Goal: Book appointment/travel/reservation

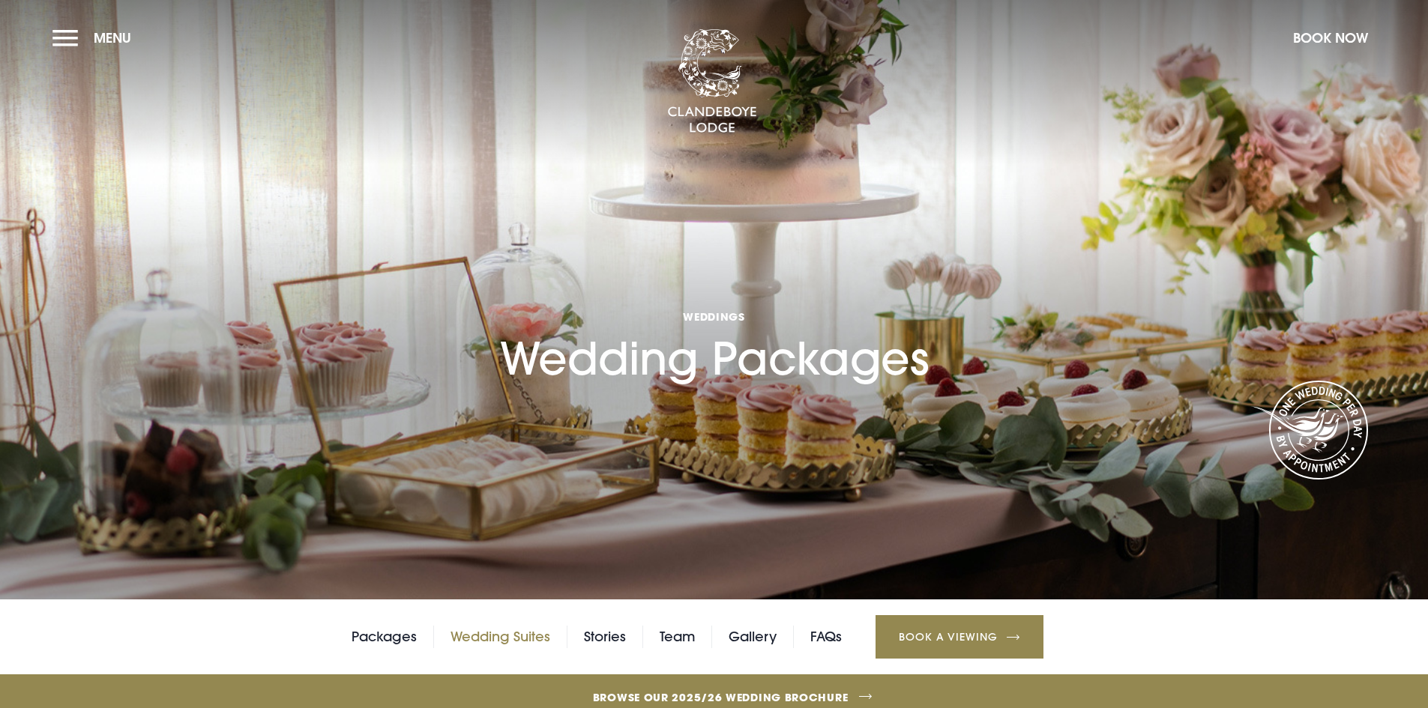
click at [492, 639] on link "Wedding Suites" at bounding box center [501, 637] width 100 height 22
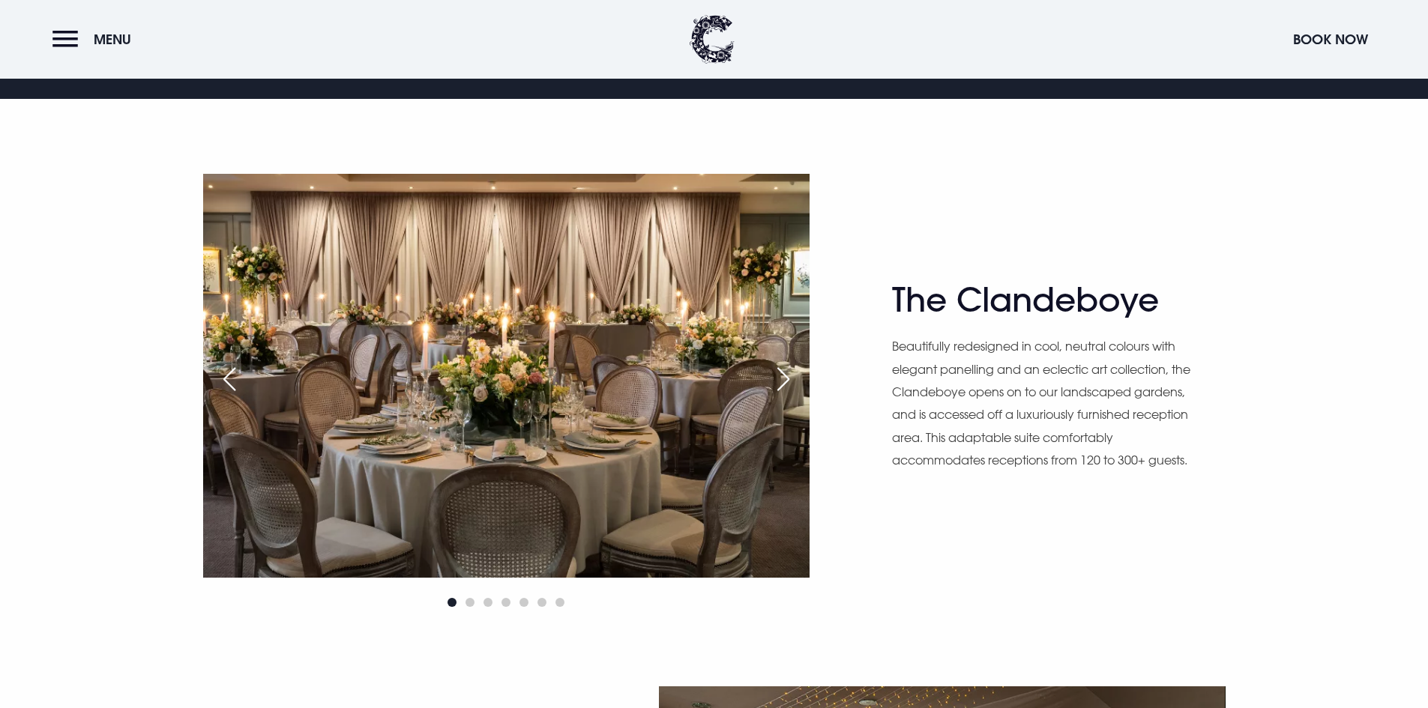
scroll to position [975, 0]
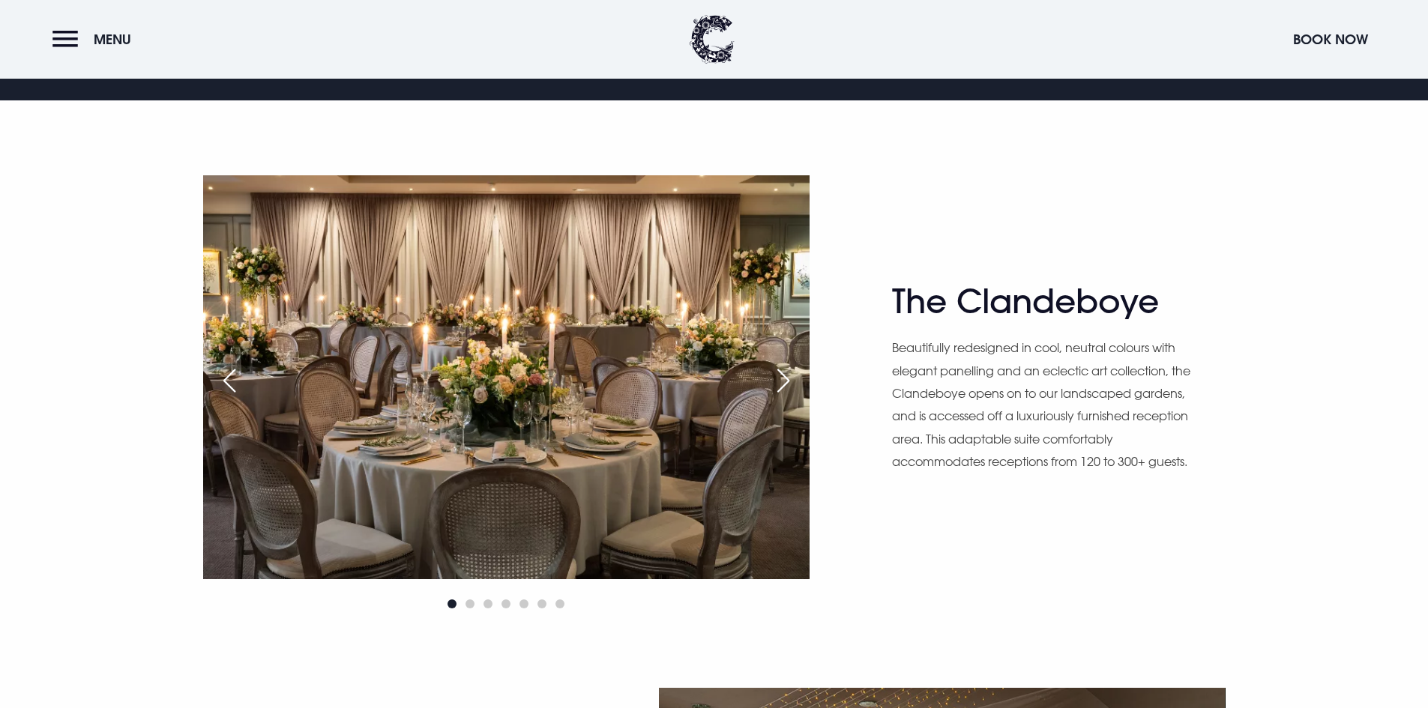
click at [780, 383] on div "Next slide" at bounding box center [783, 380] width 37 height 33
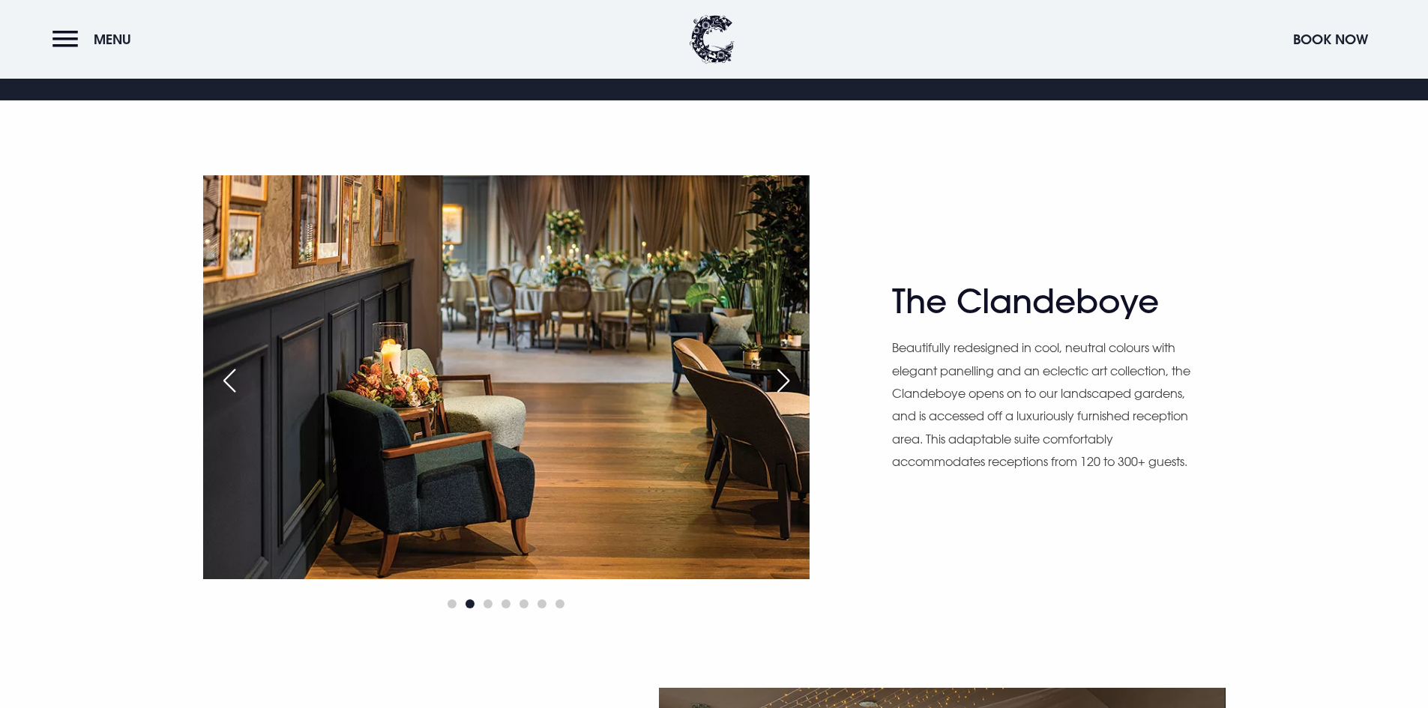
click at [780, 383] on div "Next slide" at bounding box center [783, 380] width 37 height 33
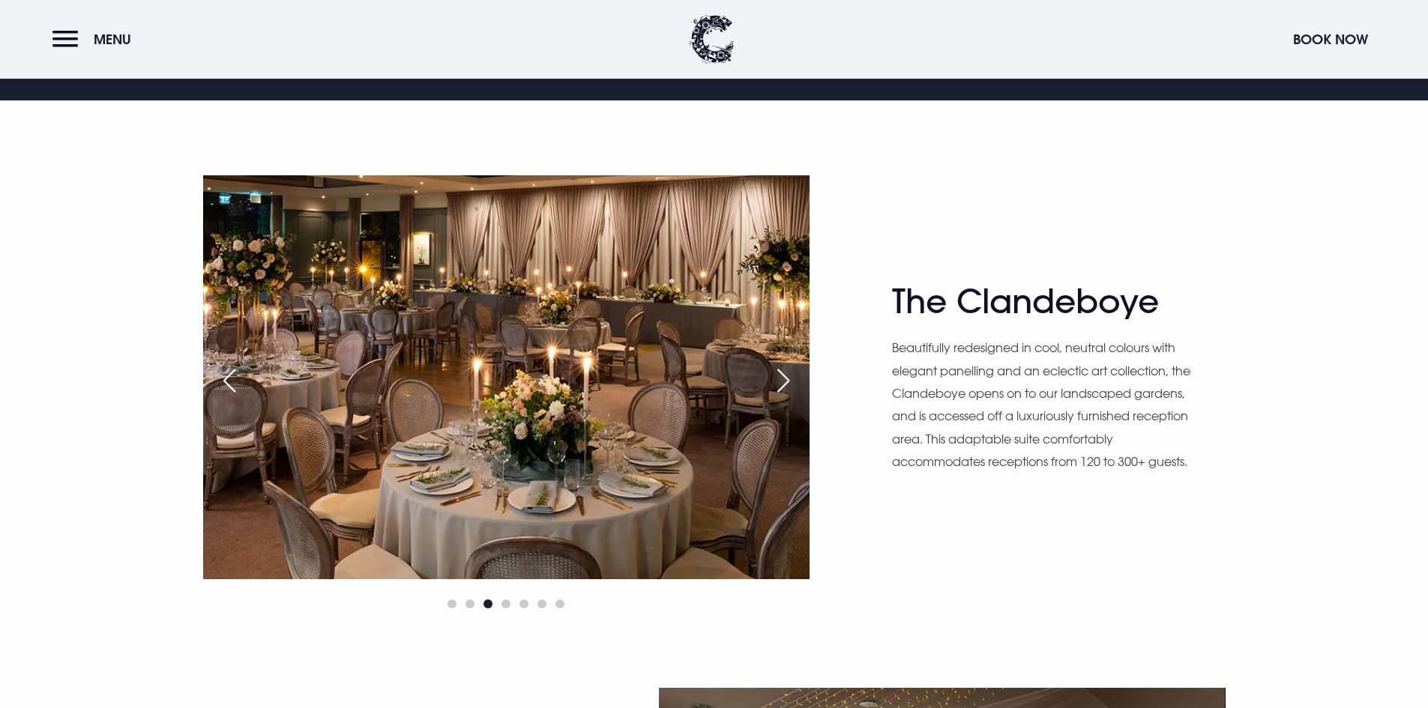
click at [780, 383] on div "Next slide" at bounding box center [783, 380] width 37 height 33
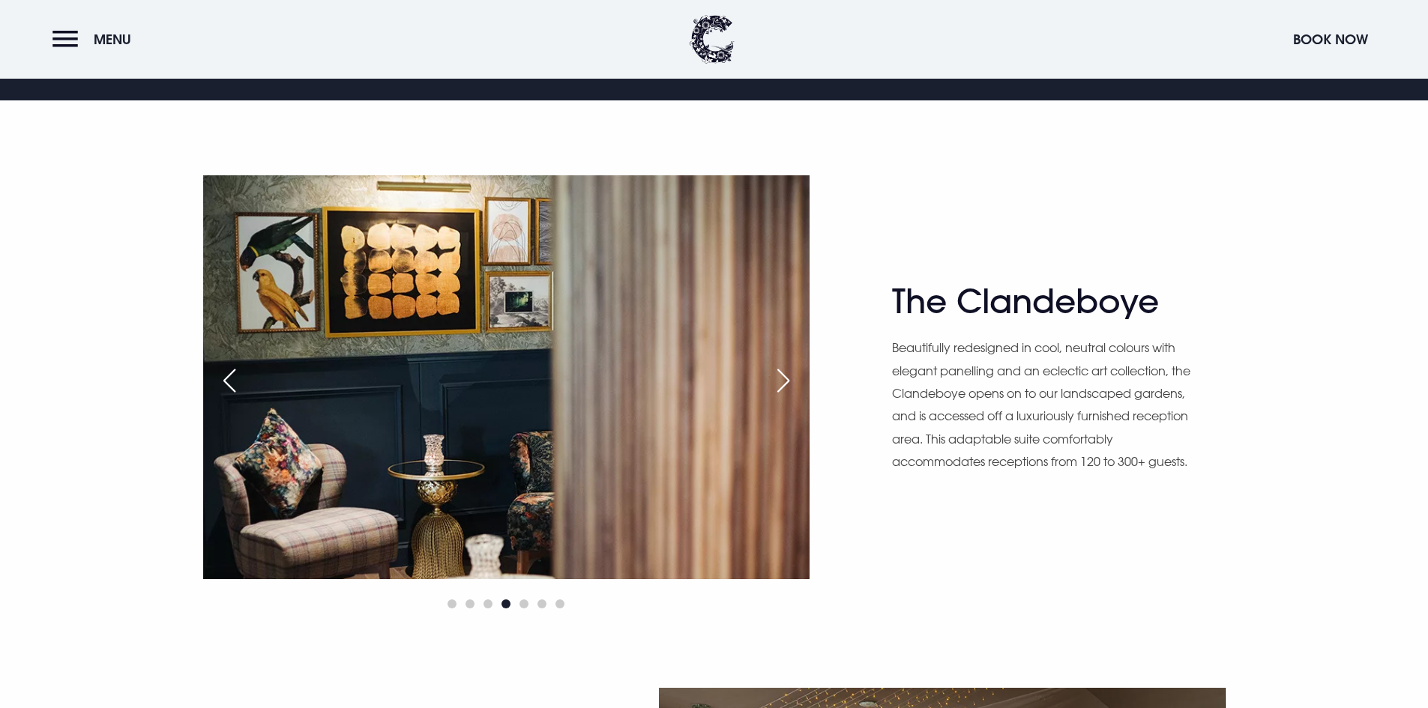
click at [780, 383] on div "Next slide" at bounding box center [783, 380] width 37 height 33
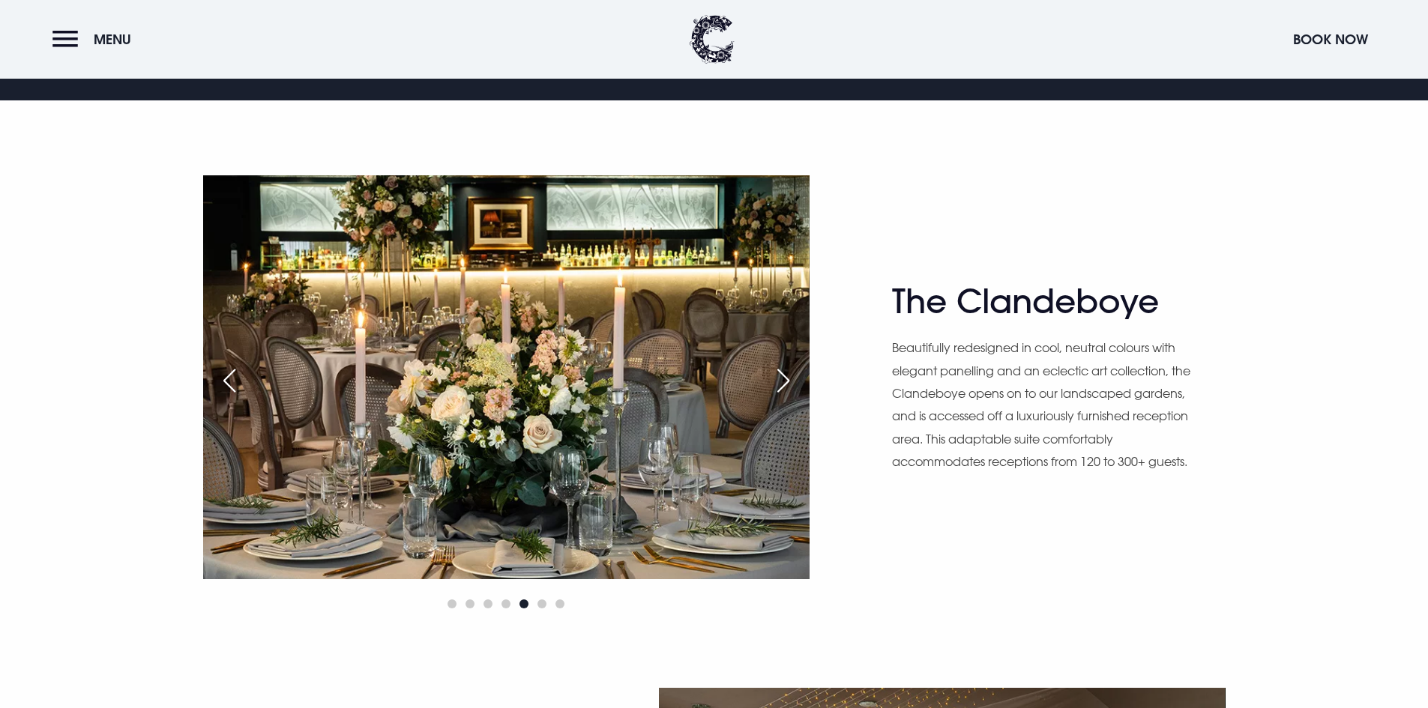
click at [780, 383] on div "Next slide" at bounding box center [783, 380] width 37 height 33
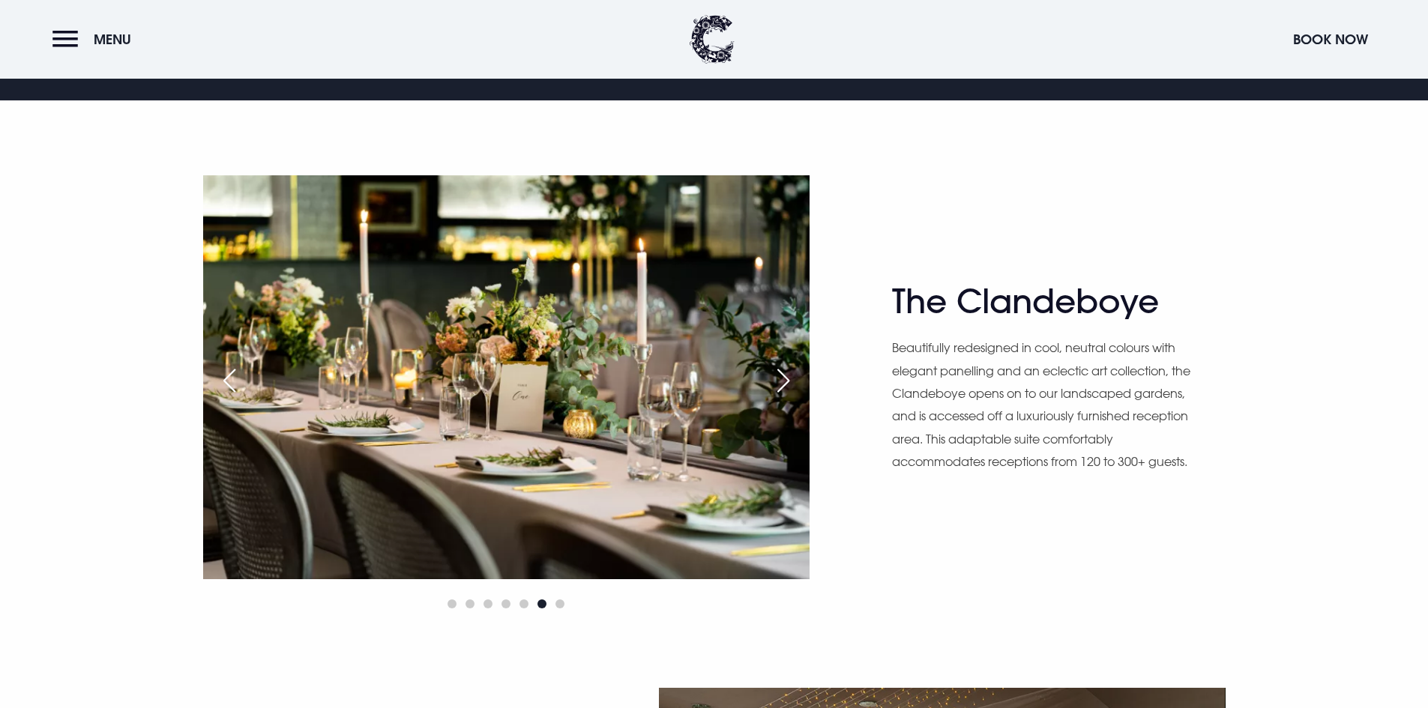
click at [780, 383] on div "Next slide" at bounding box center [783, 380] width 37 height 33
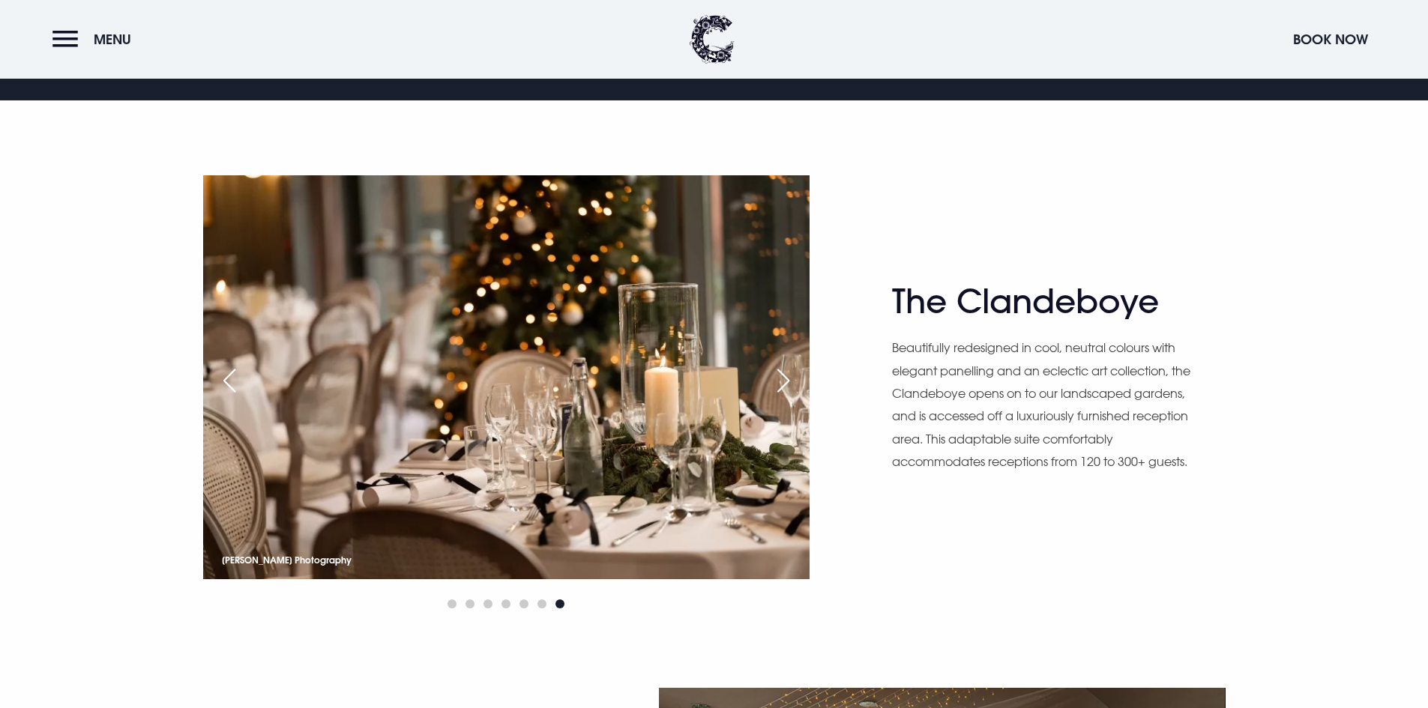
click at [780, 383] on div "Next slide" at bounding box center [783, 380] width 37 height 33
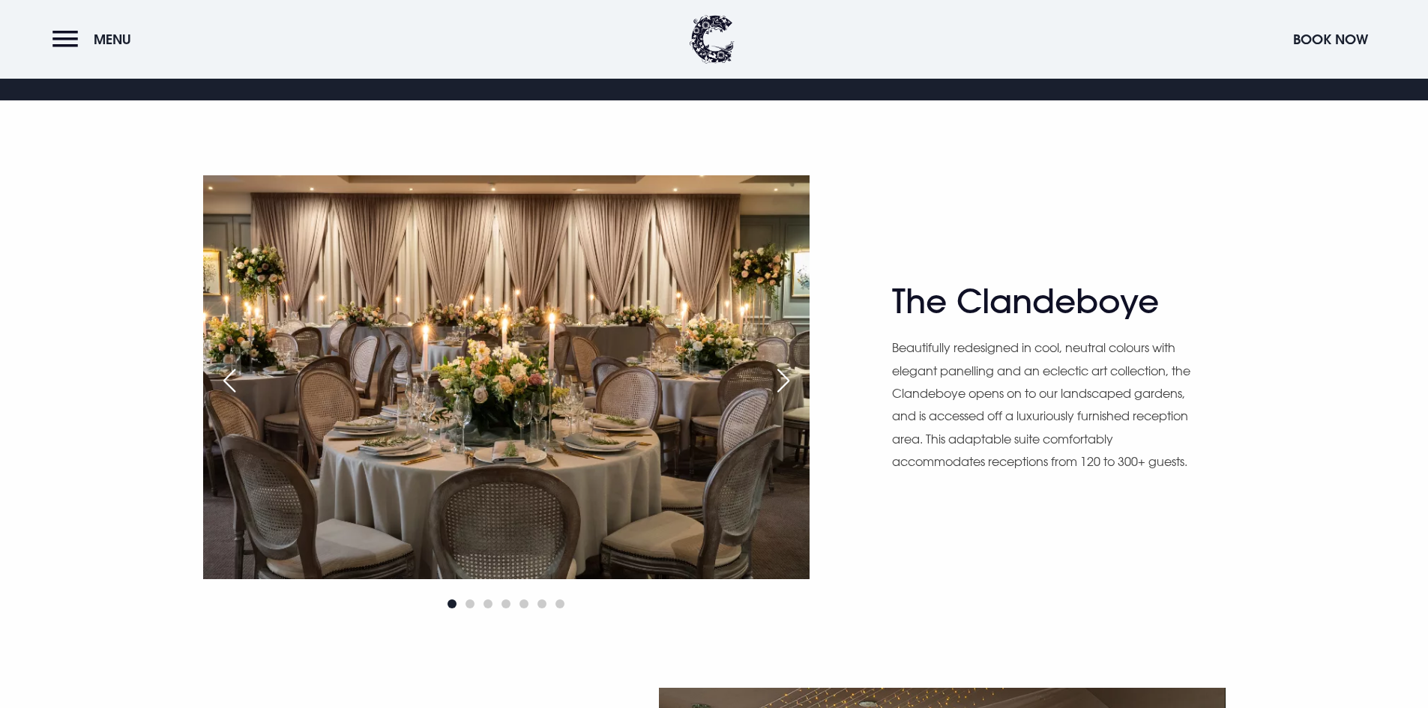
click at [780, 383] on div "Next slide" at bounding box center [783, 380] width 37 height 33
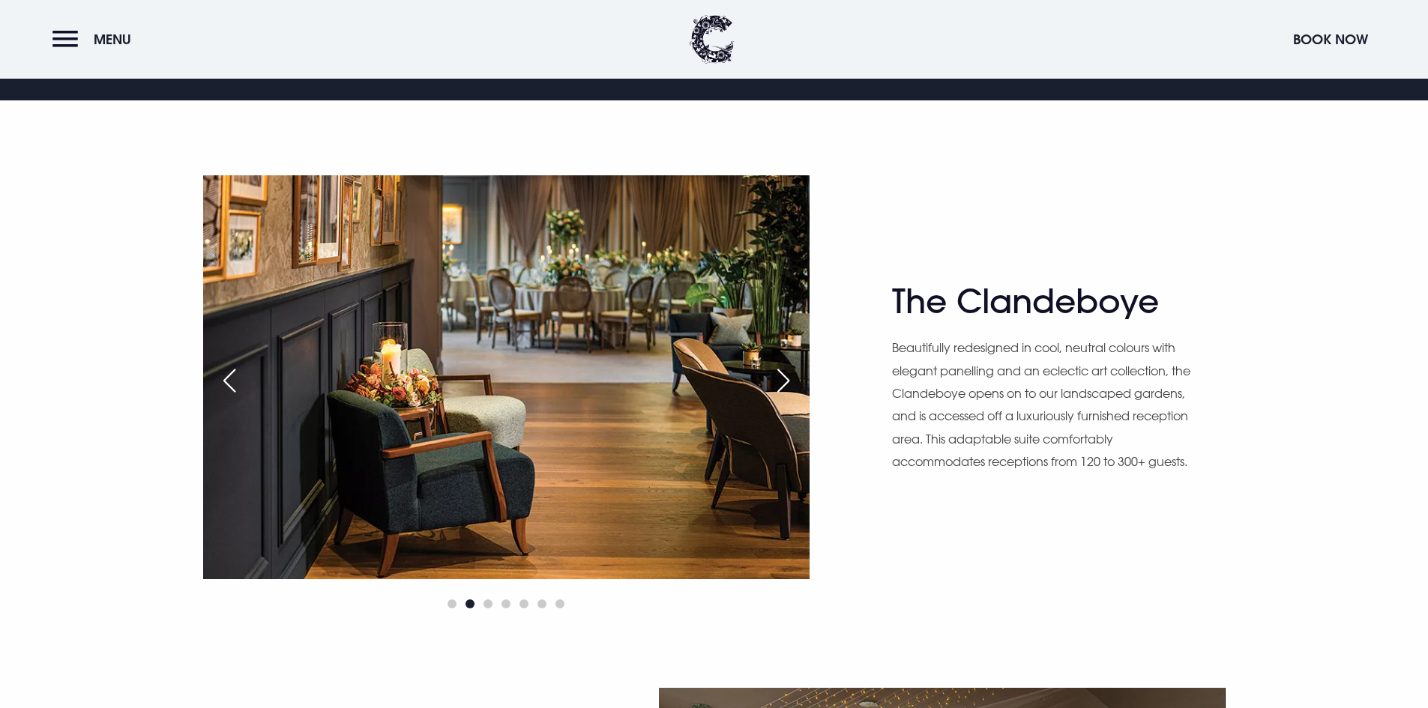
click at [780, 383] on div "Next slide" at bounding box center [783, 380] width 37 height 33
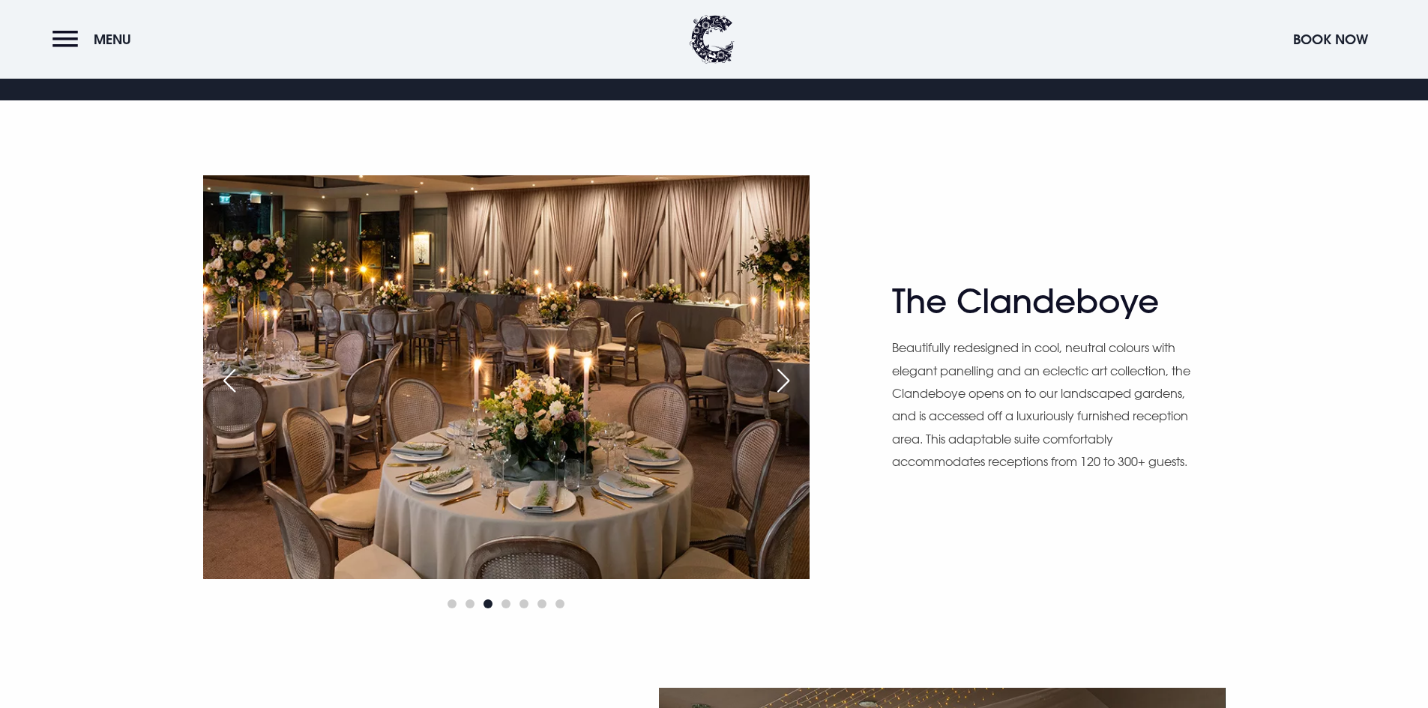
click at [780, 383] on div "Next slide" at bounding box center [783, 380] width 37 height 33
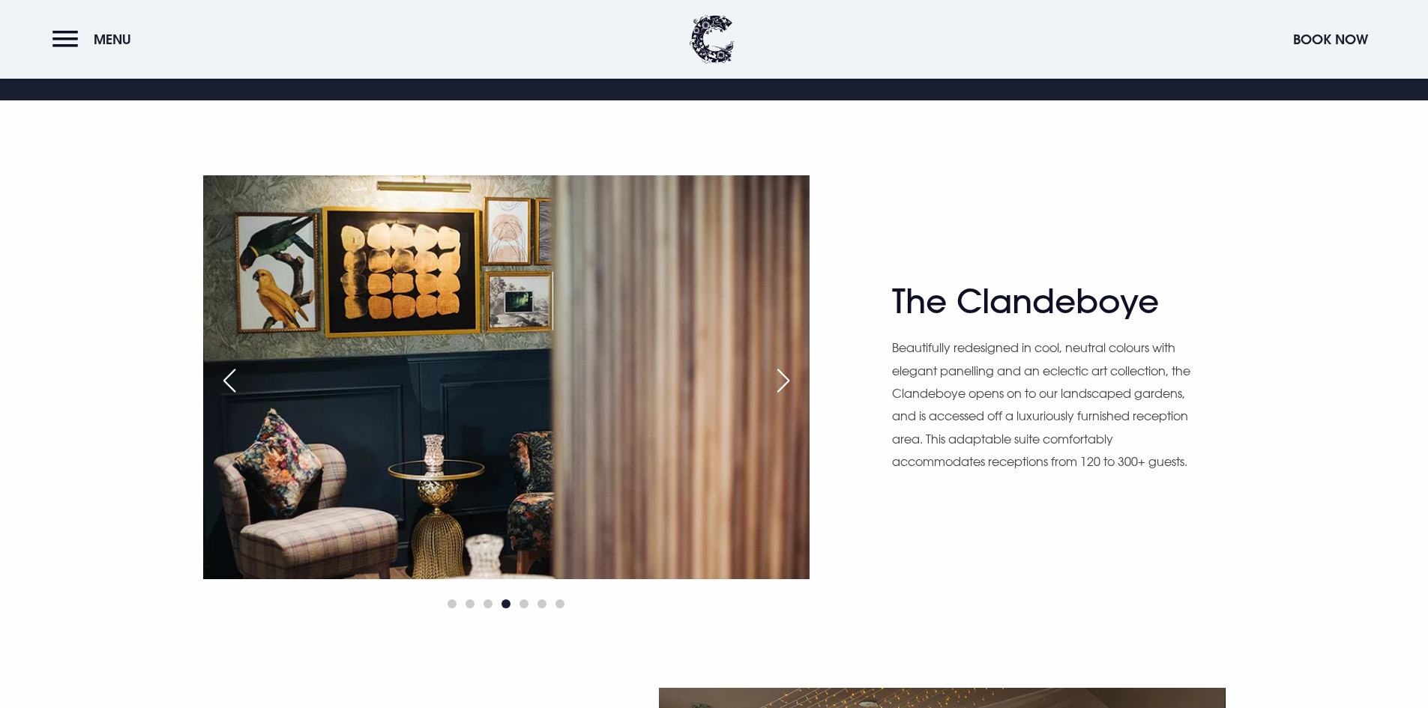
click at [780, 383] on div "Next slide" at bounding box center [783, 380] width 37 height 33
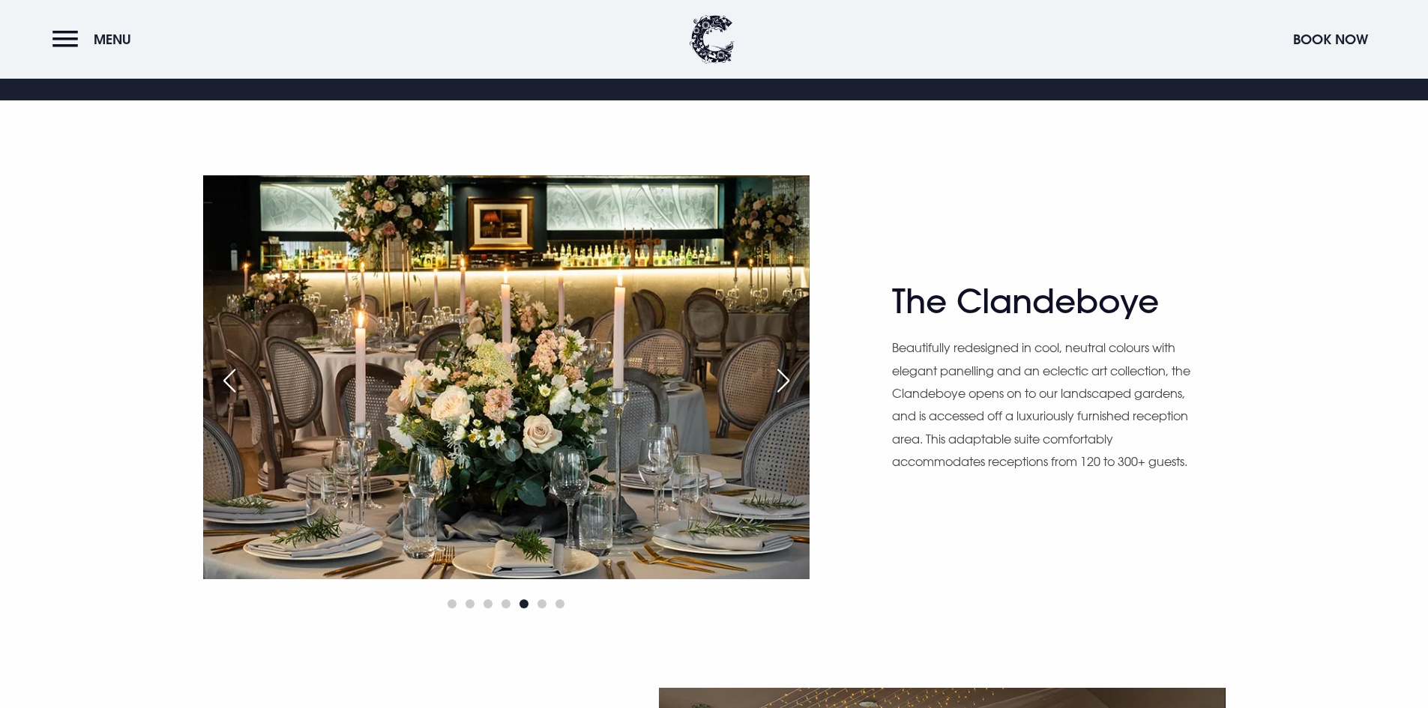
click at [780, 383] on div "Next slide" at bounding box center [783, 380] width 37 height 33
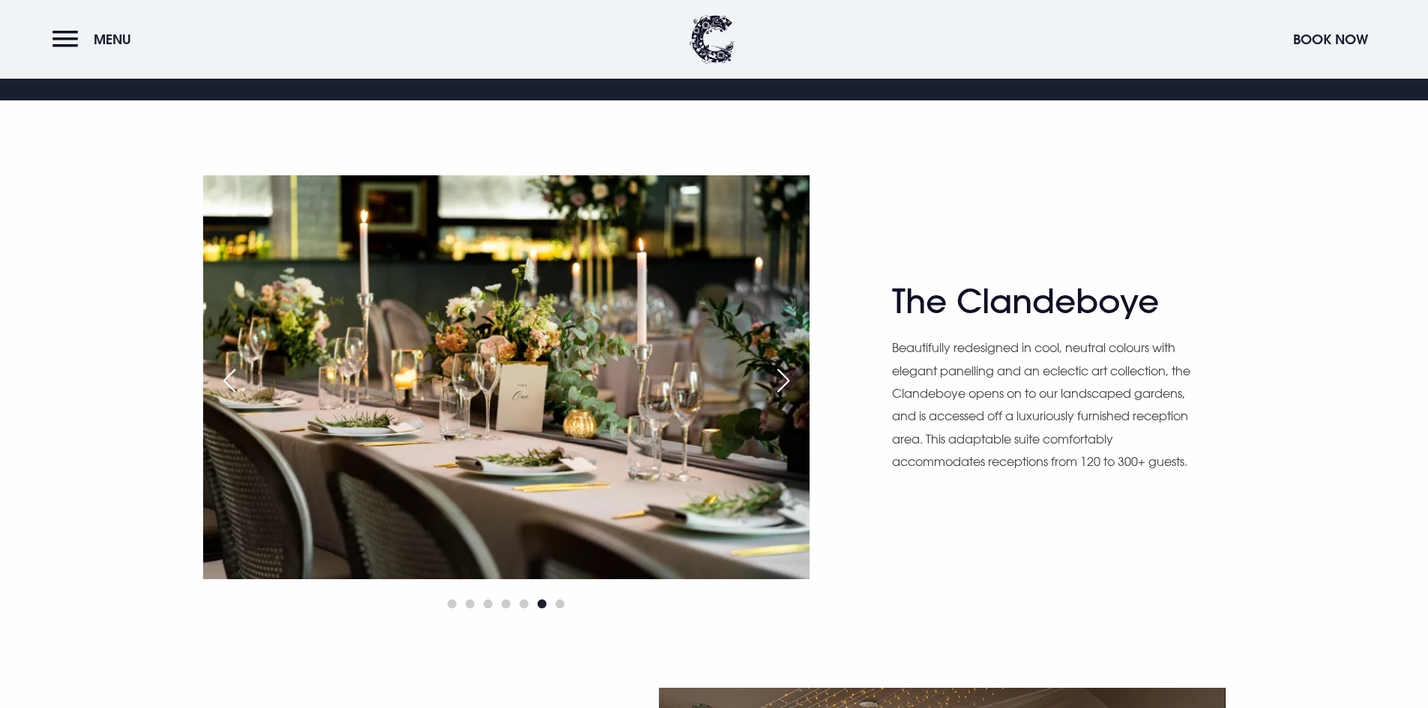
click at [780, 383] on div "Next slide" at bounding box center [783, 380] width 37 height 33
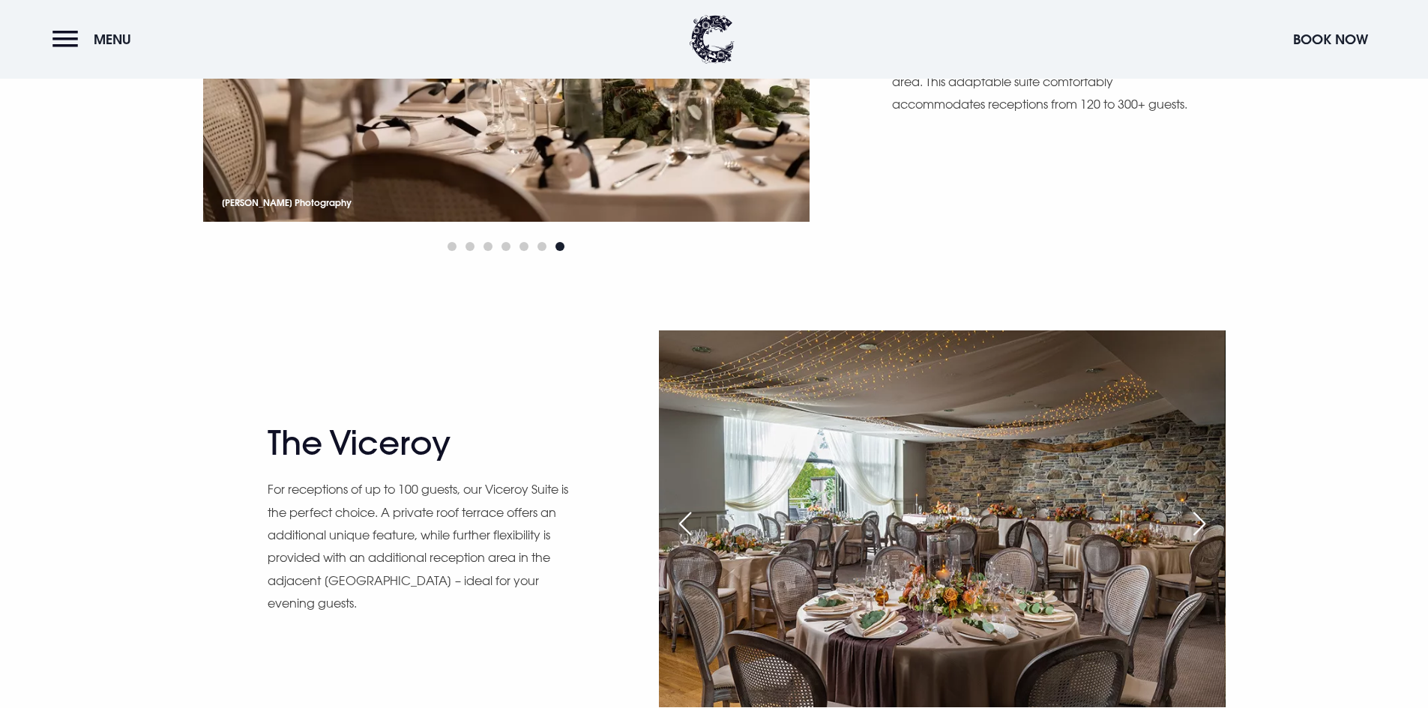
scroll to position [1424, 0]
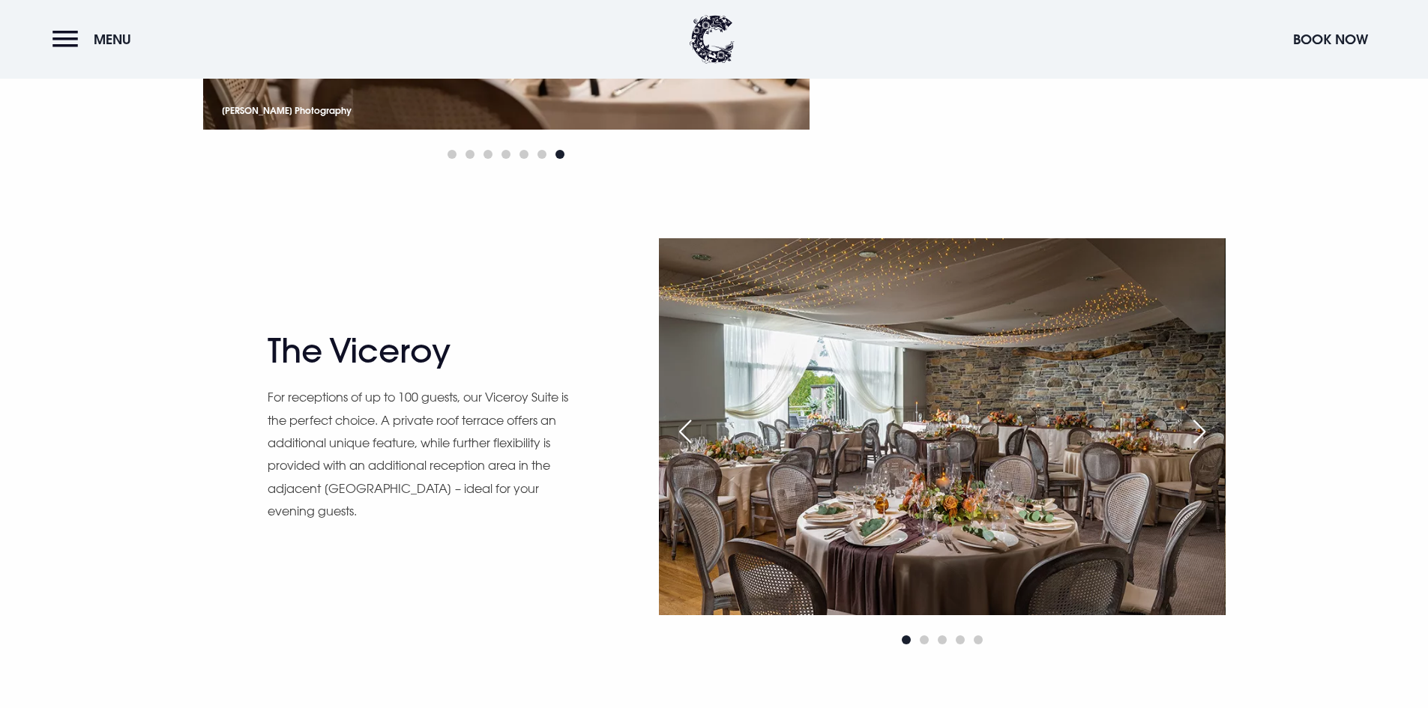
click at [1190, 434] on div "Next slide" at bounding box center [1199, 431] width 37 height 33
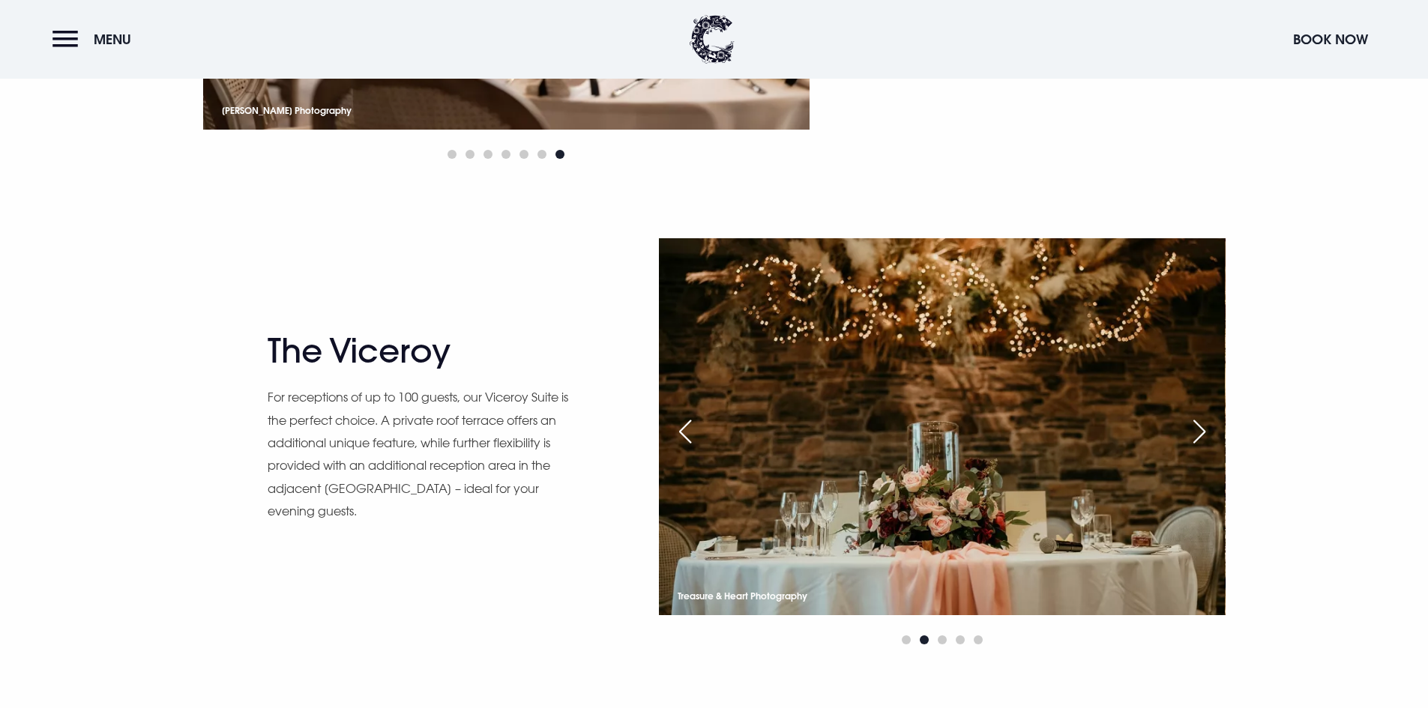
click at [697, 433] on div "Previous slide" at bounding box center [684, 431] width 37 height 33
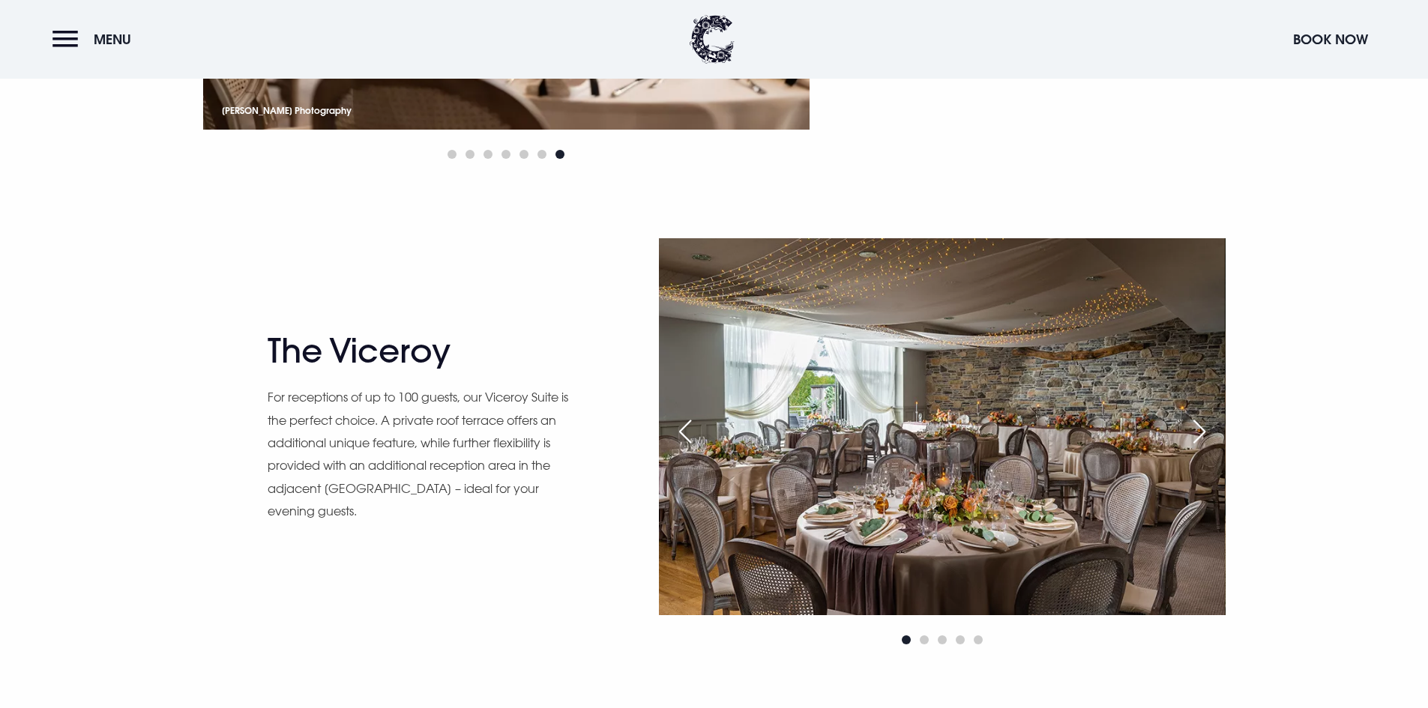
click at [1190, 418] on div "Next slide" at bounding box center [1199, 431] width 37 height 33
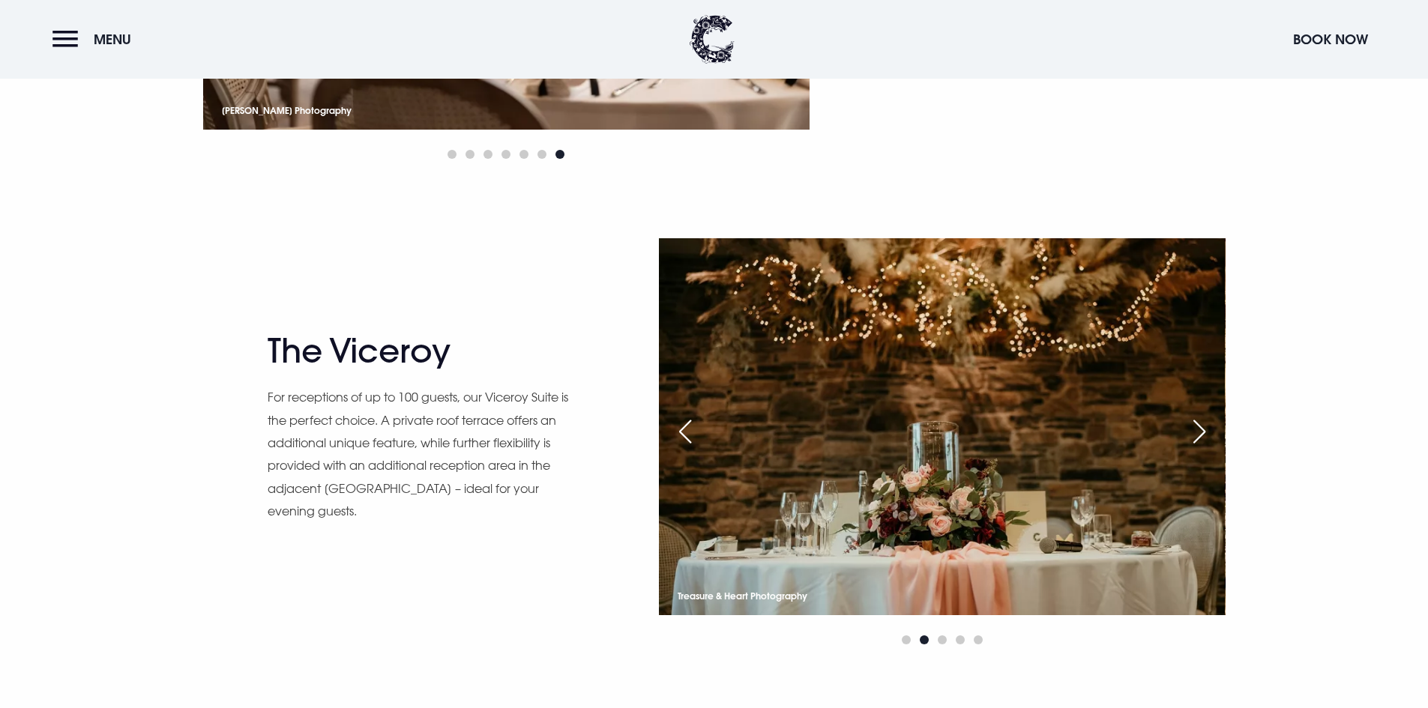
click at [1190, 418] on div "Next slide" at bounding box center [1199, 431] width 37 height 33
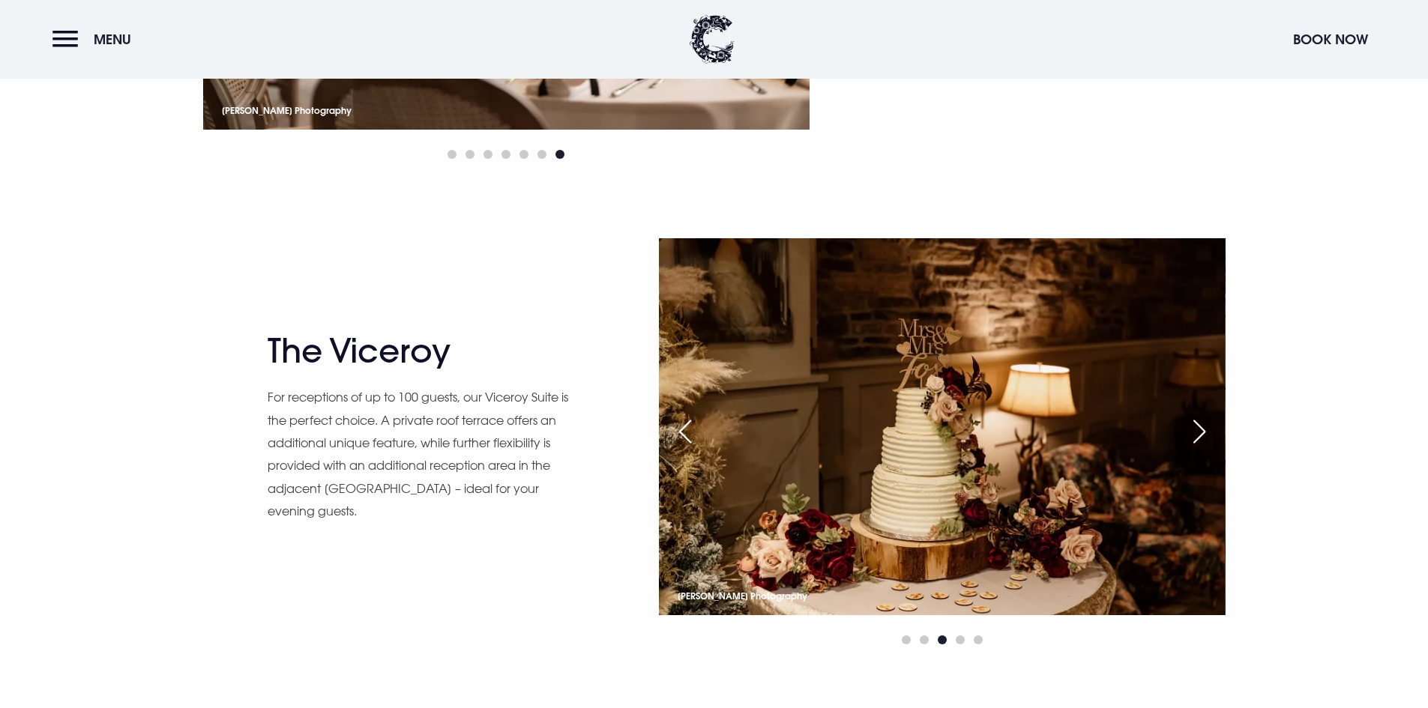
click at [1190, 418] on div "Next slide" at bounding box center [1199, 431] width 37 height 33
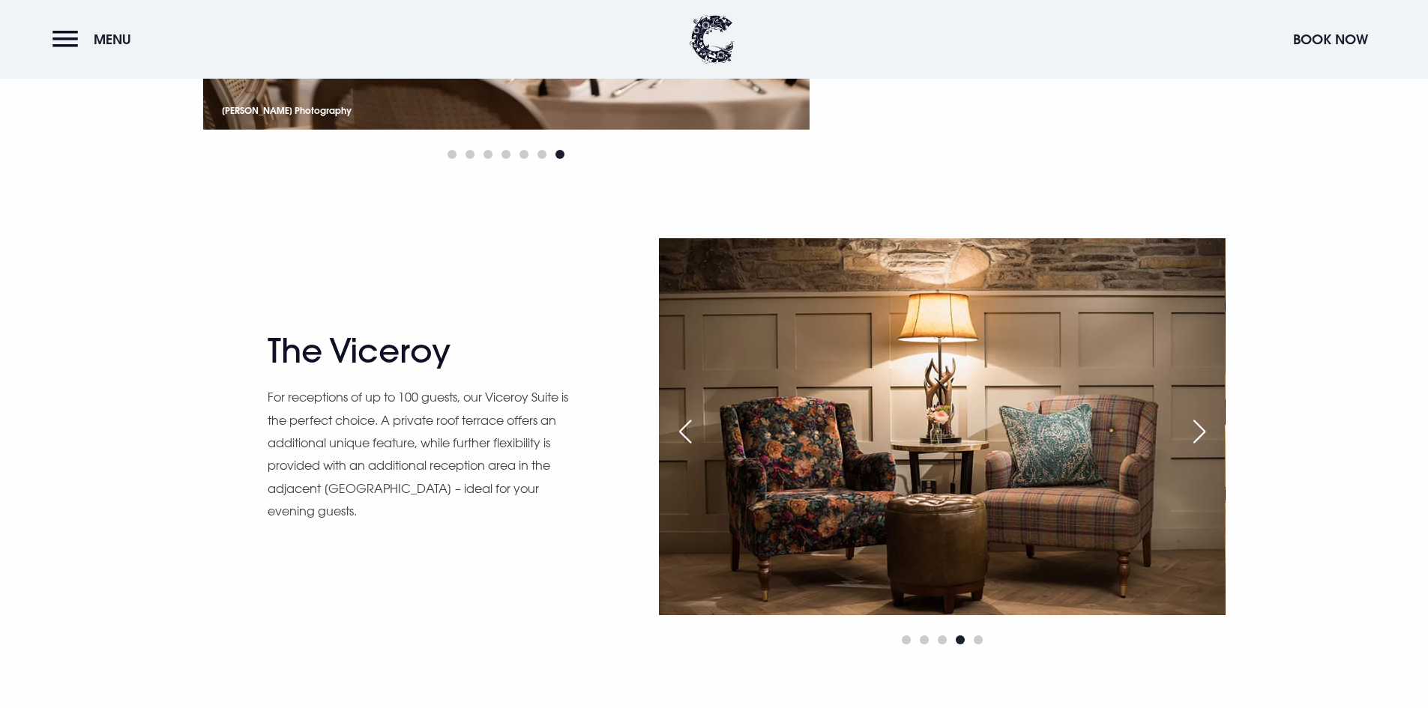
click at [1190, 418] on div "Next slide" at bounding box center [1199, 431] width 37 height 33
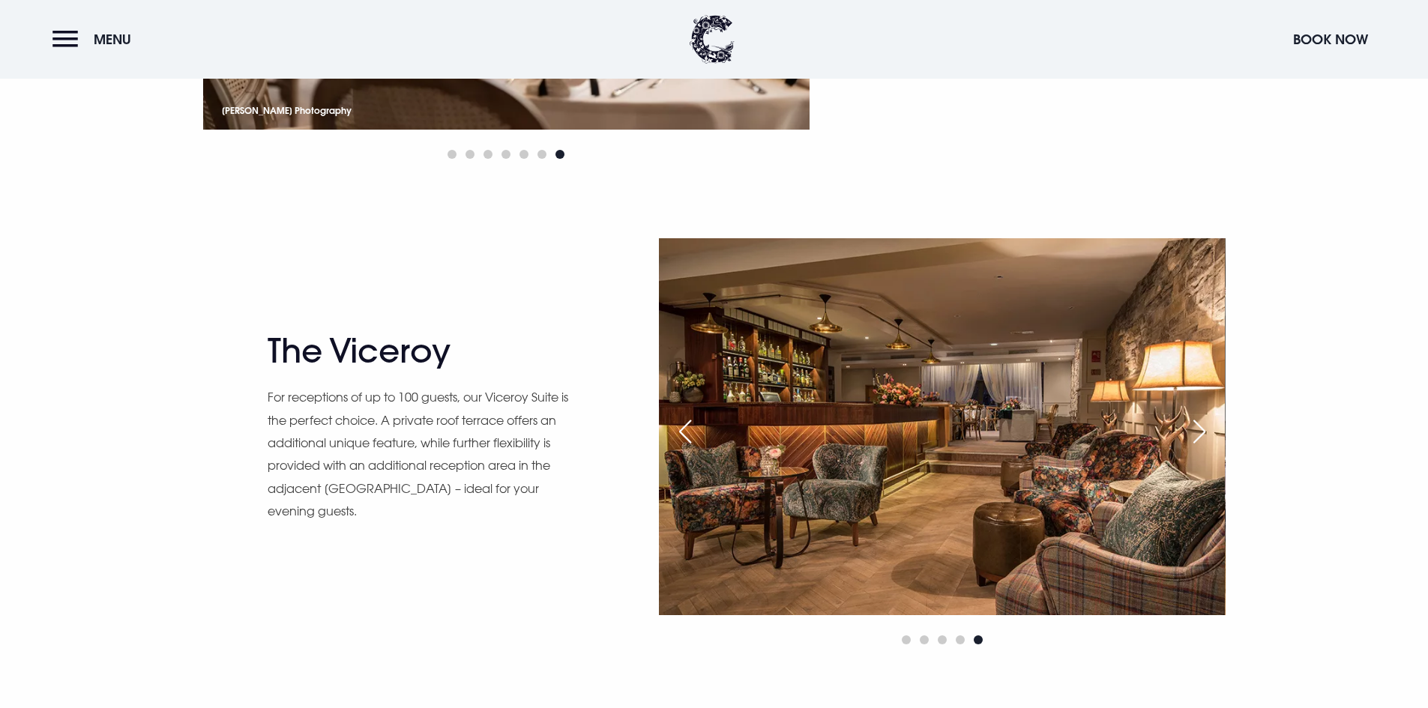
click at [1190, 418] on div "Next slide" at bounding box center [1199, 431] width 37 height 33
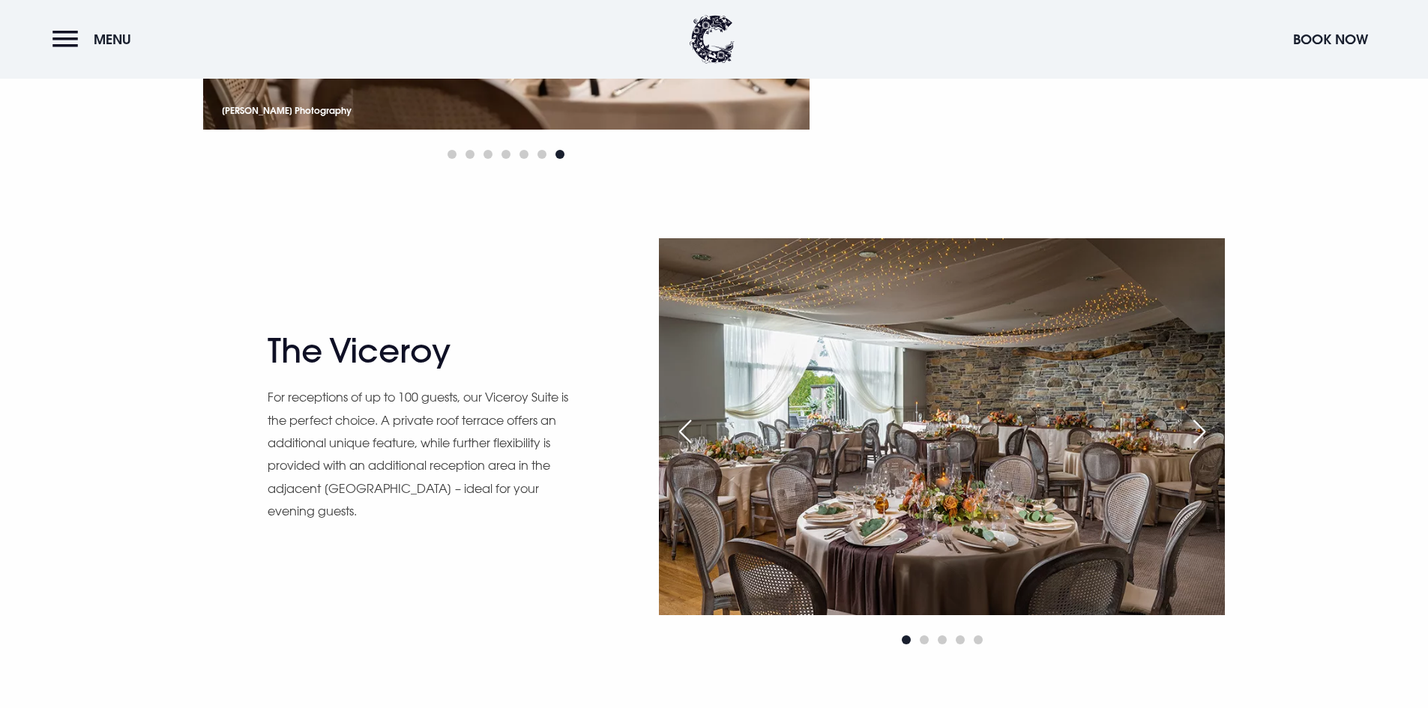
click at [1206, 436] on div "Next slide" at bounding box center [1199, 431] width 37 height 33
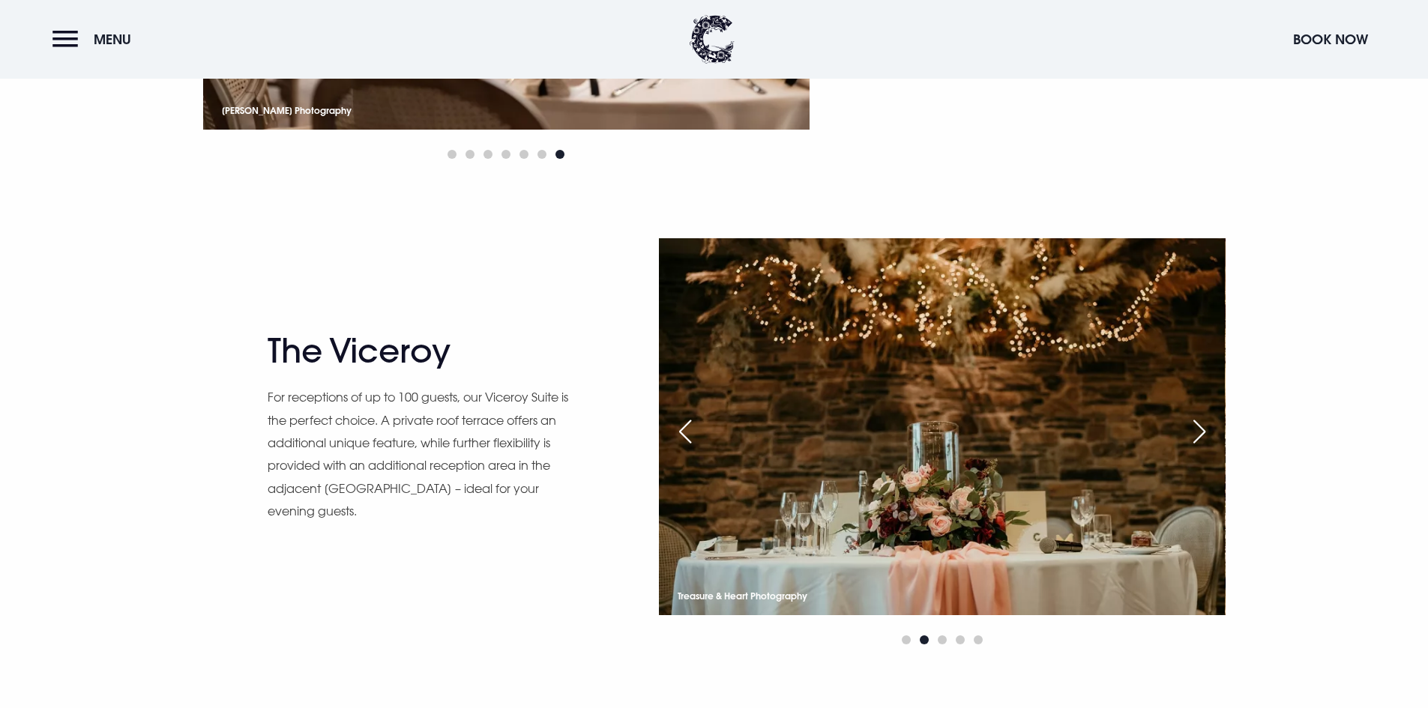
click at [1200, 432] on div "Next slide" at bounding box center [1199, 431] width 37 height 33
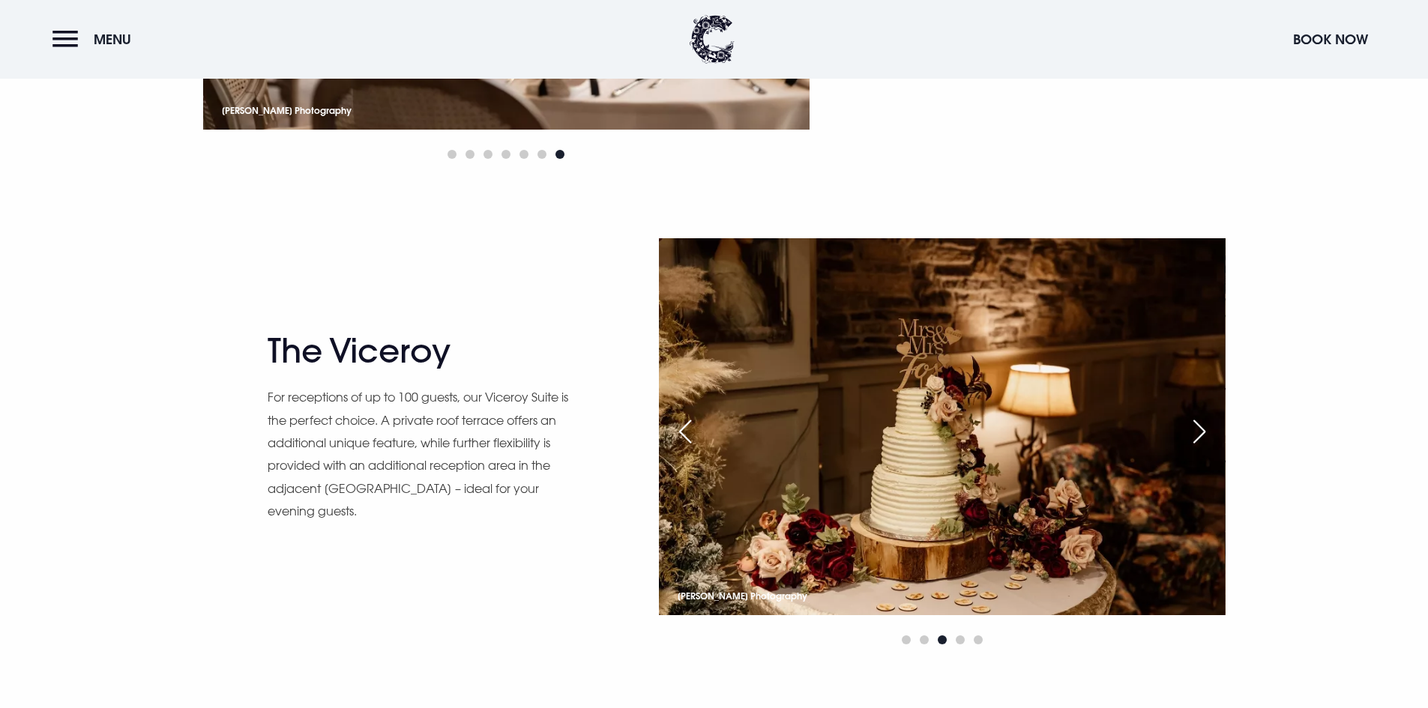
click at [1200, 432] on div "Next slide" at bounding box center [1199, 431] width 37 height 33
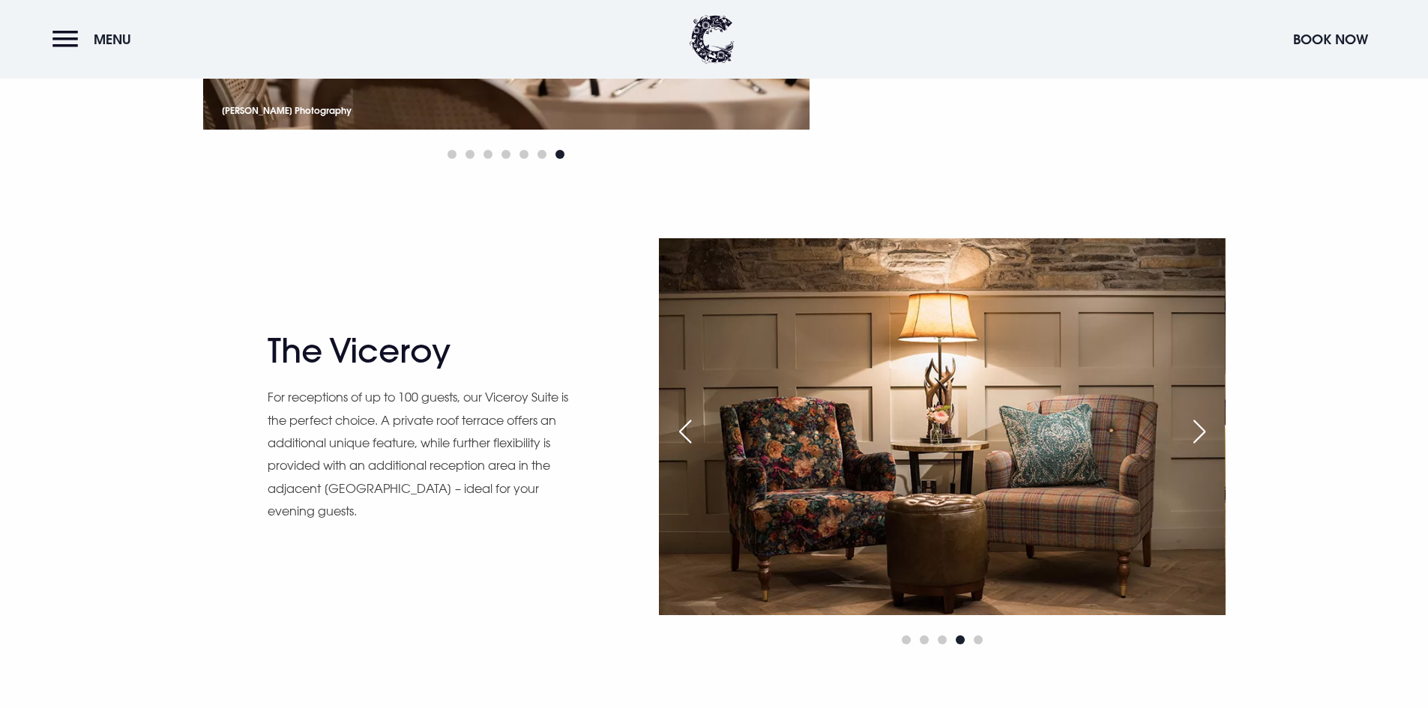
click at [1200, 432] on div "Next slide" at bounding box center [1199, 431] width 37 height 33
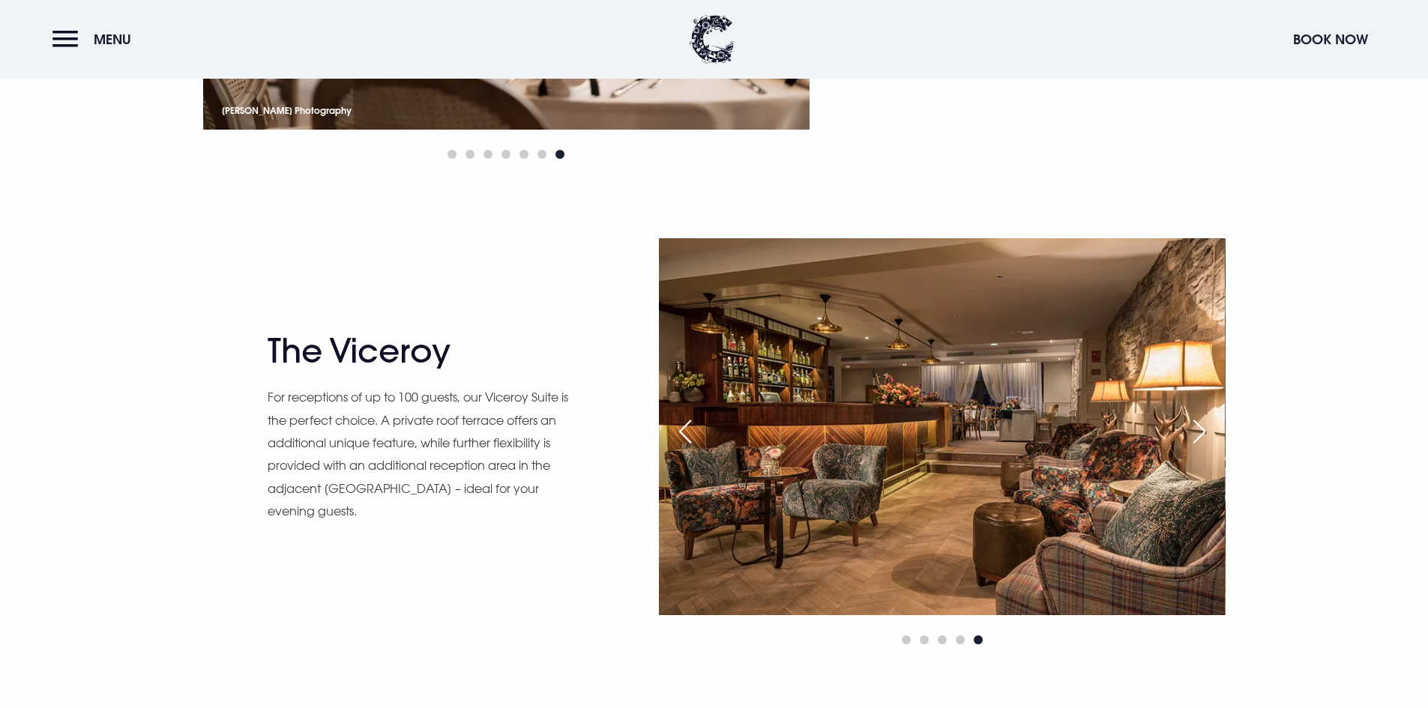
click at [1200, 432] on div "Next slide" at bounding box center [1199, 431] width 37 height 33
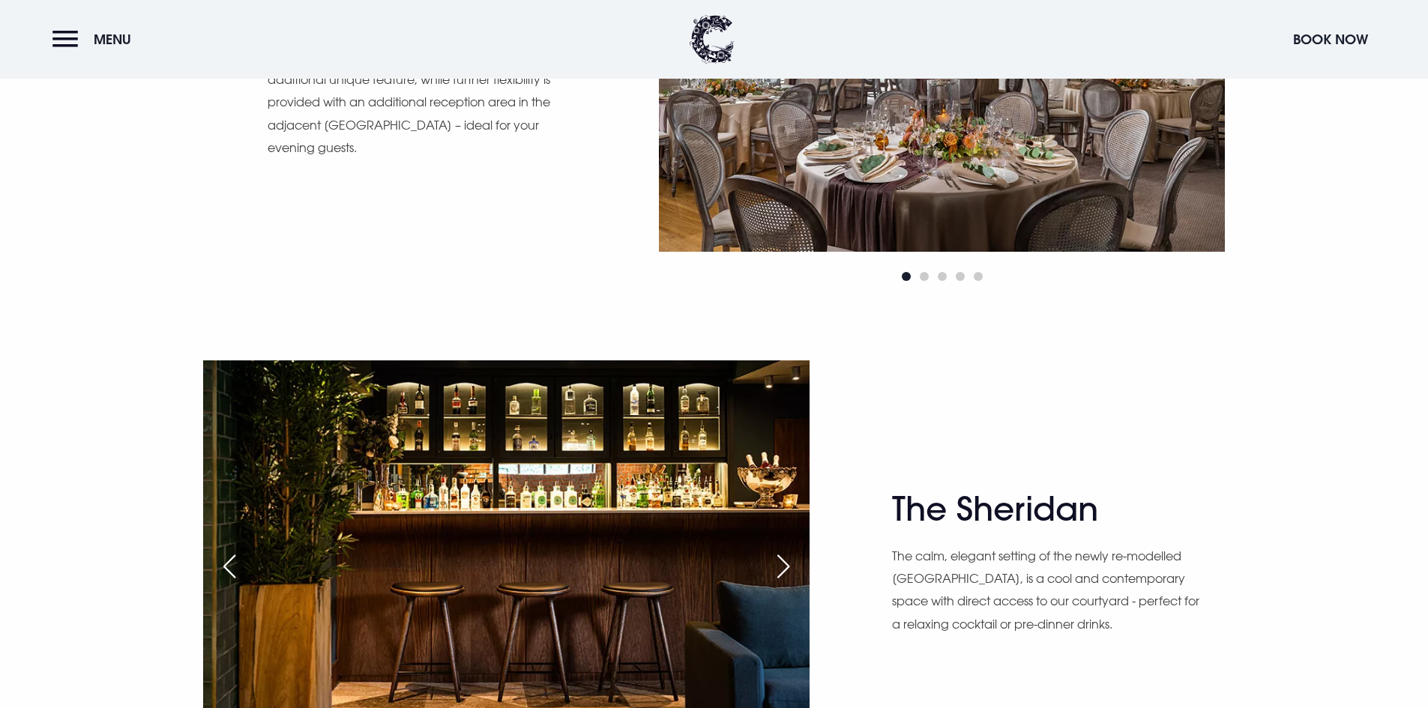
scroll to position [1949, 0]
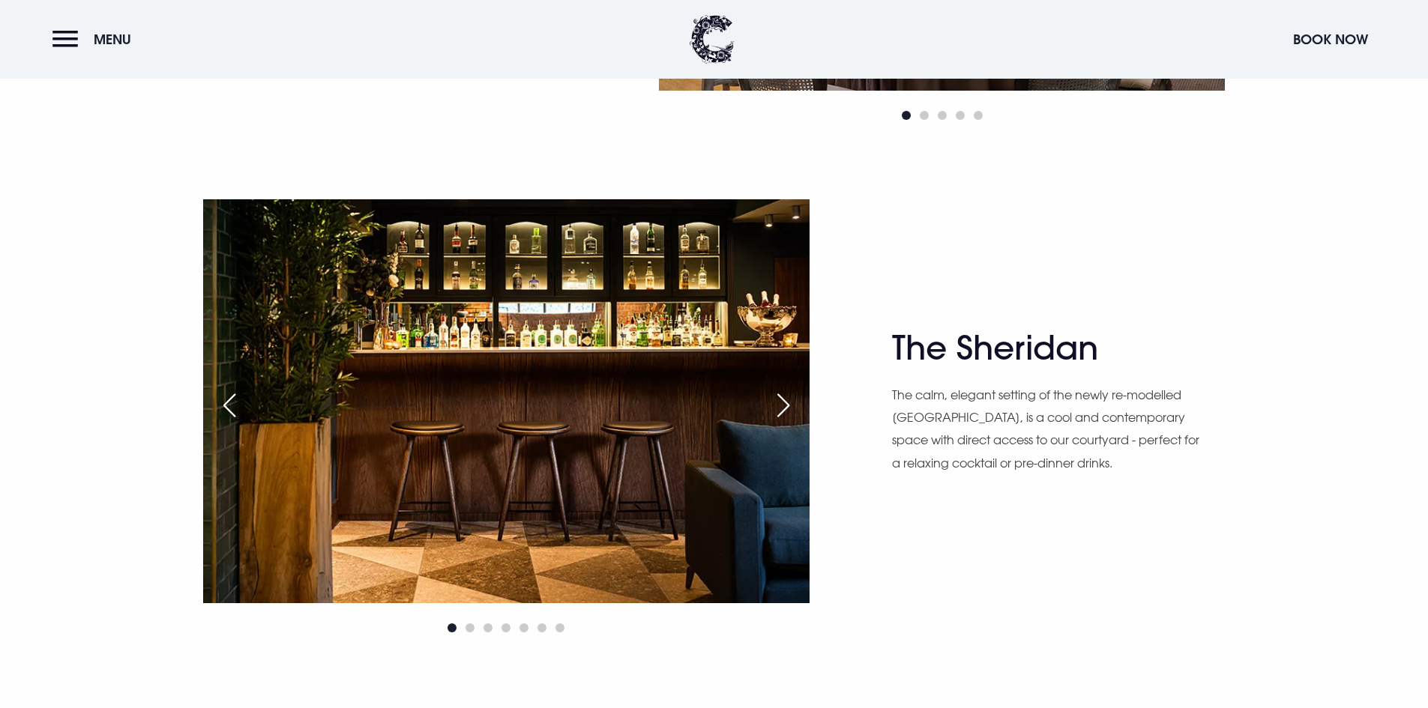
click at [788, 412] on div "Next slide" at bounding box center [783, 405] width 37 height 33
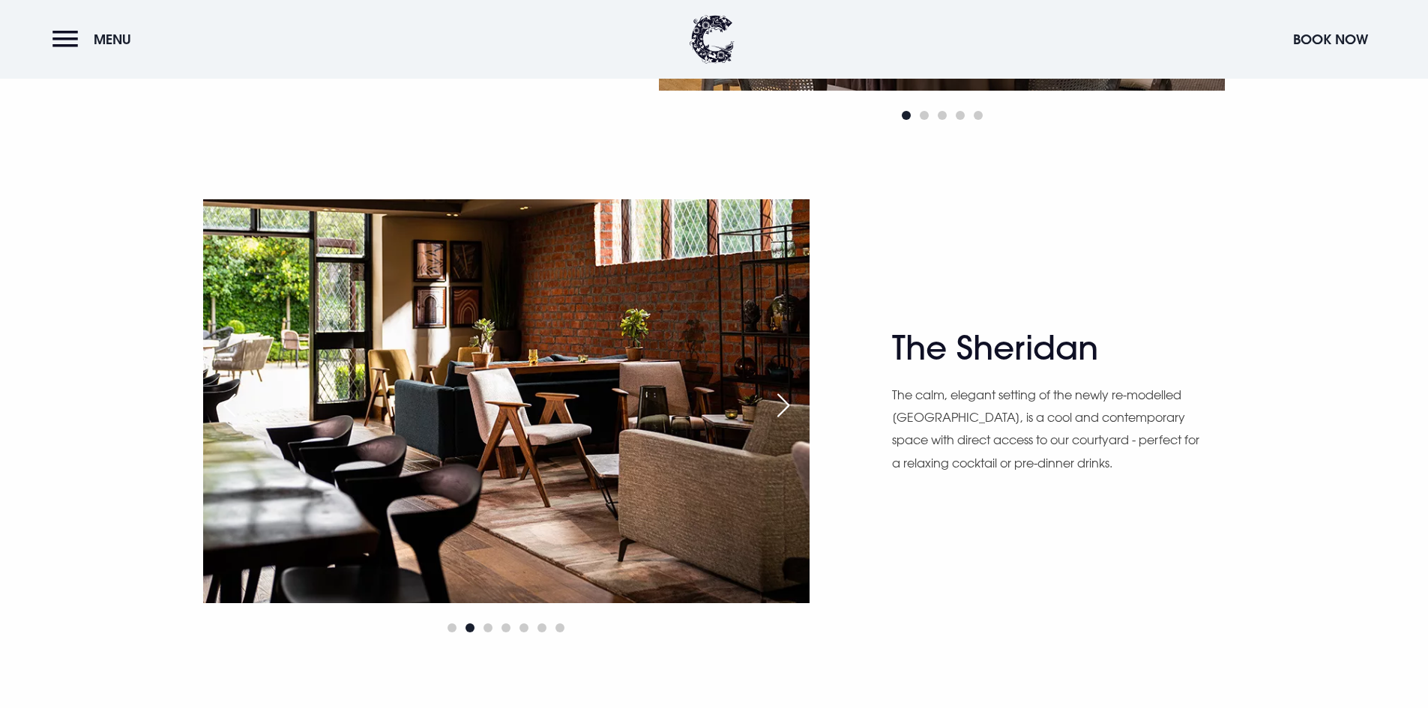
click at [788, 412] on div "Next slide" at bounding box center [783, 405] width 37 height 33
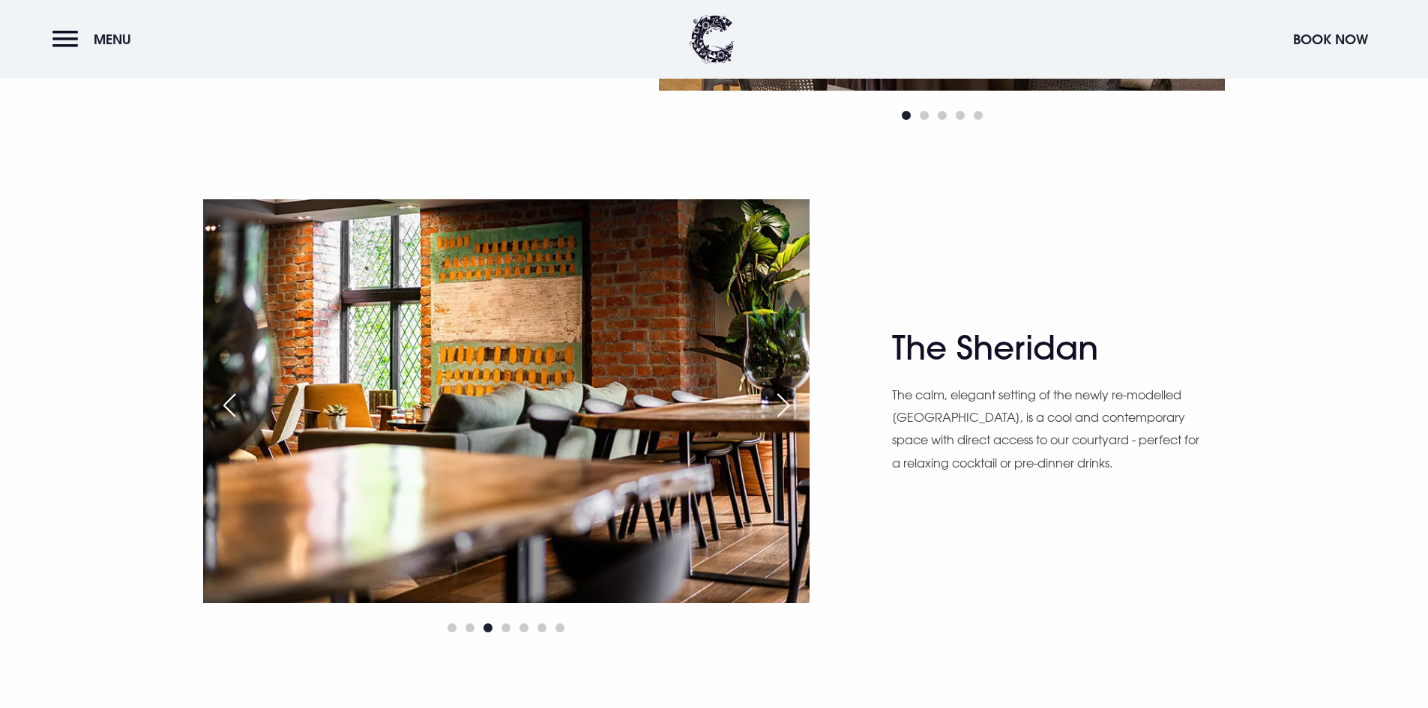
click at [788, 412] on div "Next slide" at bounding box center [783, 405] width 37 height 33
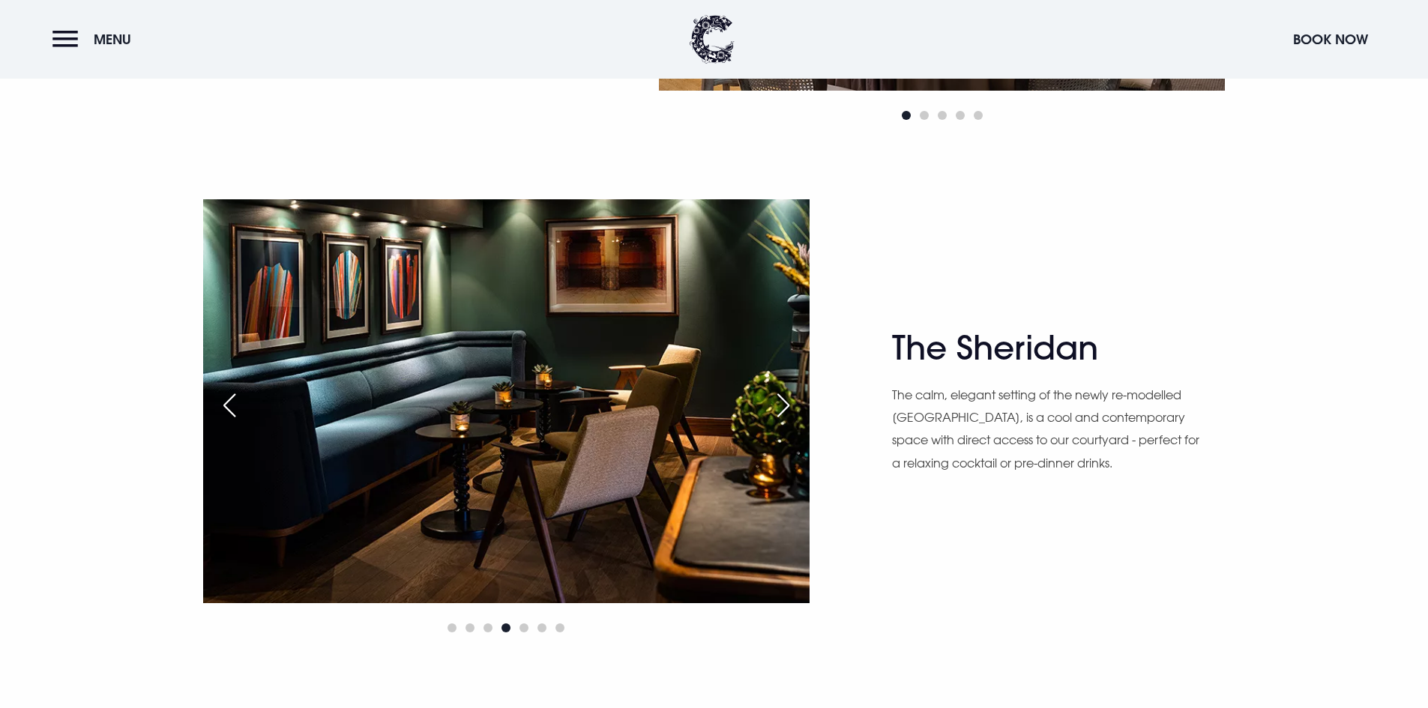
click at [788, 412] on div "Next slide" at bounding box center [783, 405] width 37 height 33
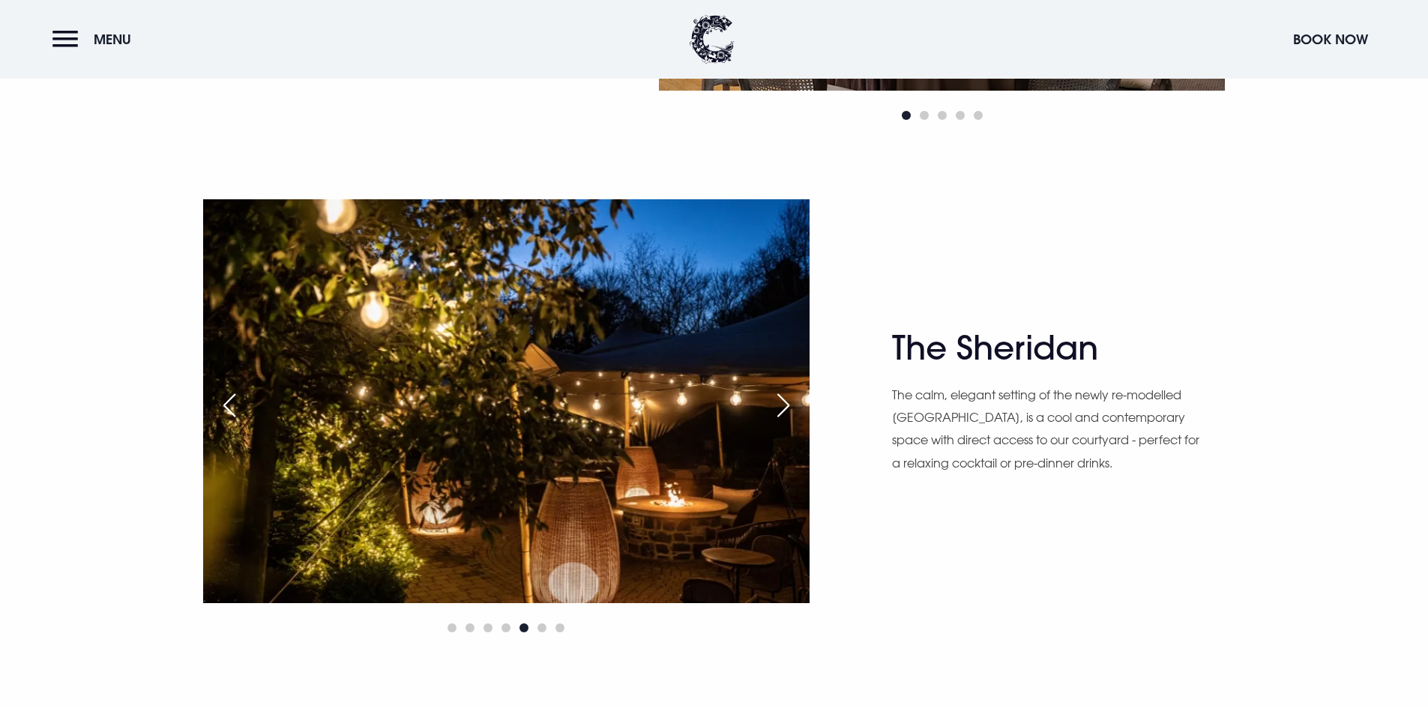
click at [788, 412] on div "Next slide" at bounding box center [783, 405] width 37 height 33
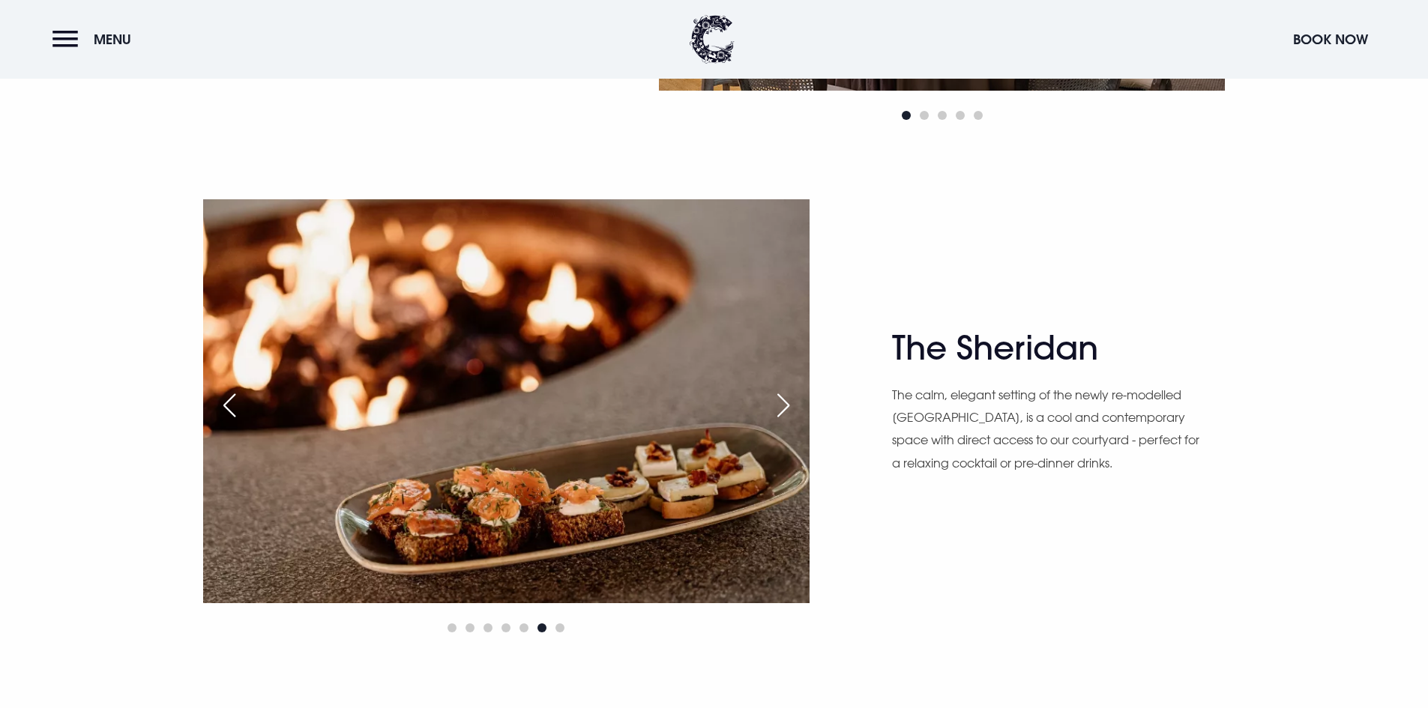
click at [788, 412] on div "Next slide" at bounding box center [783, 405] width 37 height 33
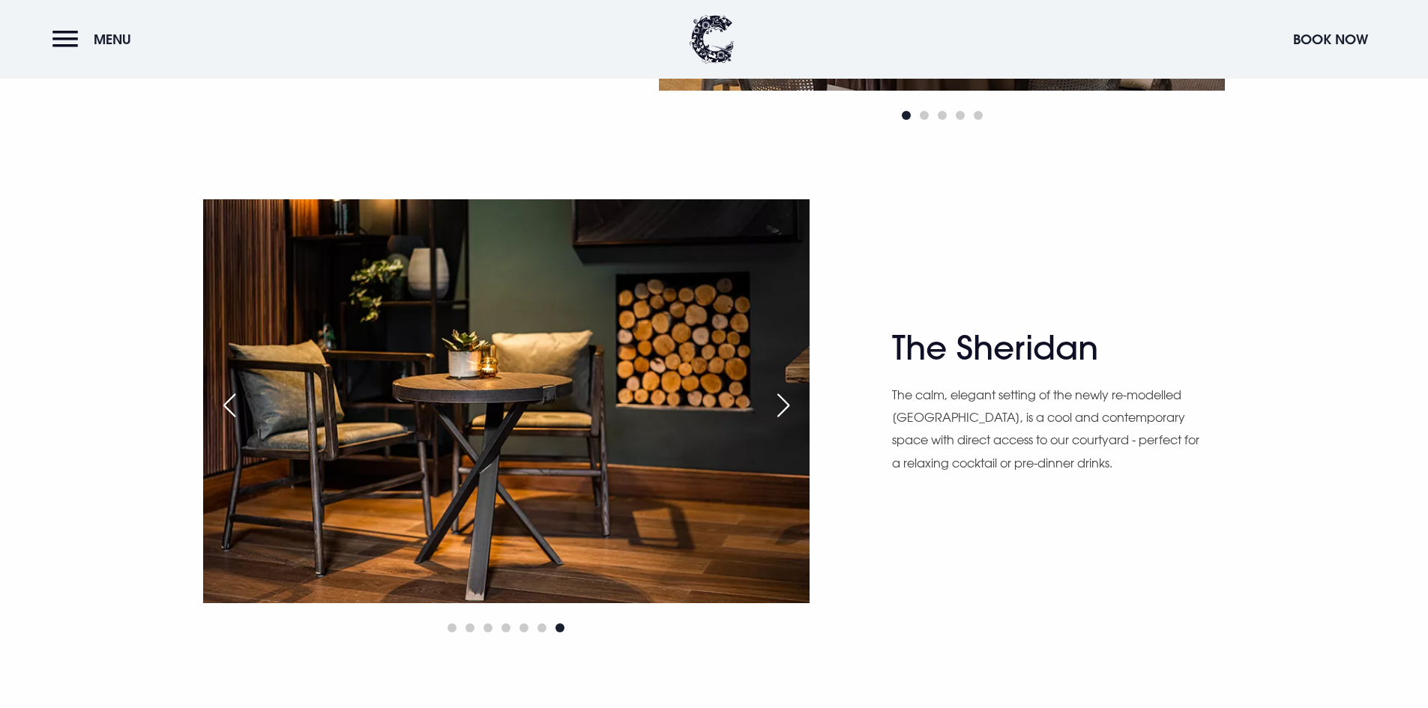
click at [788, 412] on div "Next slide" at bounding box center [783, 405] width 37 height 33
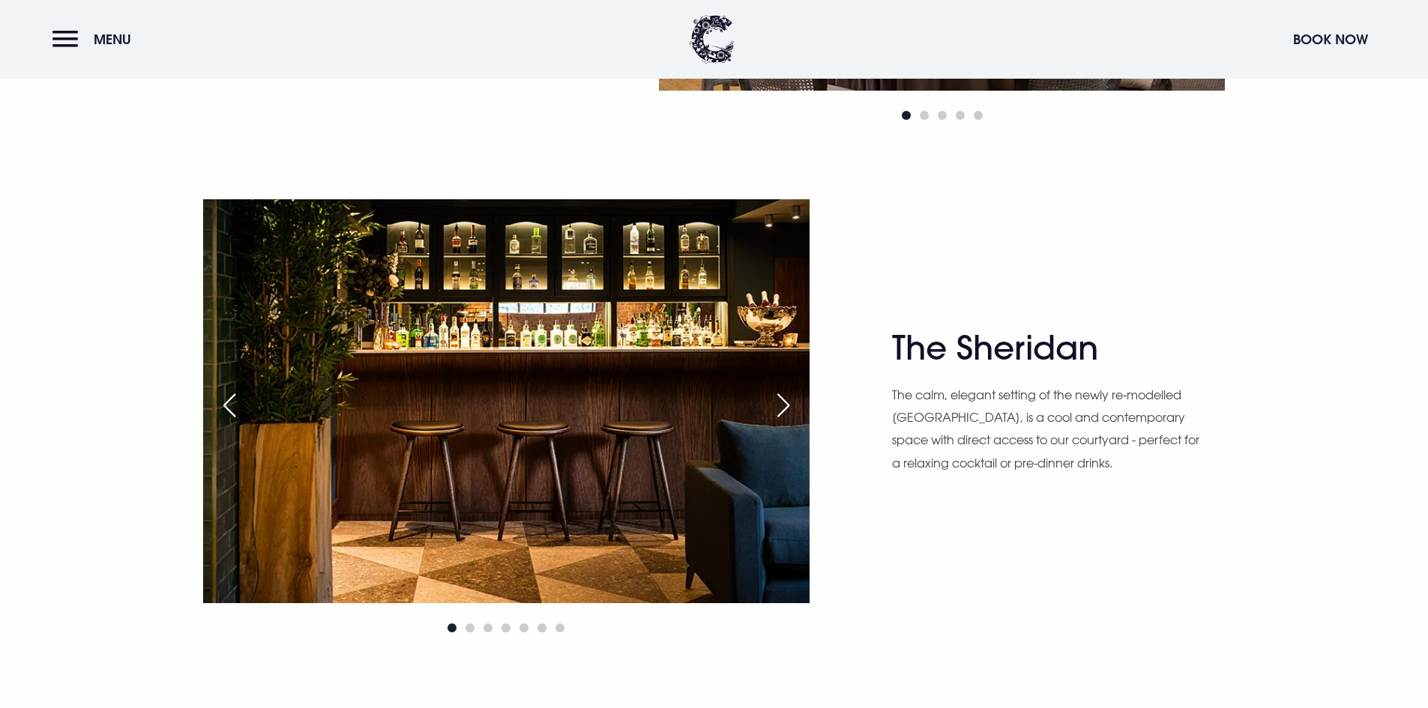
click at [788, 412] on div "Next slide" at bounding box center [783, 405] width 37 height 33
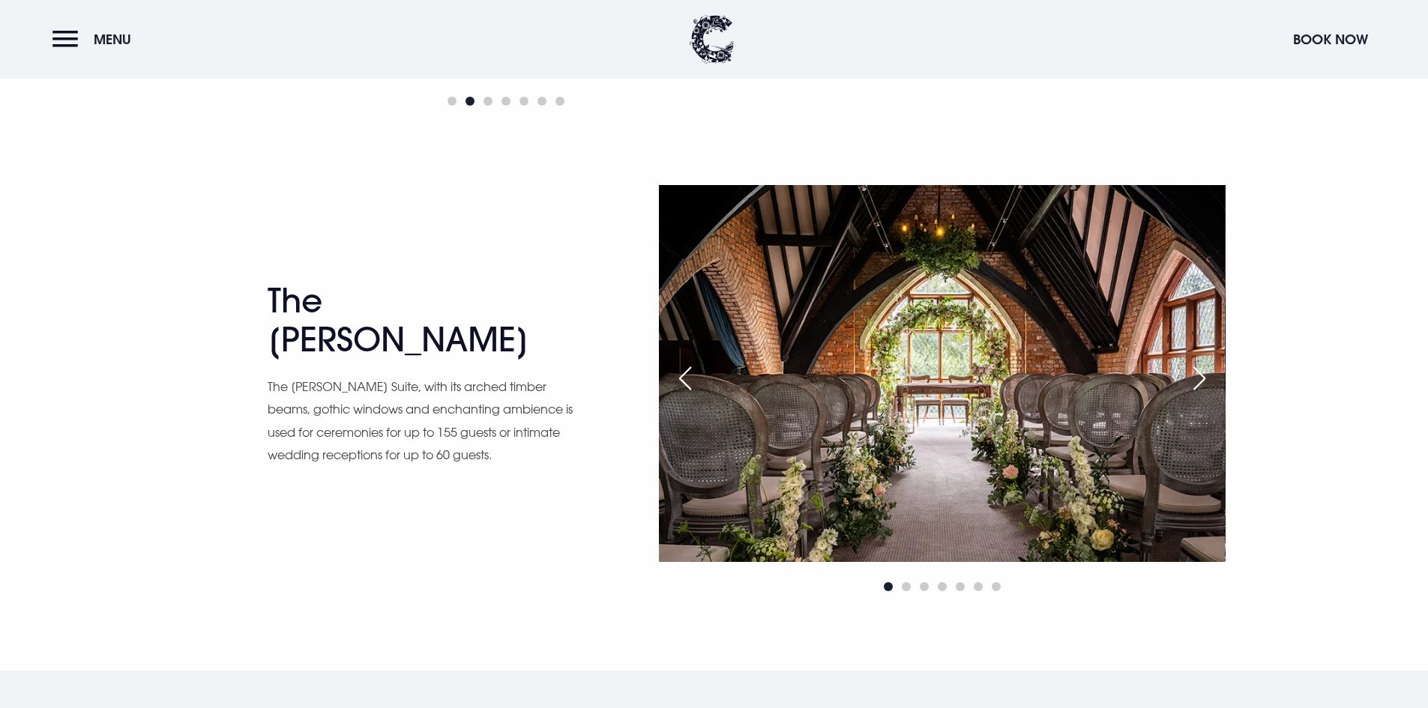
scroll to position [2549, 0]
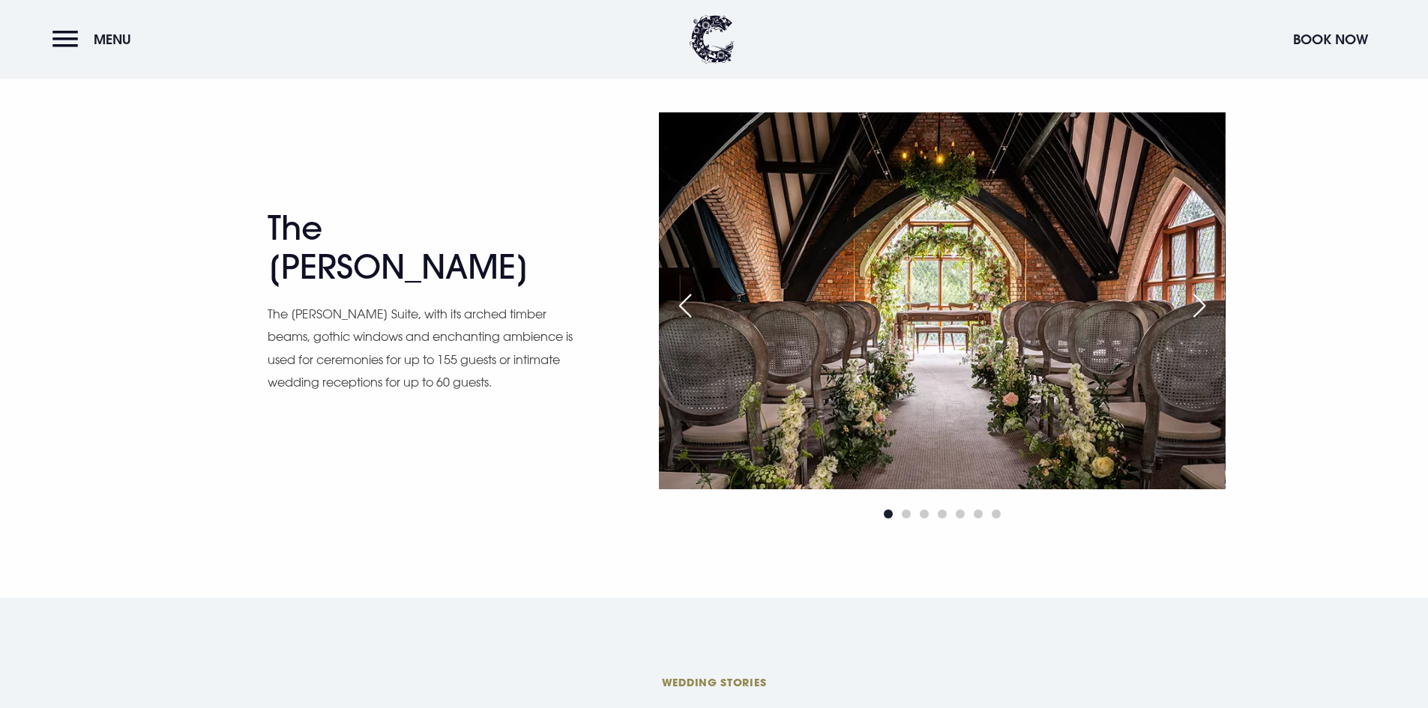
click at [1195, 313] on div "Next slide" at bounding box center [1199, 305] width 37 height 33
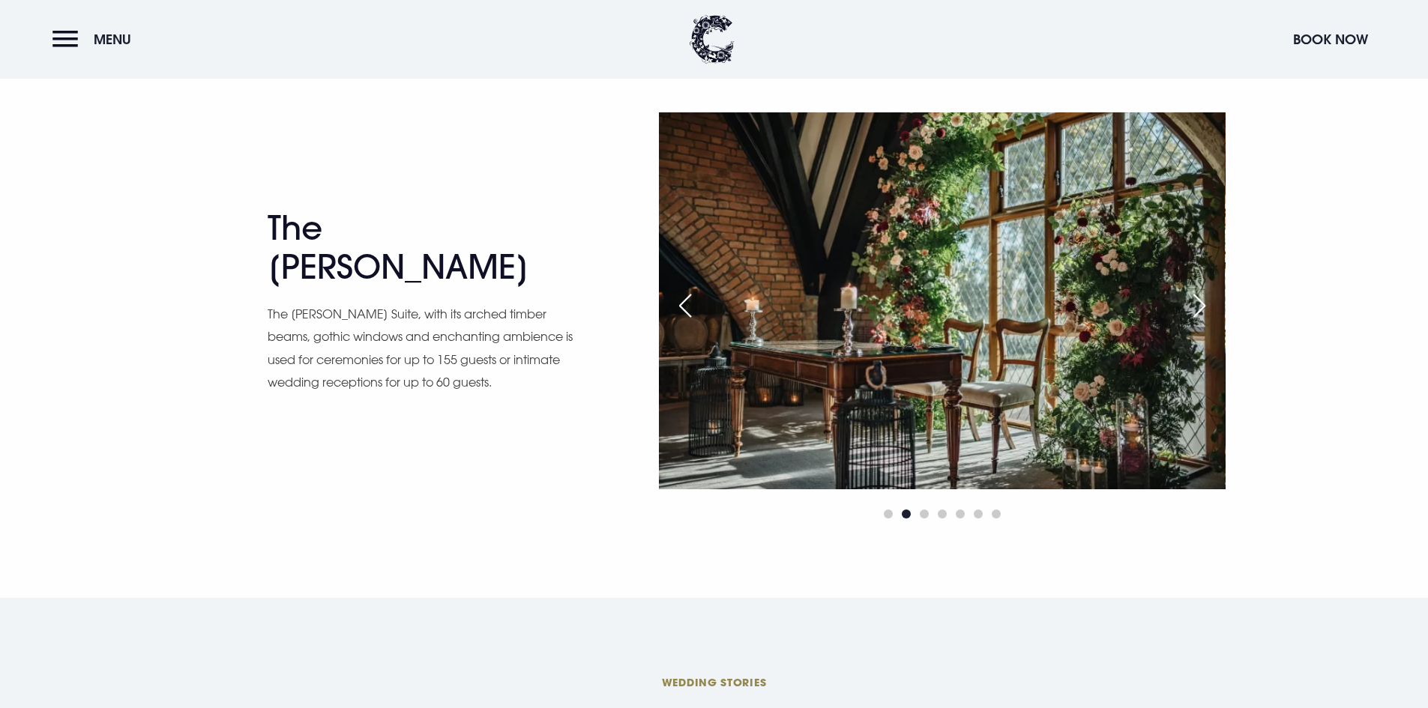
click at [1195, 313] on div "Next slide" at bounding box center [1199, 305] width 37 height 33
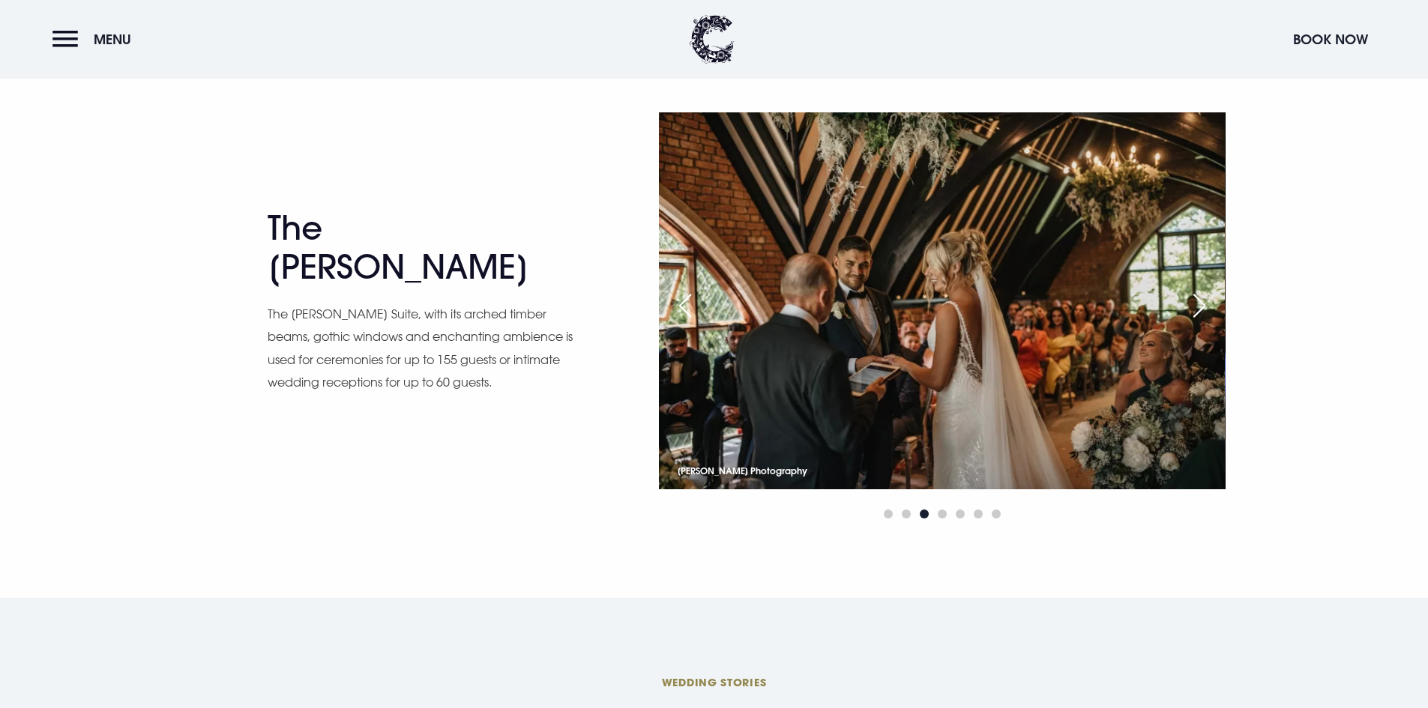
click at [679, 316] on div "Previous slide" at bounding box center [684, 305] width 37 height 33
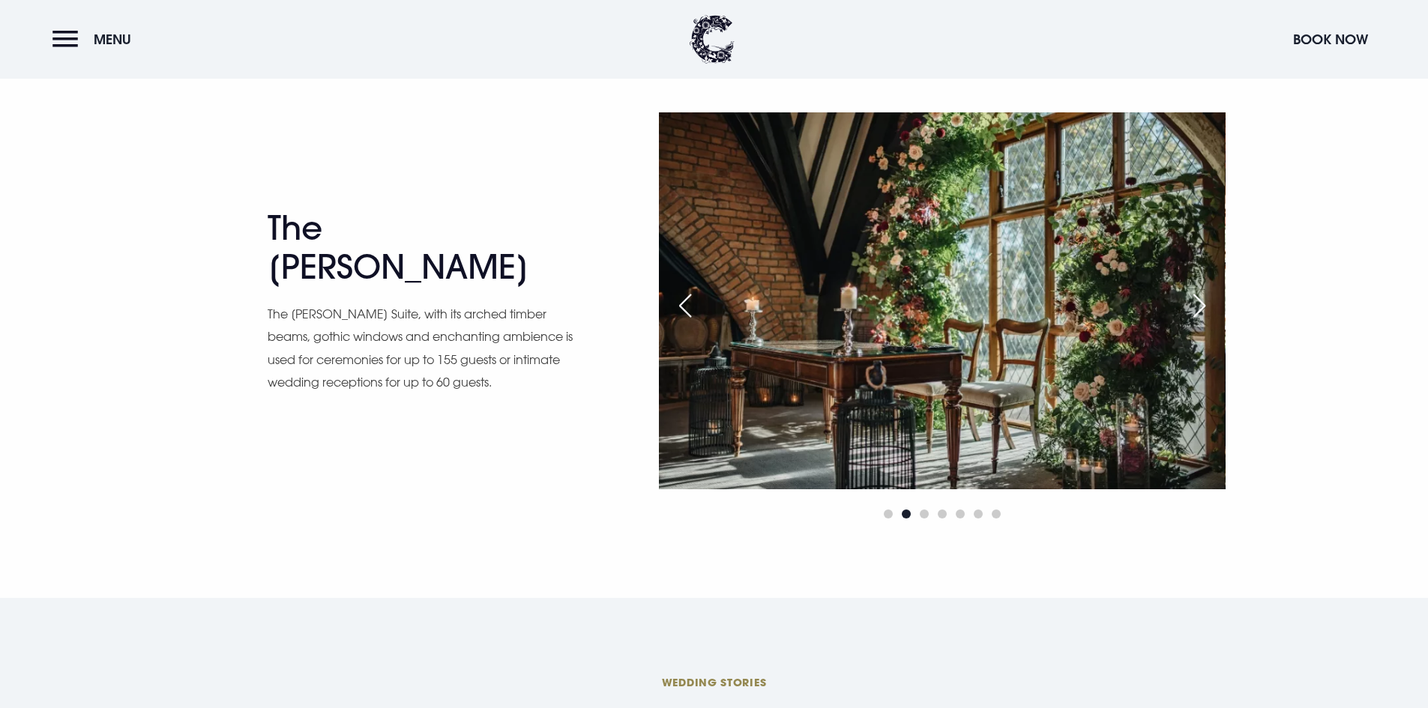
click at [679, 316] on div "Previous slide" at bounding box center [684, 305] width 37 height 33
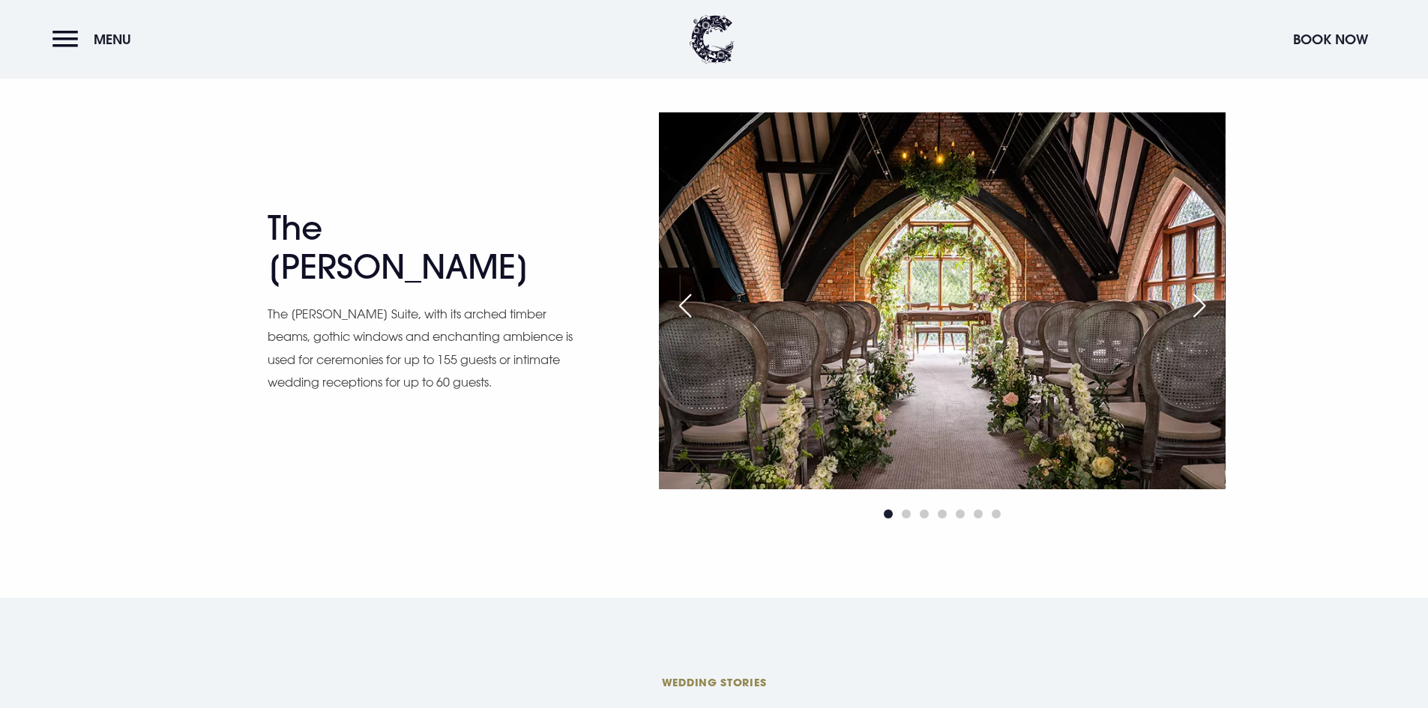
click at [1193, 309] on div "Next slide" at bounding box center [1199, 305] width 37 height 33
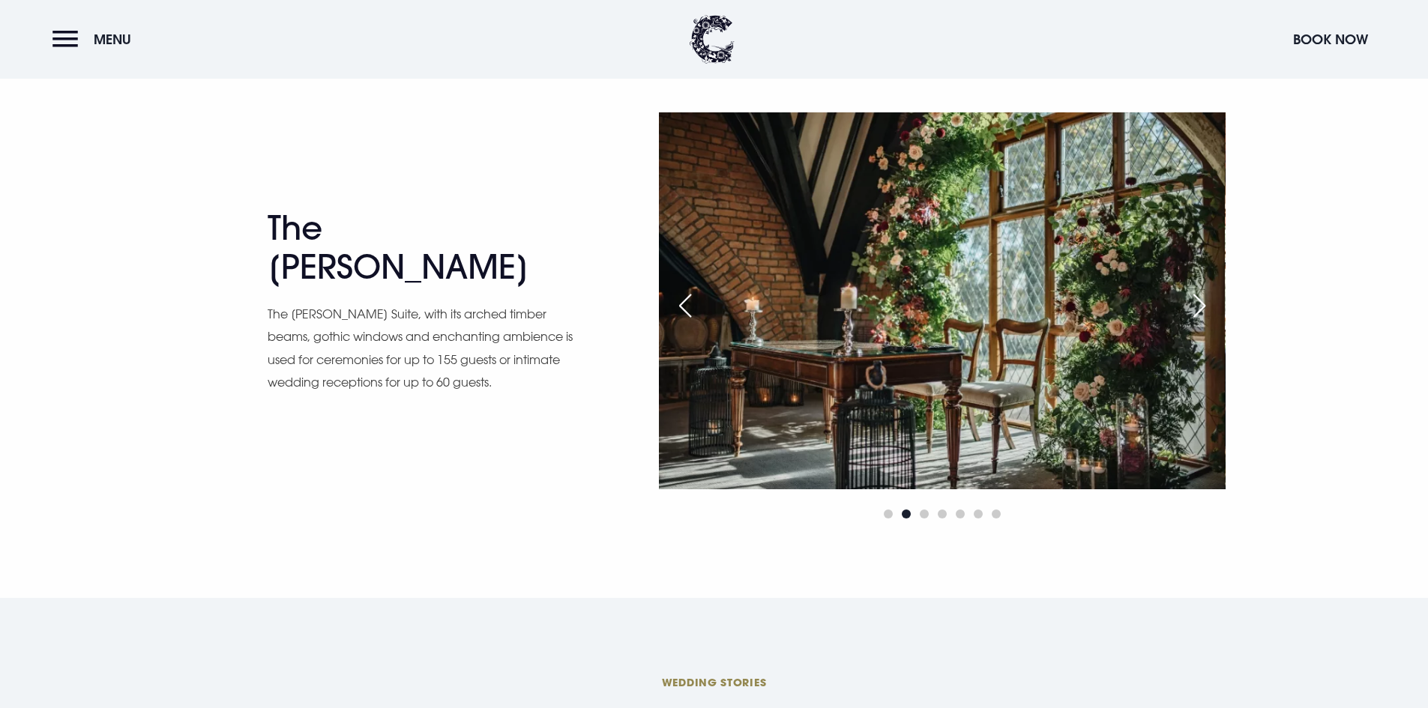
click at [1193, 309] on div "Next slide" at bounding box center [1199, 305] width 37 height 33
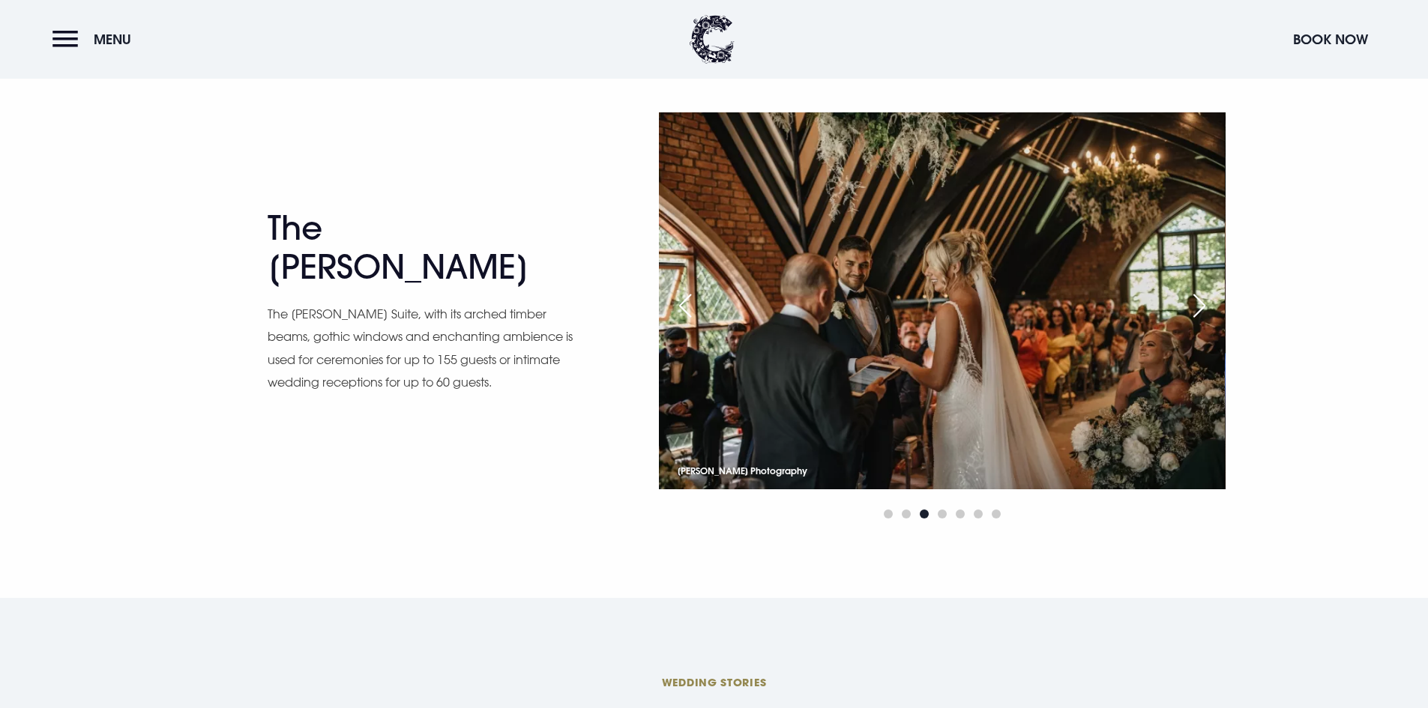
click at [1193, 309] on div "Next slide" at bounding box center [1199, 305] width 37 height 33
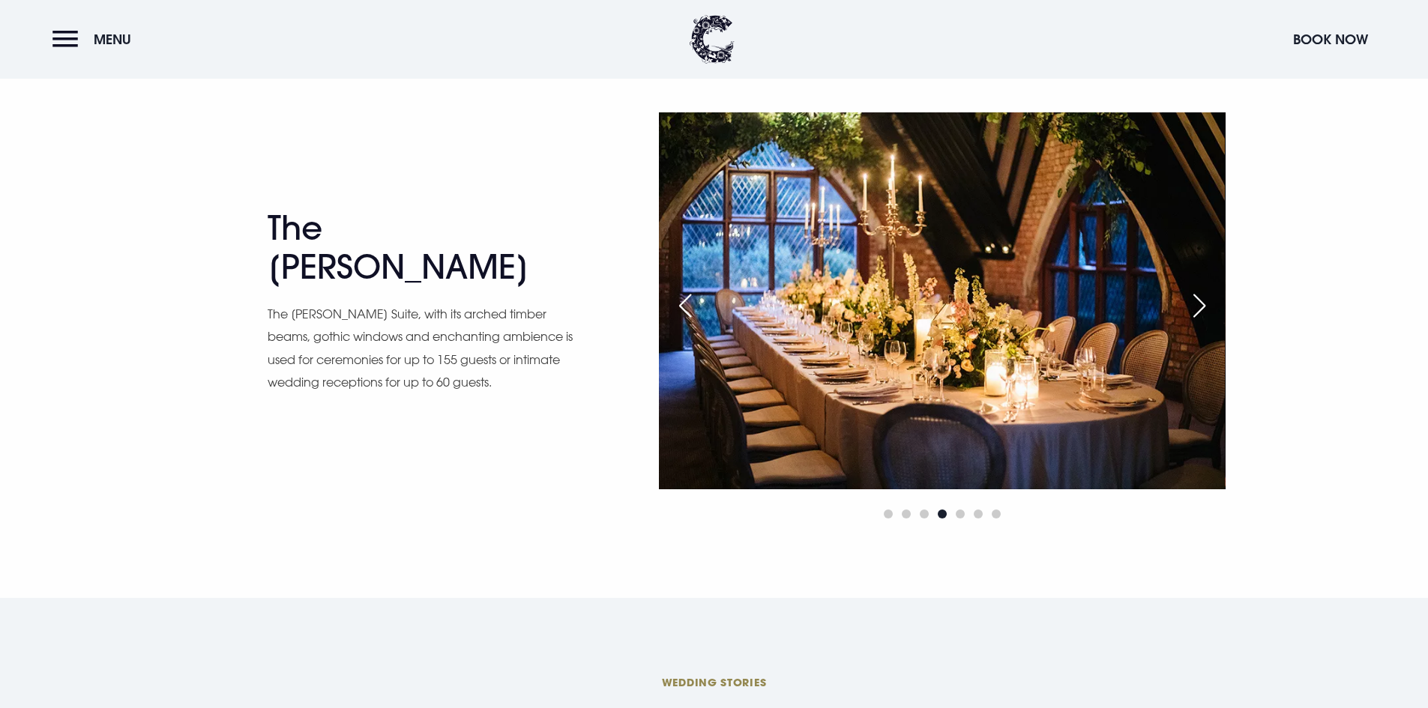
click at [1193, 309] on div "Next slide" at bounding box center [1199, 305] width 37 height 33
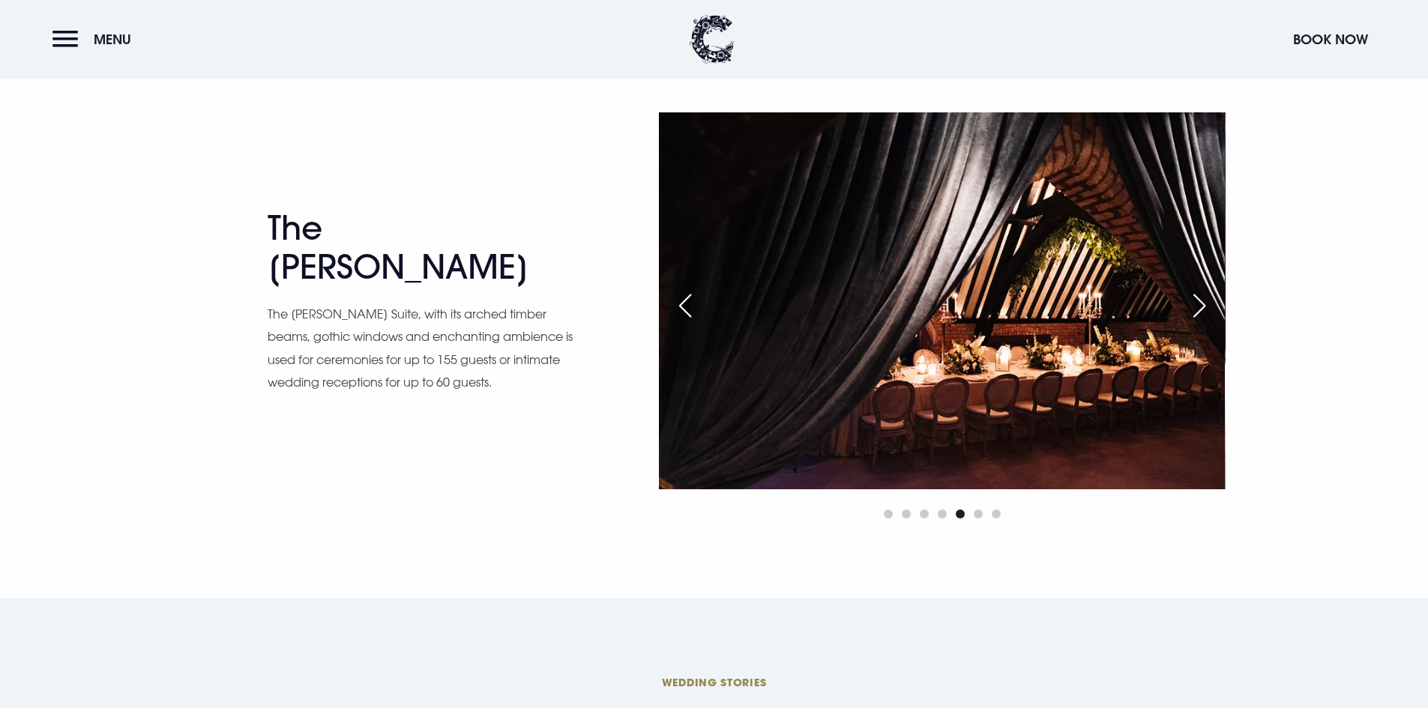
click at [1193, 309] on div "Next slide" at bounding box center [1199, 305] width 37 height 33
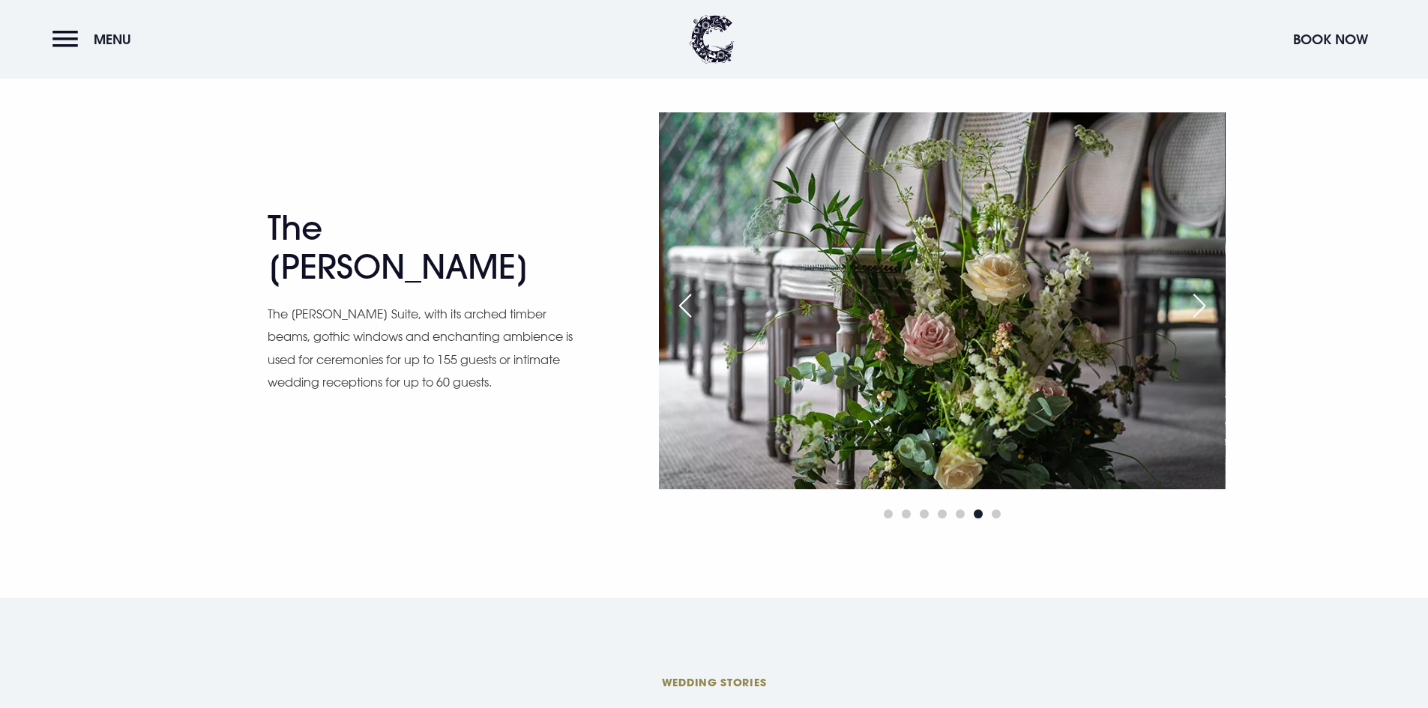
click at [1193, 309] on div "Next slide" at bounding box center [1199, 305] width 37 height 33
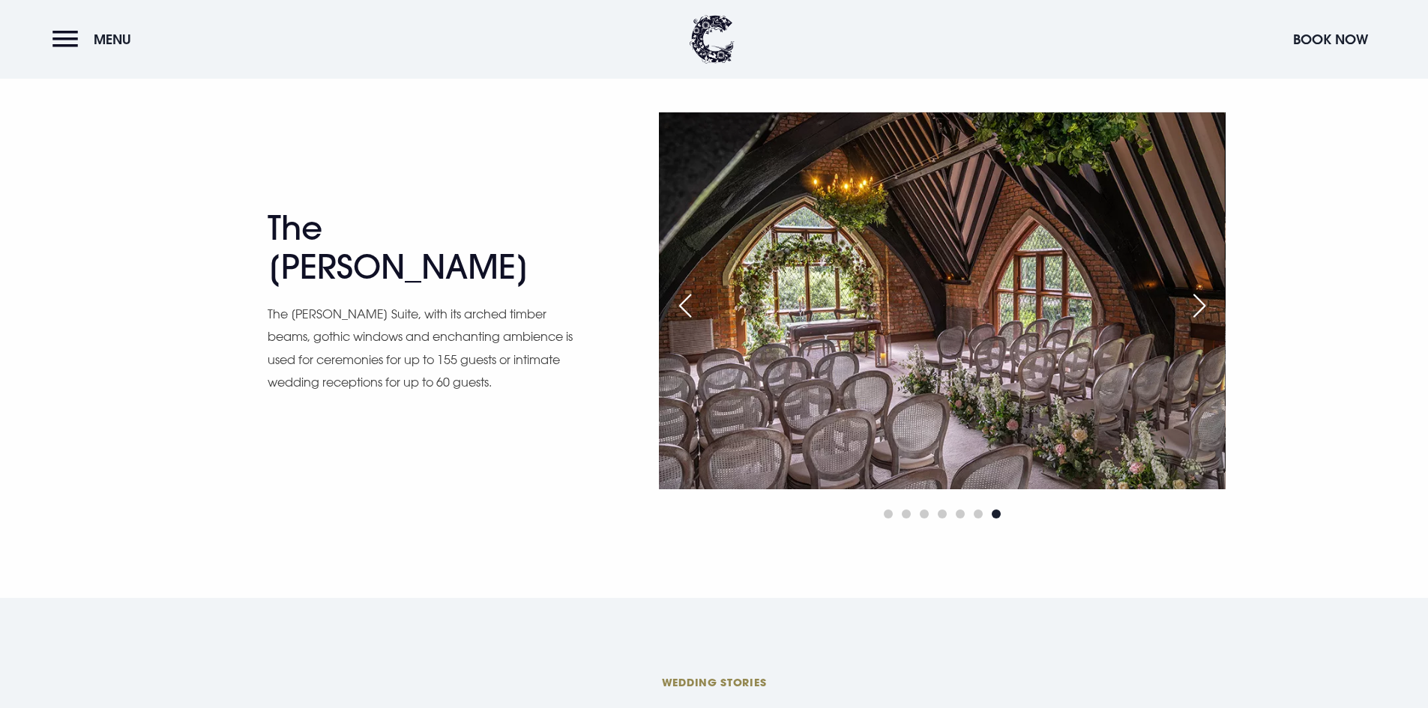
click at [1193, 309] on div "Next slide" at bounding box center [1199, 305] width 37 height 33
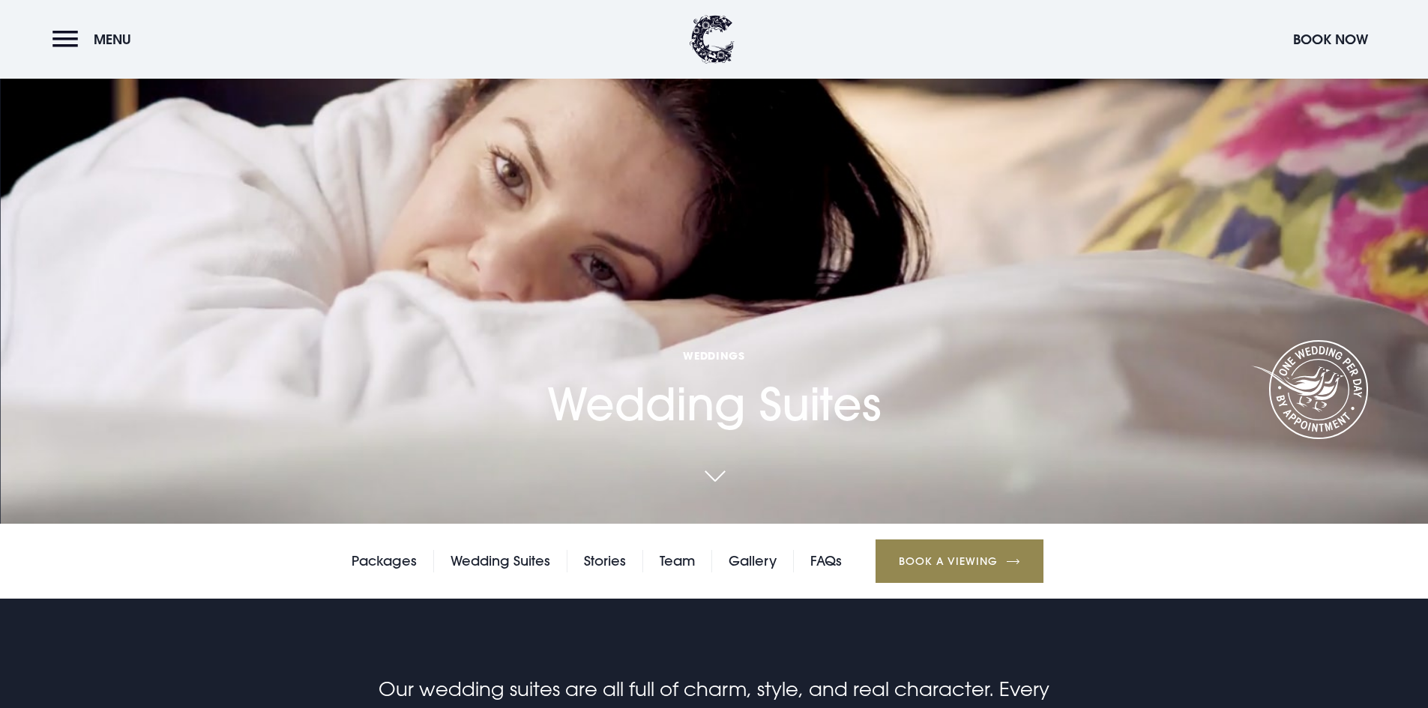
scroll to position [375, 0]
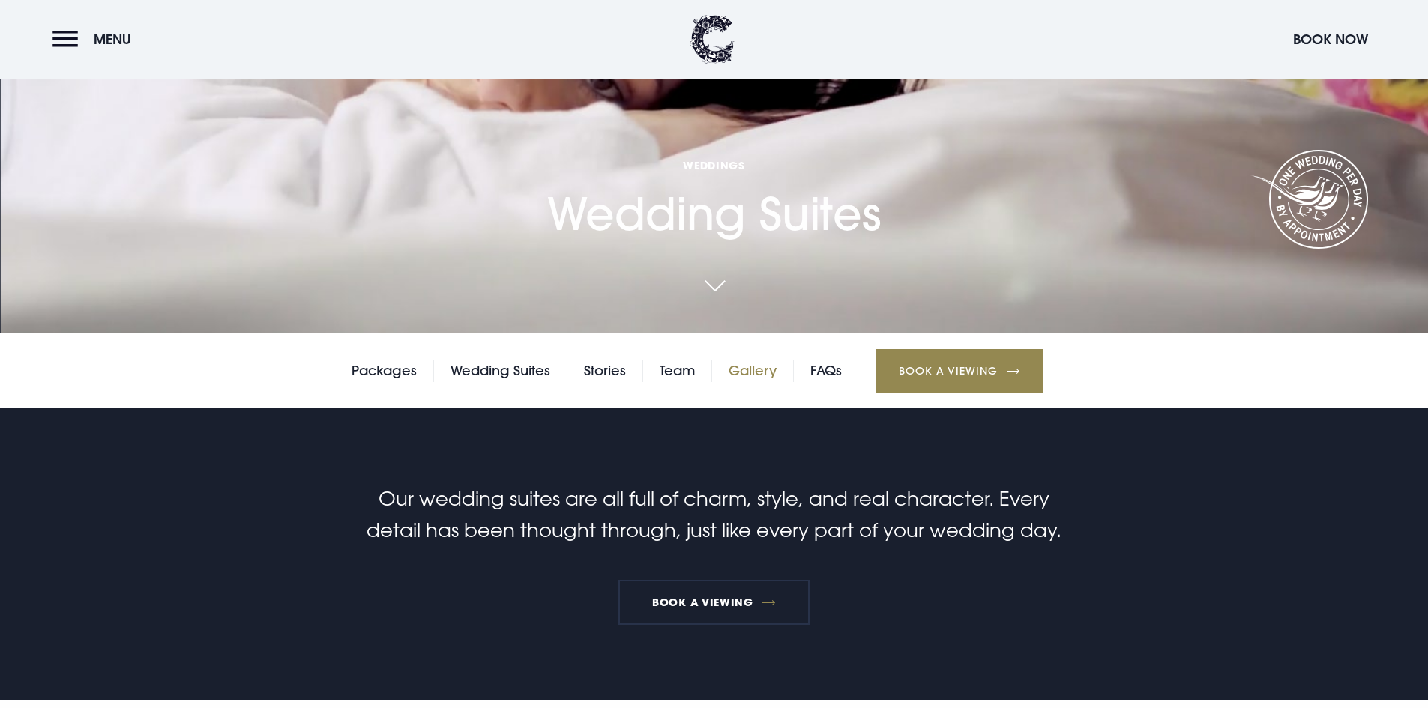
click at [775, 369] on link "Gallery" at bounding box center [753, 371] width 48 height 22
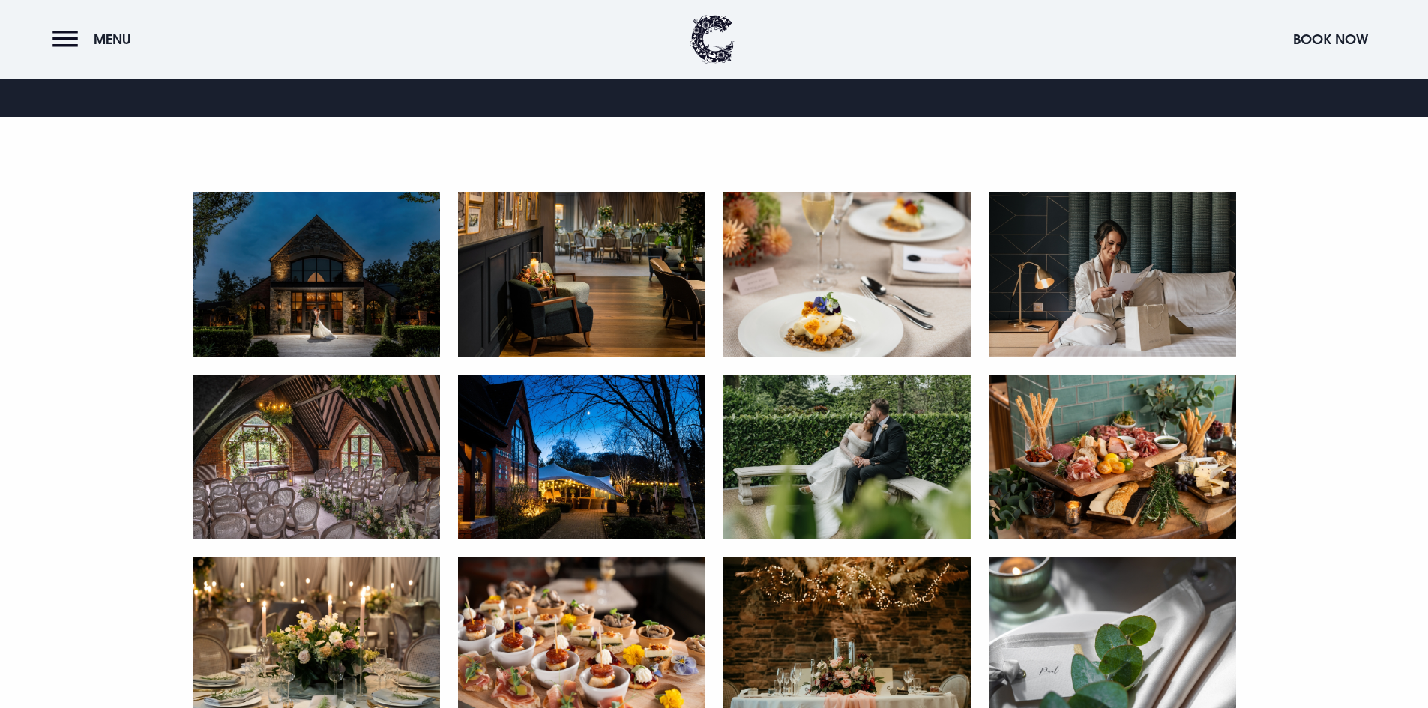
scroll to position [825, 0]
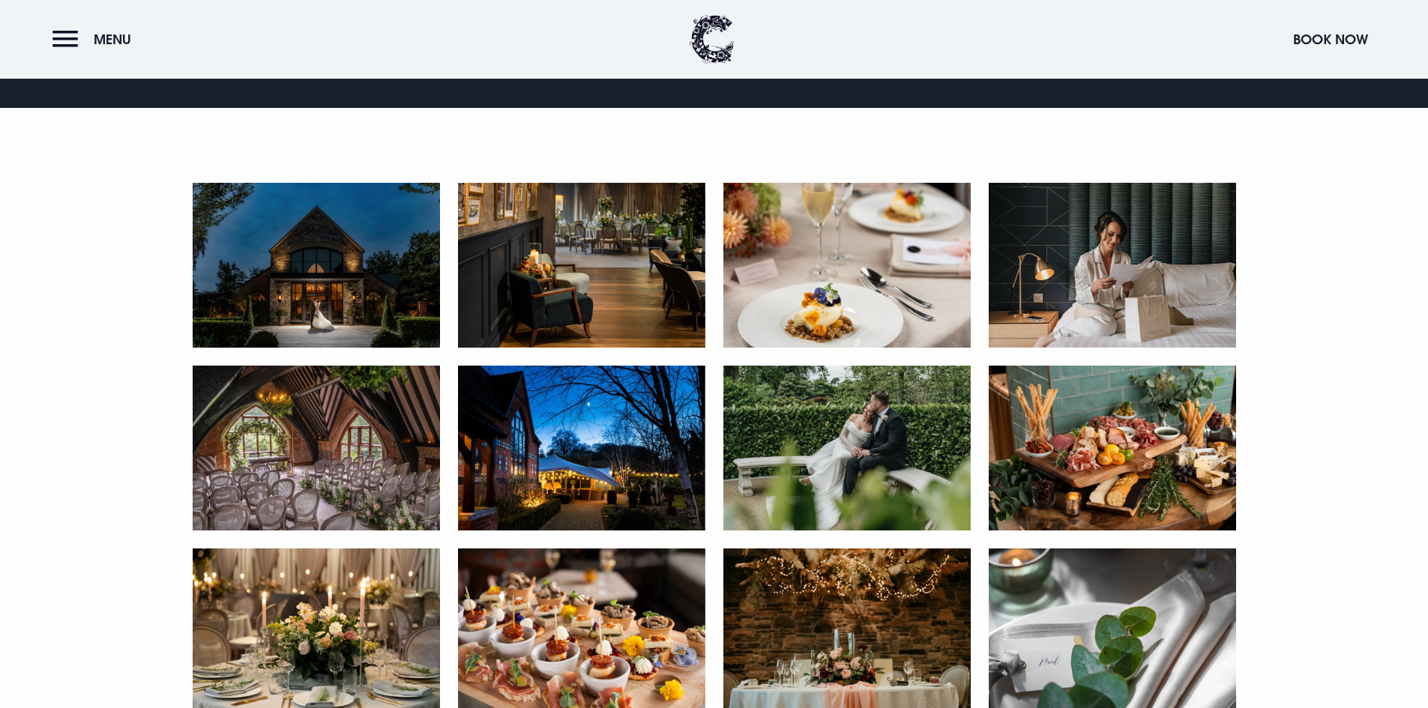
click at [400, 265] on img at bounding box center [316, 265] width 247 height 165
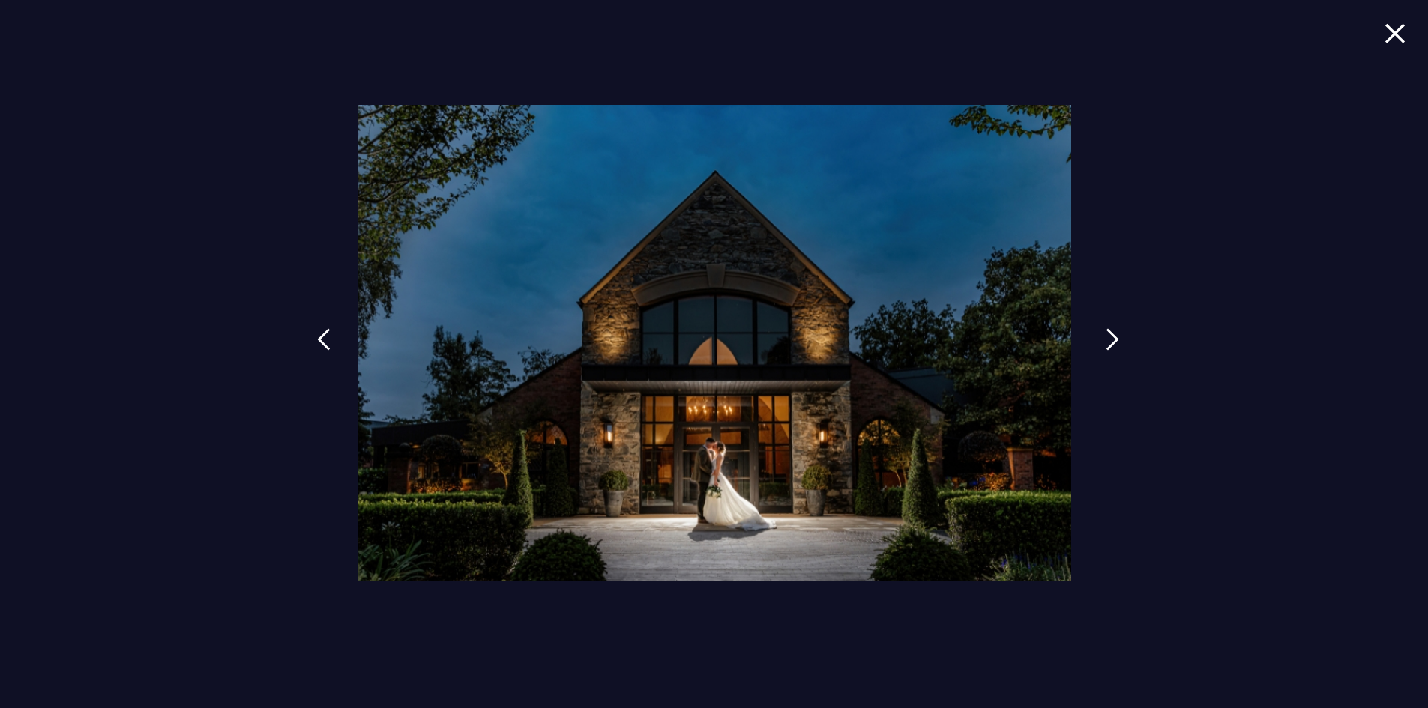
click at [1108, 340] on img at bounding box center [1112, 339] width 13 height 22
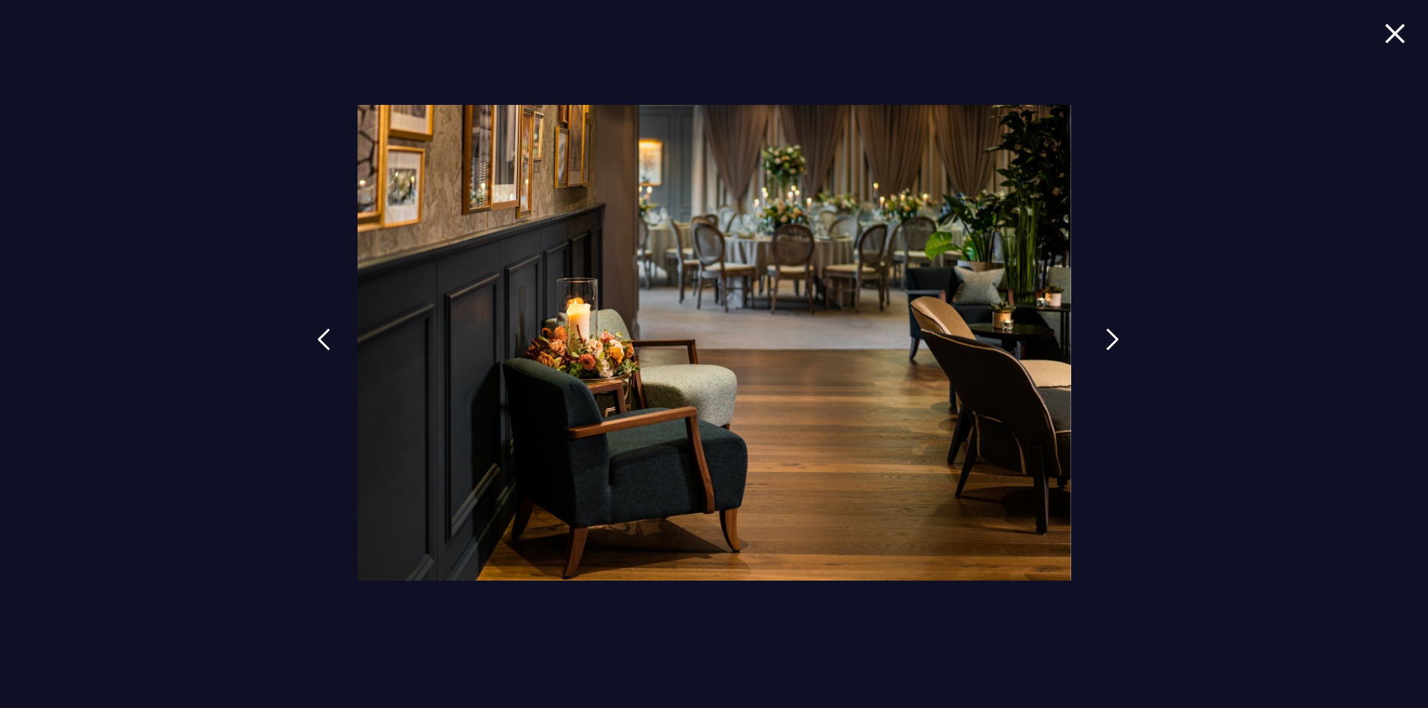
click at [1108, 340] on img at bounding box center [1112, 339] width 13 height 22
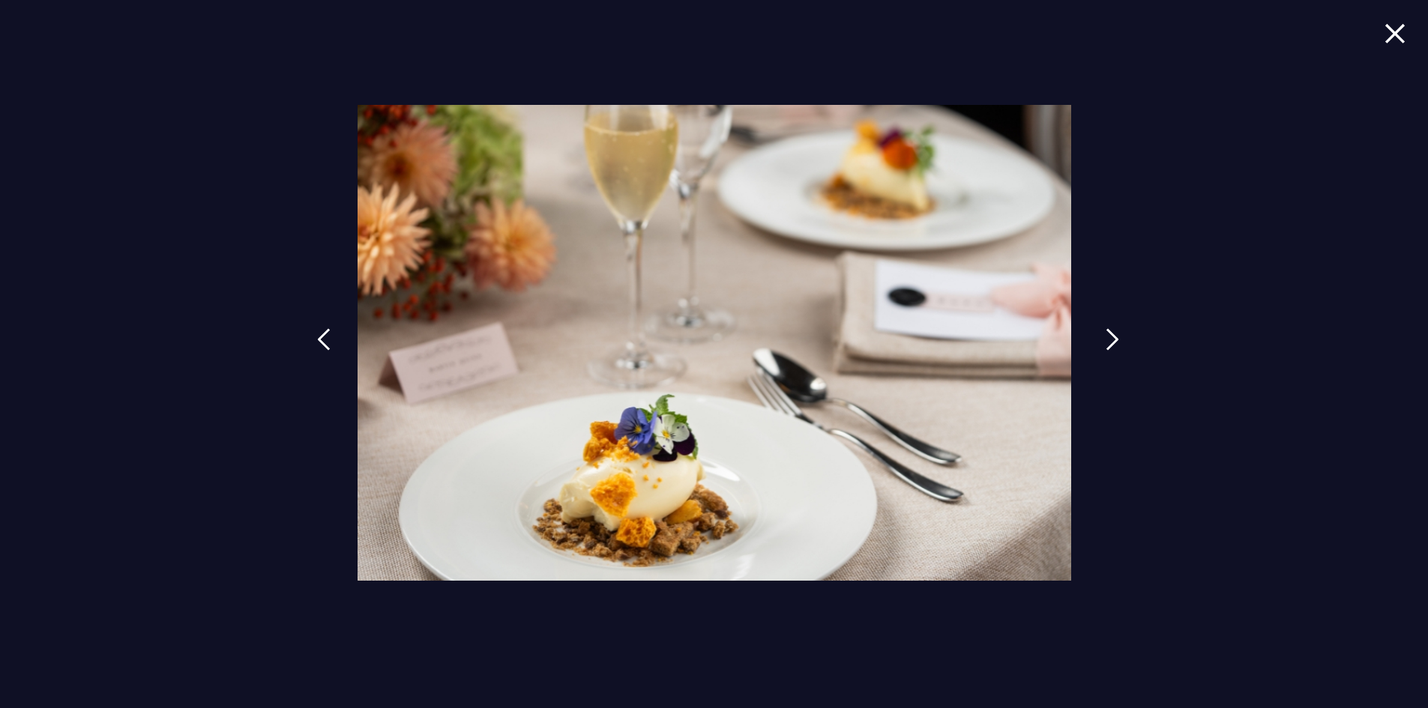
click at [1108, 340] on img at bounding box center [1112, 339] width 13 height 22
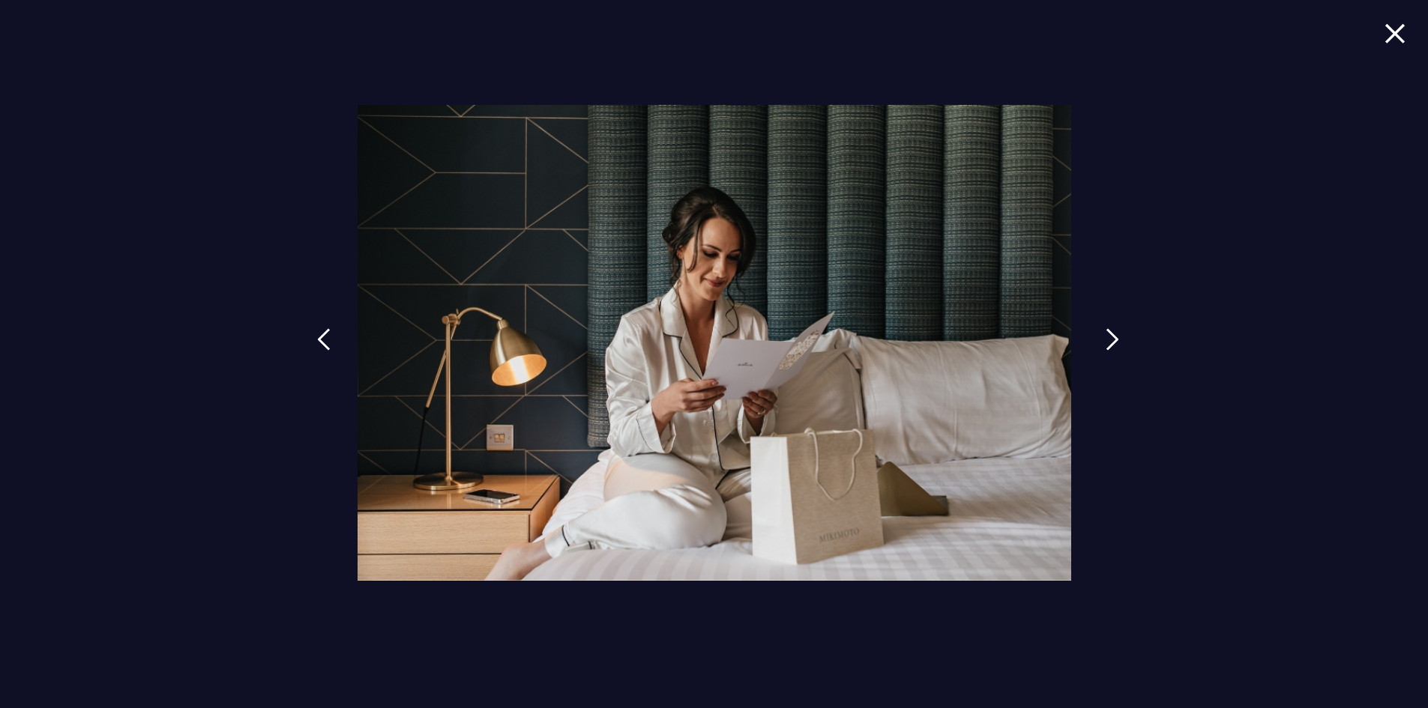
click at [1108, 340] on img at bounding box center [1112, 339] width 13 height 22
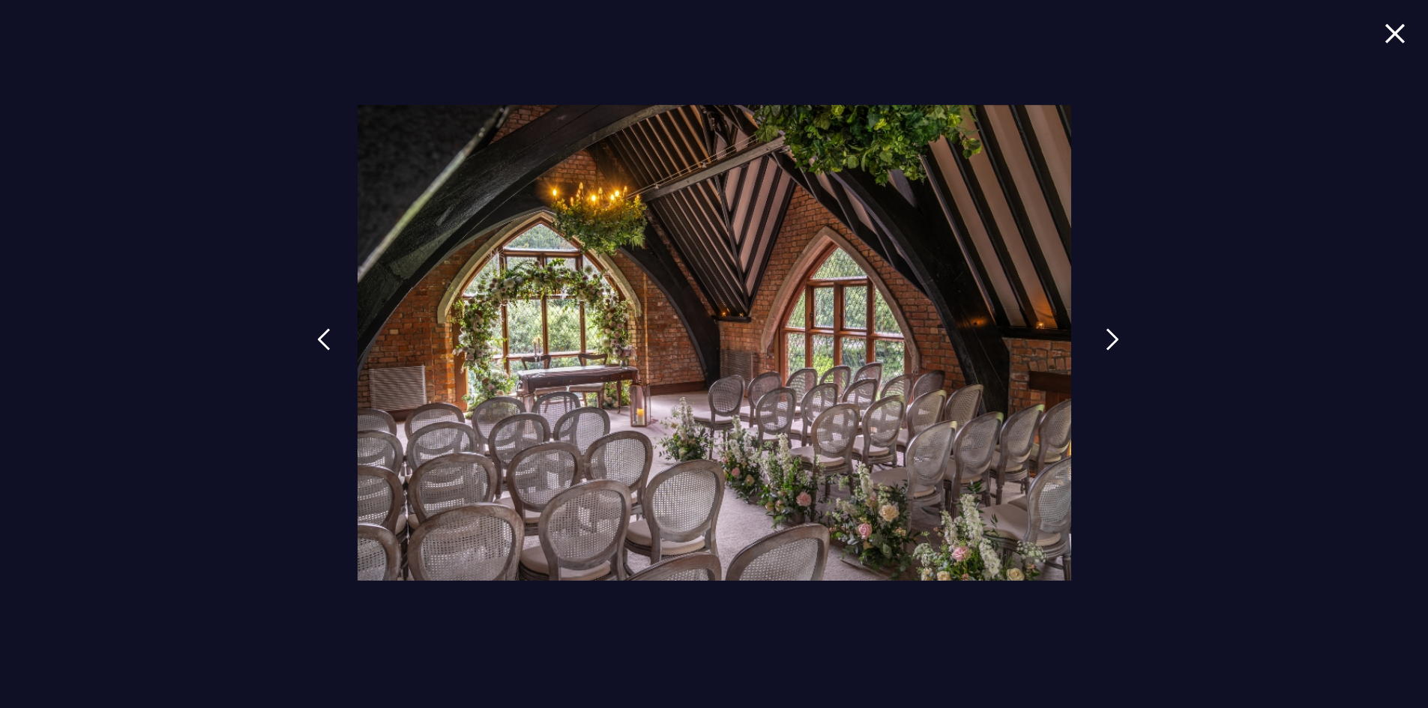
click at [1108, 340] on img at bounding box center [1112, 339] width 13 height 22
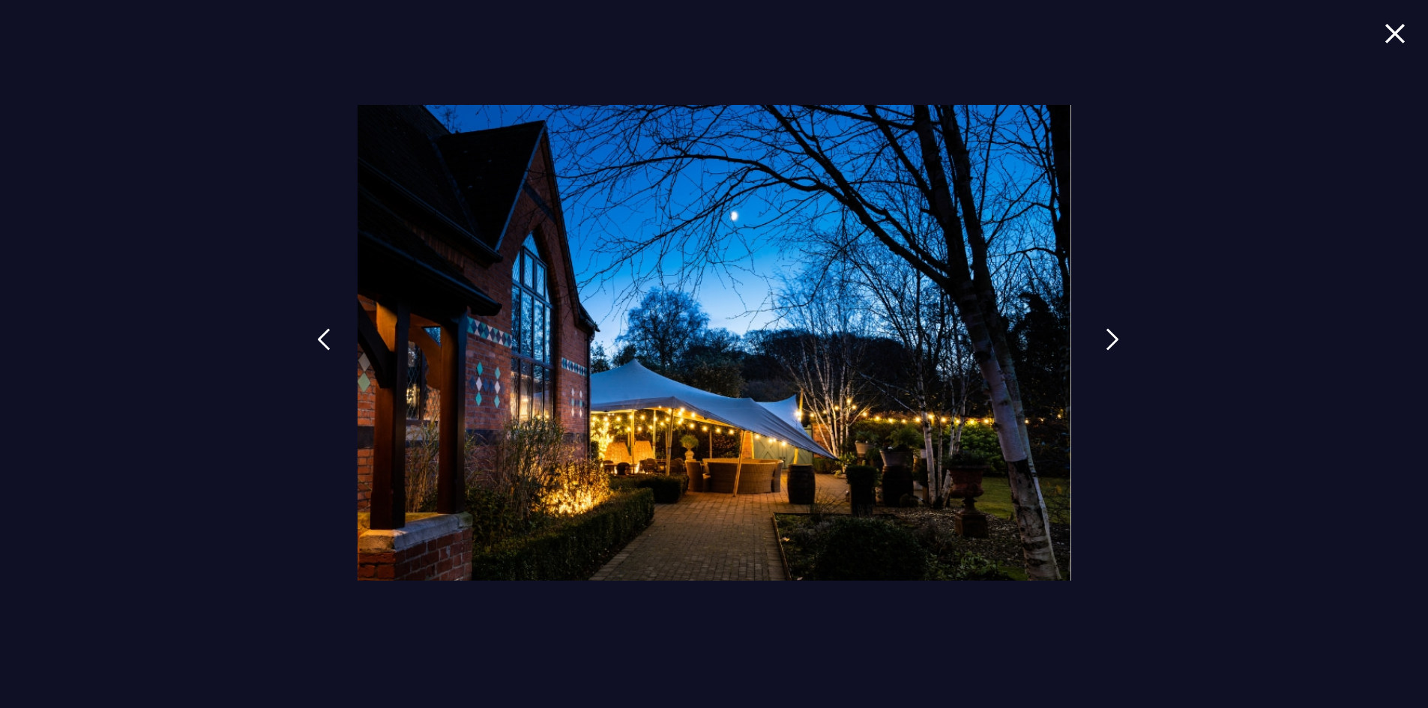
click at [1108, 340] on img at bounding box center [1112, 339] width 13 height 22
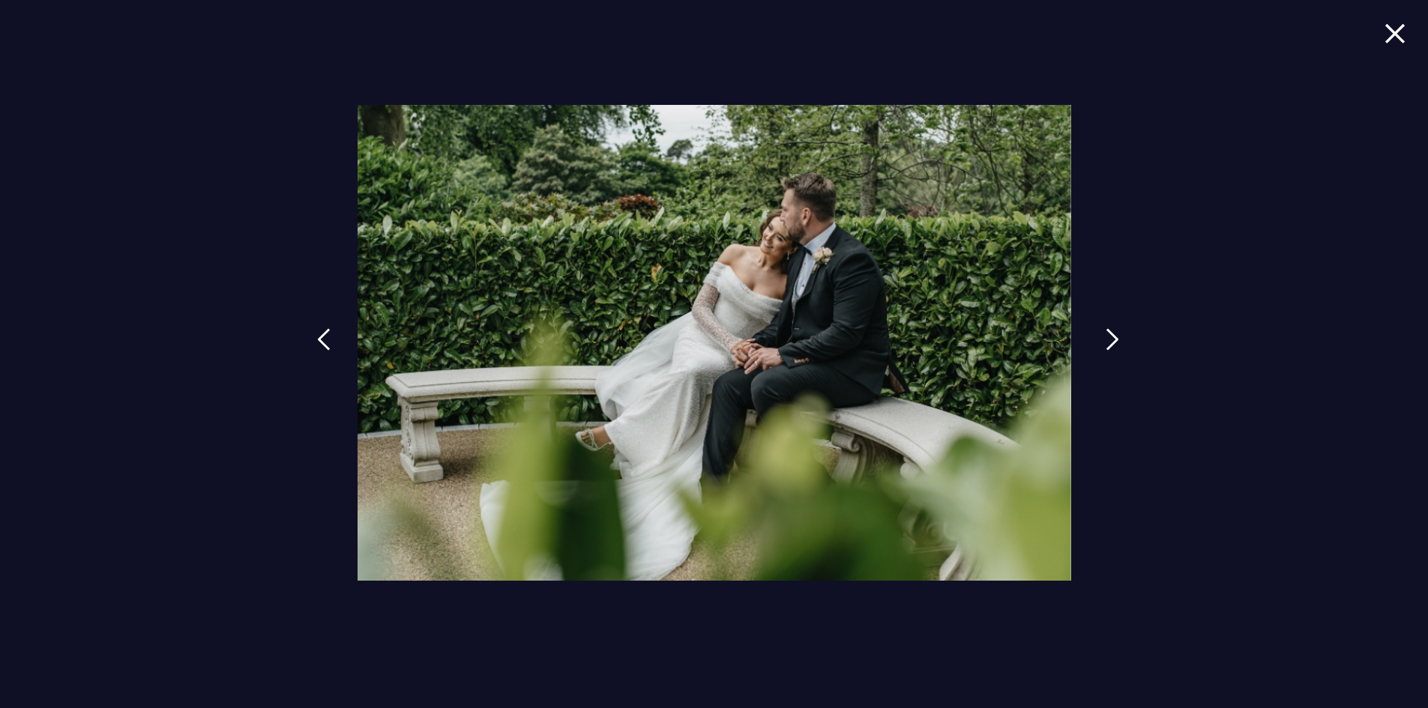
click at [1108, 340] on img at bounding box center [1112, 339] width 13 height 22
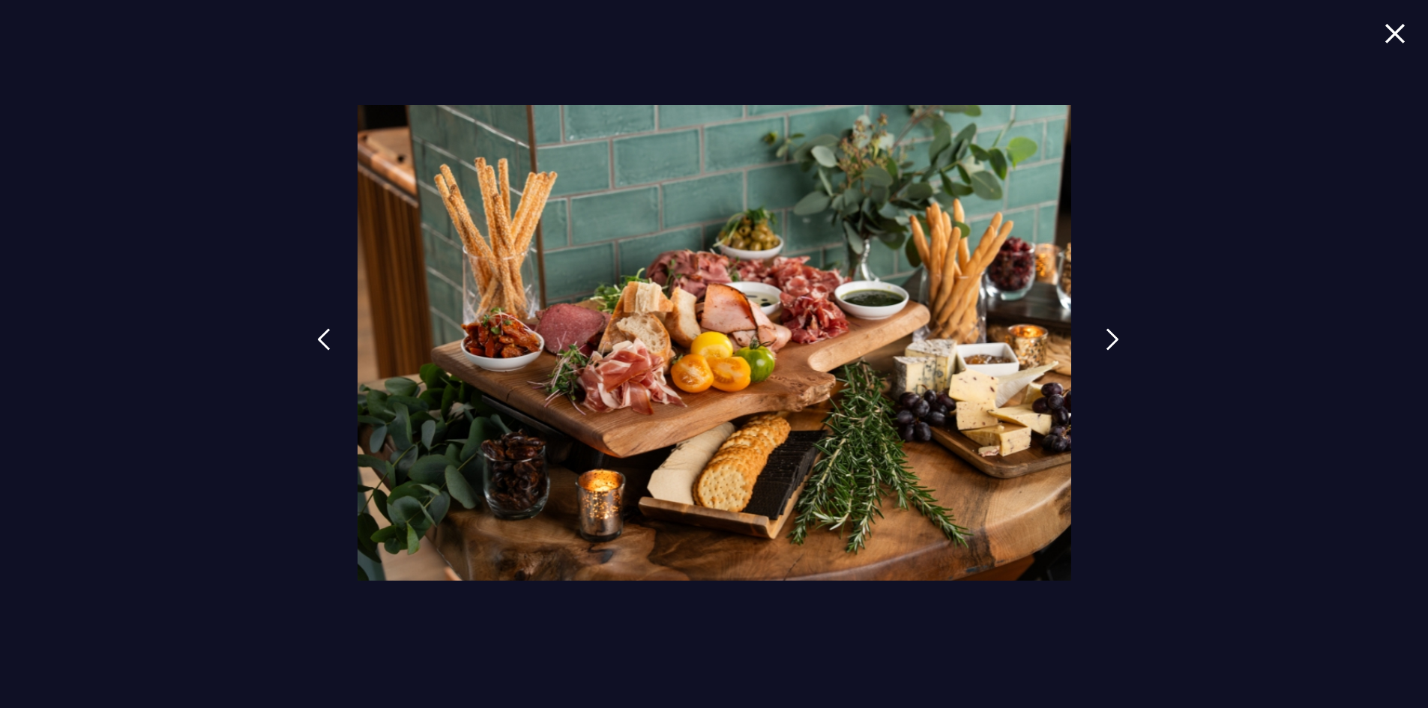
click at [1108, 340] on img at bounding box center [1112, 339] width 13 height 22
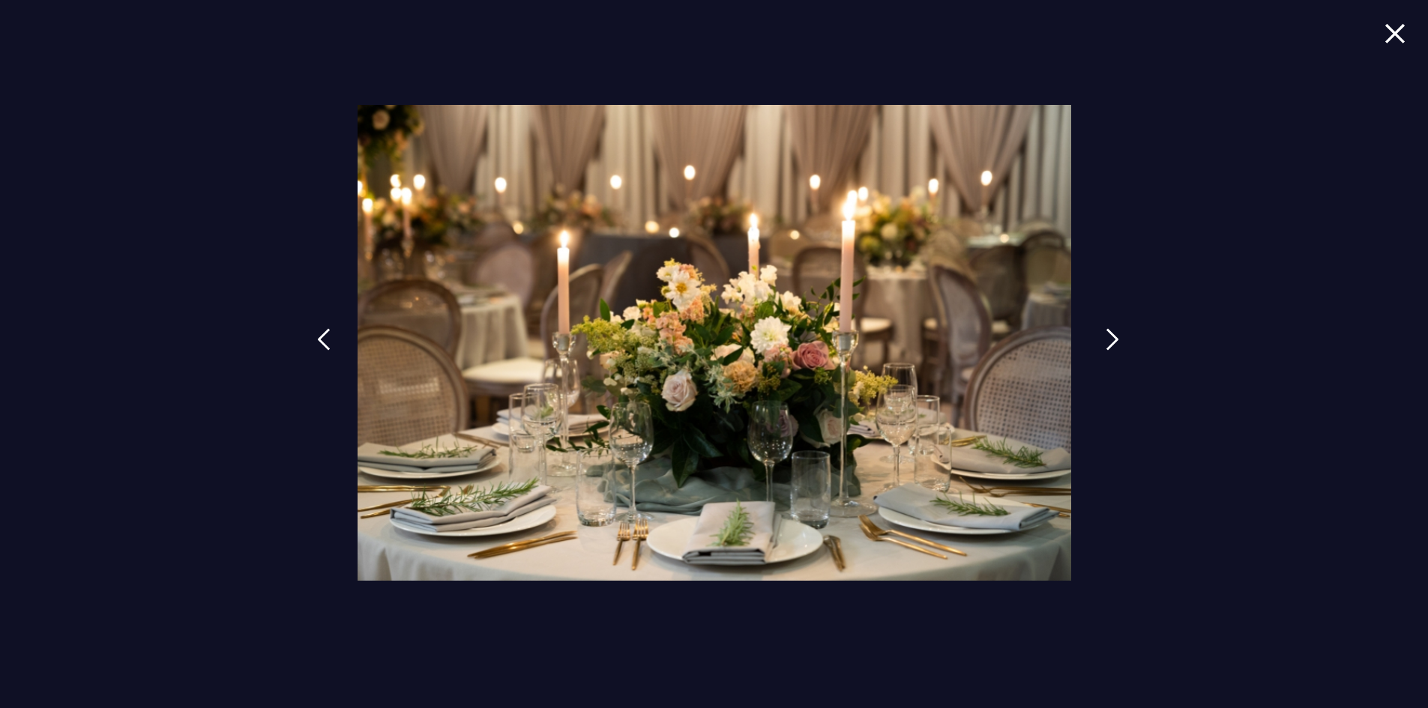
click at [1108, 340] on img at bounding box center [1112, 339] width 13 height 22
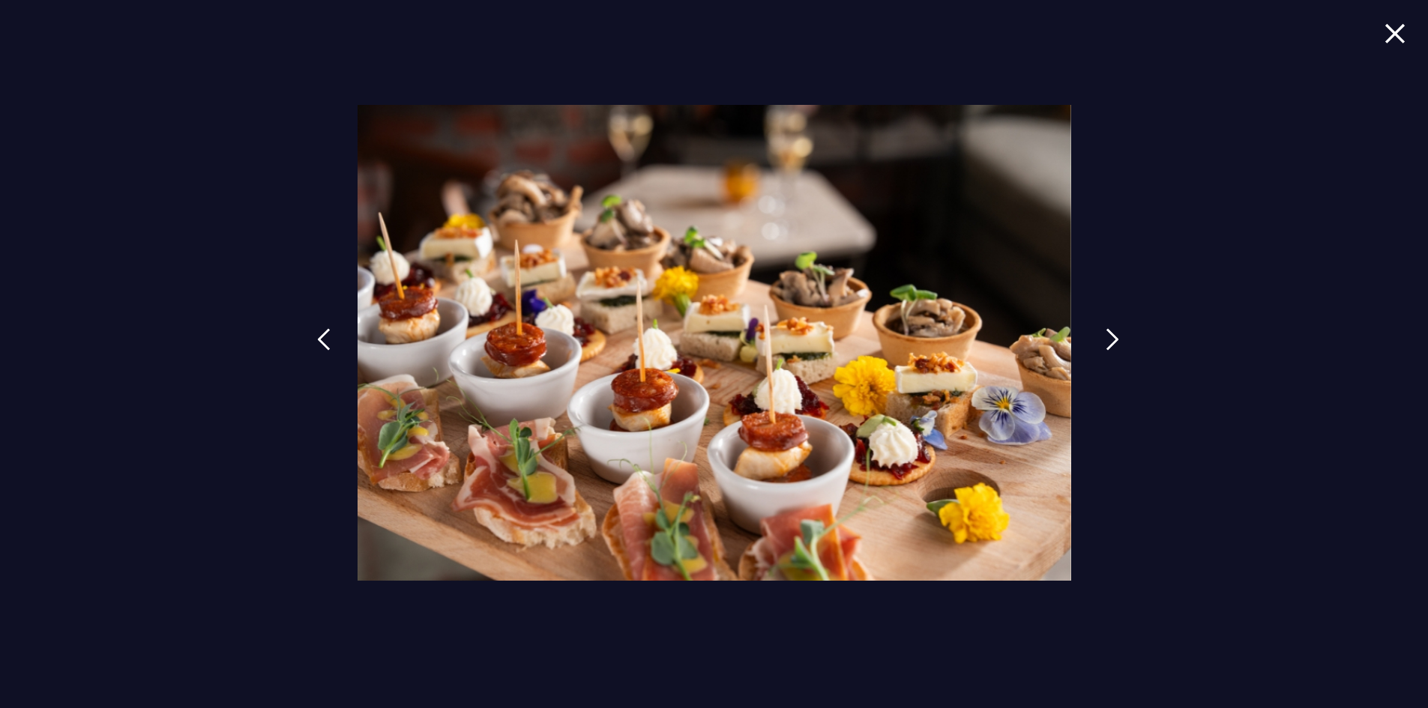
click at [1108, 340] on img at bounding box center [1112, 339] width 13 height 22
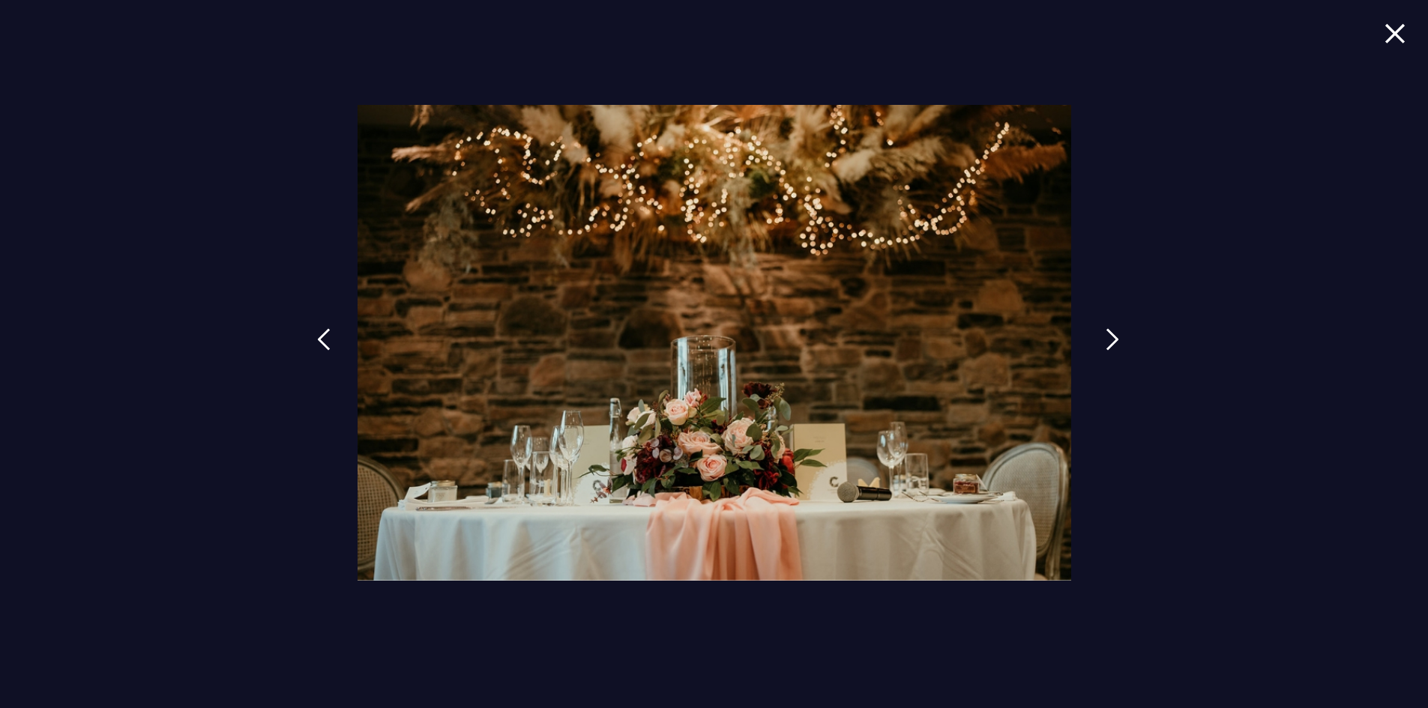
click at [1108, 340] on img at bounding box center [1112, 339] width 13 height 22
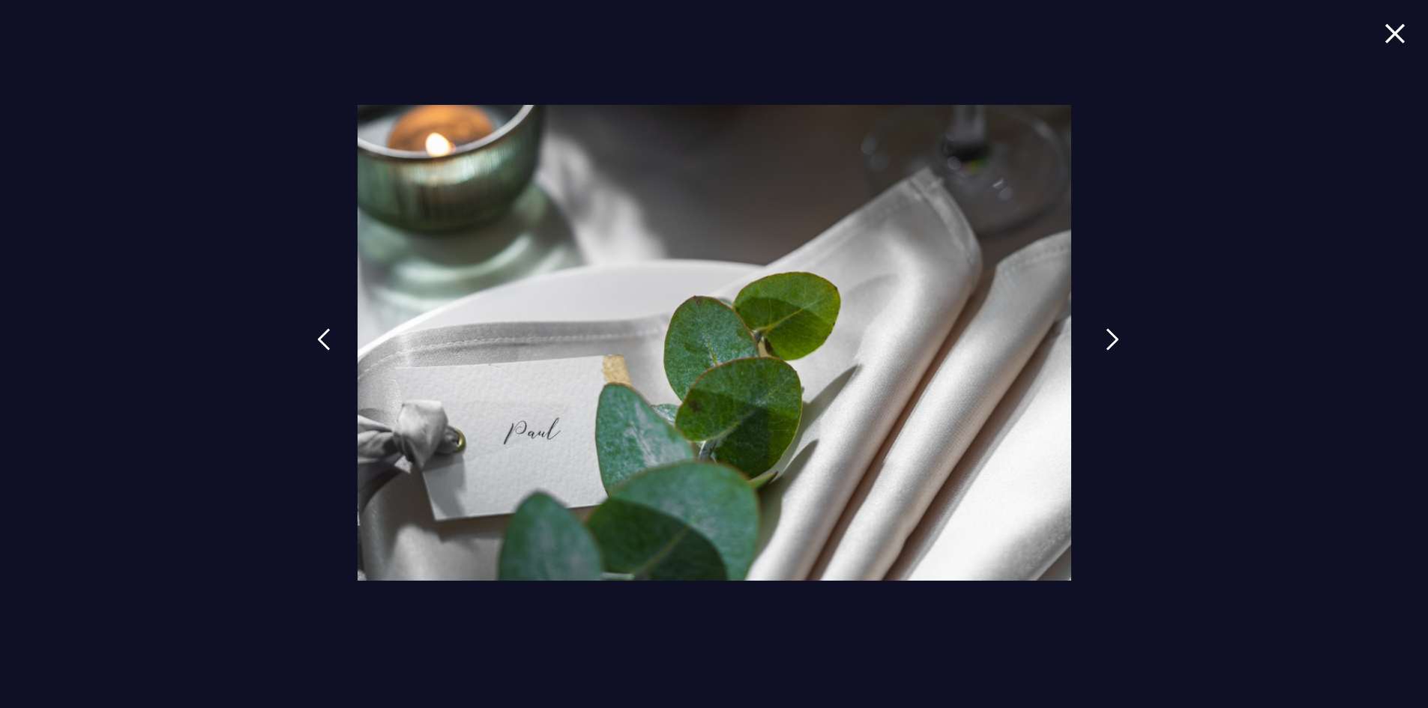
click at [1108, 340] on img at bounding box center [1112, 339] width 13 height 22
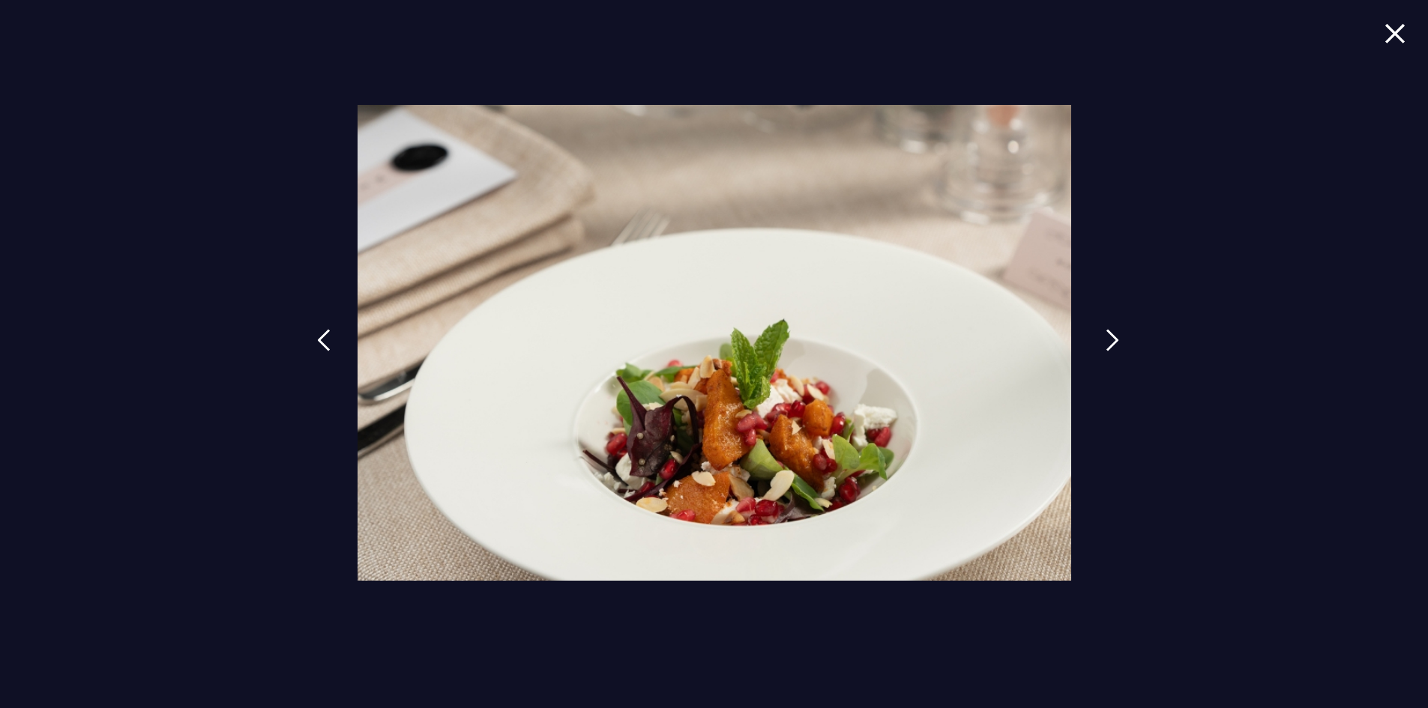
click at [1108, 340] on img at bounding box center [1112, 340] width 13 height 22
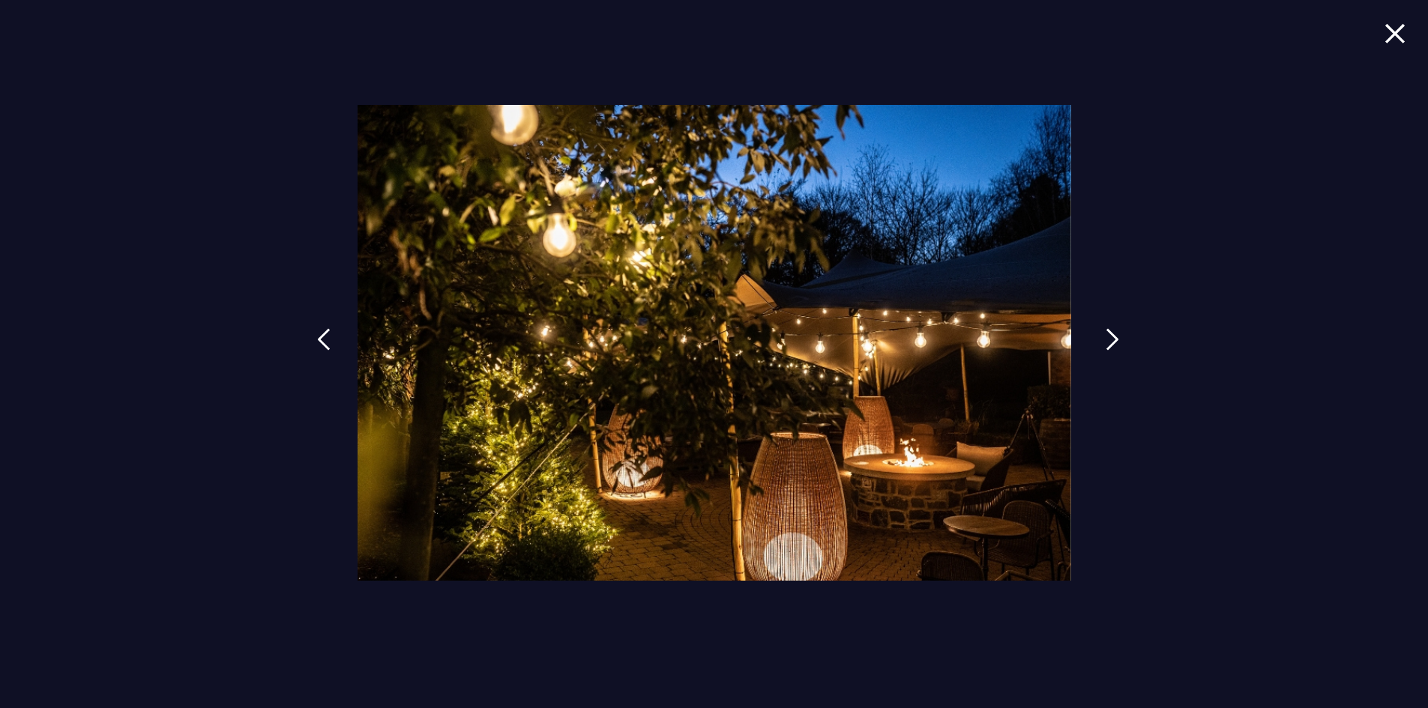
click at [1108, 340] on img at bounding box center [1112, 339] width 13 height 22
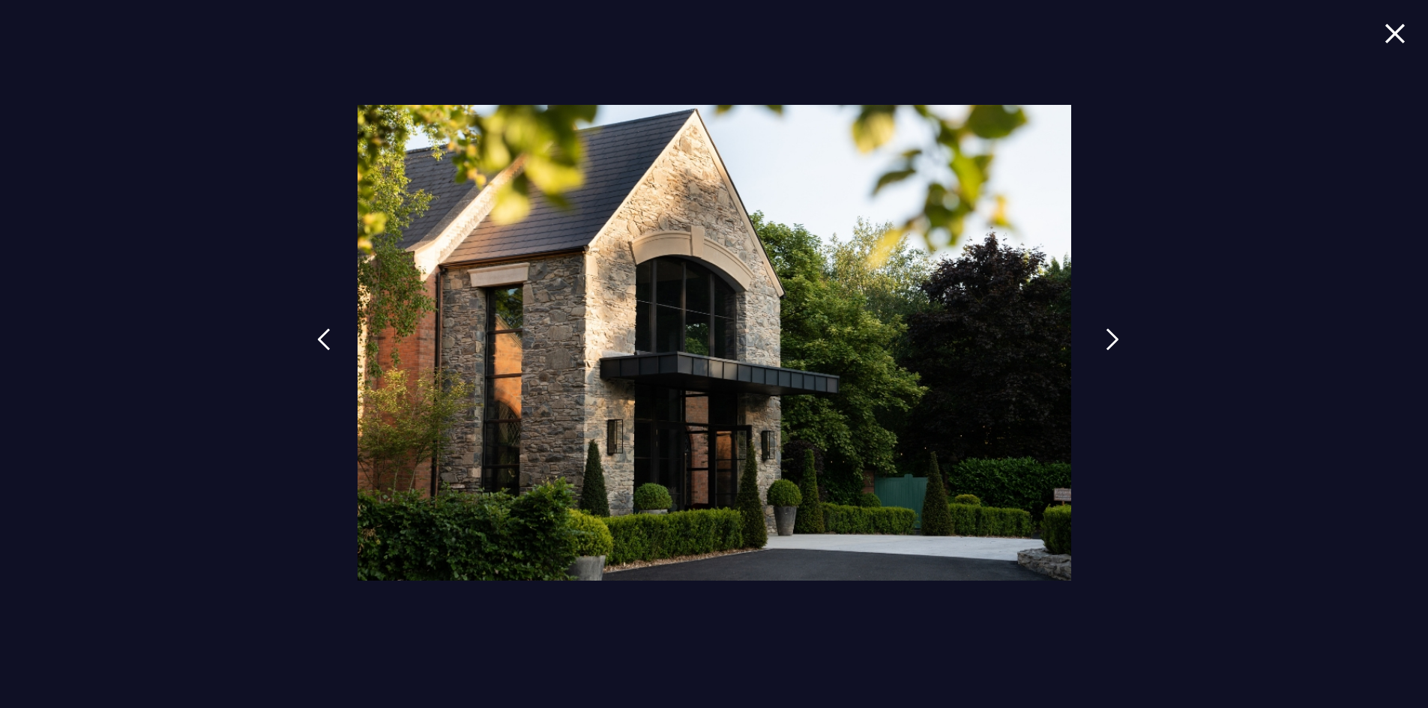
click at [1108, 340] on img at bounding box center [1112, 339] width 13 height 22
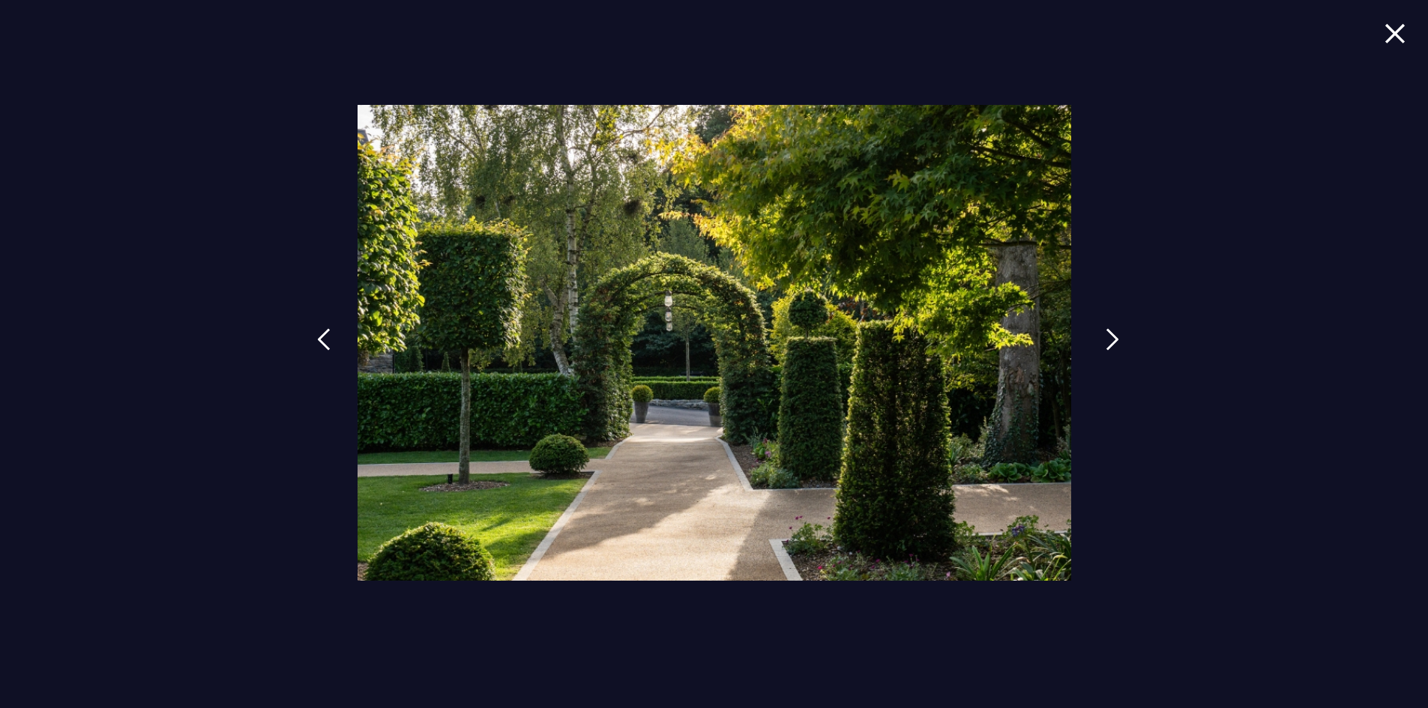
click at [1108, 340] on img at bounding box center [1112, 339] width 13 height 22
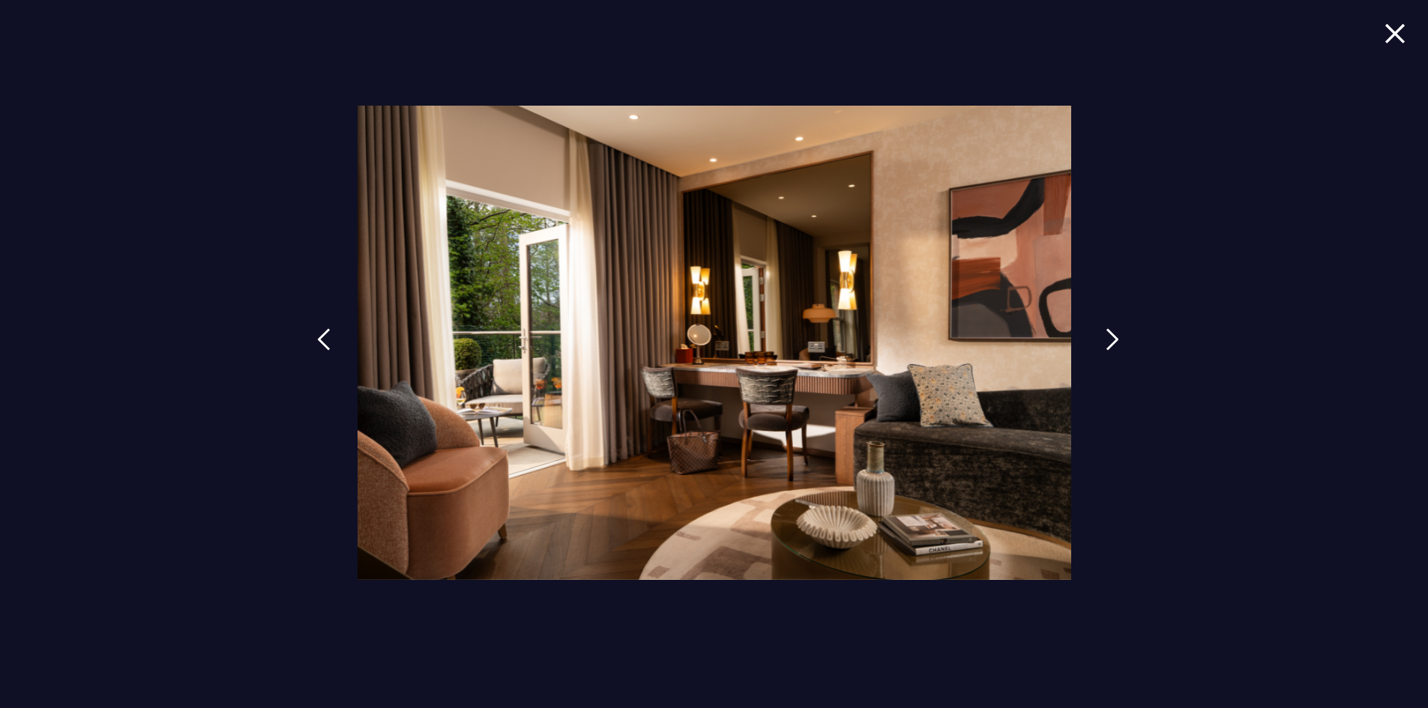
click at [1108, 340] on img at bounding box center [1112, 339] width 13 height 22
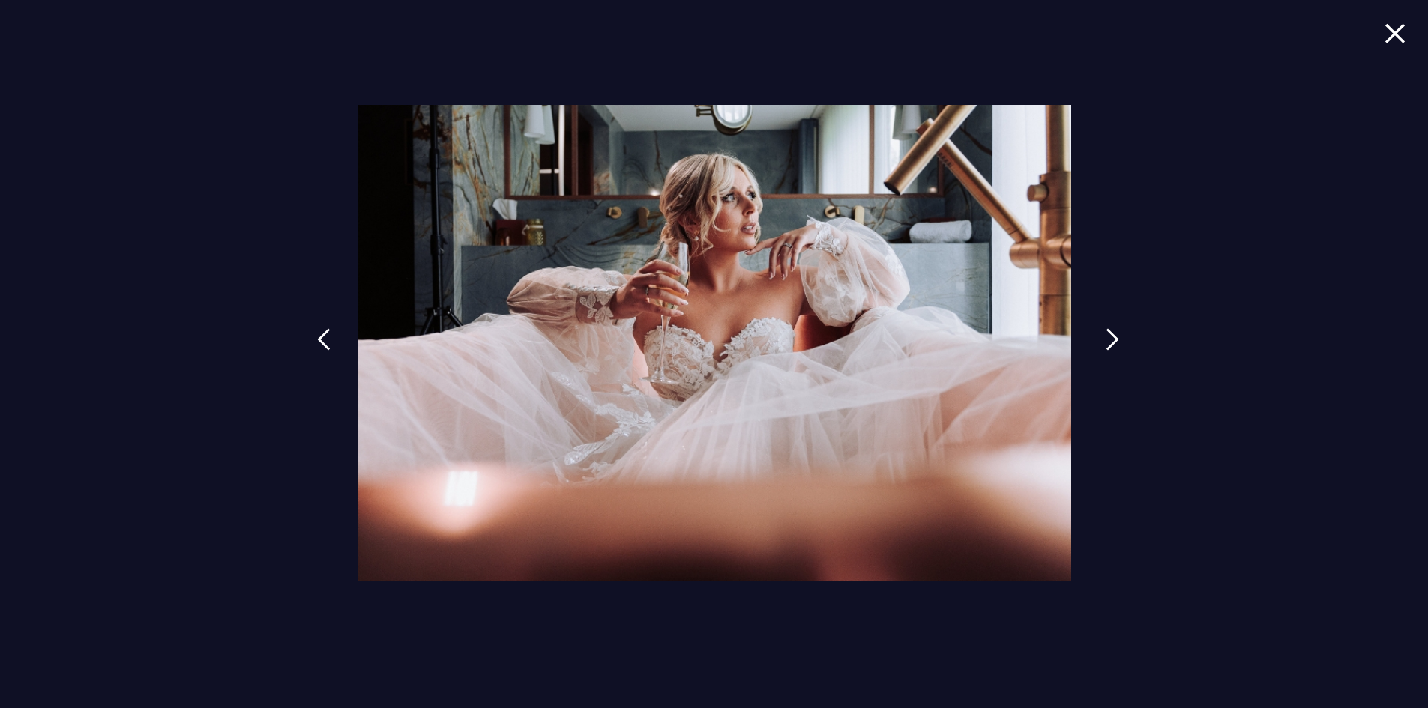
click at [1108, 340] on img at bounding box center [1112, 339] width 13 height 22
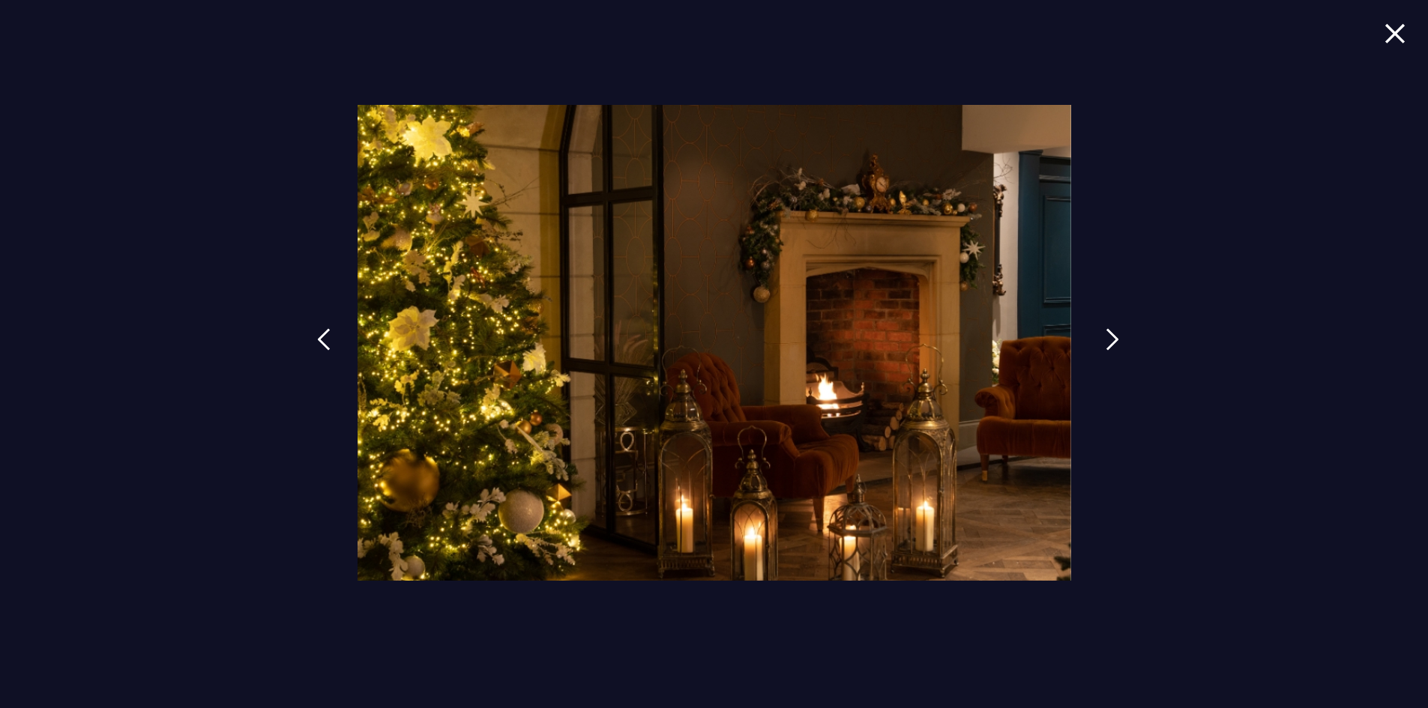
click at [1108, 340] on img at bounding box center [1112, 339] width 13 height 22
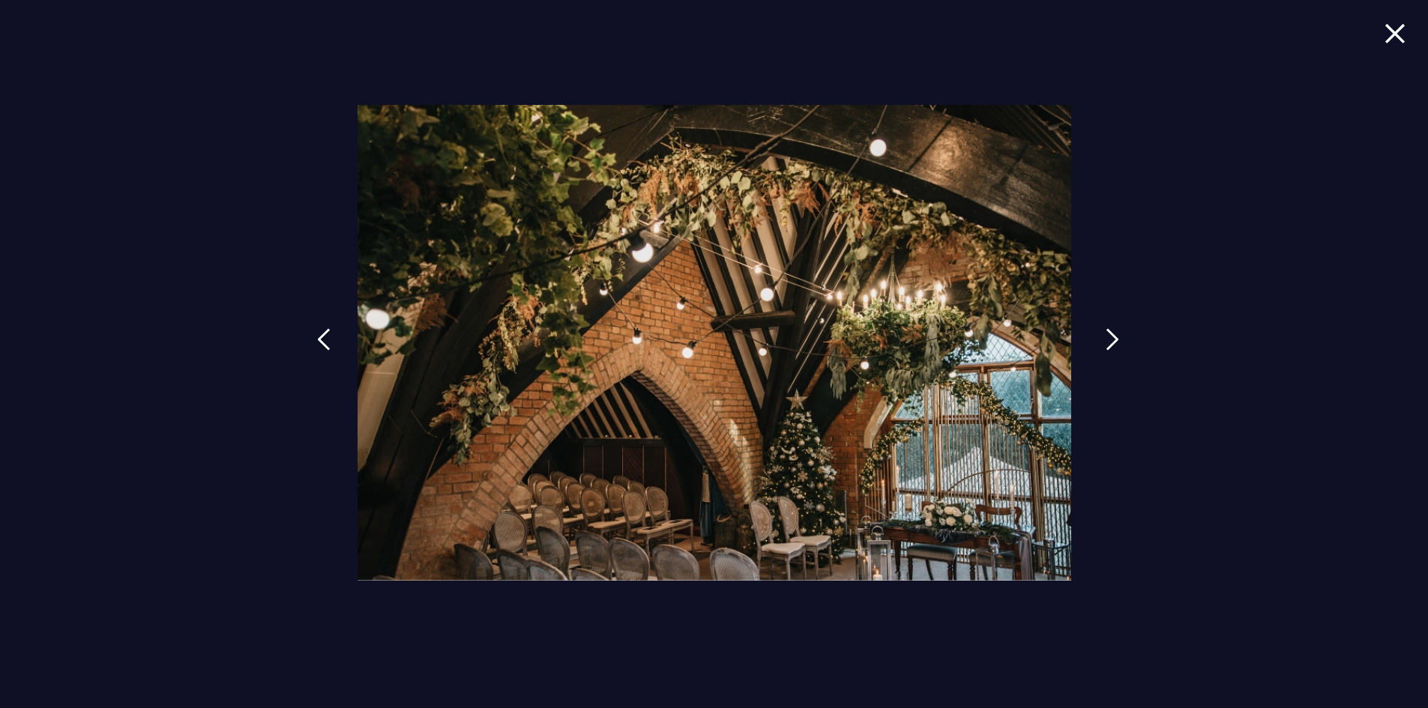
click at [1108, 340] on img at bounding box center [1112, 339] width 13 height 22
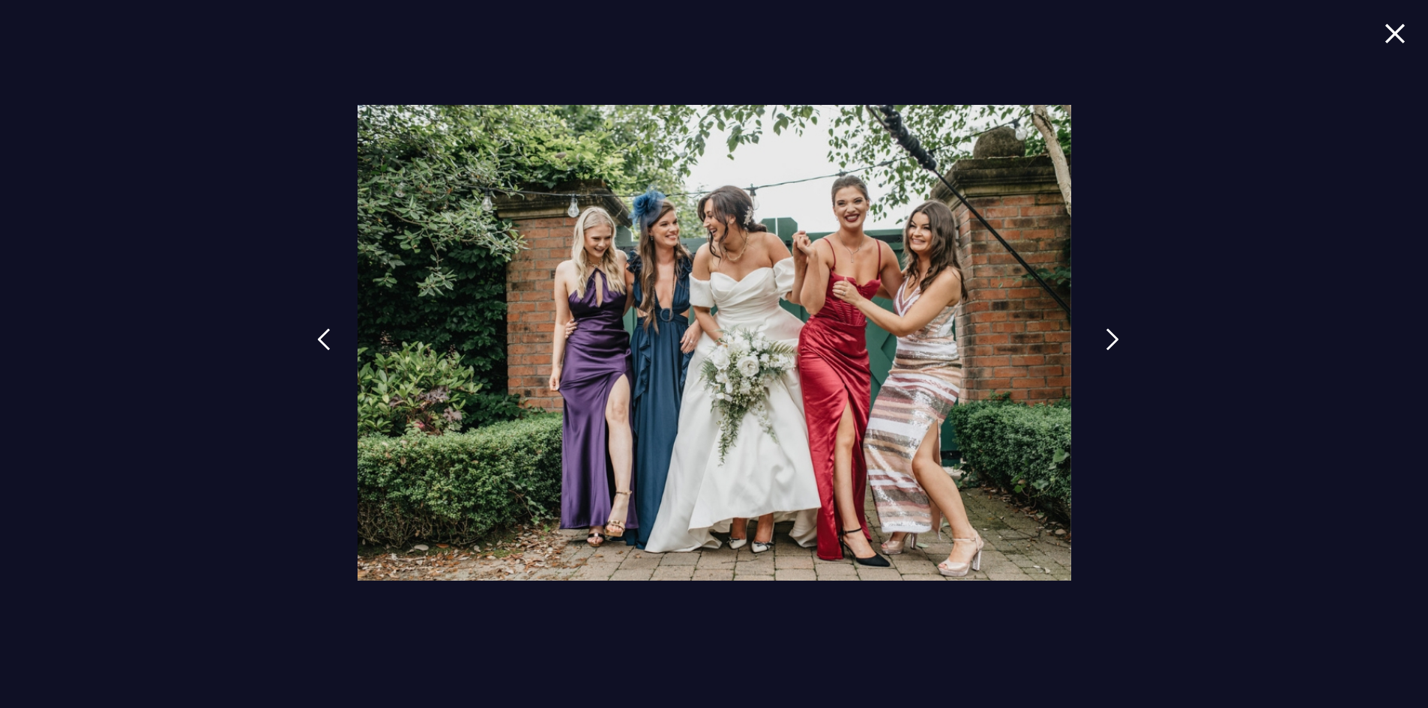
click at [1108, 340] on img at bounding box center [1112, 339] width 13 height 22
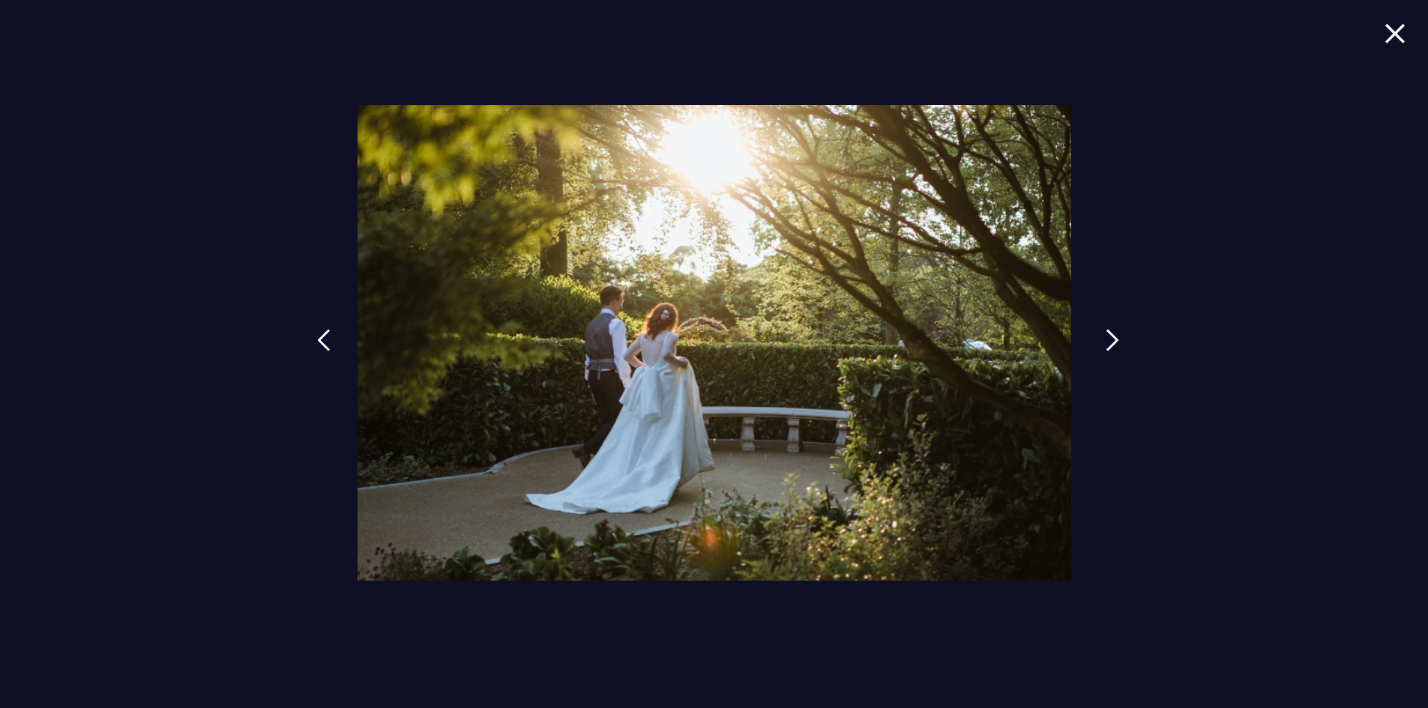
click at [1108, 340] on img at bounding box center [1112, 340] width 13 height 22
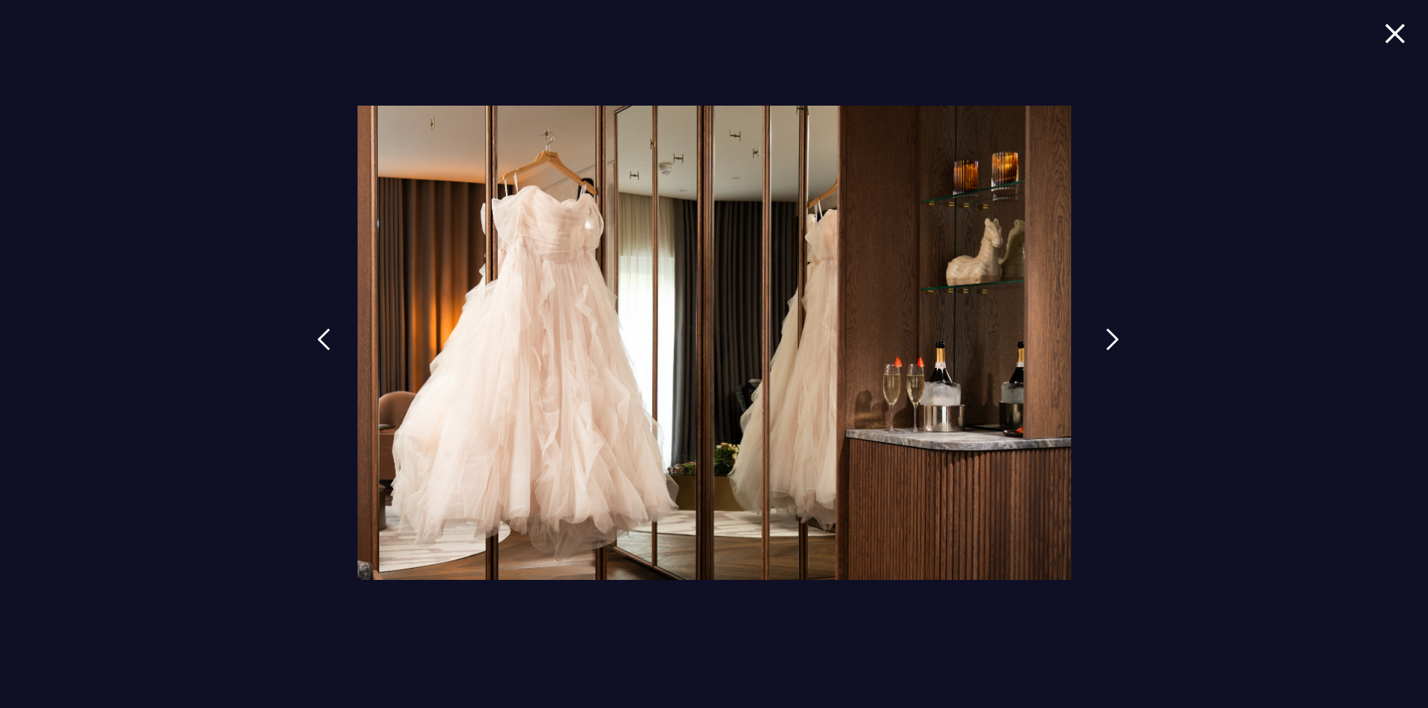
click at [1108, 340] on img at bounding box center [1112, 339] width 13 height 22
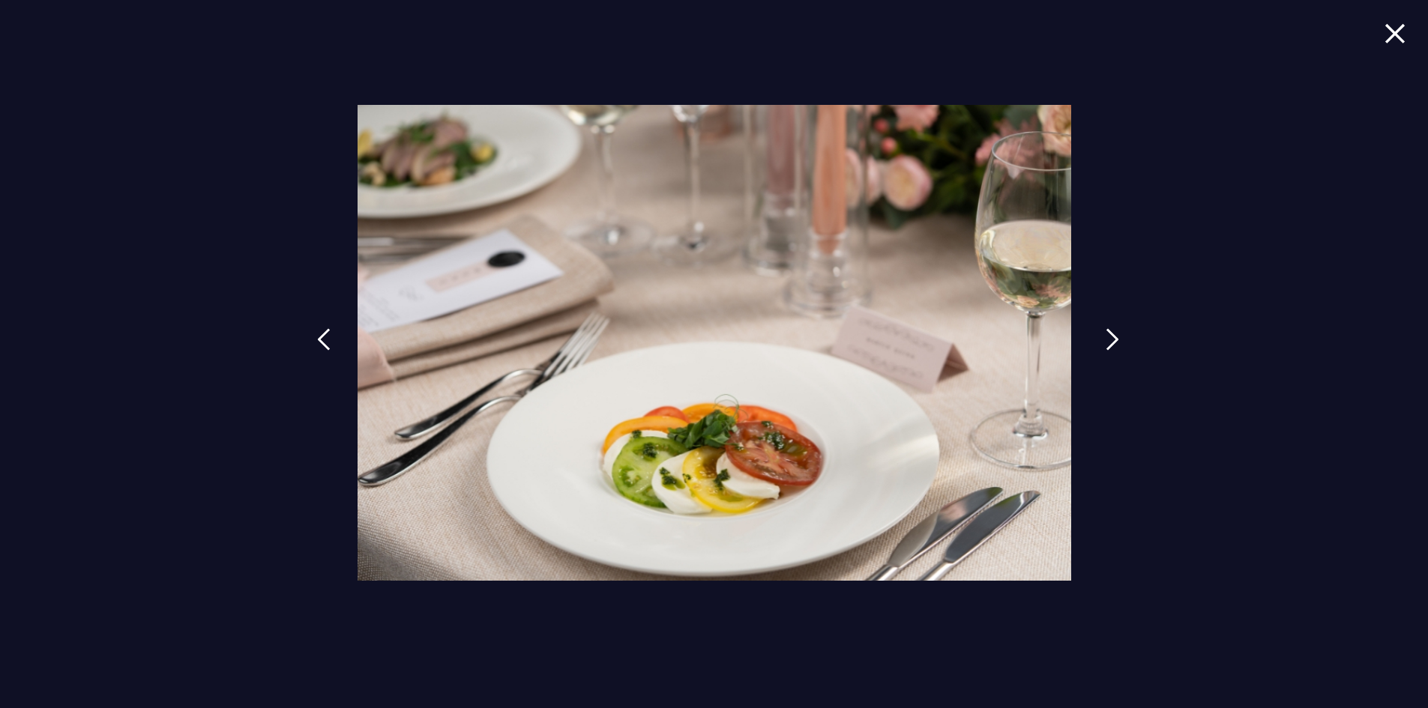
click at [1108, 340] on img at bounding box center [1112, 339] width 13 height 22
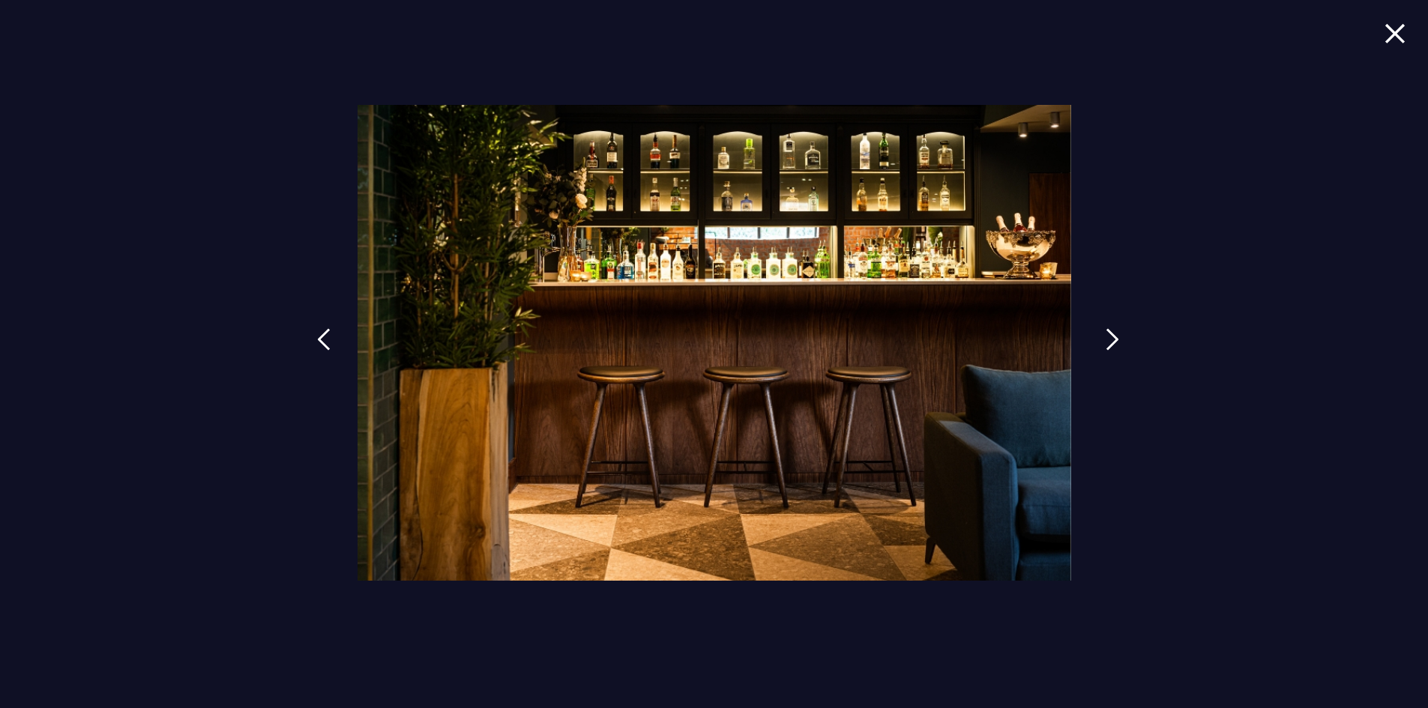
click at [1108, 340] on img at bounding box center [1112, 339] width 13 height 22
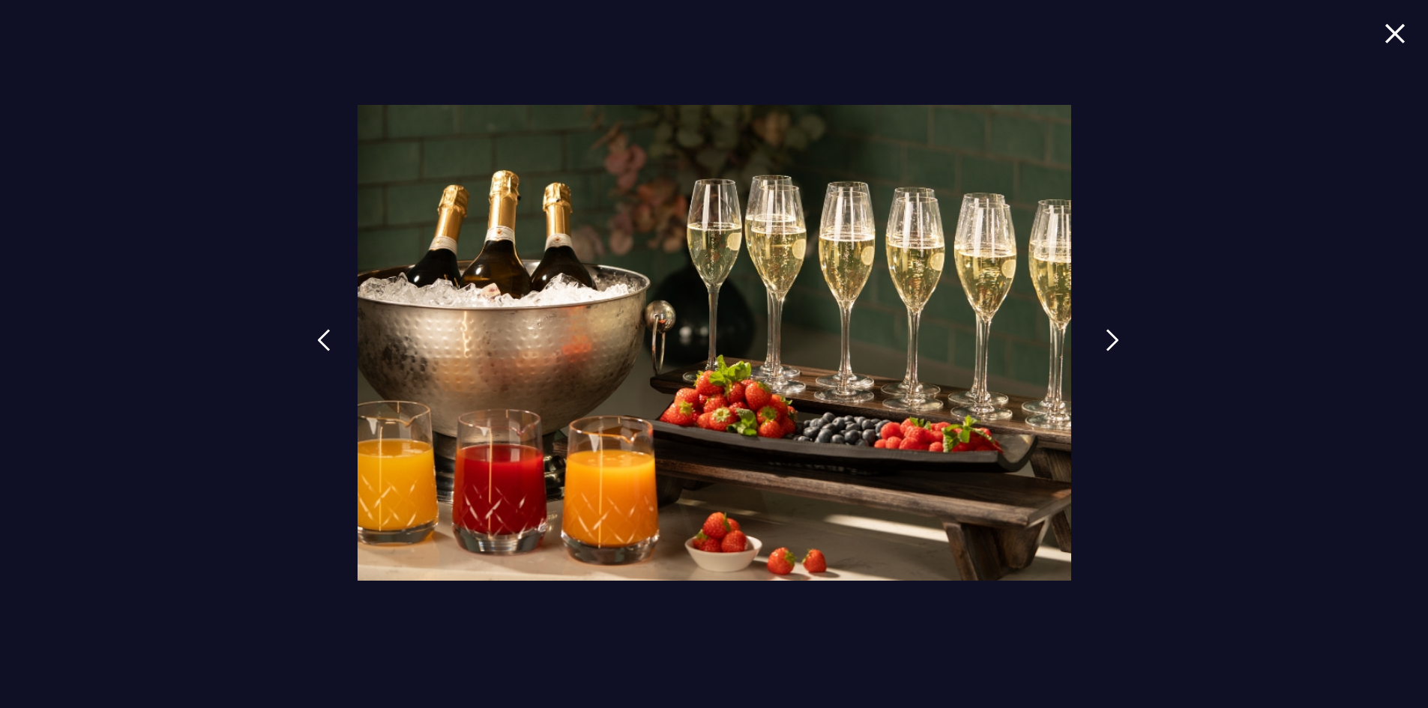
click at [1108, 340] on img at bounding box center [1112, 340] width 13 height 22
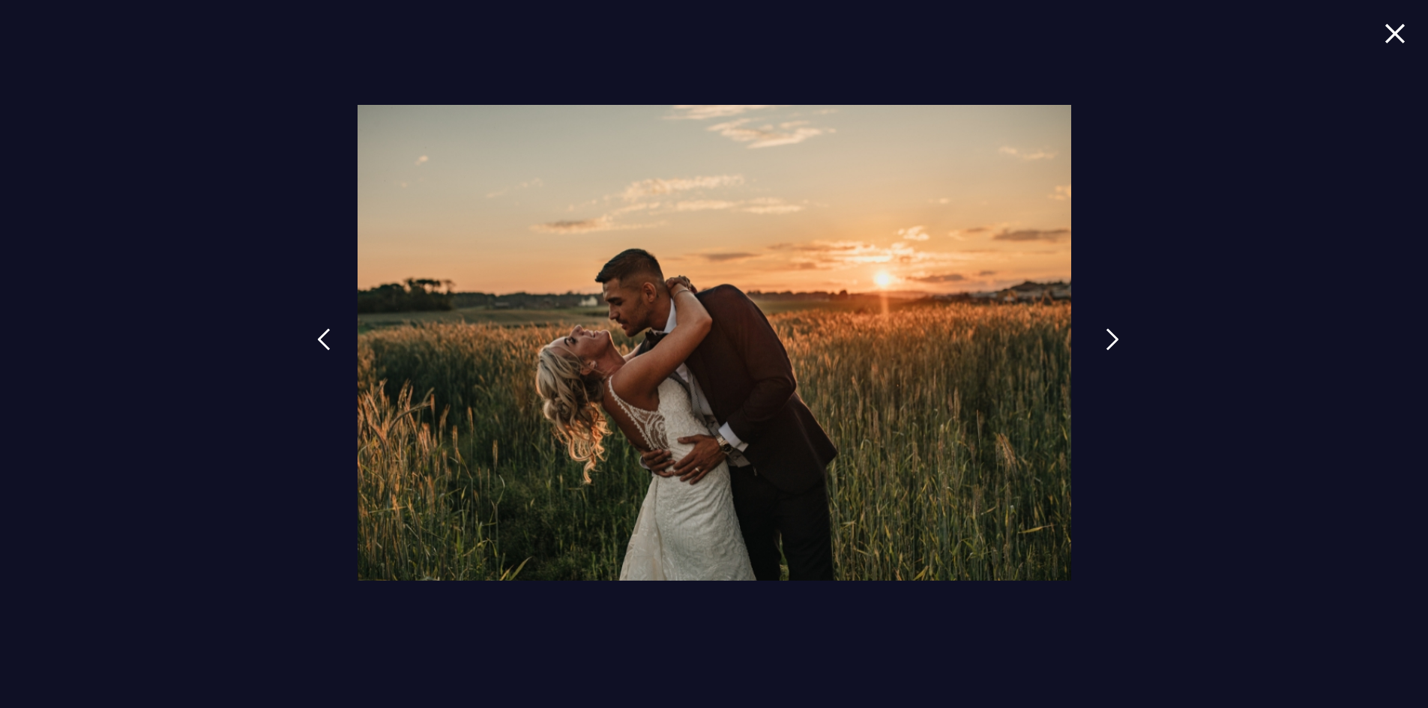
click at [1108, 340] on img at bounding box center [1112, 339] width 13 height 22
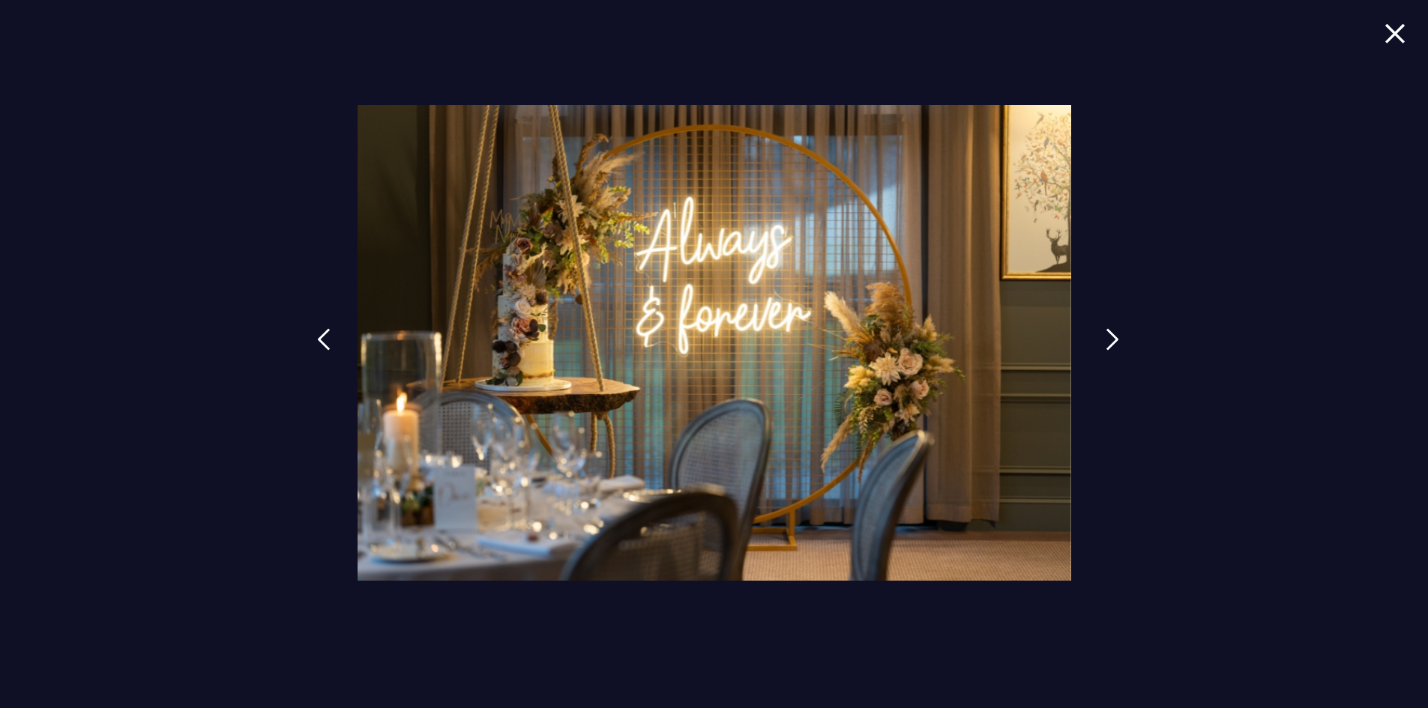
click at [1108, 340] on img at bounding box center [1112, 339] width 13 height 22
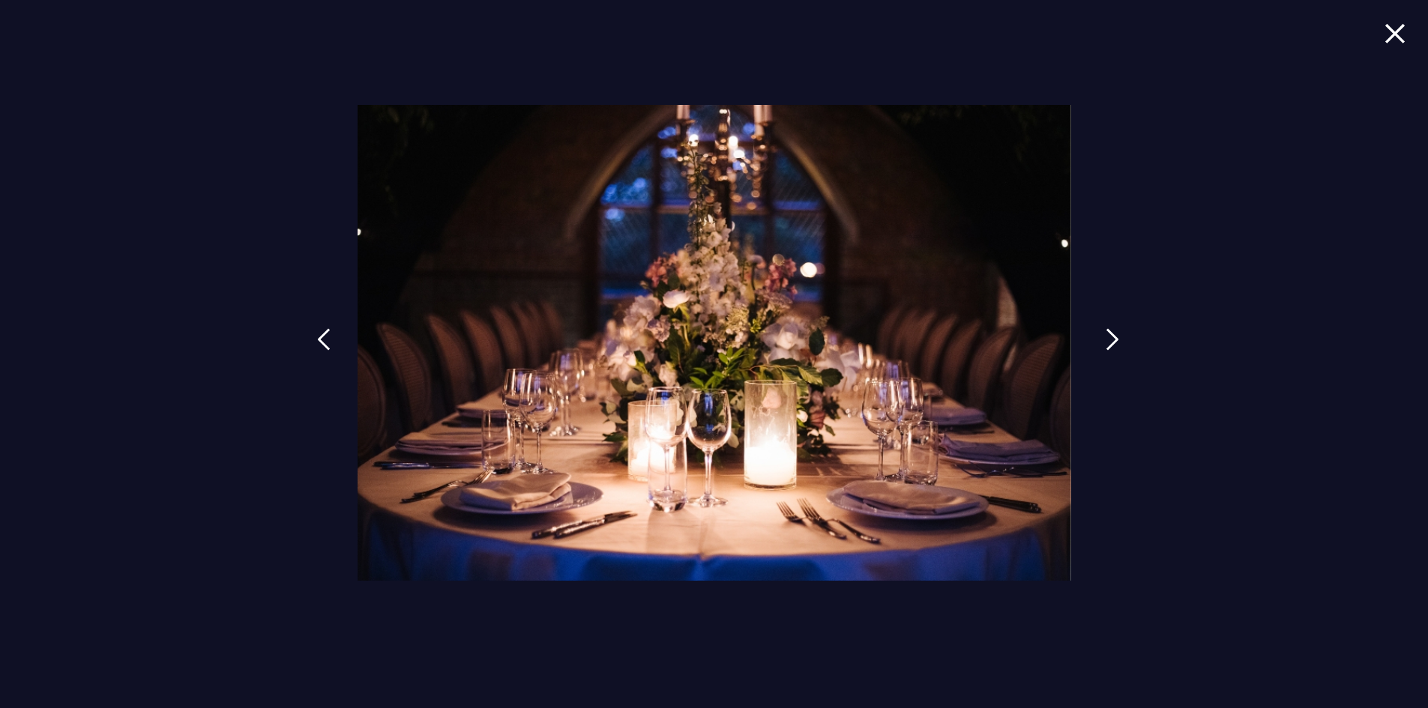
click at [1108, 340] on img at bounding box center [1112, 339] width 13 height 22
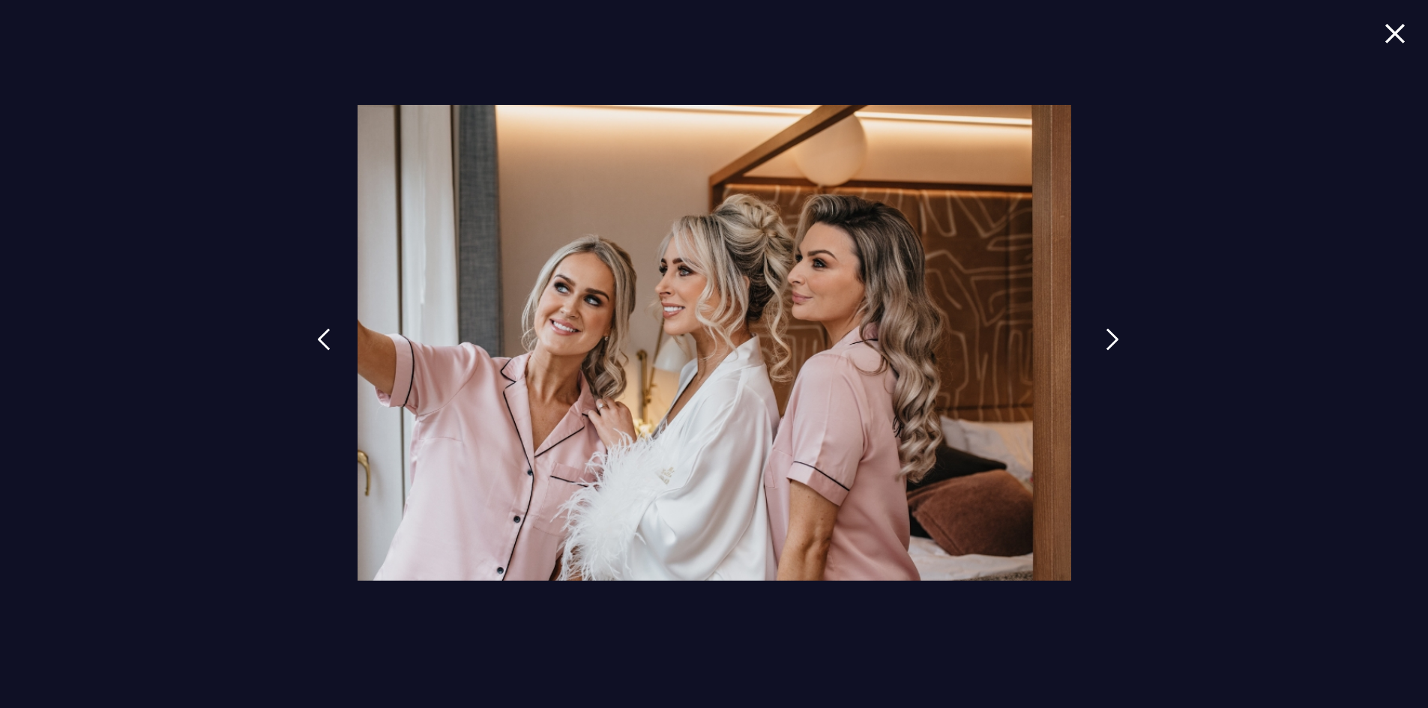
click at [1108, 340] on img at bounding box center [1112, 339] width 13 height 22
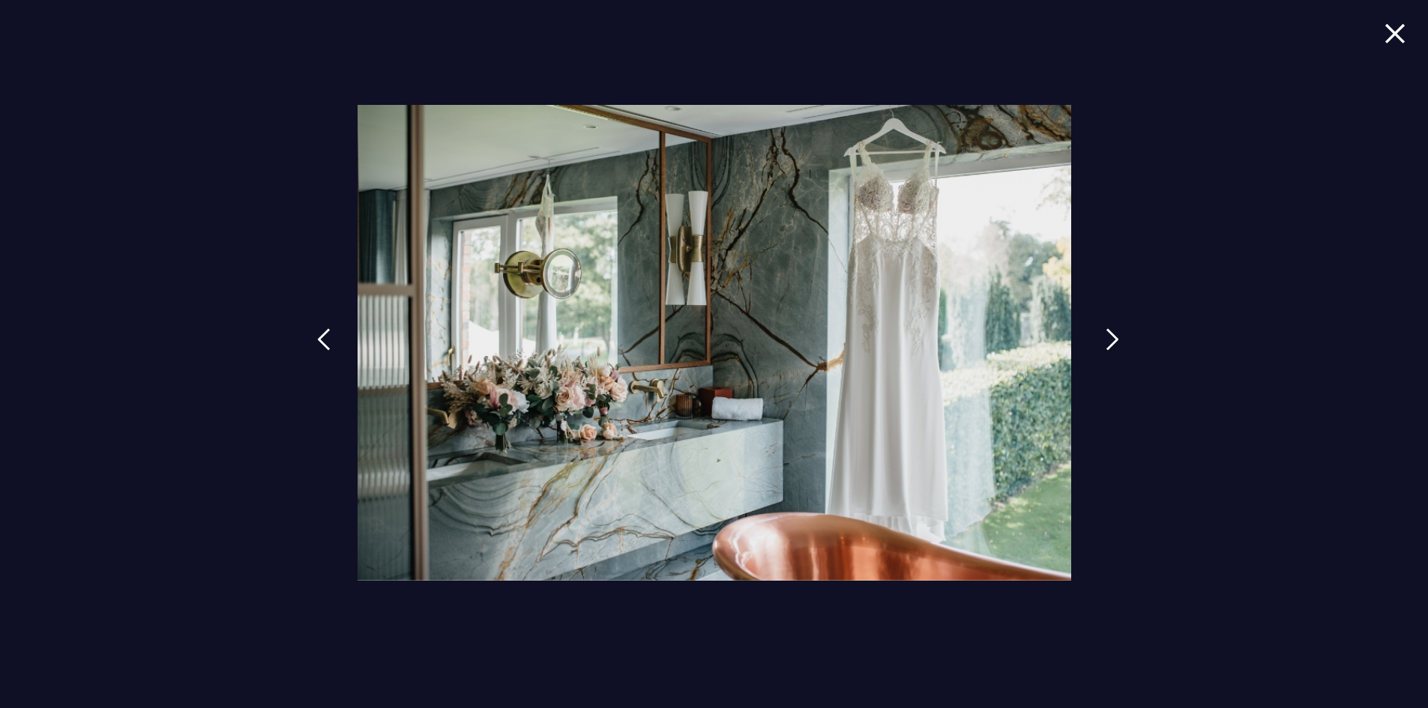
click at [1108, 340] on img at bounding box center [1112, 339] width 13 height 22
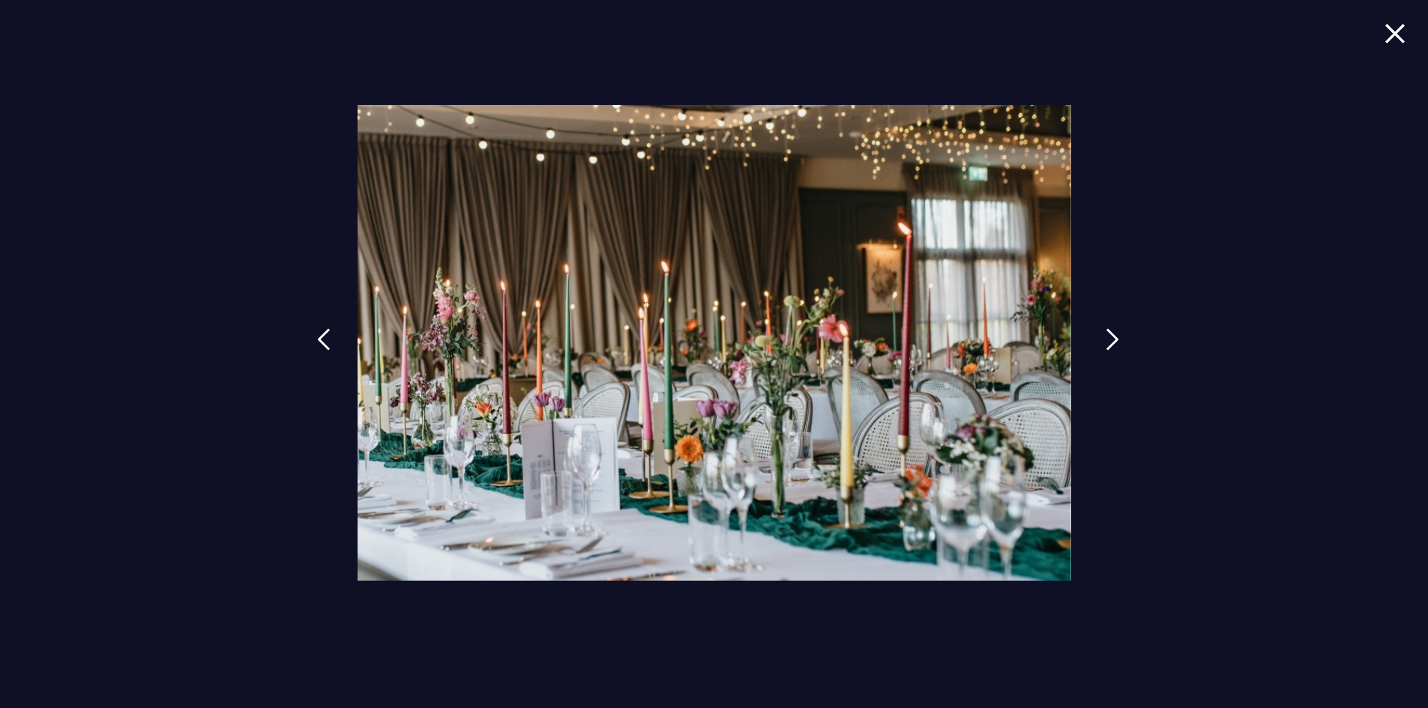
click at [1108, 340] on img at bounding box center [1112, 339] width 13 height 22
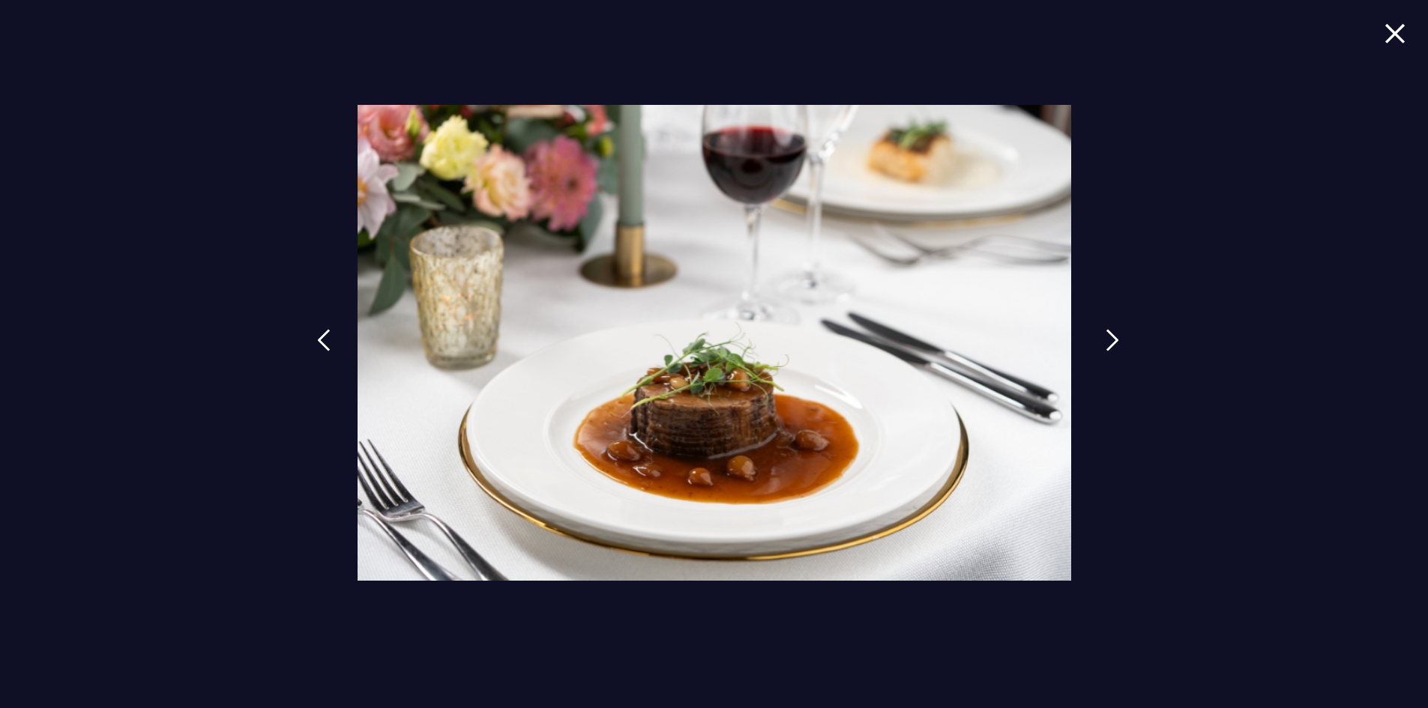
click at [1108, 340] on img at bounding box center [1112, 340] width 13 height 22
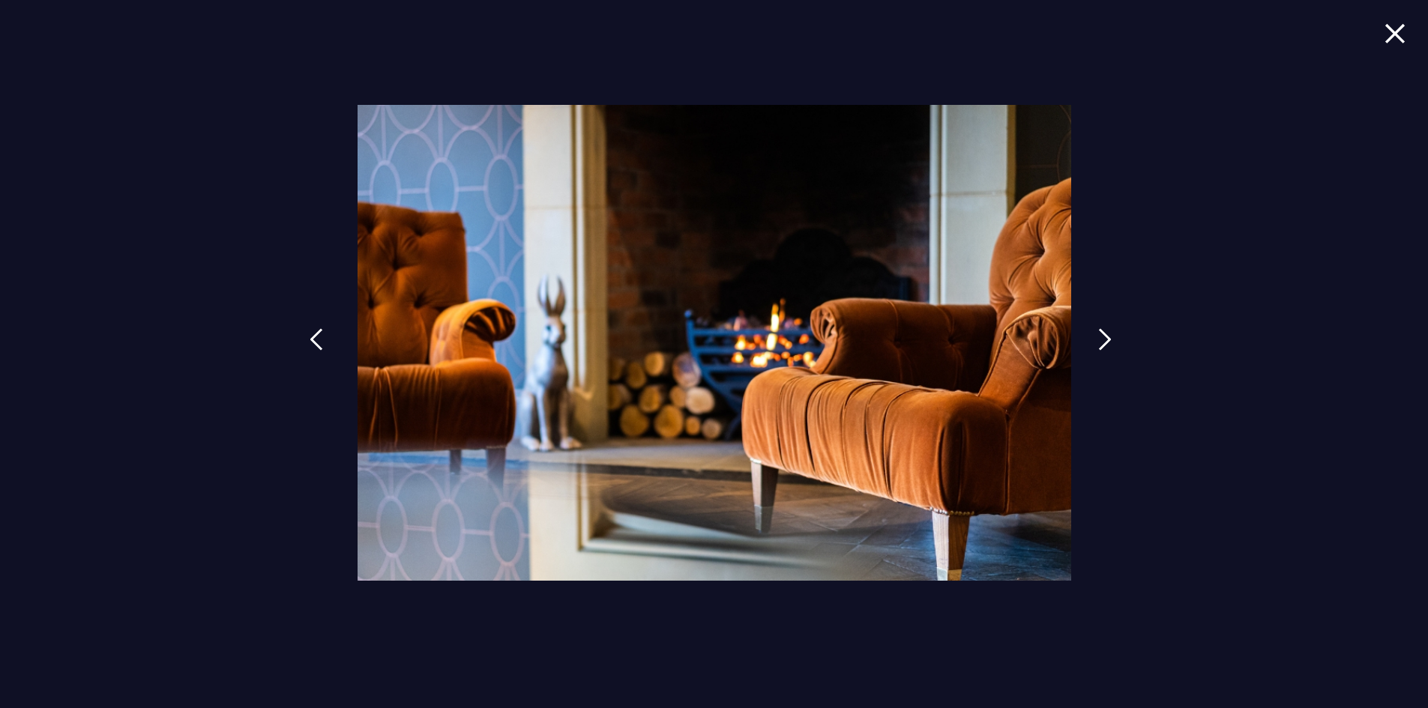
click at [316, 341] on img at bounding box center [316, 339] width 13 height 22
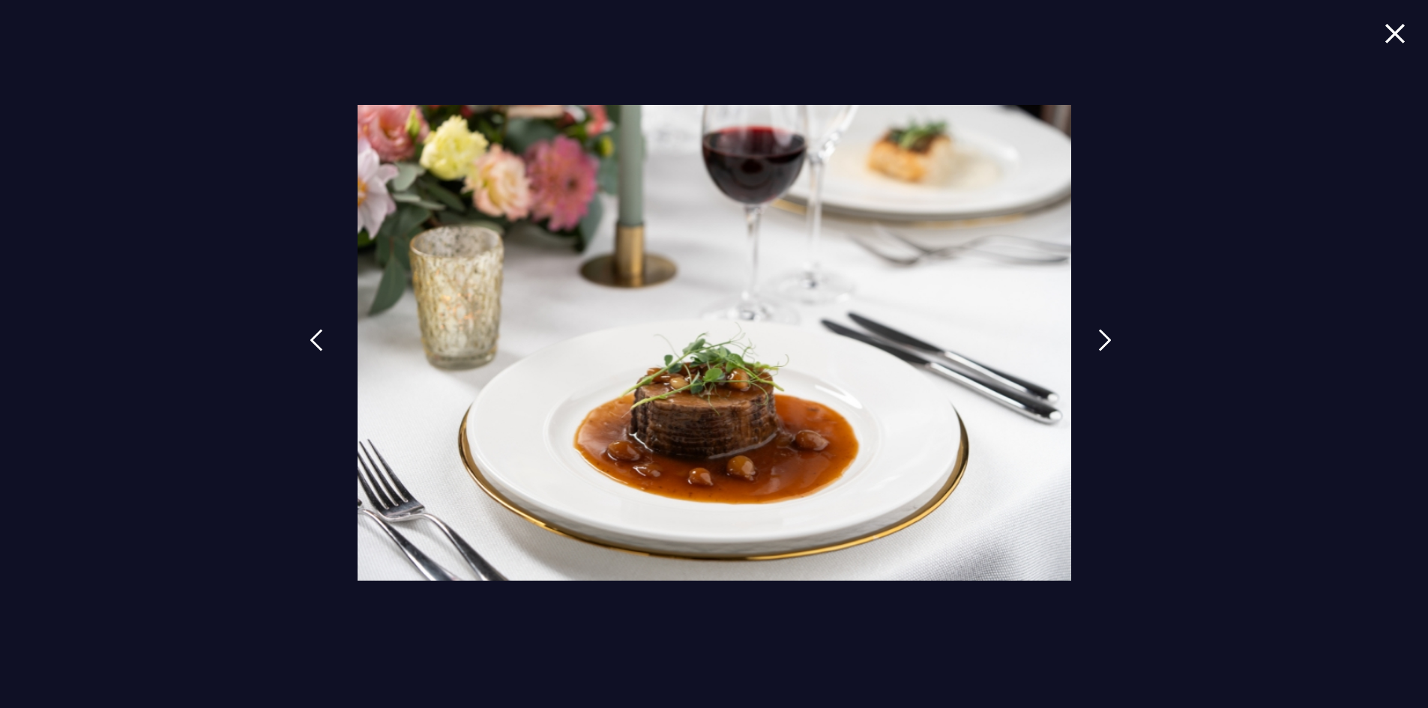
click at [316, 341] on img at bounding box center [316, 340] width 13 height 22
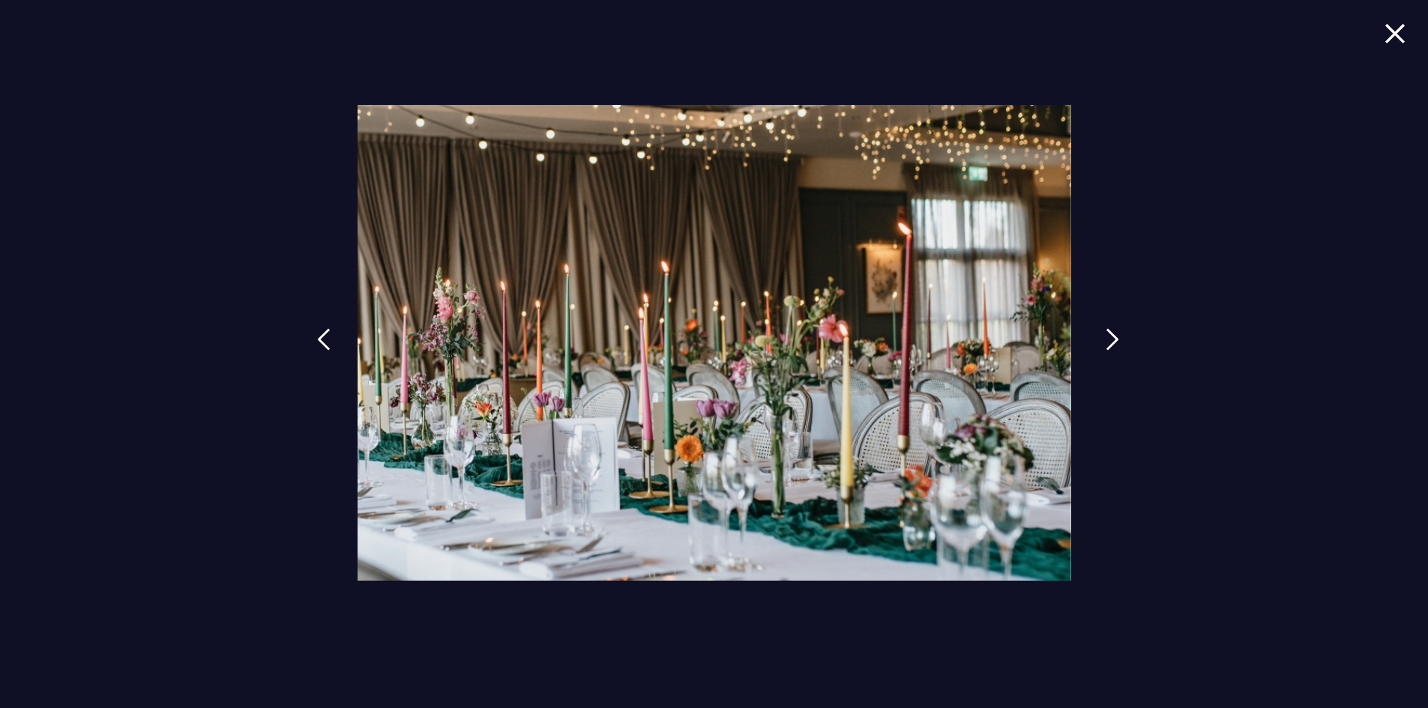
click at [1106, 348] on img at bounding box center [1112, 339] width 13 height 22
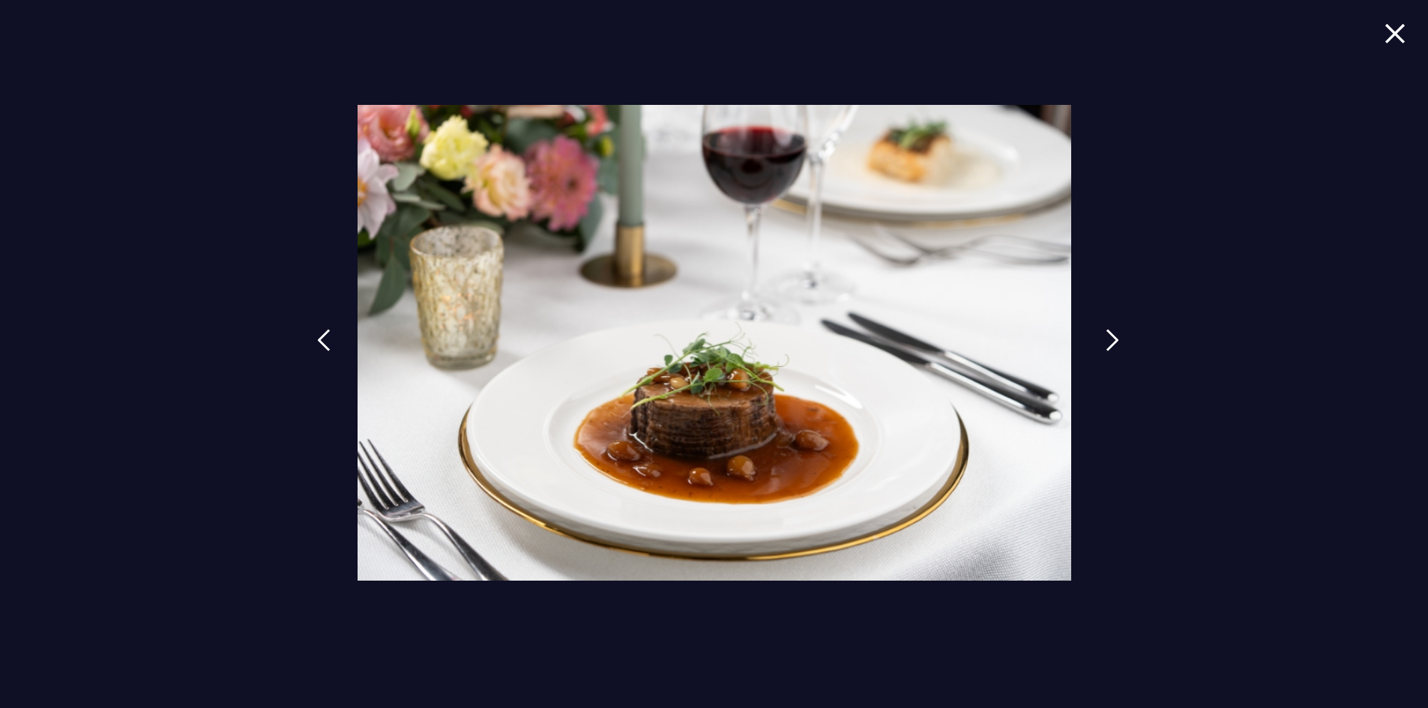
click at [1103, 348] on link at bounding box center [1112, 351] width 37 height 69
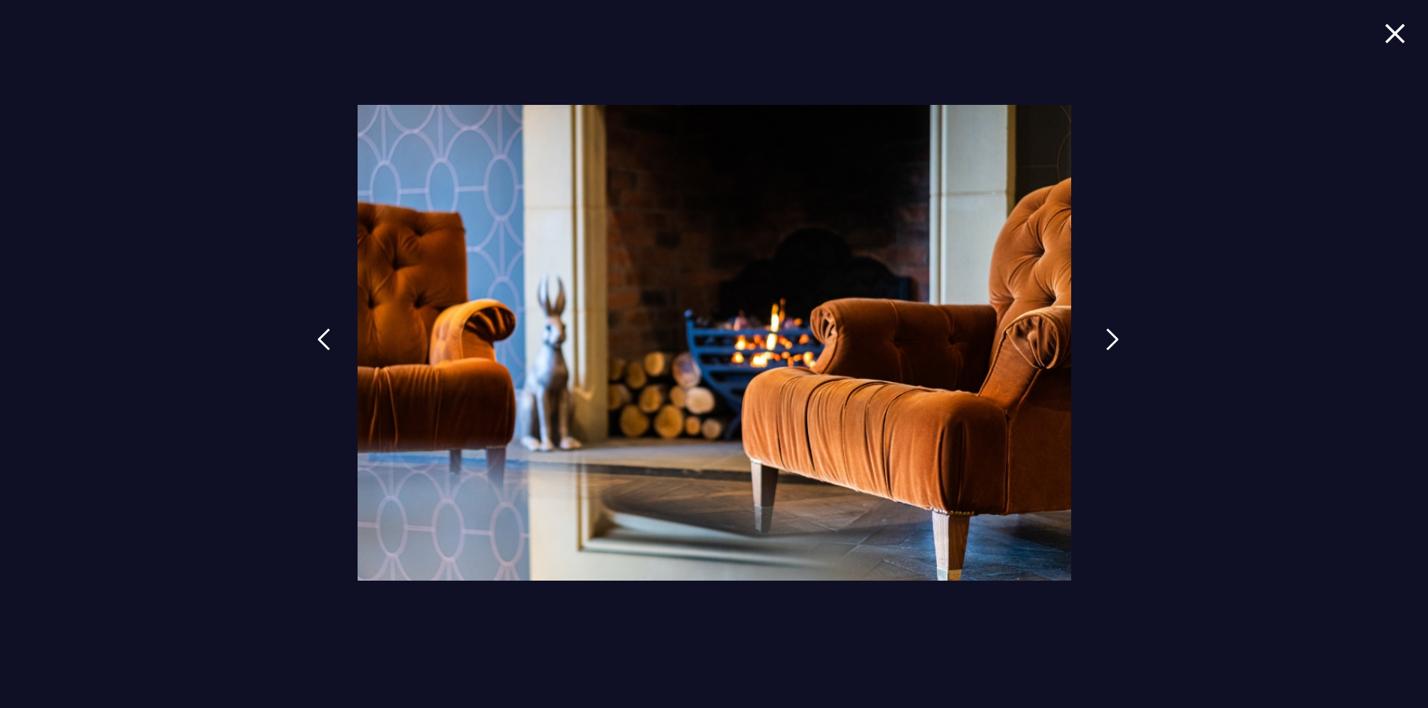
click at [1103, 348] on link at bounding box center [1112, 350] width 37 height 69
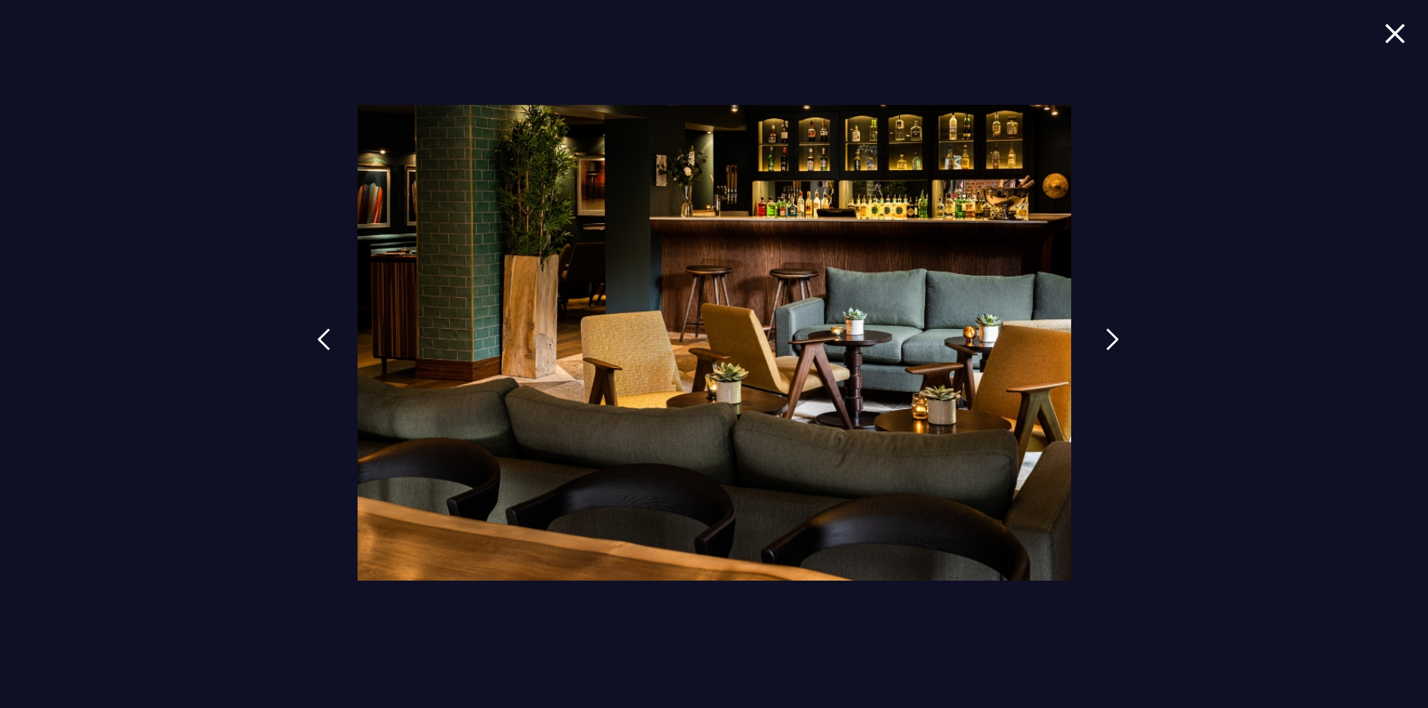
click at [1103, 348] on link at bounding box center [1112, 350] width 37 height 69
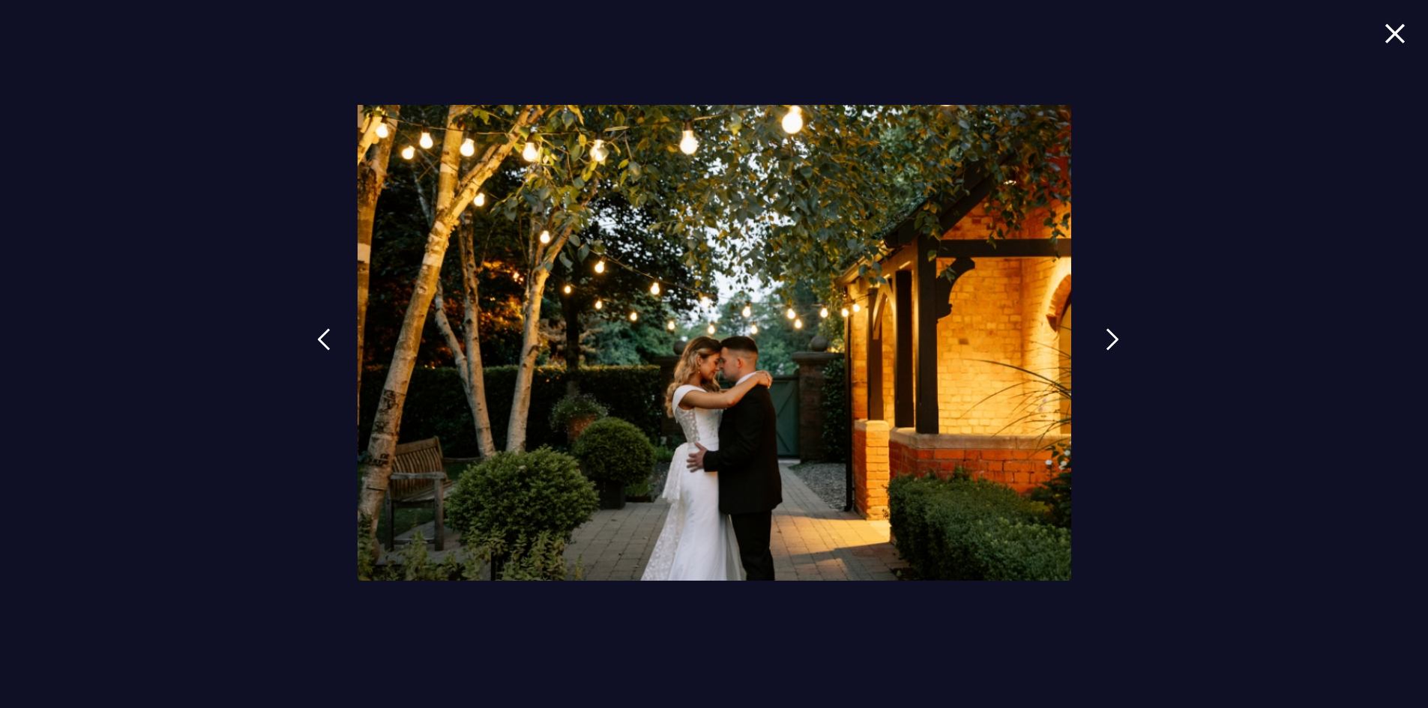
click at [1103, 348] on link at bounding box center [1112, 350] width 37 height 69
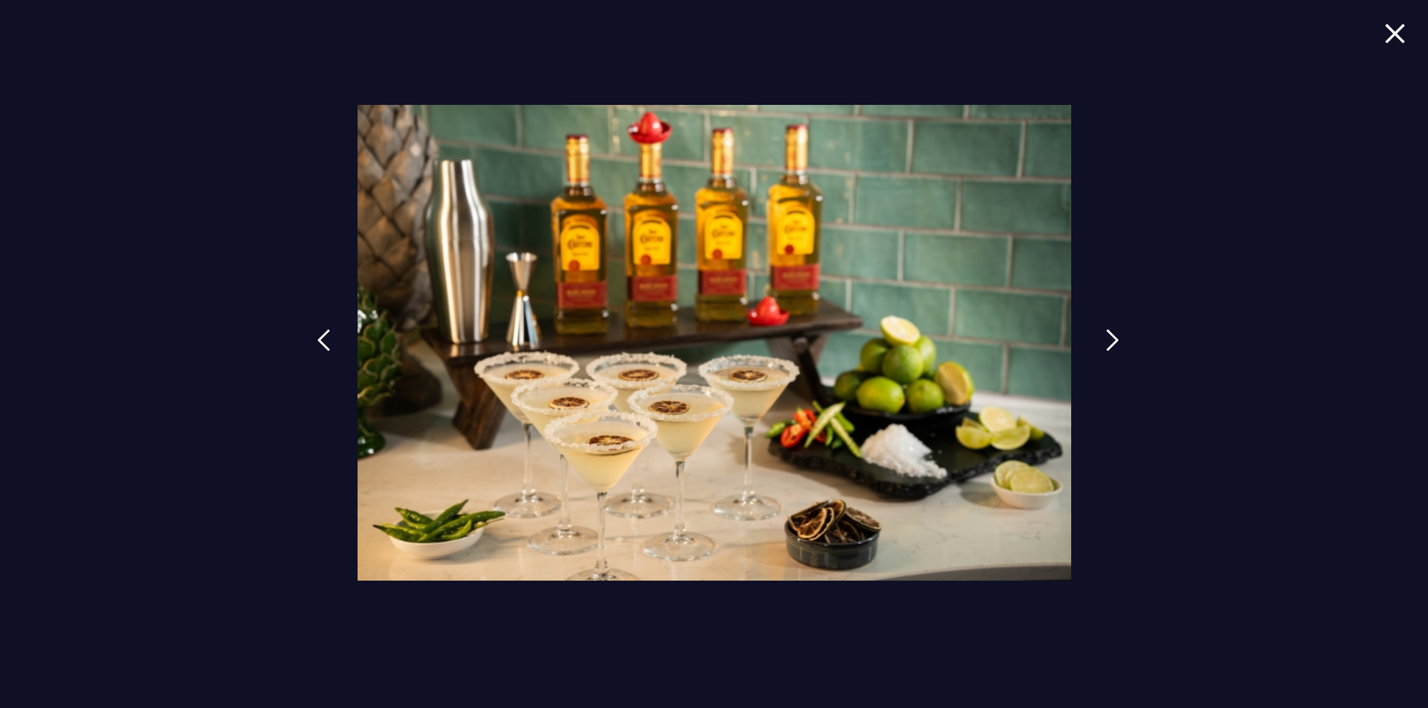
click at [1103, 348] on link at bounding box center [1112, 351] width 37 height 69
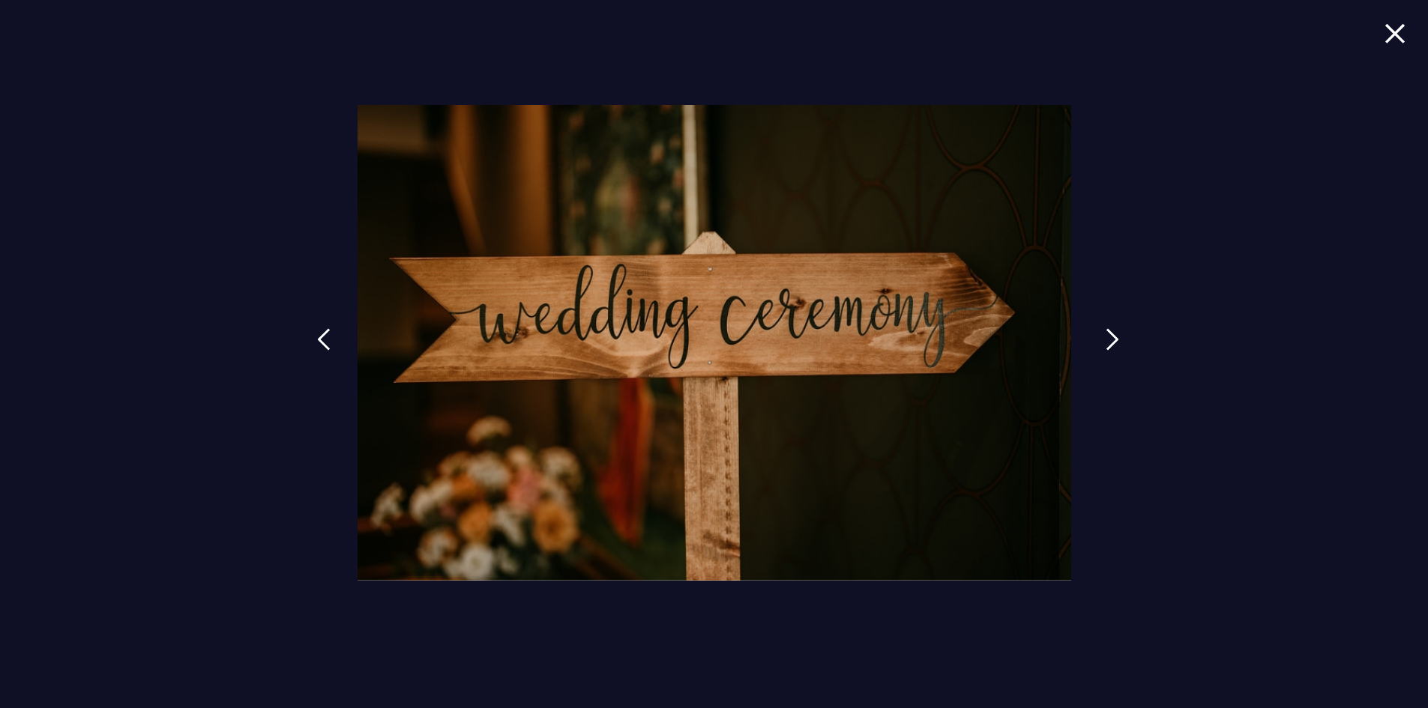
click at [1103, 348] on link at bounding box center [1112, 350] width 37 height 69
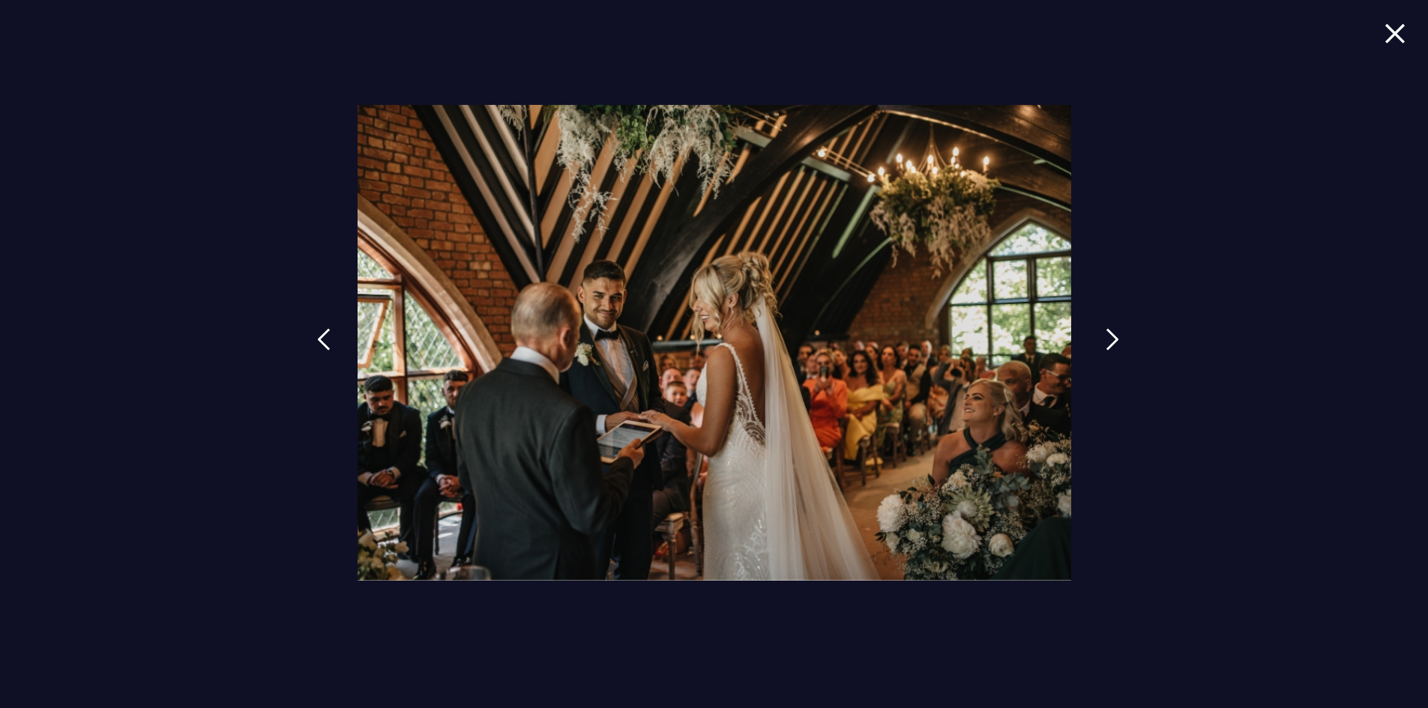
click at [1103, 348] on link at bounding box center [1112, 350] width 37 height 69
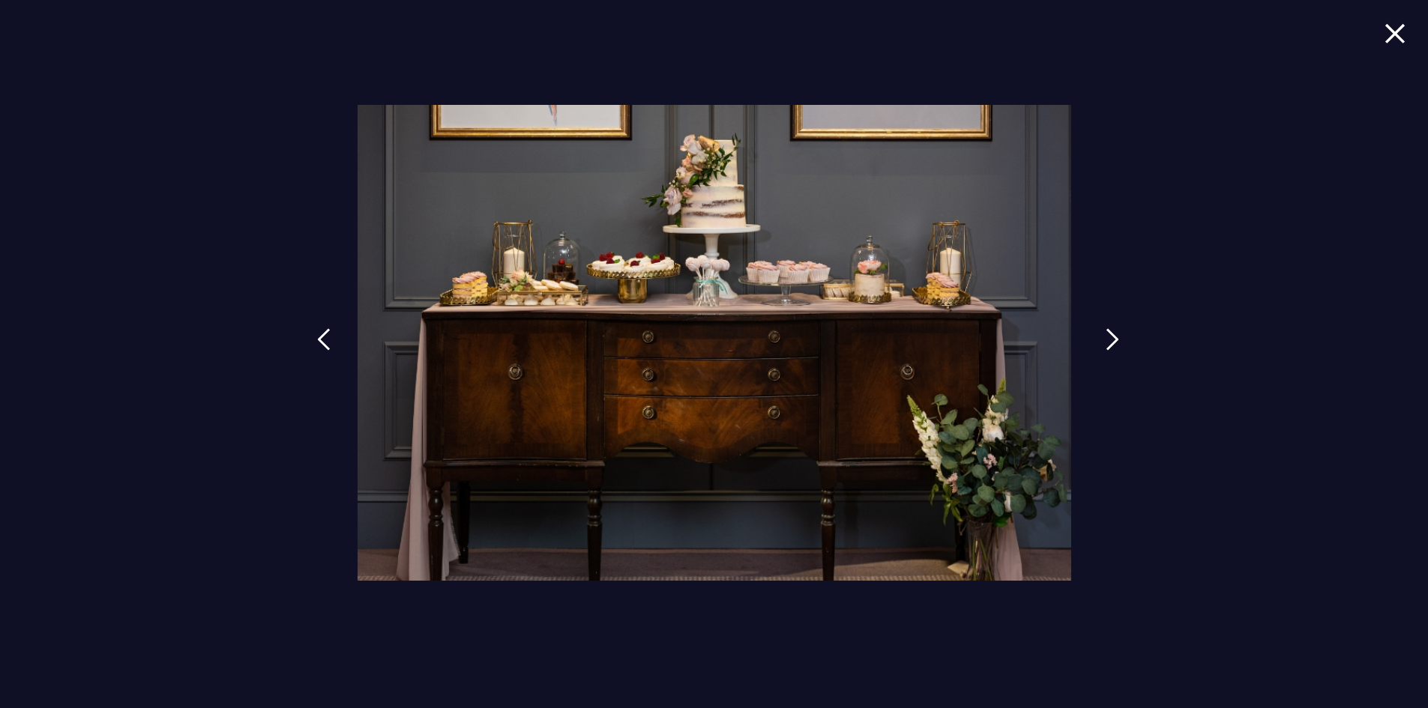
click at [1103, 348] on link at bounding box center [1112, 350] width 37 height 69
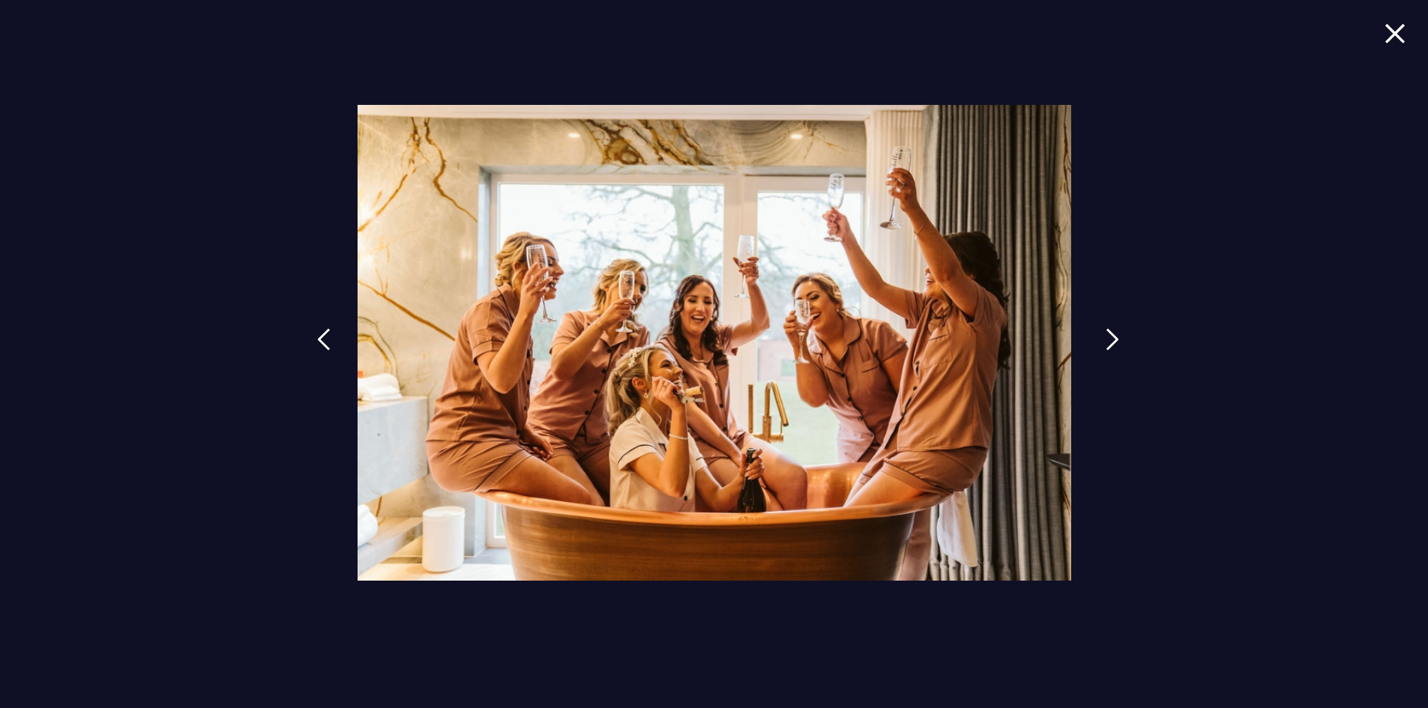
click at [1103, 348] on link at bounding box center [1112, 350] width 37 height 69
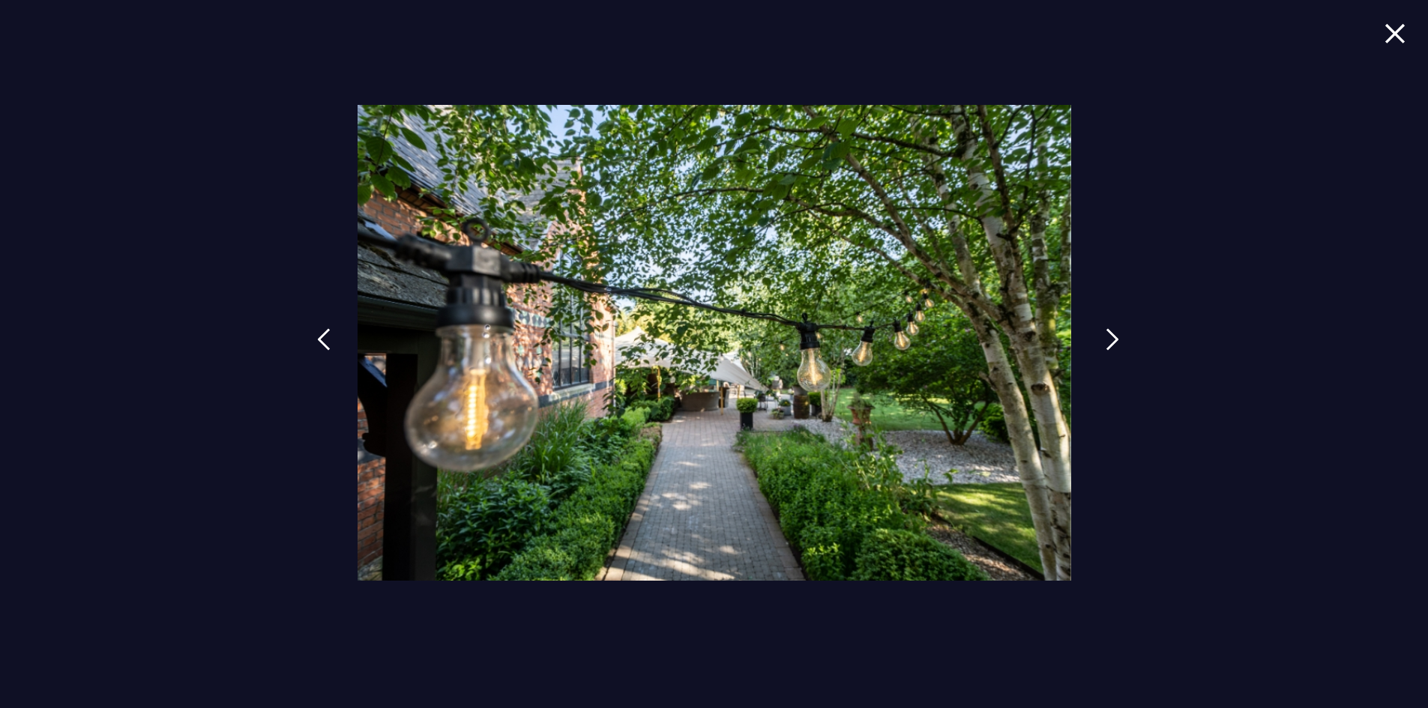
click at [1103, 348] on link at bounding box center [1112, 350] width 37 height 69
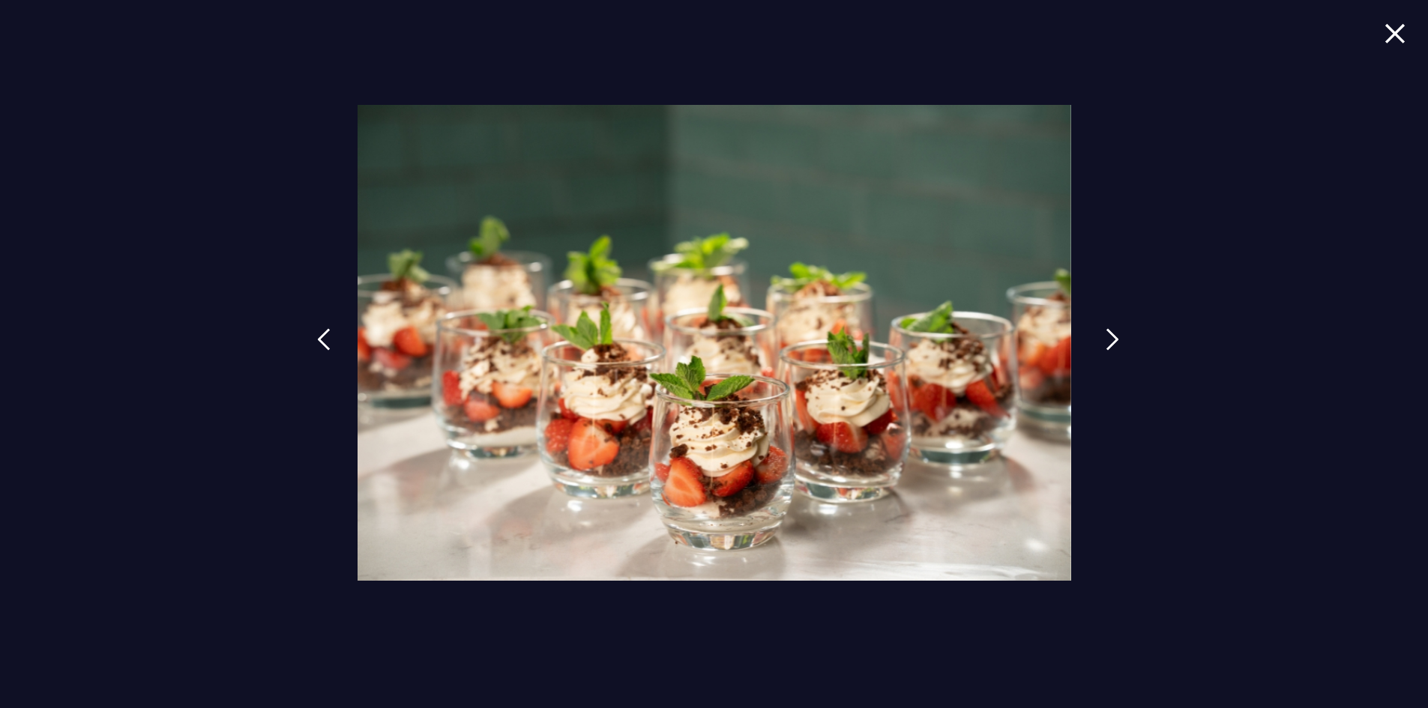
click at [1103, 348] on link at bounding box center [1112, 350] width 37 height 69
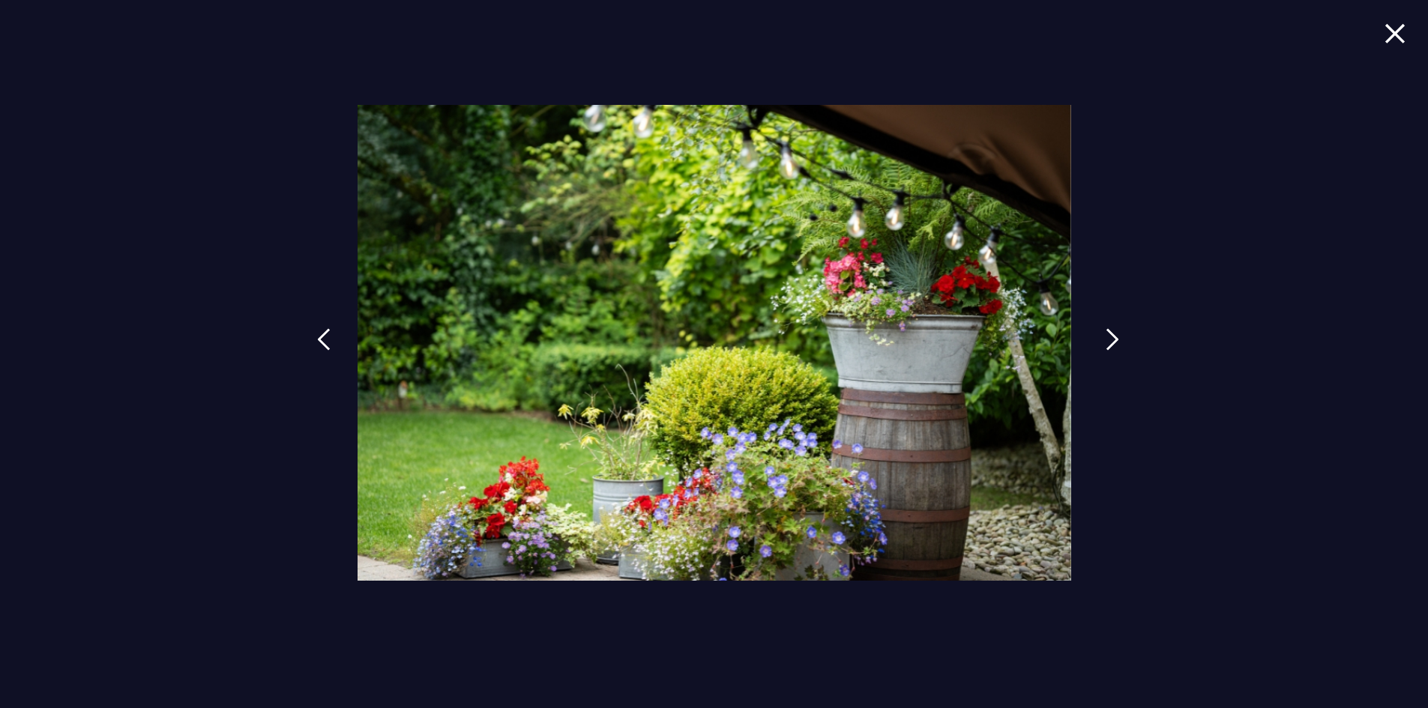
click at [1103, 348] on link at bounding box center [1112, 350] width 37 height 69
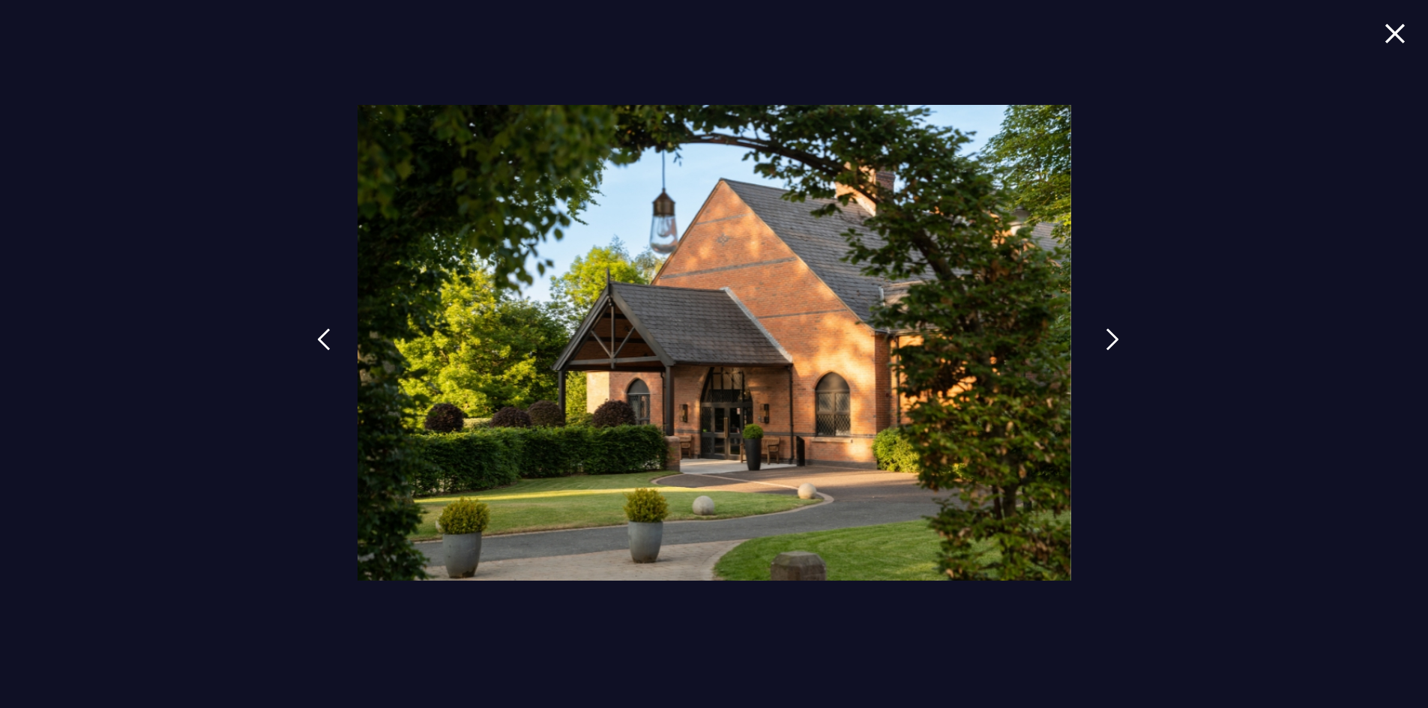
click at [1103, 348] on link at bounding box center [1112, 350] width 37 height 69
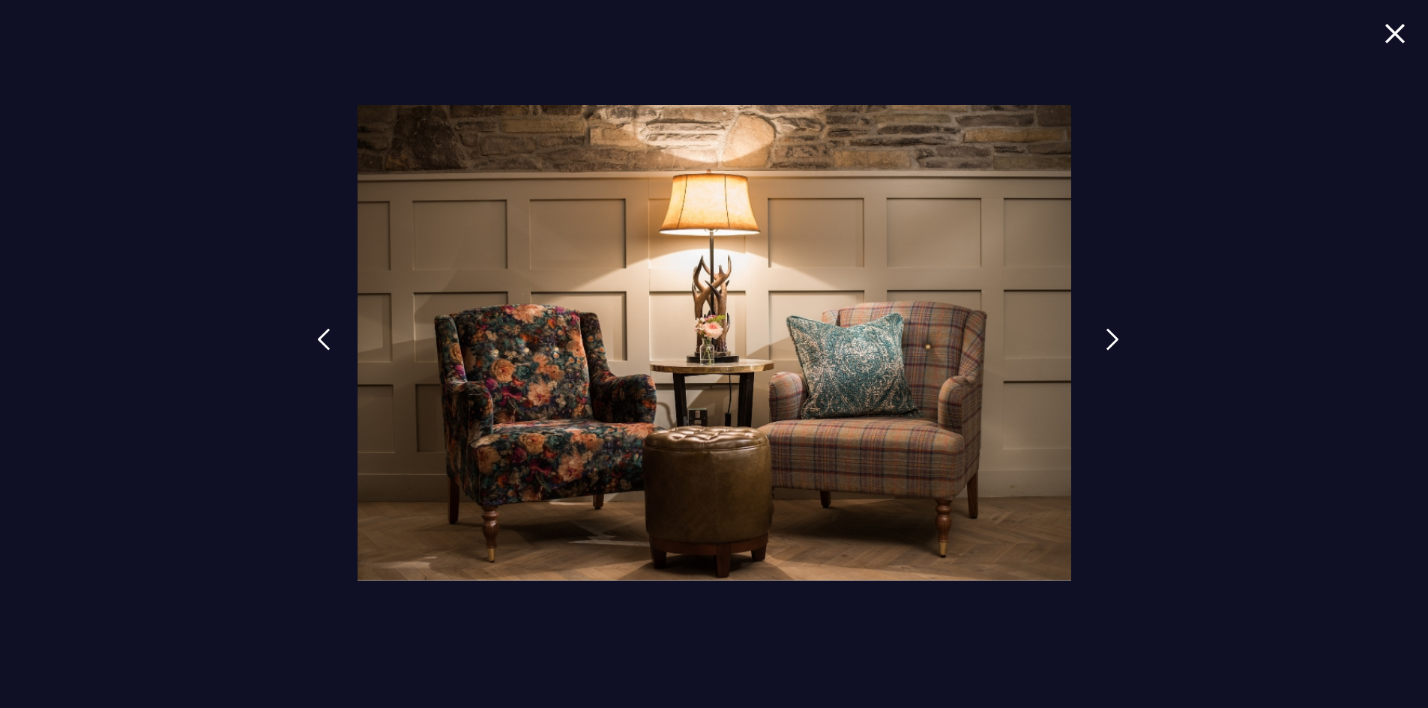
click at [1103, 348] on link at bounding box center [1112, 350] width 37 height 69
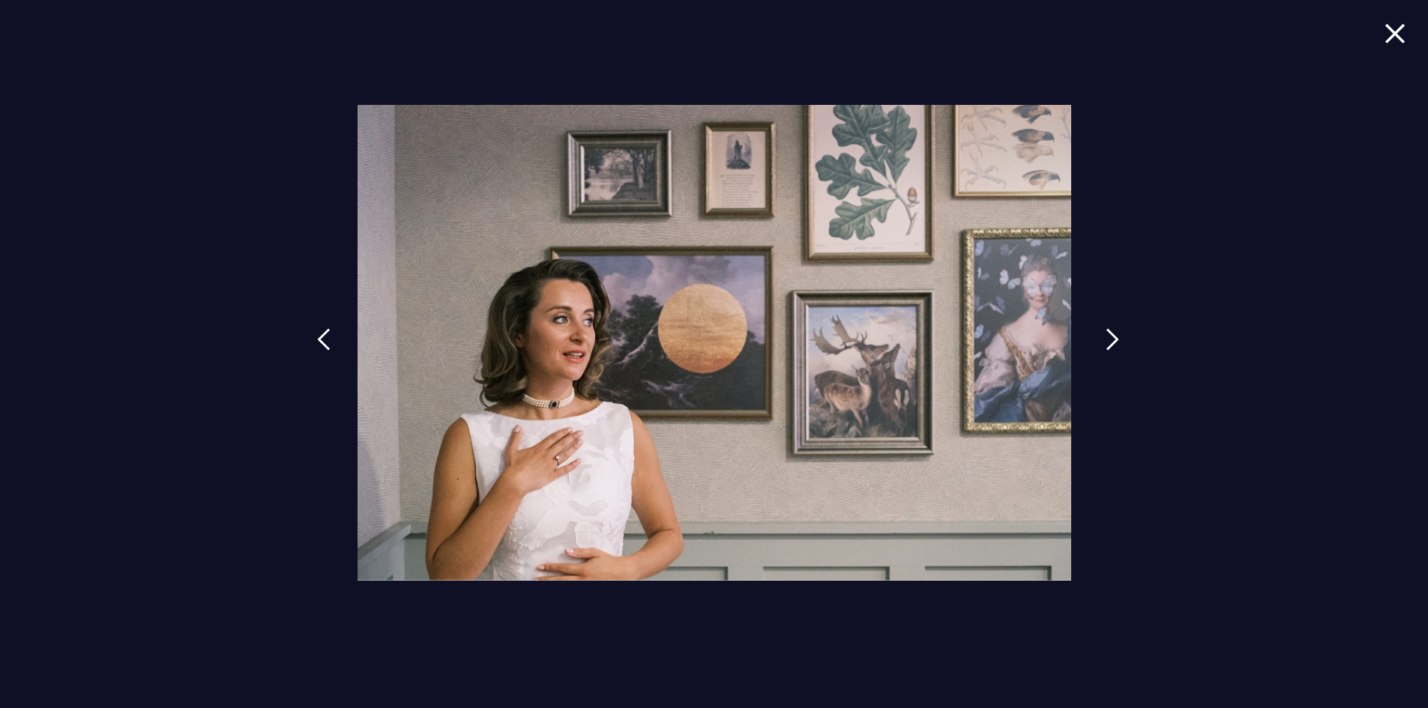
click at [1103, 348] on link at bounding box center [1112, 350] width 37 height 69
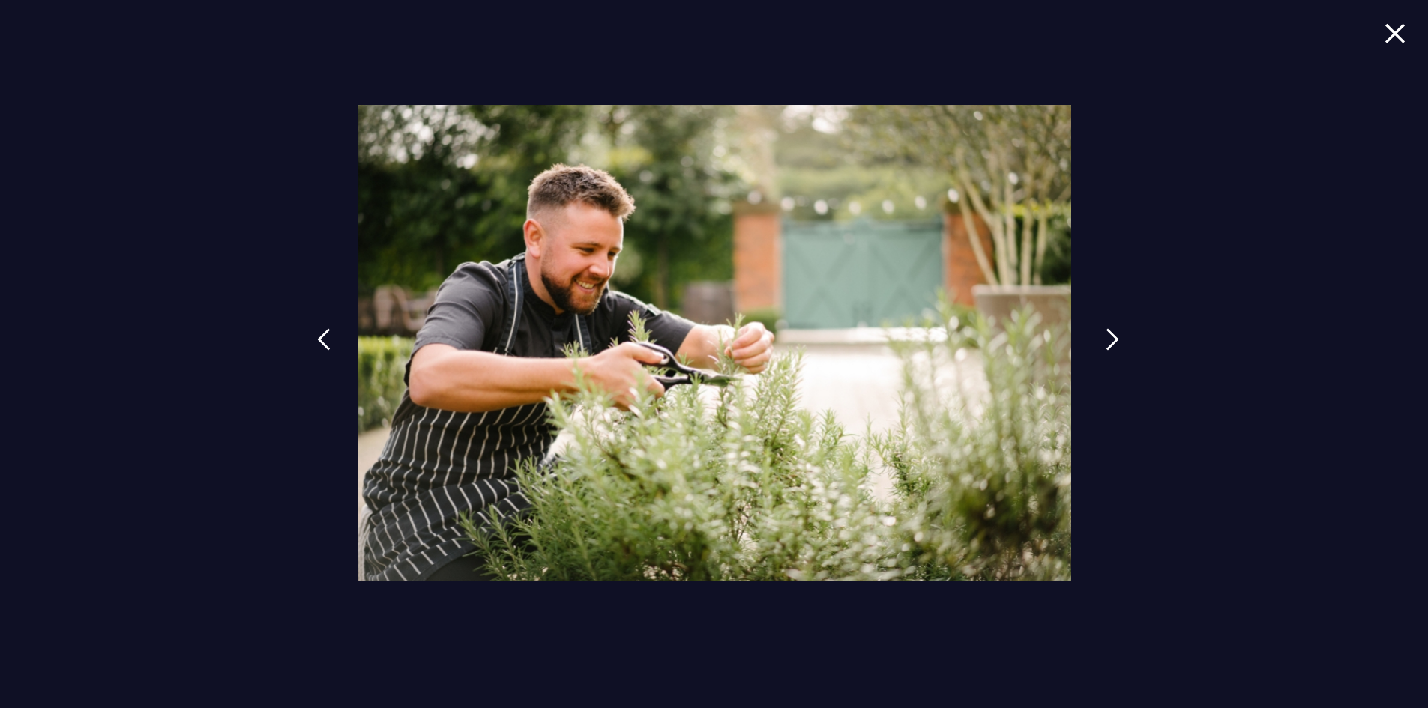
click at [1103, 348] on link at bounding box center [1112, 350] width 37 height 69
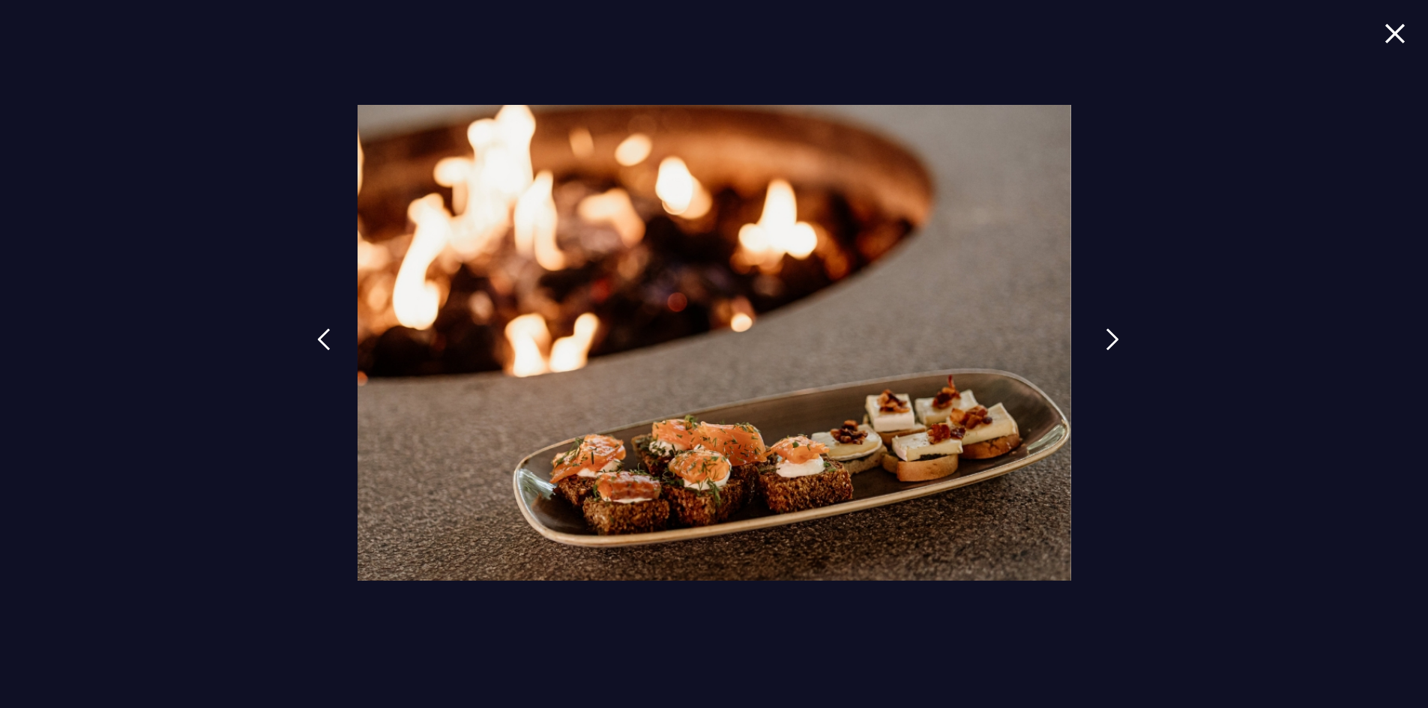
click at [1103, 348] on link at bounding box center [1112, 350] width 37 height 69
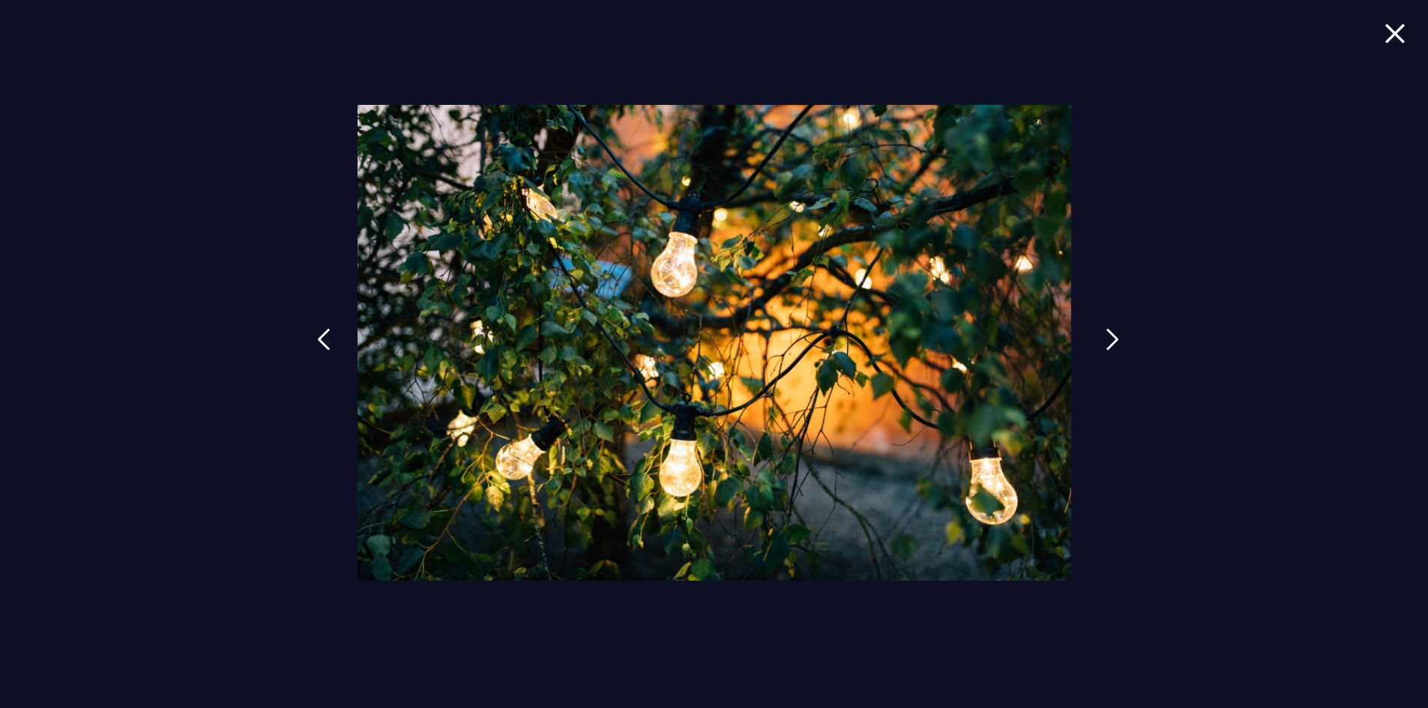
click at [1103, 348] on link at bounding box center [1112, 350] width 37 height 69
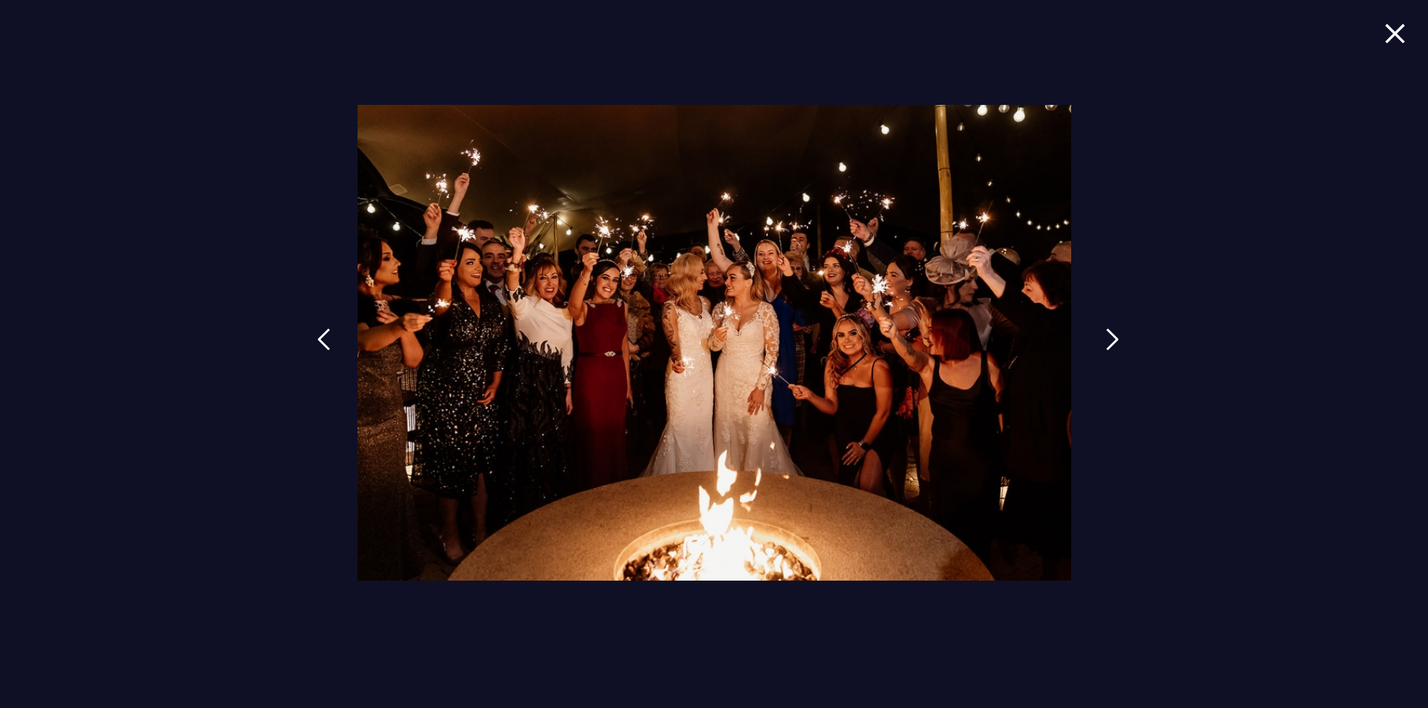
click at [1103, 348] on link at bounding box center [1112, 350] width 37 height 69
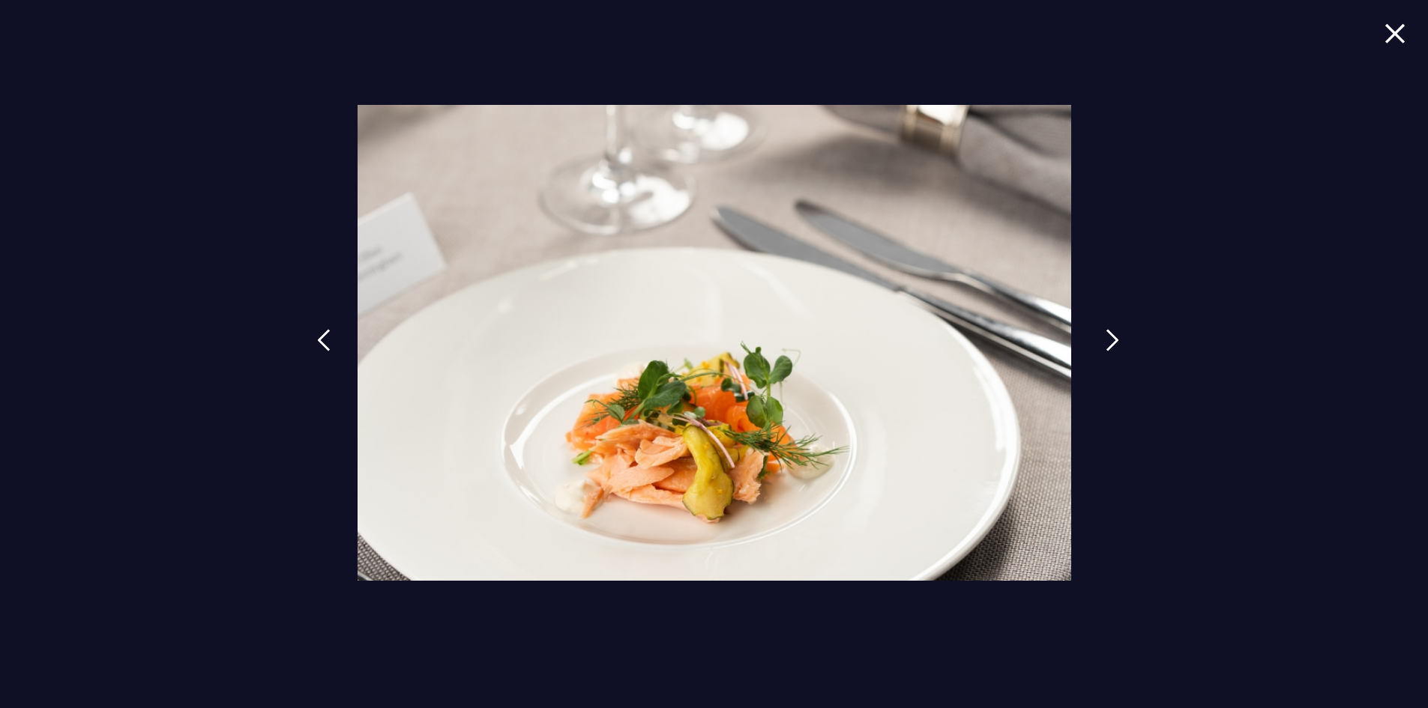
click at [1103, 348] on link at bounding box center [1112, 351] width 37 height 69
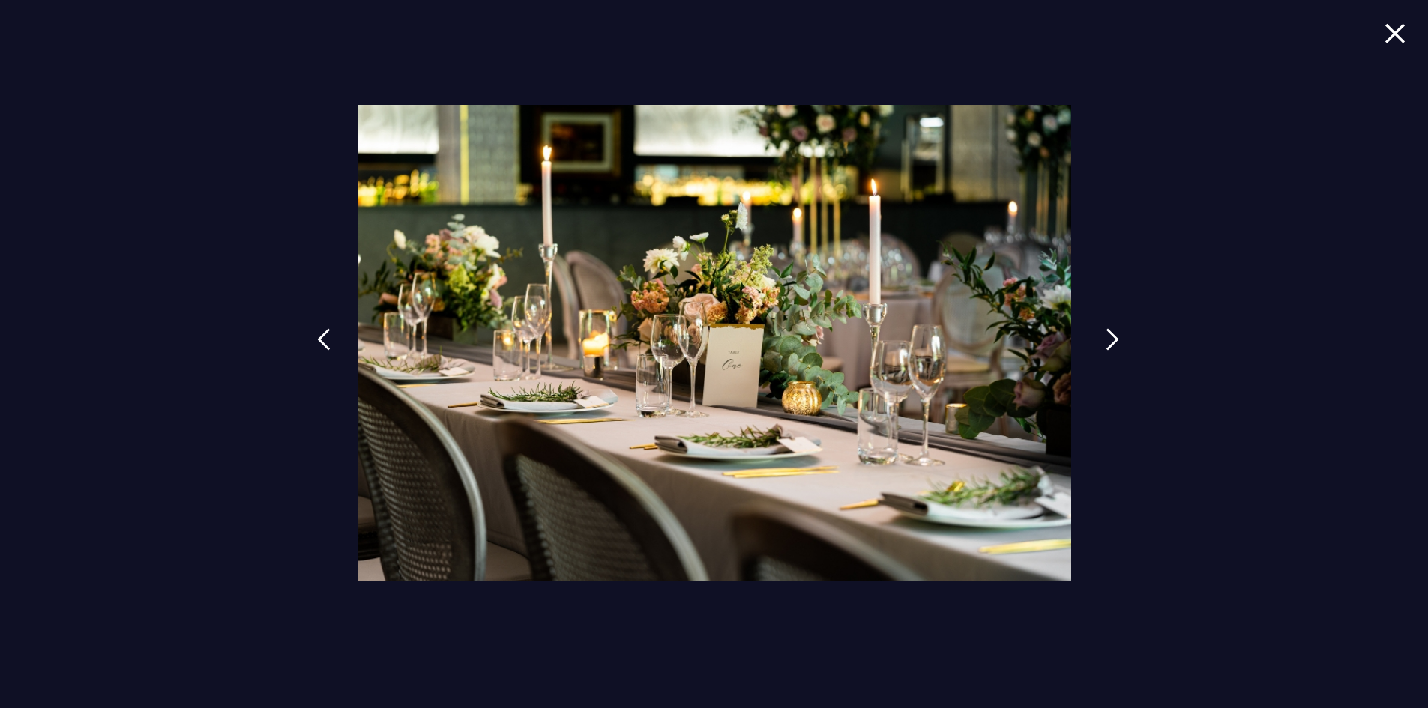
click at [1103, 348] on link at bounding box center [1112, 350] width 37 height 69
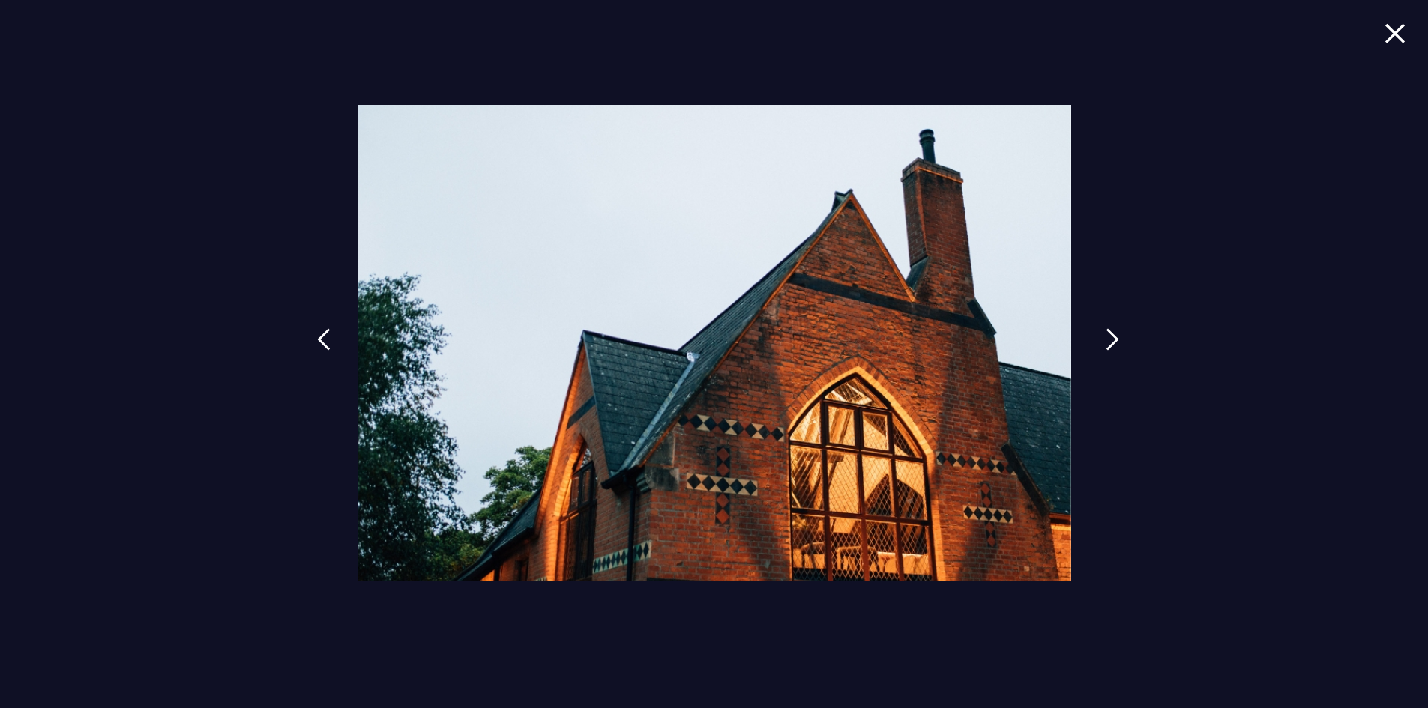
click at [1103, 348] on link at bounding box center [1112, 350] width 37 height 69
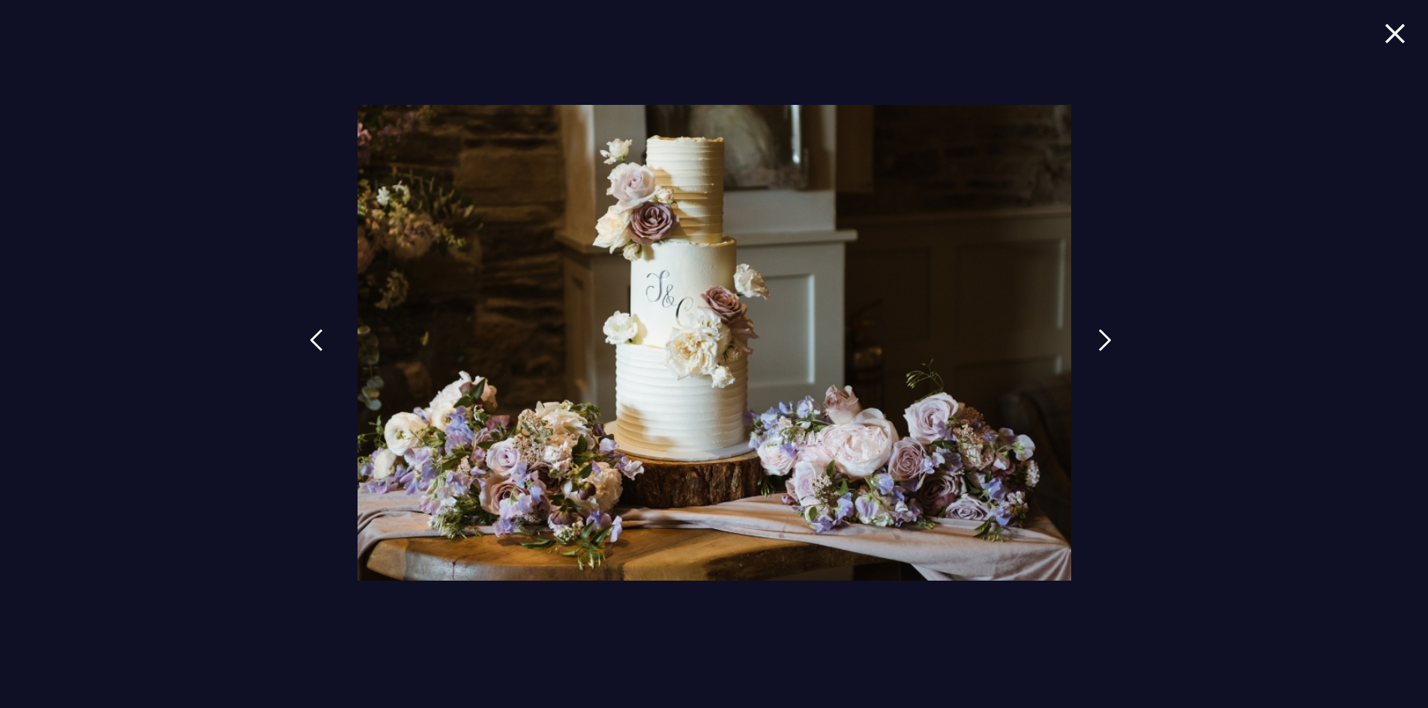
click at [334, 337] on link at bounding box center [316, 351] width 37 height 69
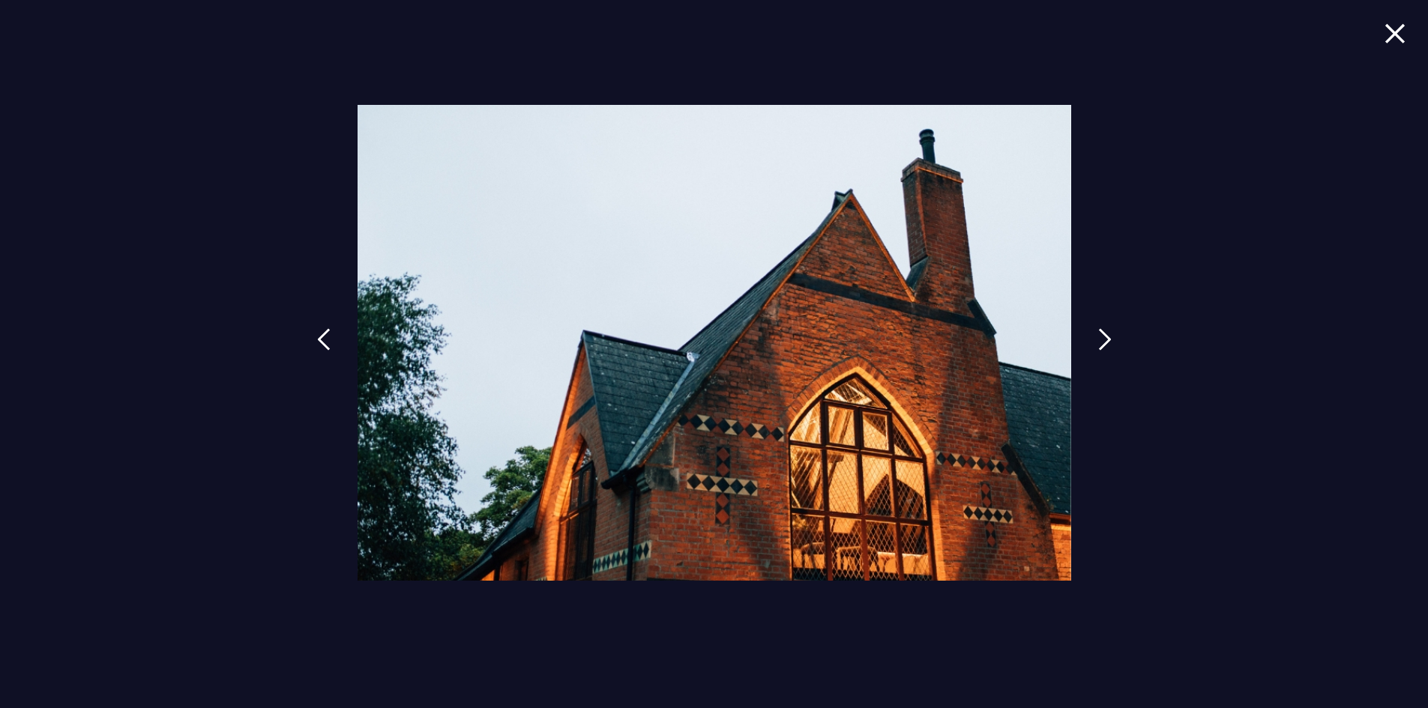
click at [1144, 337] on div at bounding box center [714, 354] width 1428 height 708
click at [1106, 334] on img at bounding box center [1112, 339] width 13 height 22
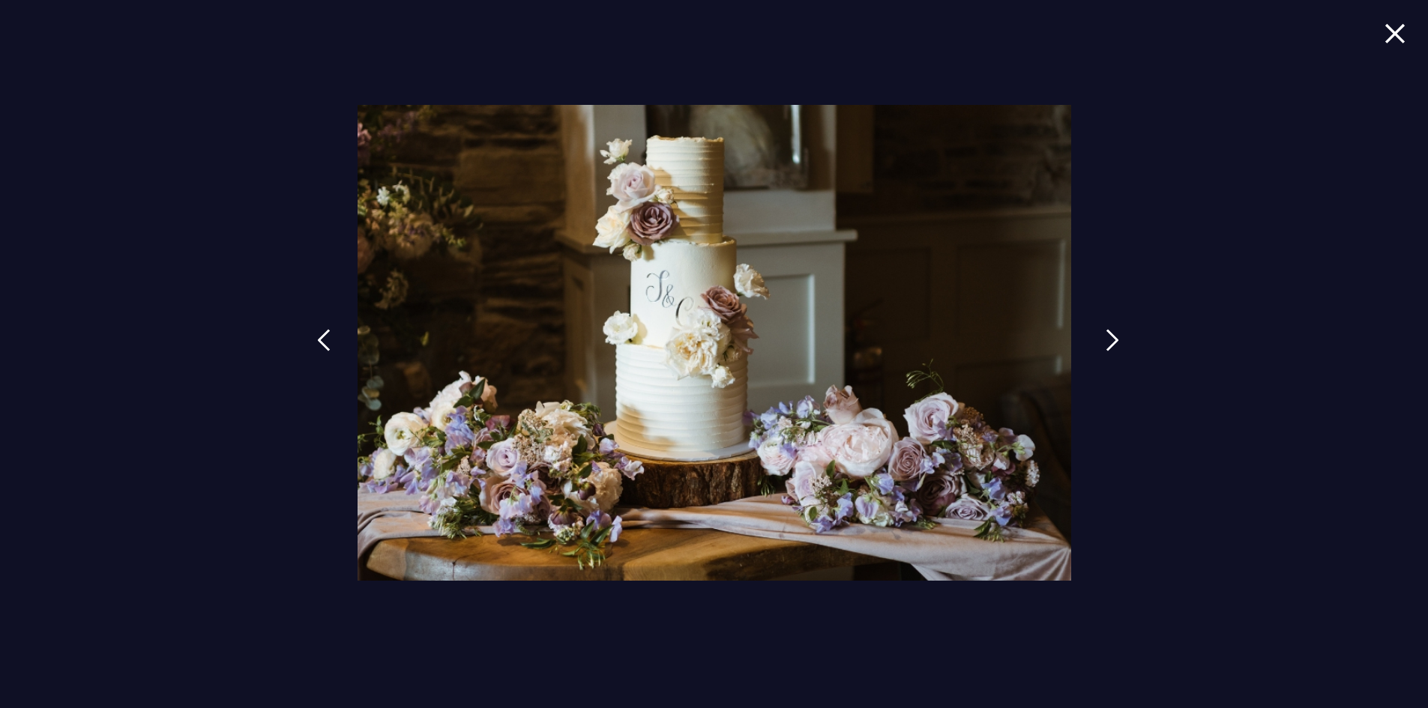
click at [1106, 334] on img at bounding box center [1112, 340] width 13 height 22
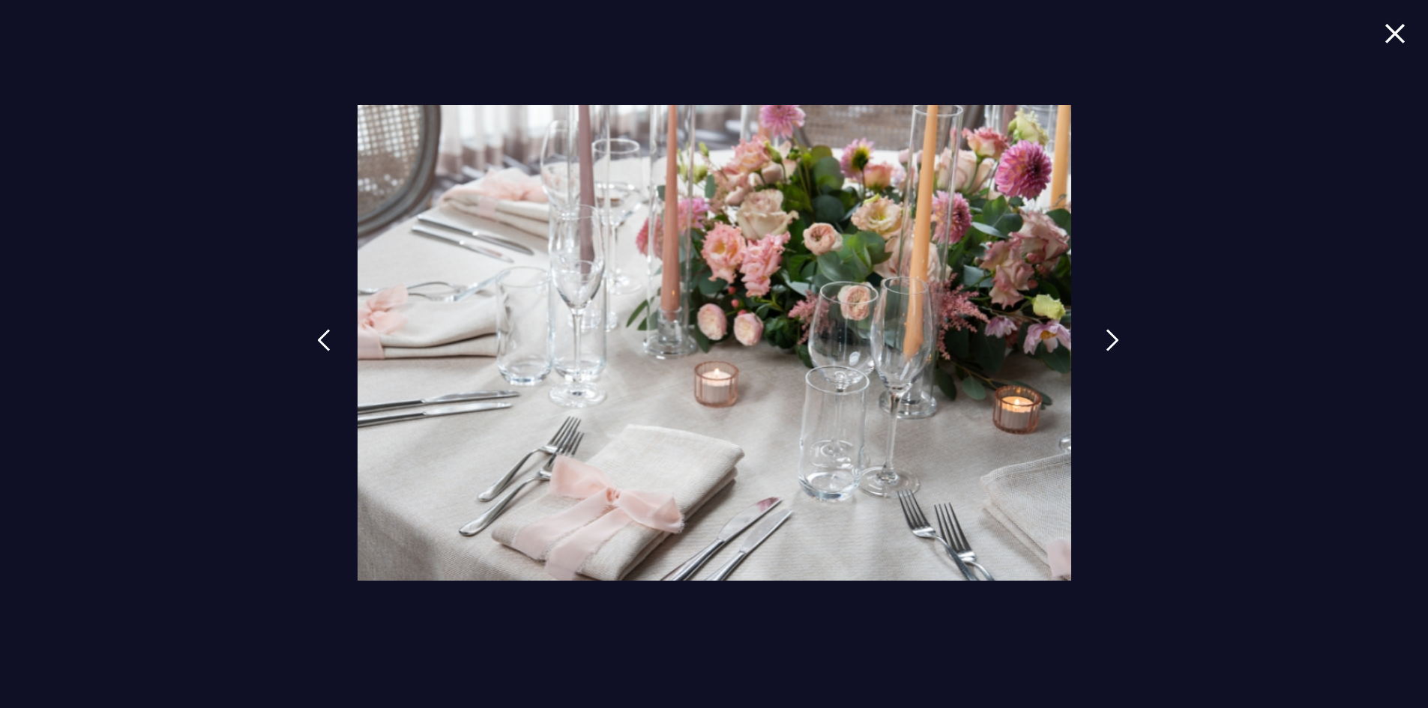
click at [1106, 334] on img at bounding box center [1112, 340] width 13 height 22
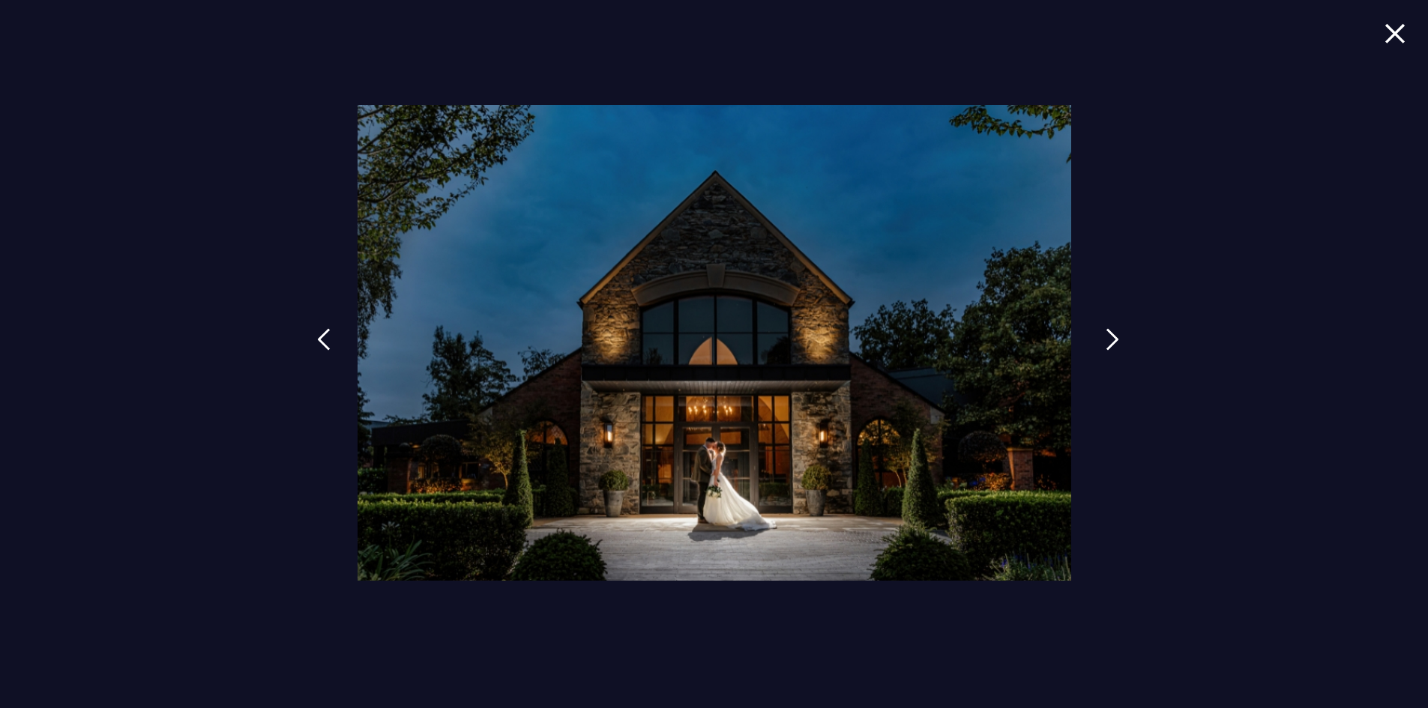
click at [1106, 334] on img at bounding box center [1112, 339] width 13 height 22
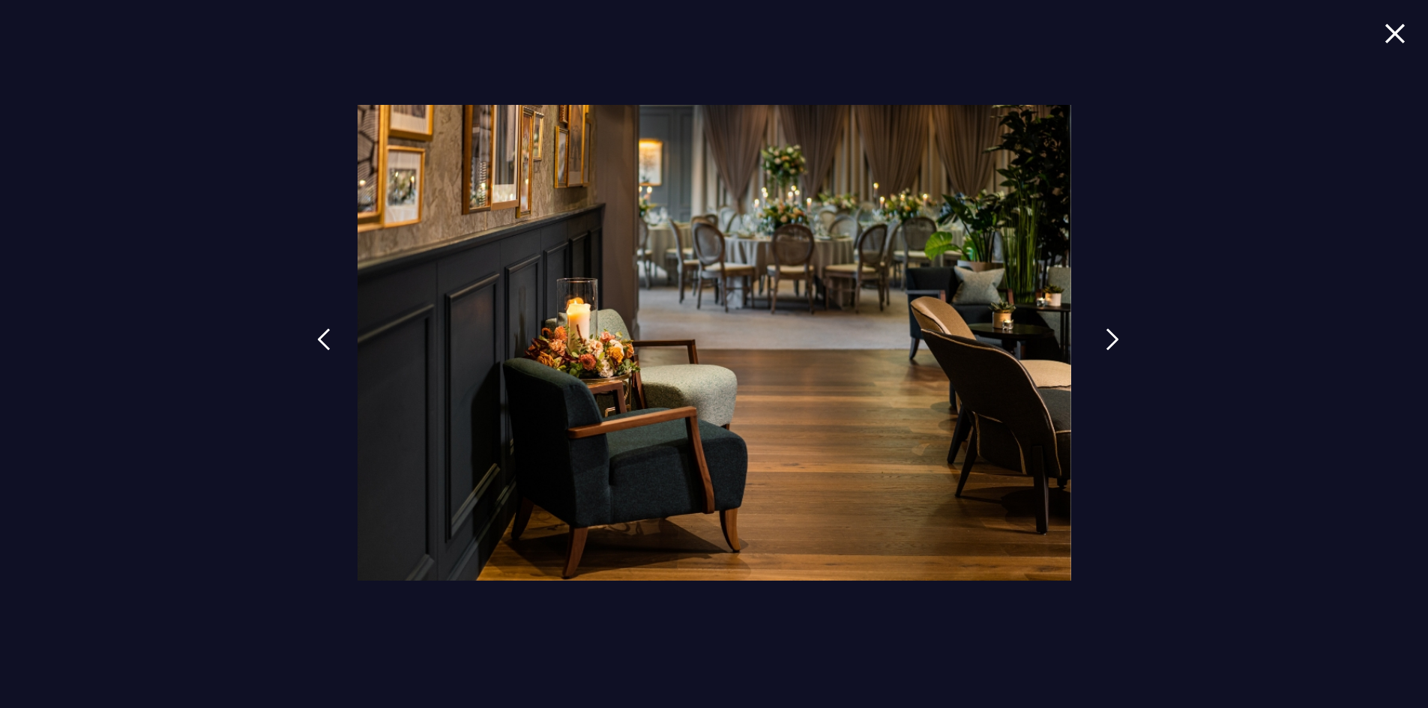
click at [1106, 334] on img at bounding box center [1112, 339] width 13 height 22
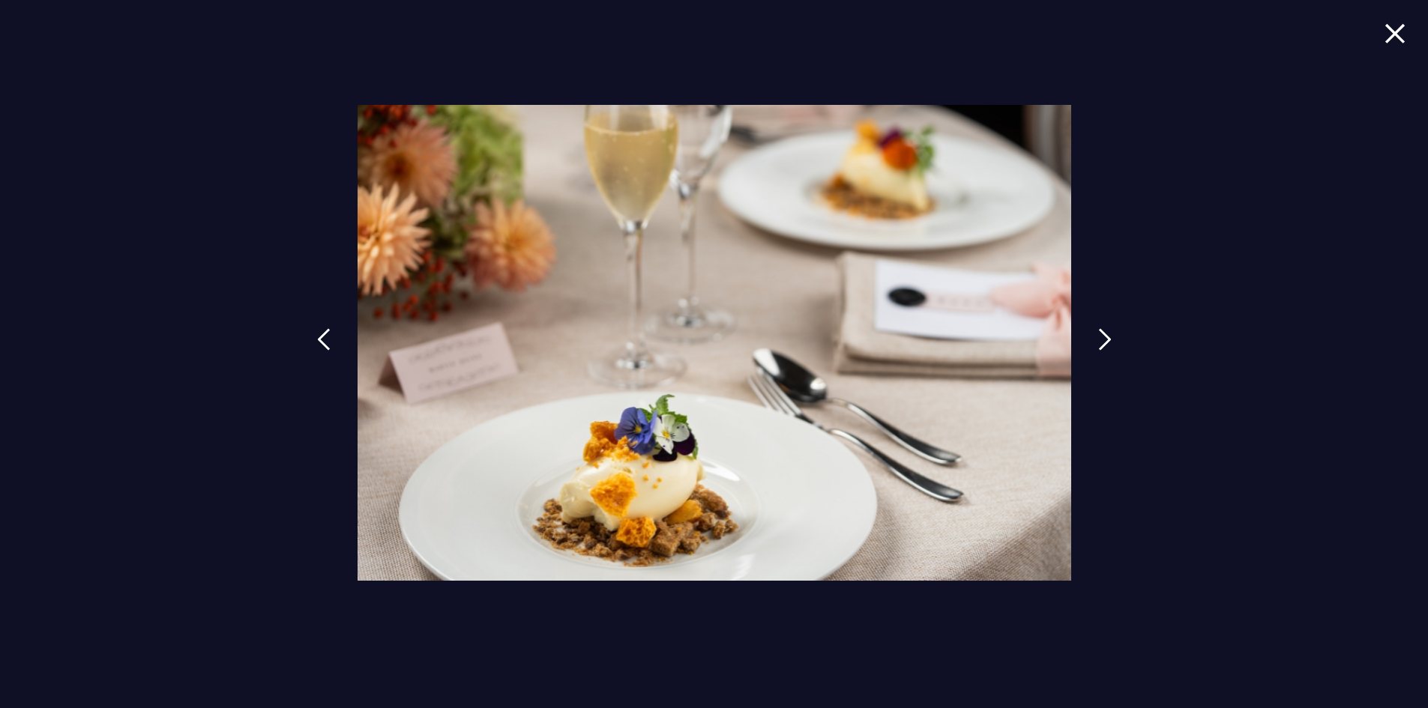
click at [1393, 48] on span at bounding box center [1395, 43] width 21 height 43
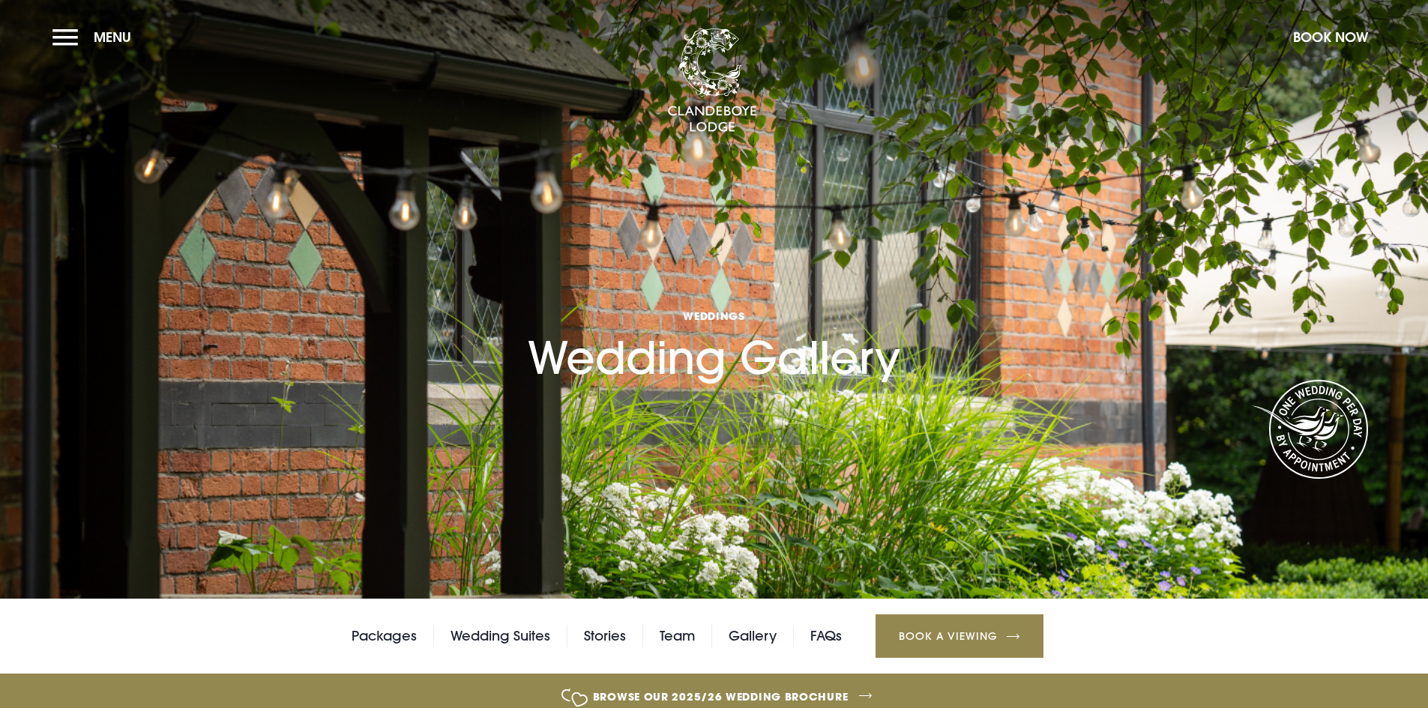
scroll to position [0, 0]
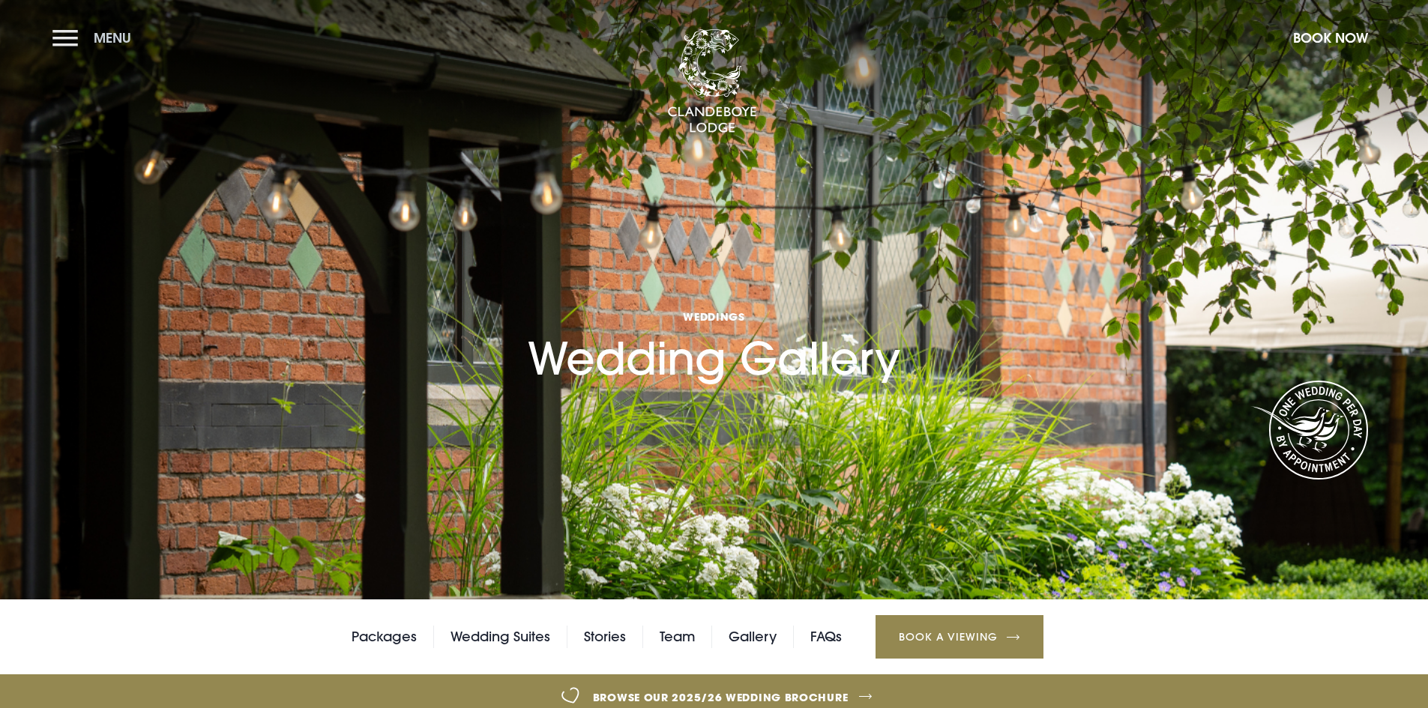
click at [90, 34] on button "Menu" at bounding box center [95, 38] width 86 height 32
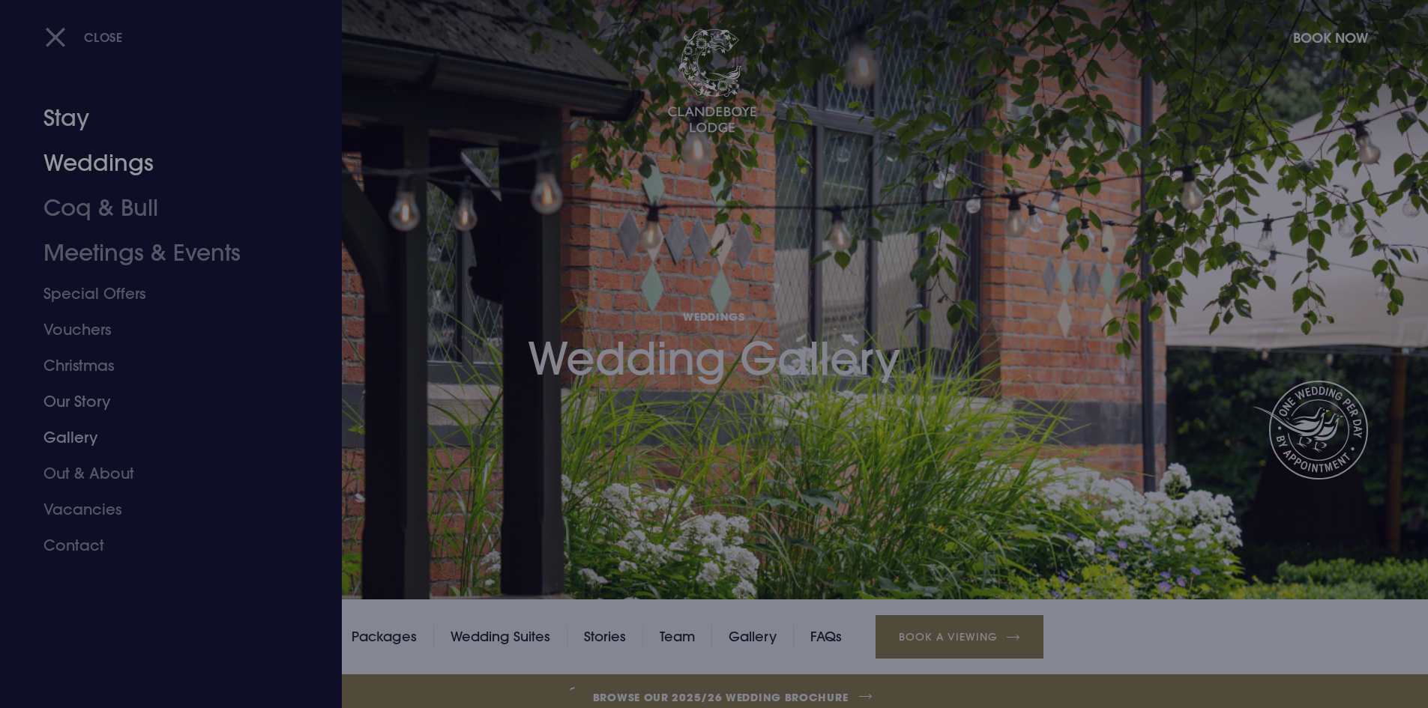
click at [84, 124] on link "Stay" at bounding box center [161, 118] width 237 height 45
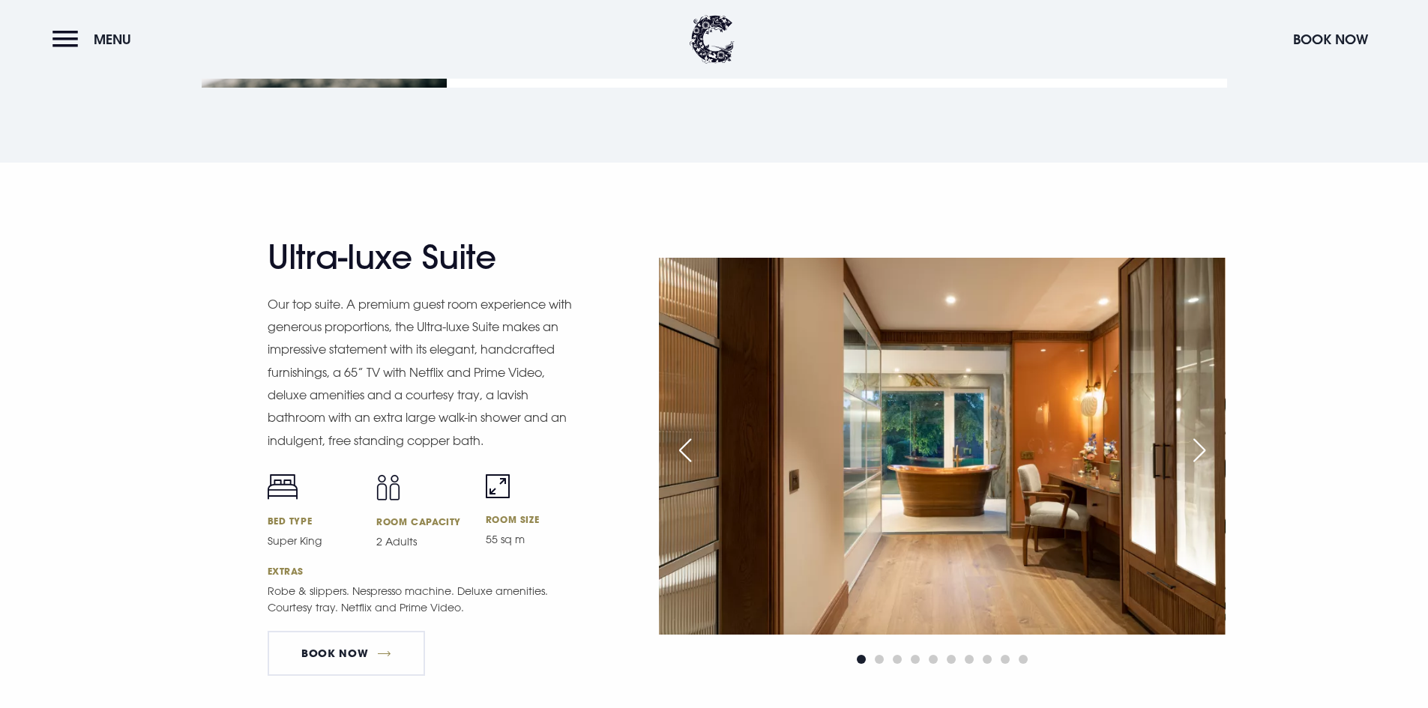
scroll to position [1874, 0]
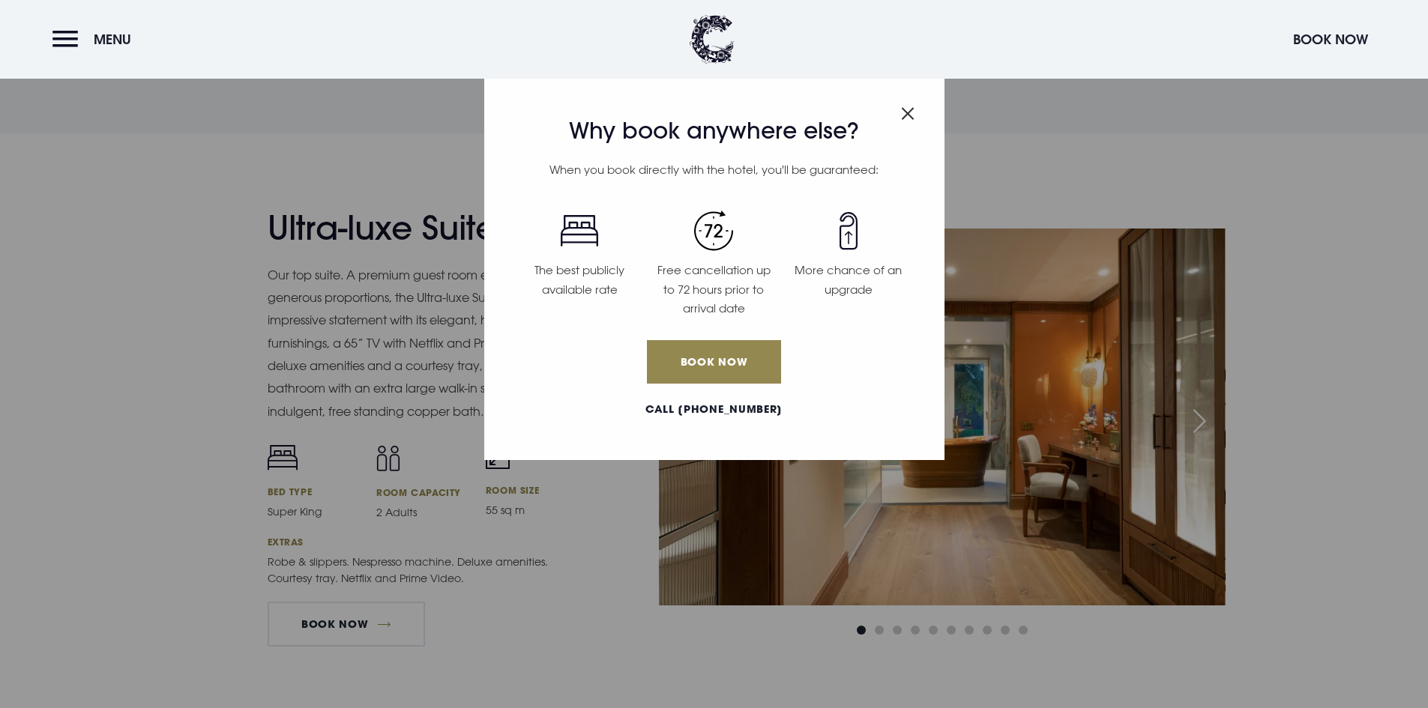
click at [914, 104] on span "Close modal" at bounding box center [907, 110] width 13 height 29
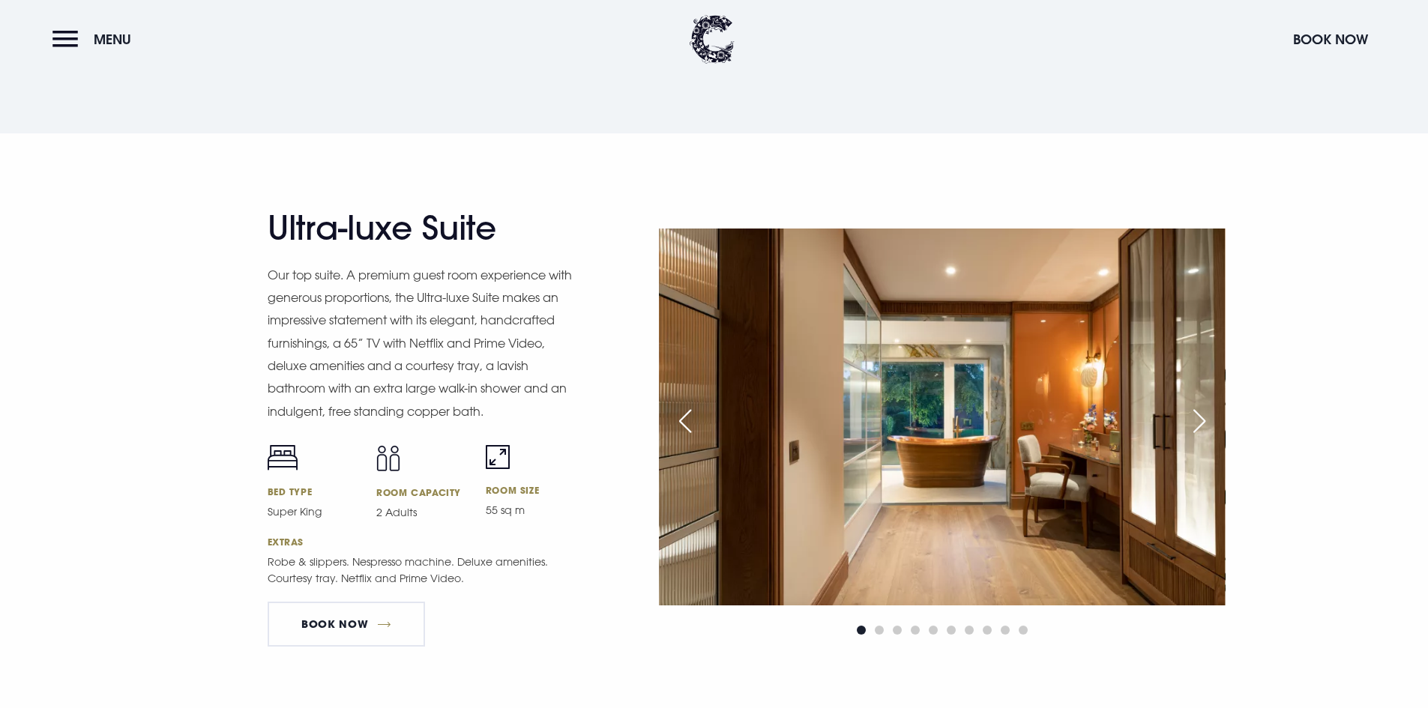
click at [1177, 416] on div at bounding box center [942, 434] width 566 height 411
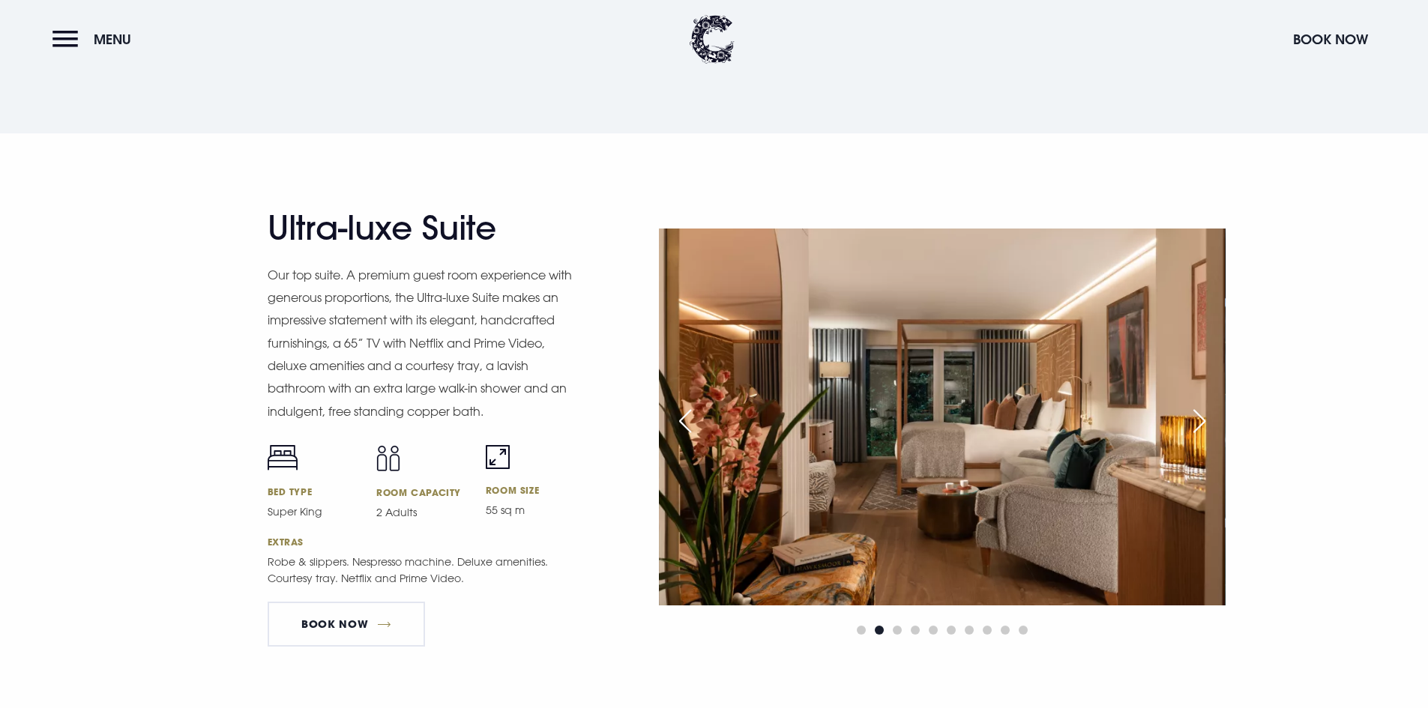
click at [1188, 413] on div "Next slide" at bounding box center [1199, 421] width 37 height 33
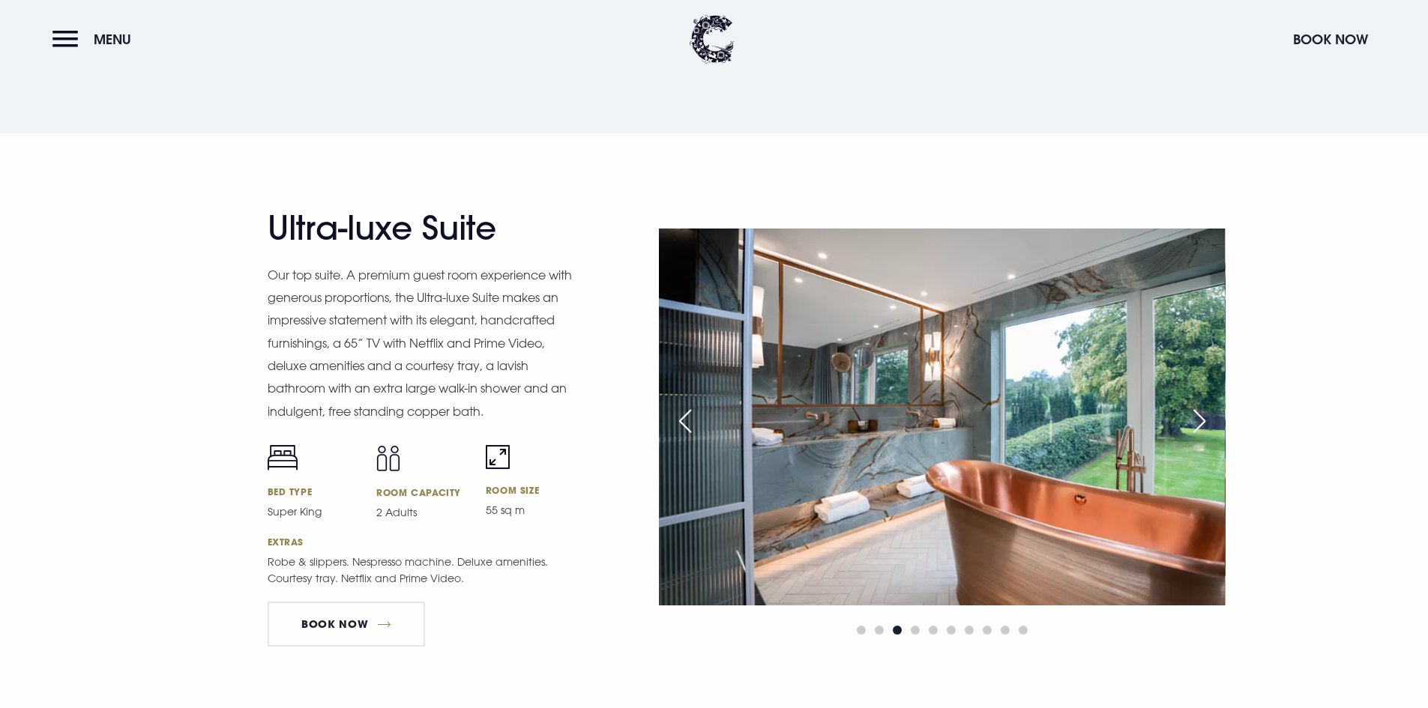
click at [1188, 413] on div "Next slide" at bounding box center [1199, 421] width 37 height 33
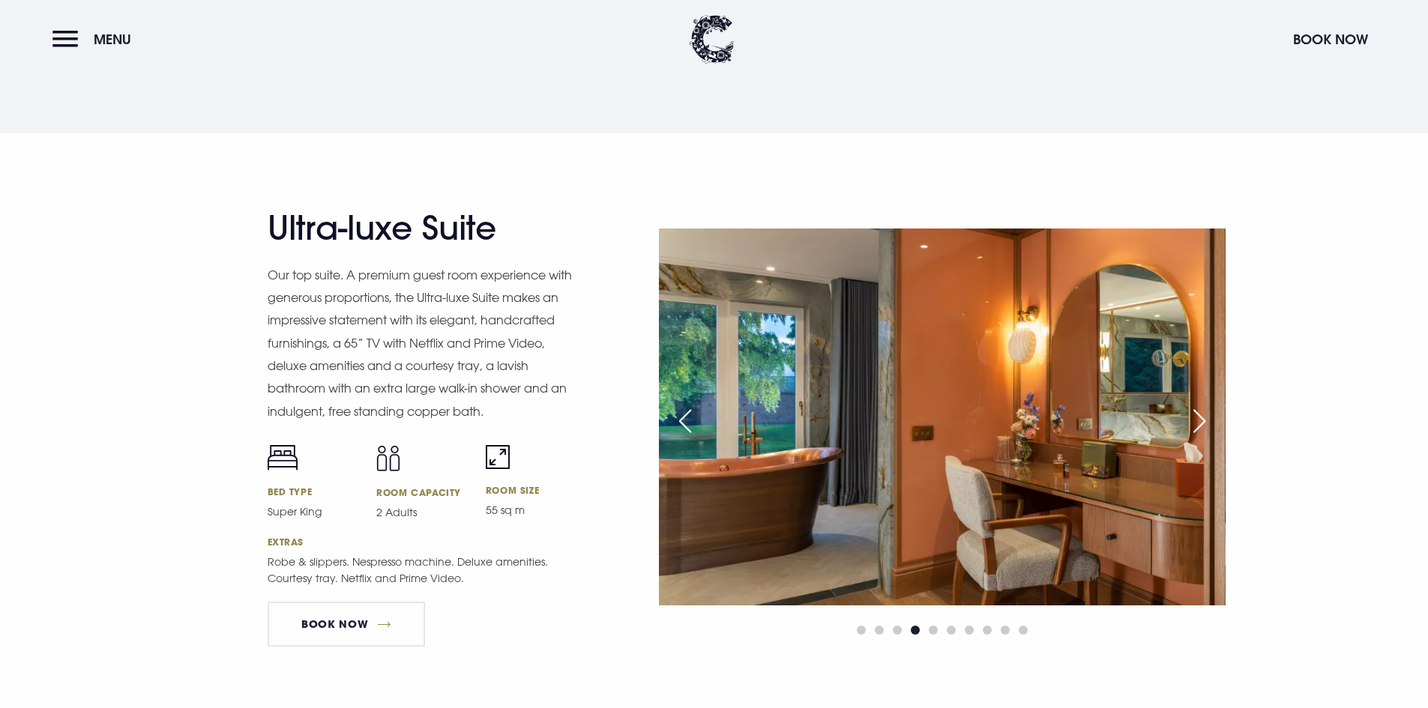
click at [1195, 422] on div "Next slide" at bounding box center [1199, 421] width 37 height 33
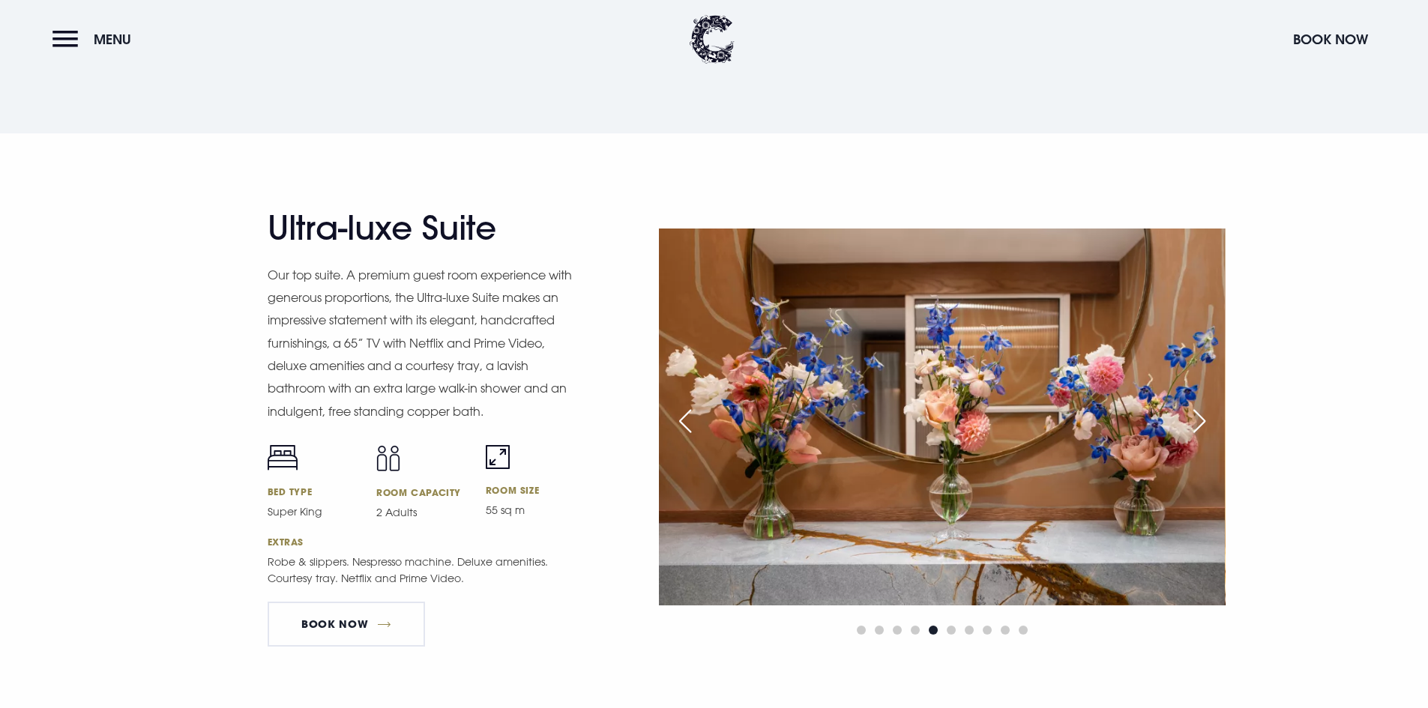
click at [1195, 422] on div "Next slide" at bounding box center [1199, 421] width 37 height 33
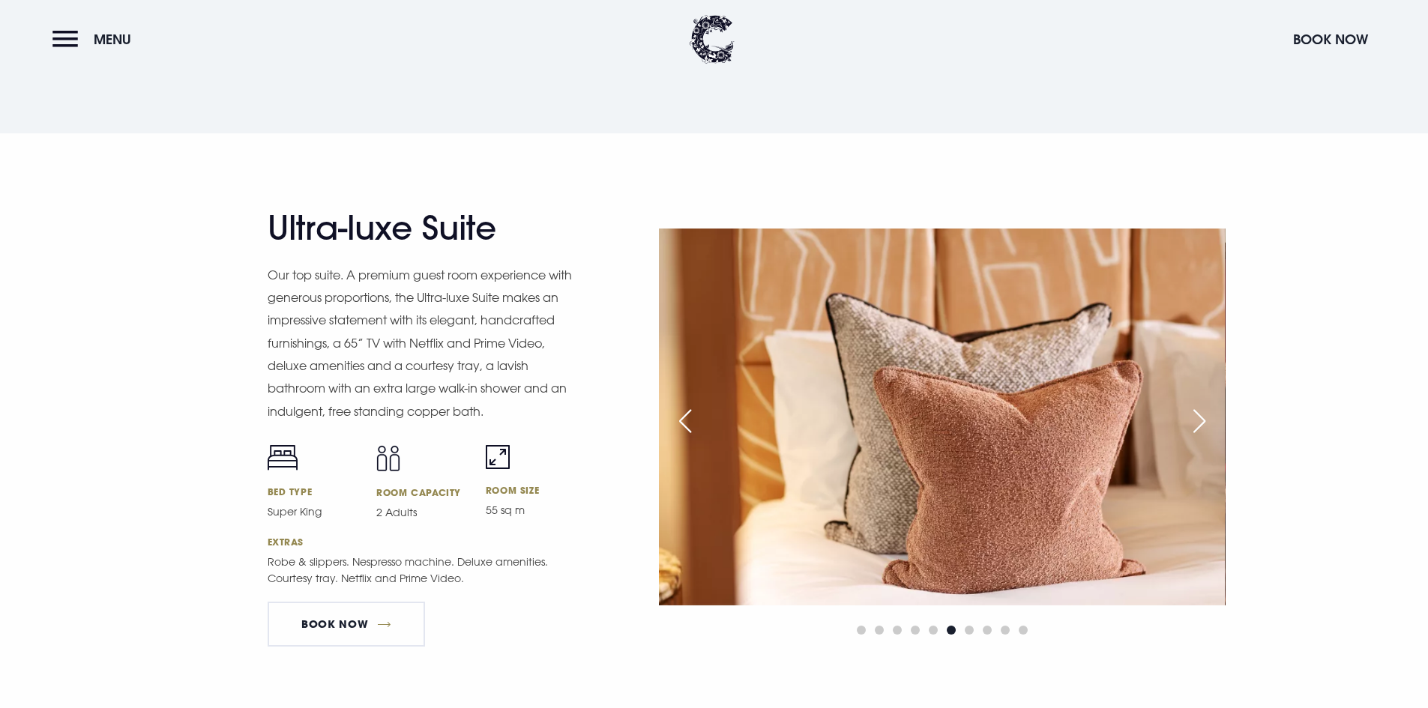
click at [1195, 422] on div "Next slide" at bounding box center [1199, 421] width 37 height 33
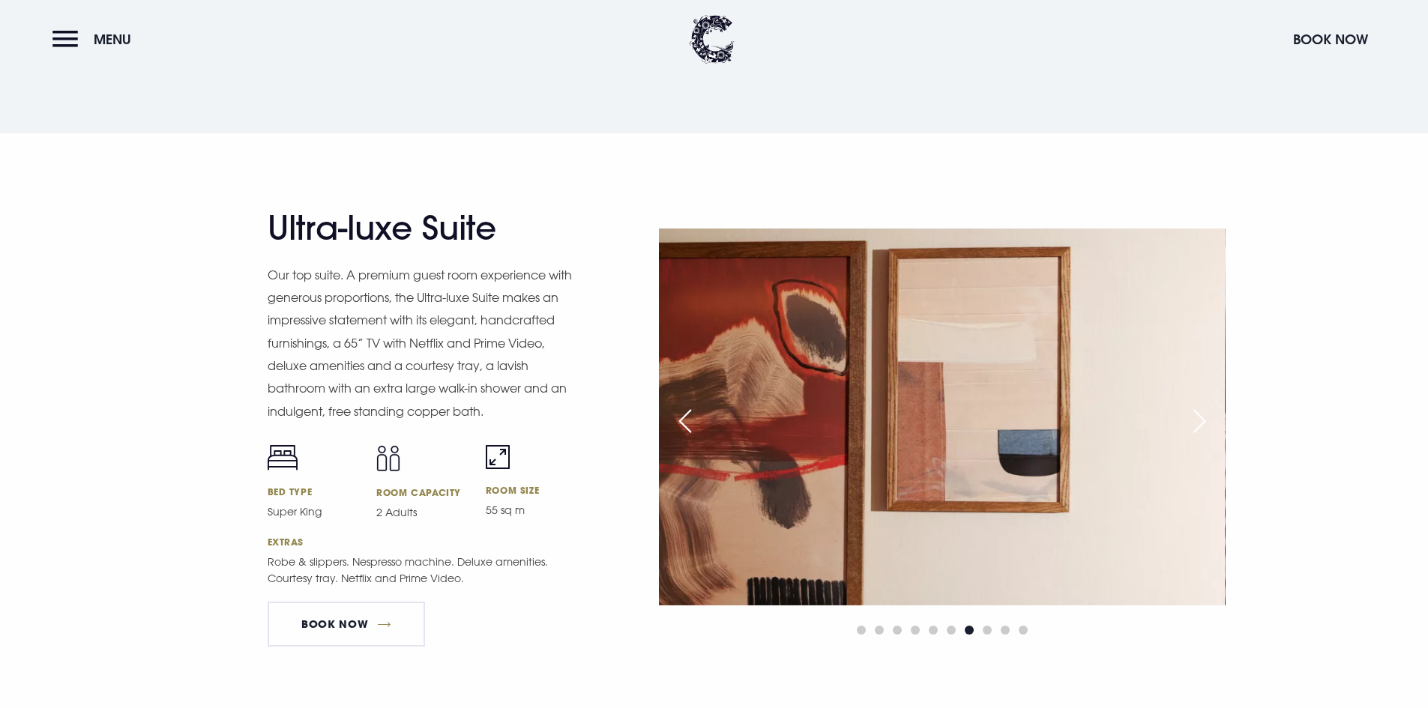
click at [1195, 422] on div "Next slide" at bounding box center [1199, 421] width 37 height 33
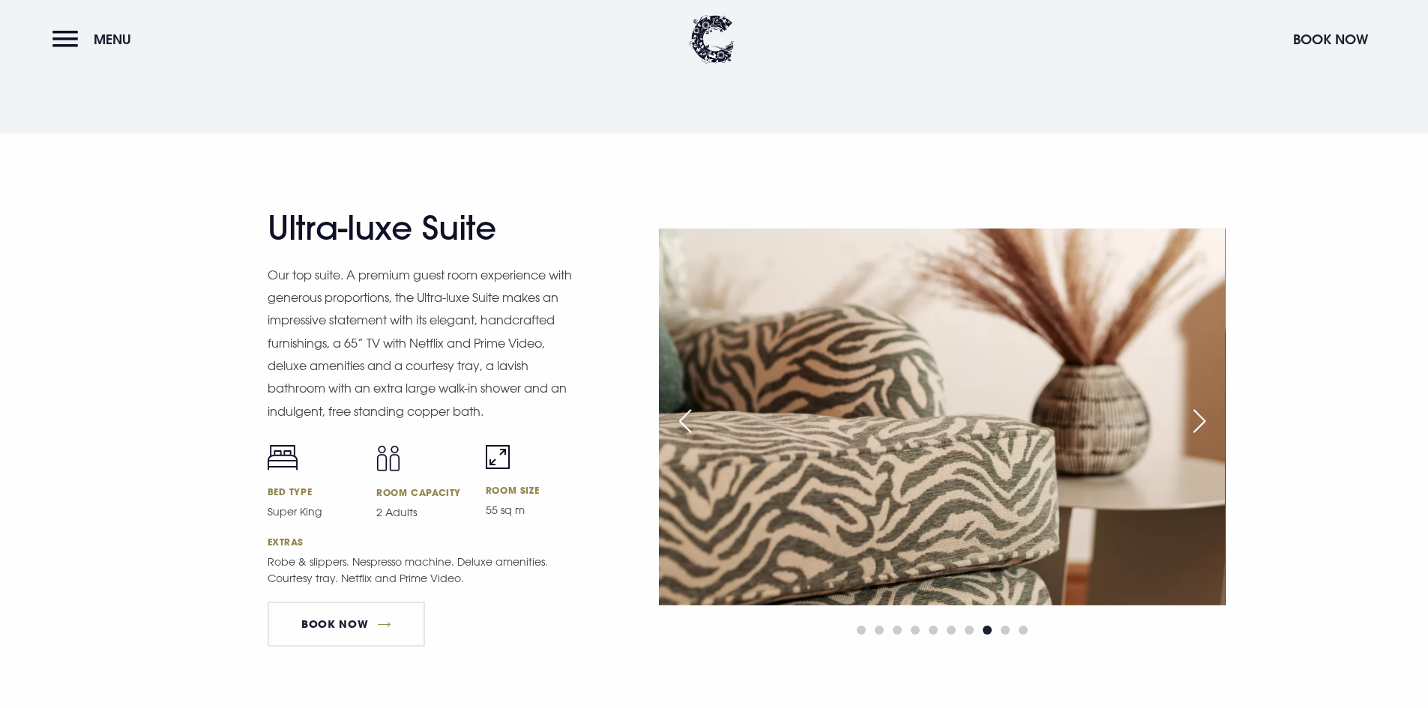
click at [1195, 422] on div "Next slide" at bounding box center [1199, 421] width 37 height 33
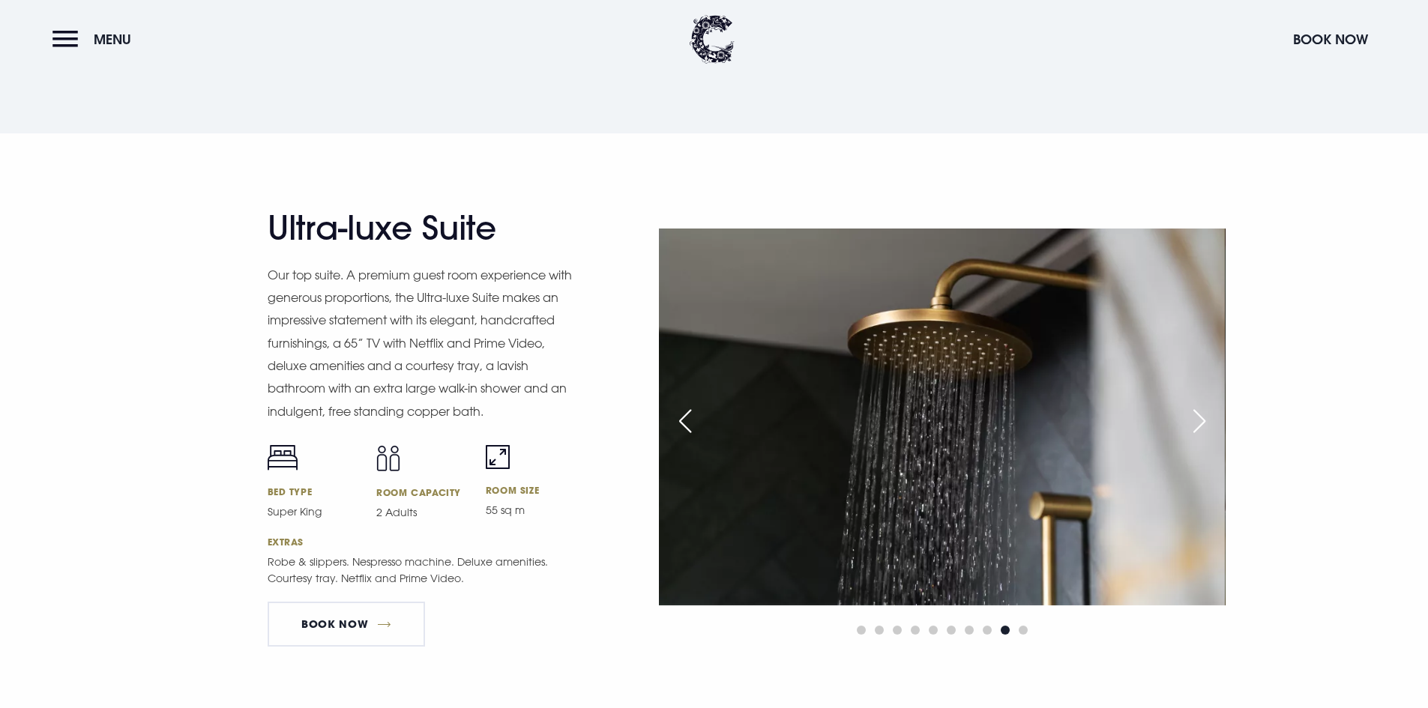
click at [1195, 422] on div "Next slide" at bounding box center [1199, 421] width 37 height 33
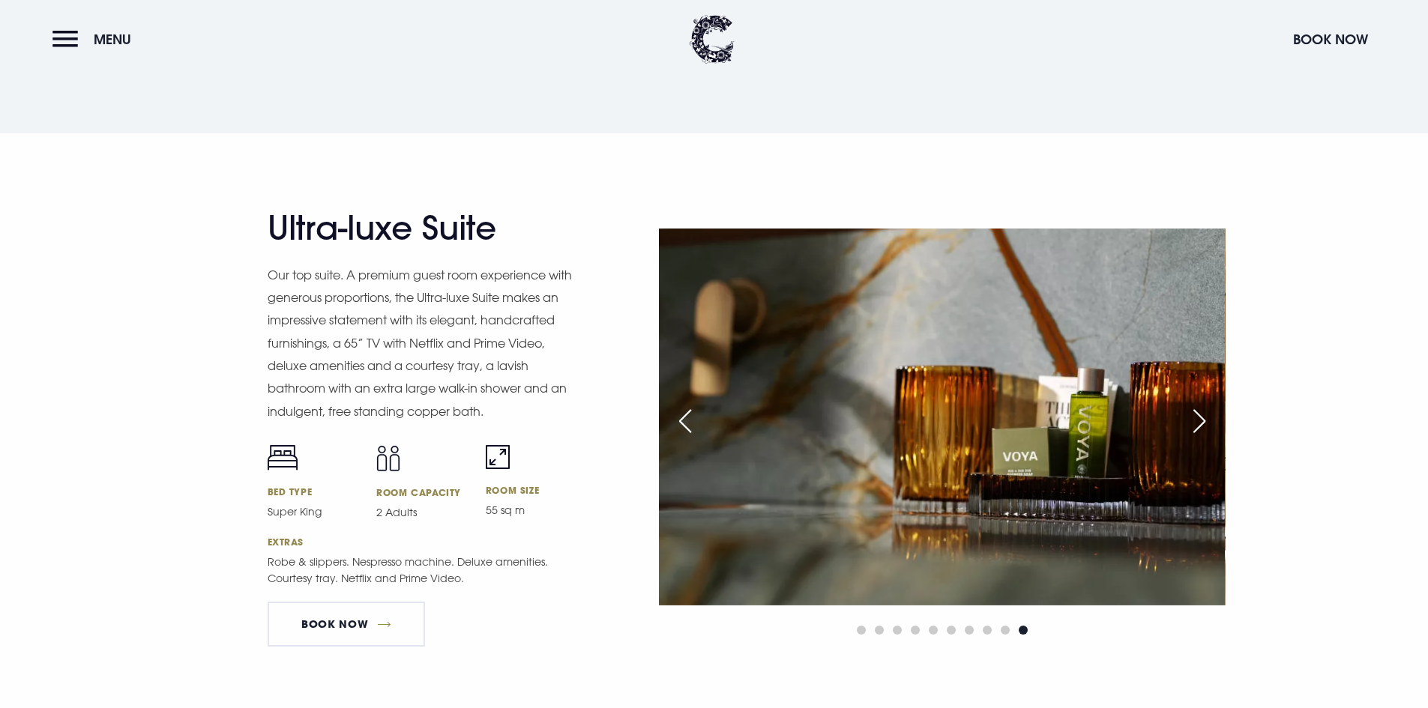
click at [1195, 422] on div "Next slide" at bounding box center [1199, 421] width 37 height 33
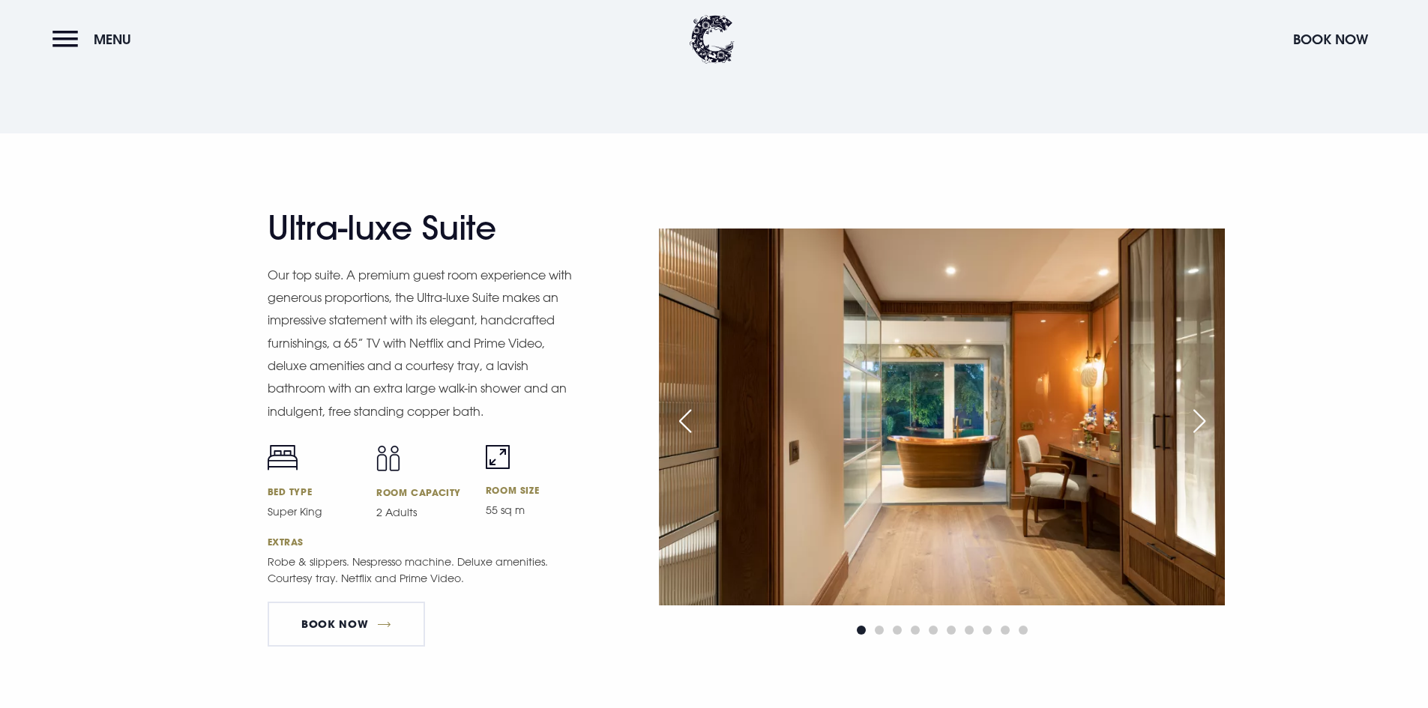
click at [1195, 422] on div "Next slide" at bounding box center [1199, 421] width 37 height 33
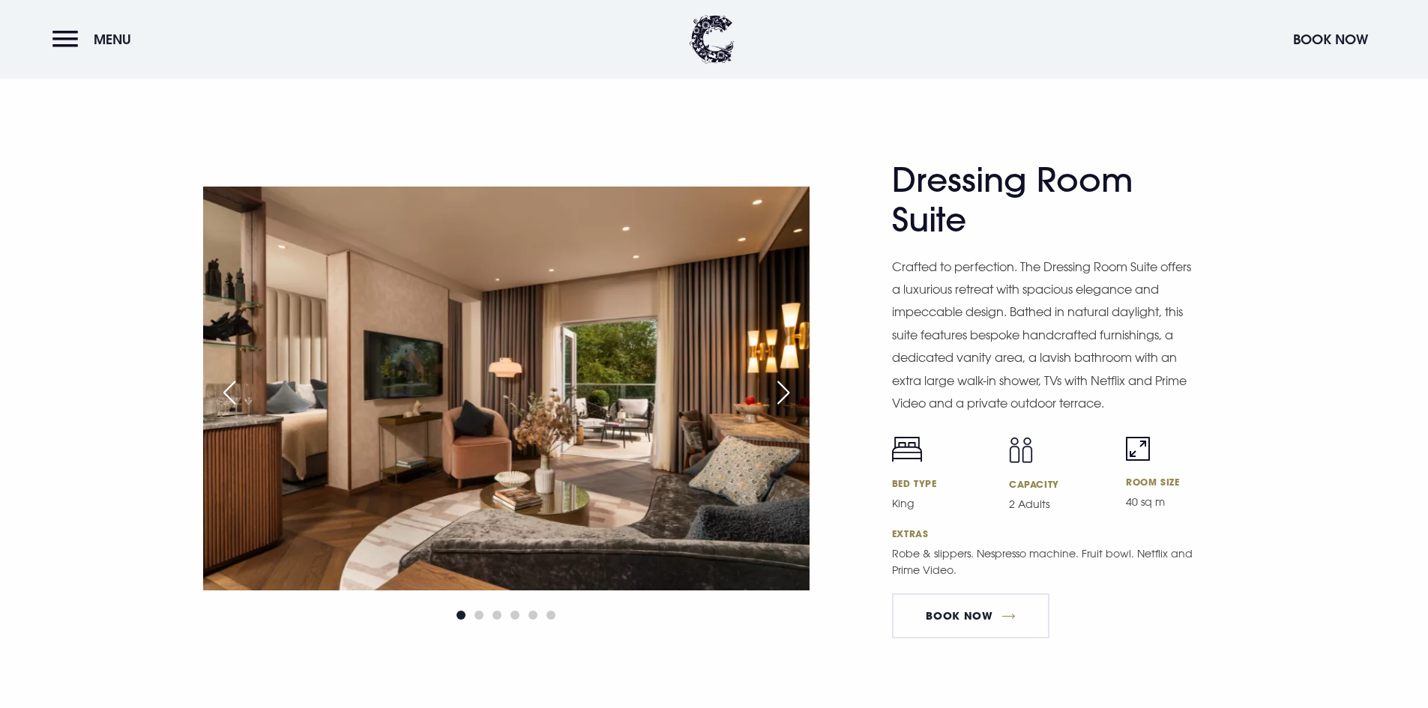
scroll to position [2474, 0]
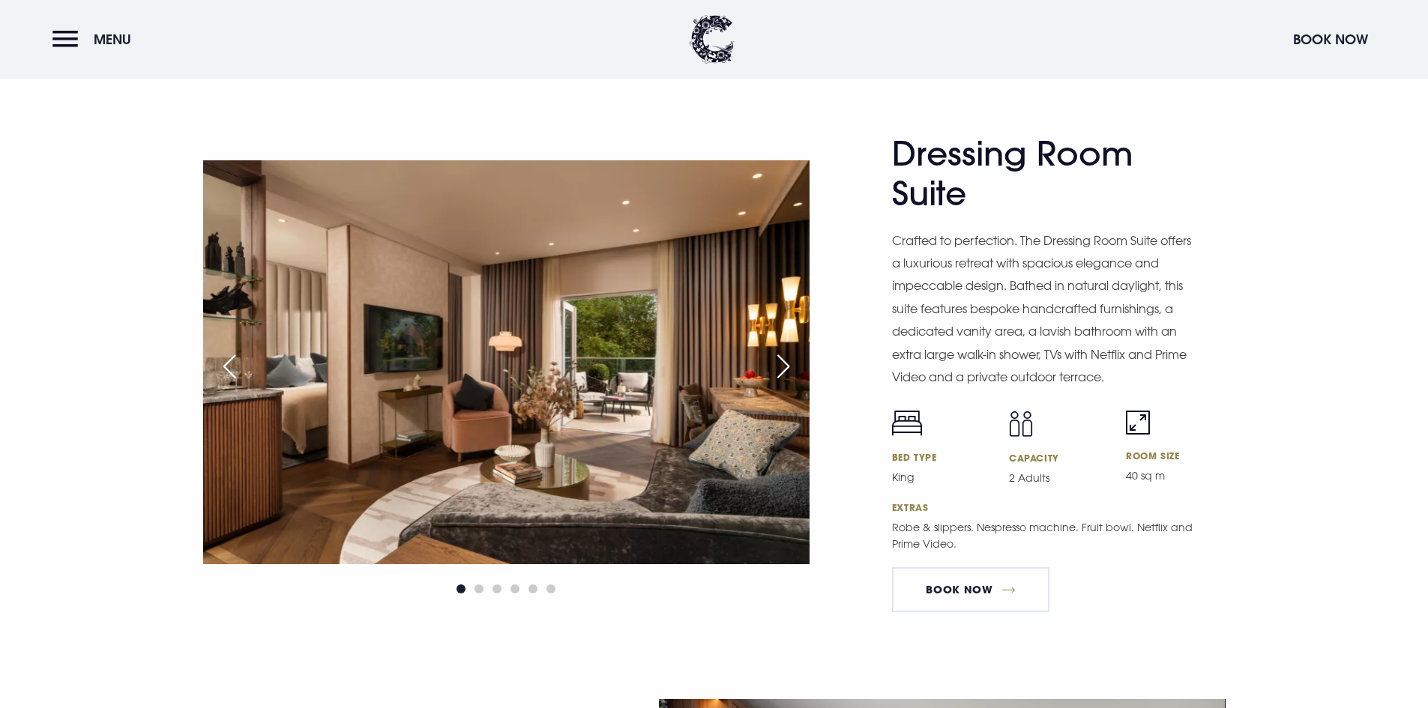
click at [777, 362] on div "Next slide" at bounding box center [783, 366] width 37 height 33
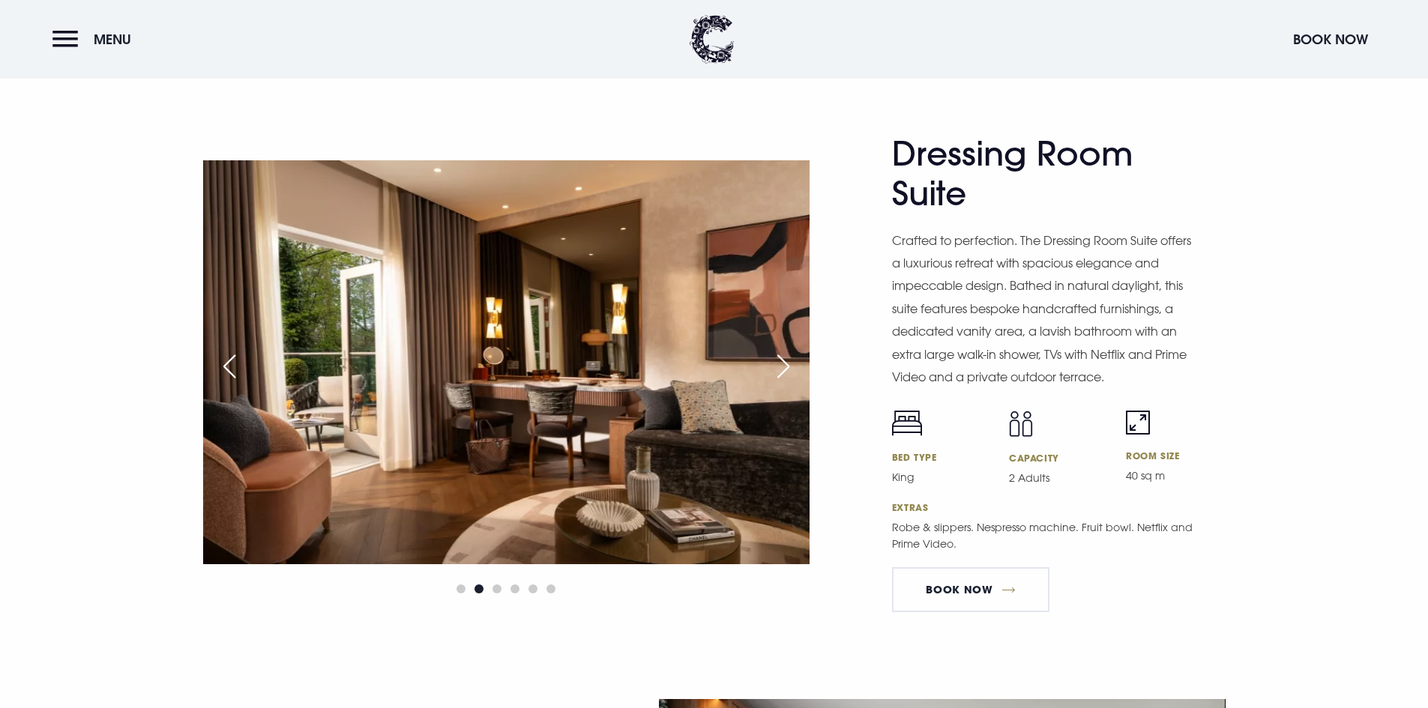
click at [777, 363] on div "Next slide" at bounding box center [783, 366] width 37 height 33
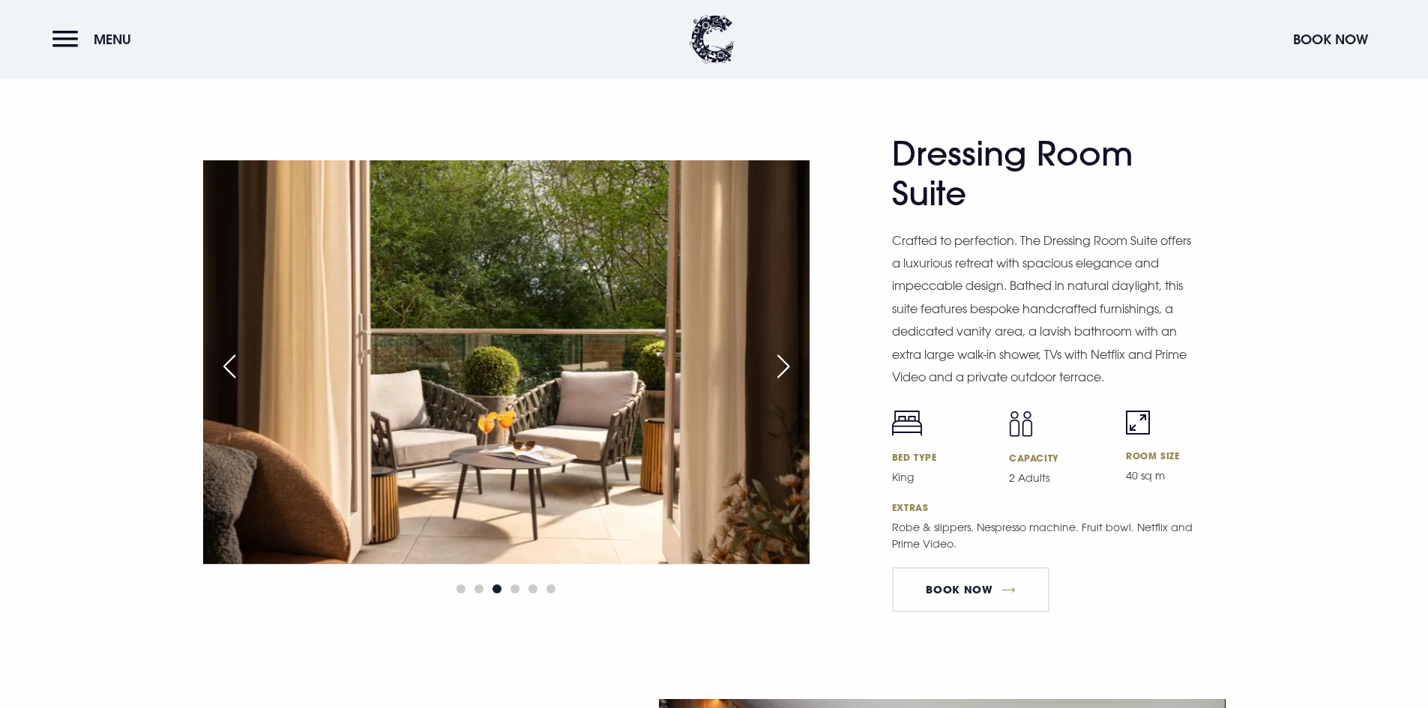
click at [777, 363] on div "Next slide" at bounding box center [783, 366] width 37 height 33
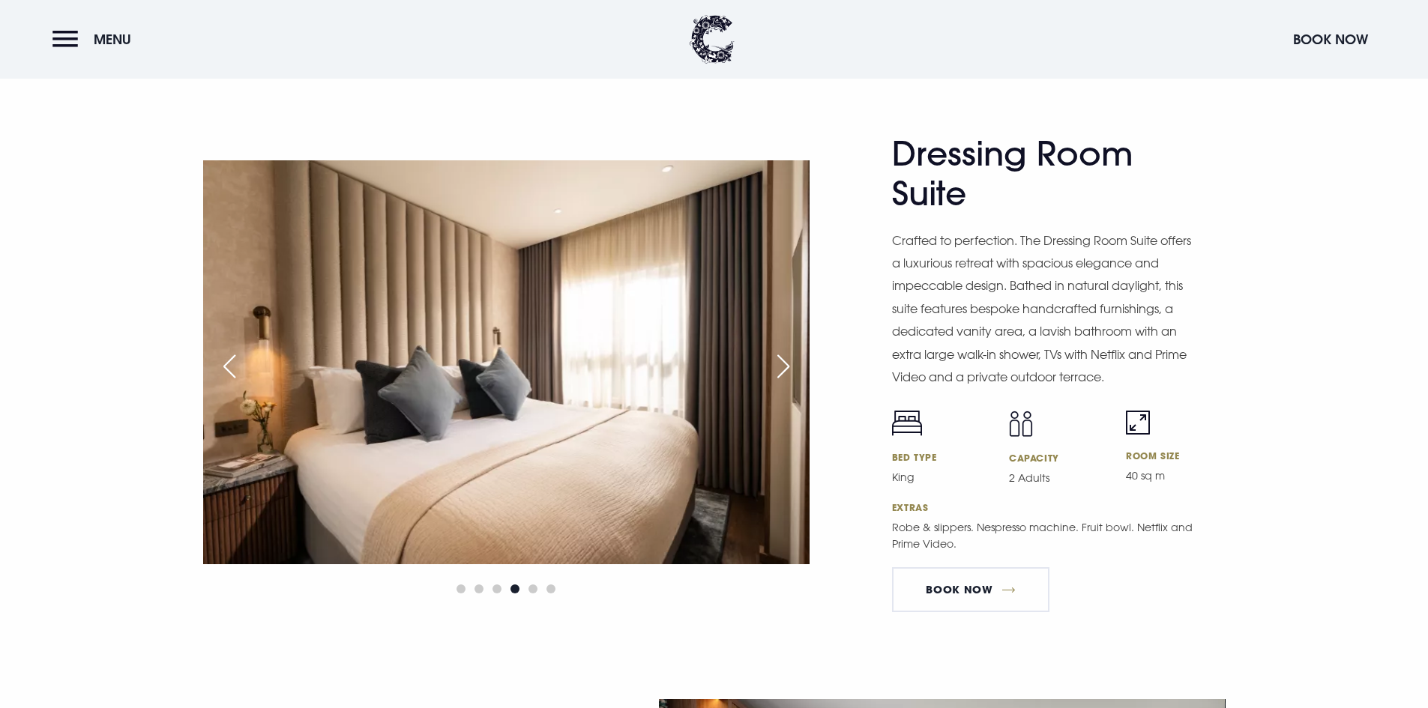
click at [777, 363] on div "Next slide" at bounding box center [783, 366] width 37 height 33
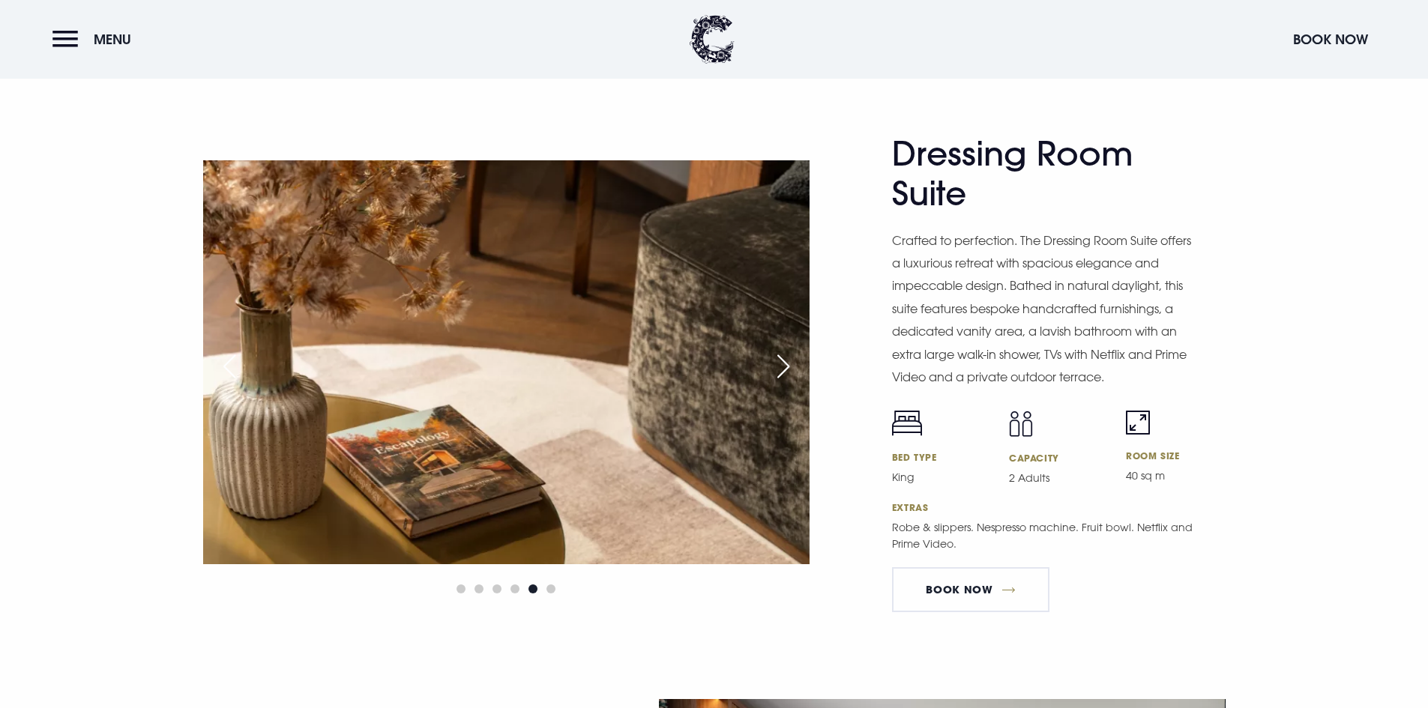
click at [777, 363] on div "Next slide" at bounding box center [783, 366] width 37 height 33
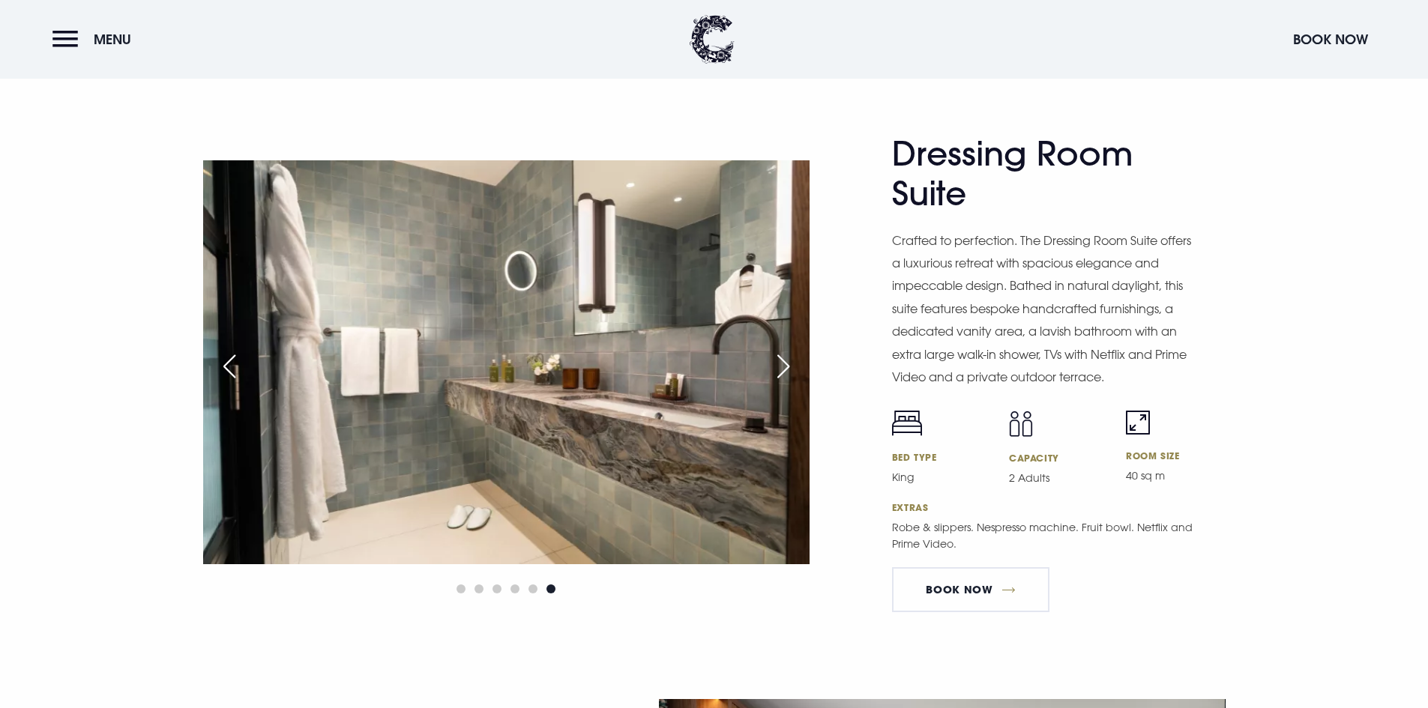
click at [777, 363] on div "Next slide" at bounding box center [783, 366] width 37 height 33
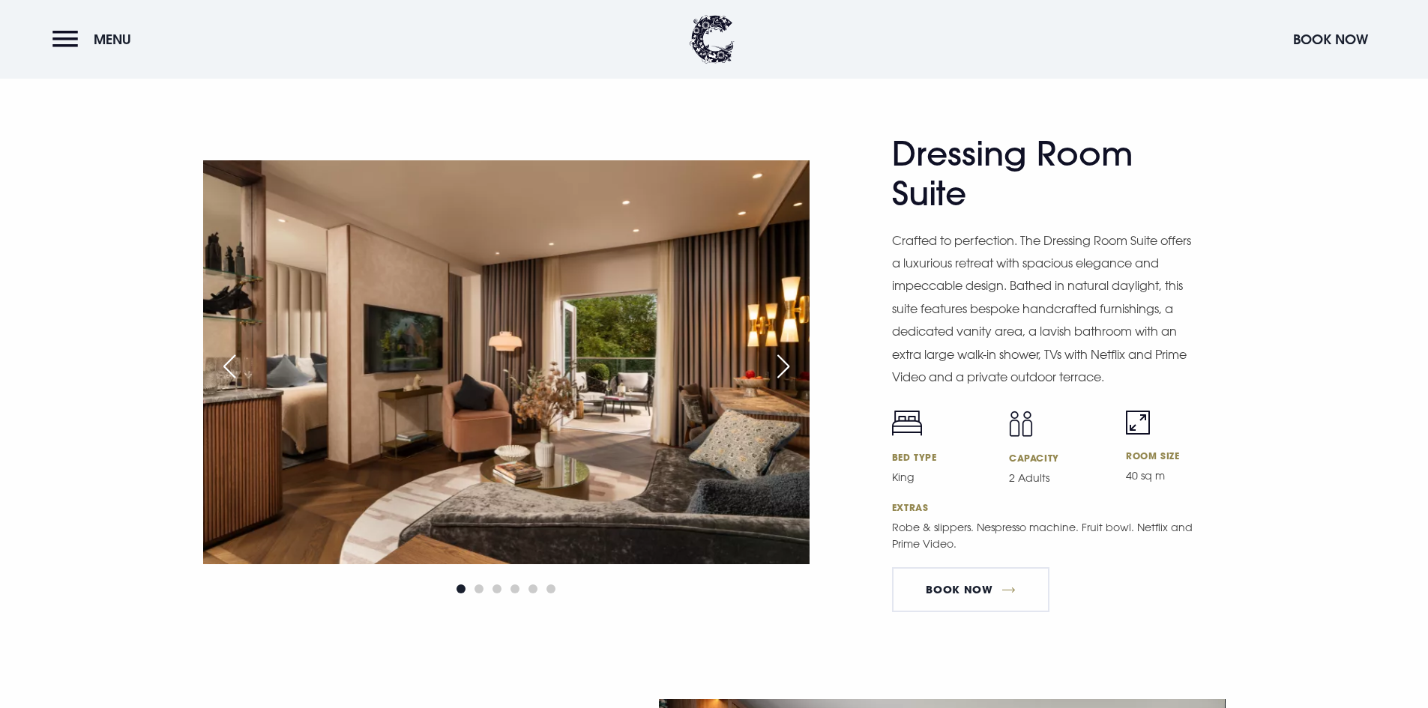
click at [777, 363] on div "Next slide" at bounding box center [783, 366] width 37 height 33
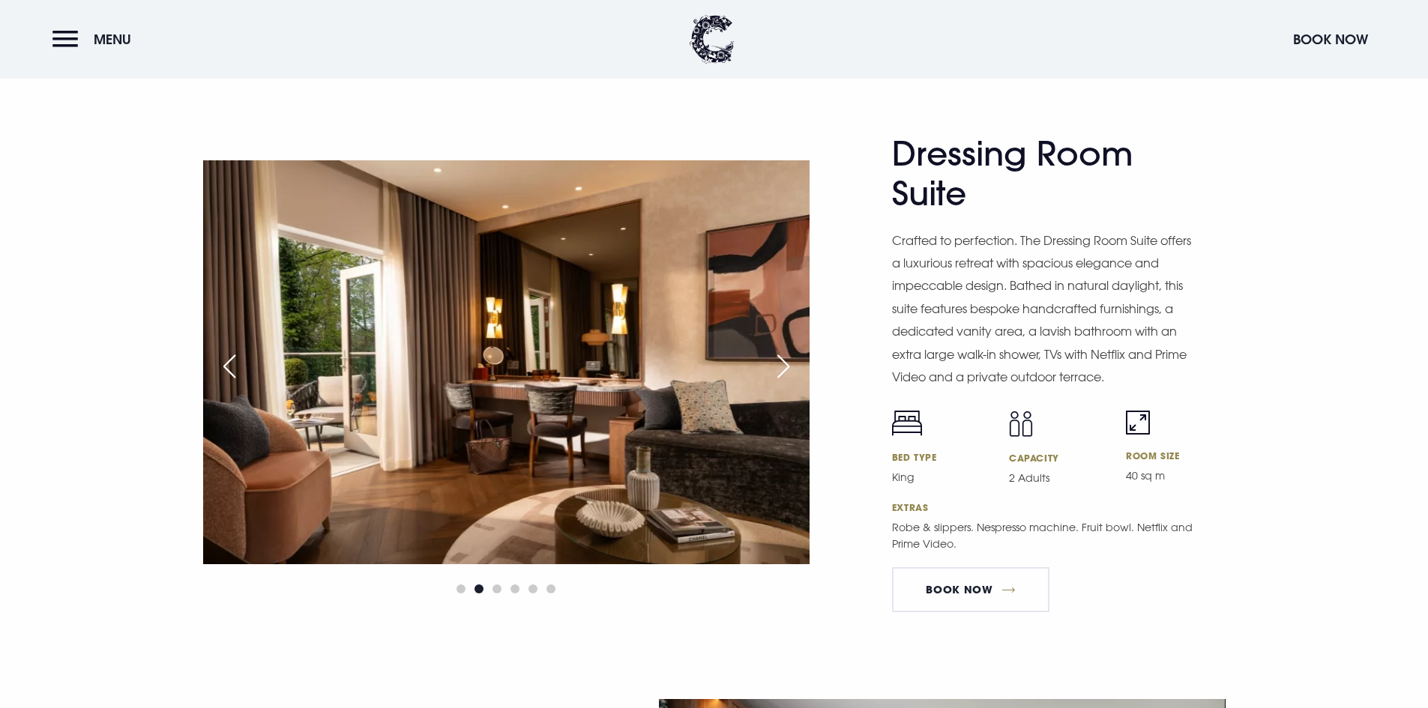
click at [777, 363] on div "Next slide" at bounding box center [783, 366] width 37 height 33
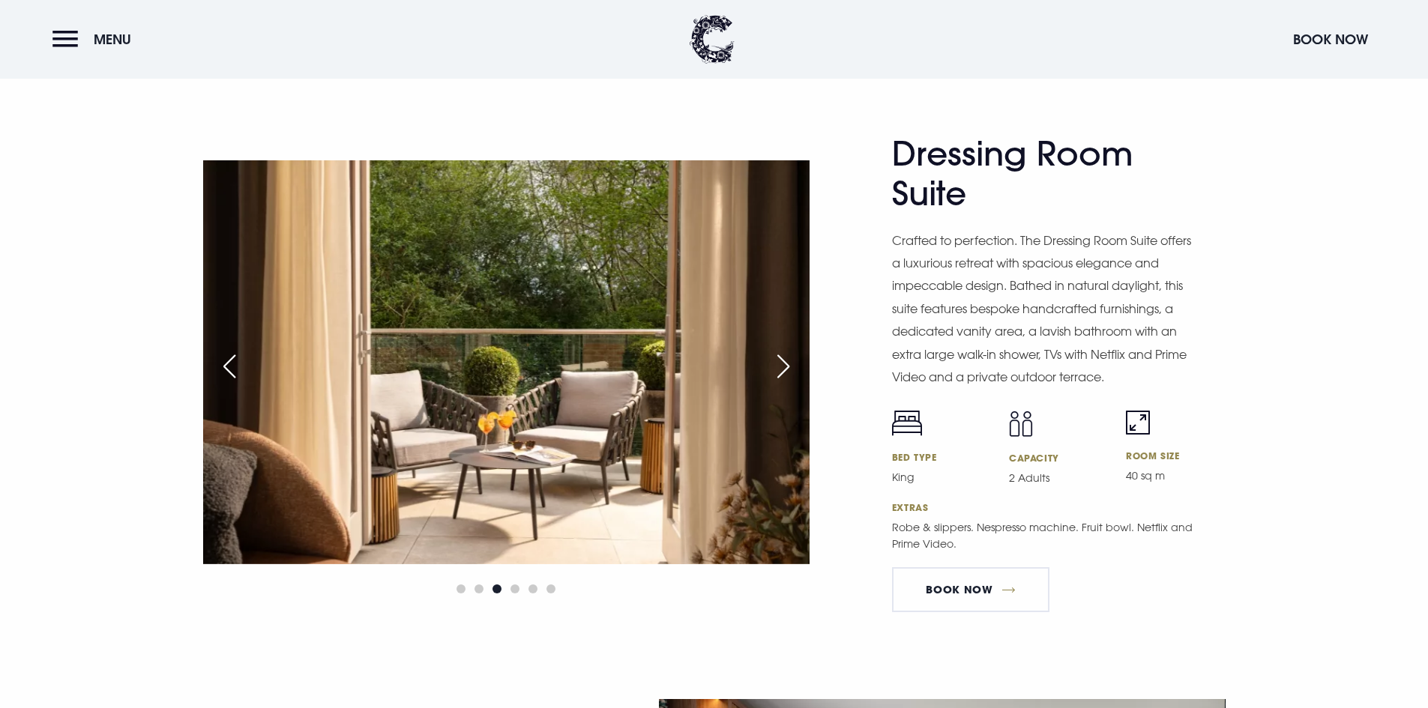
click at [777, 363] on div "Next slide" at bounding box center [783, 366] width 37 height 33
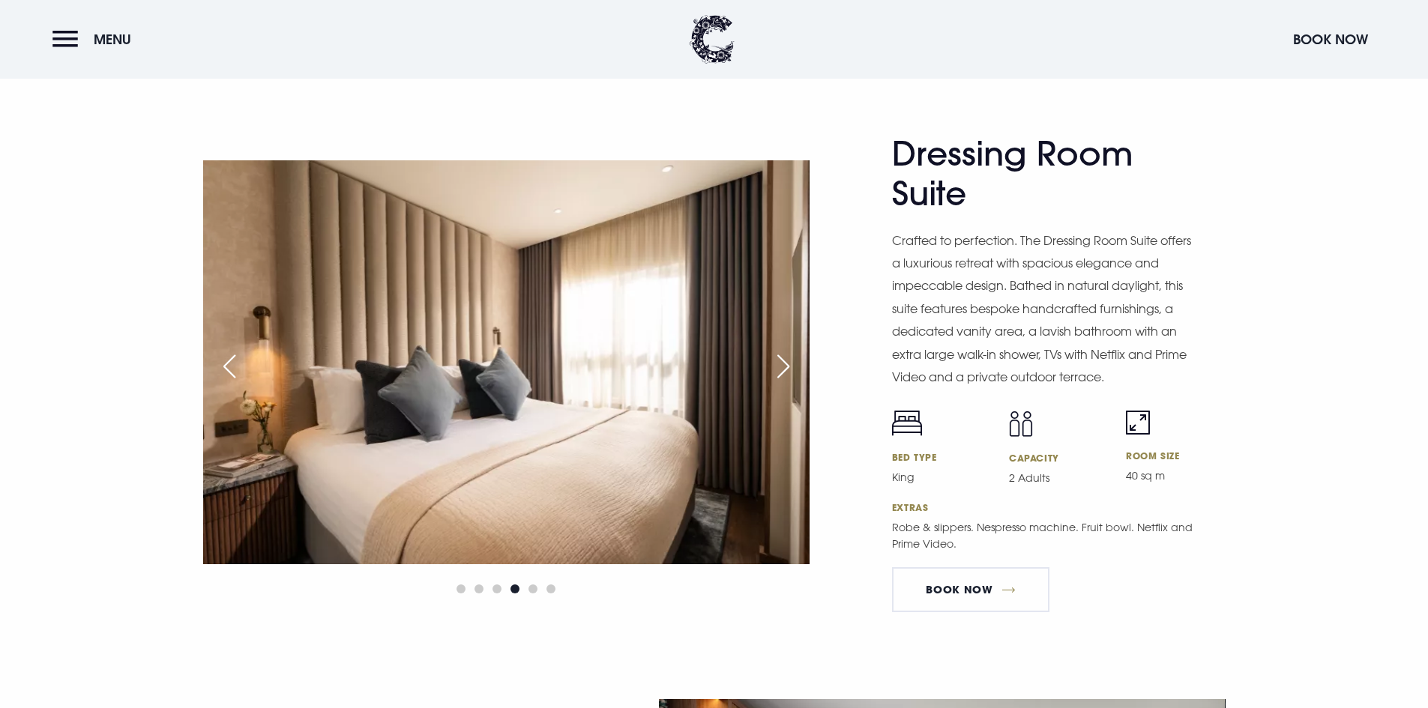
click at [777, 363] on div "Next slide" at bounding box center [783, 366] width 37 height 33
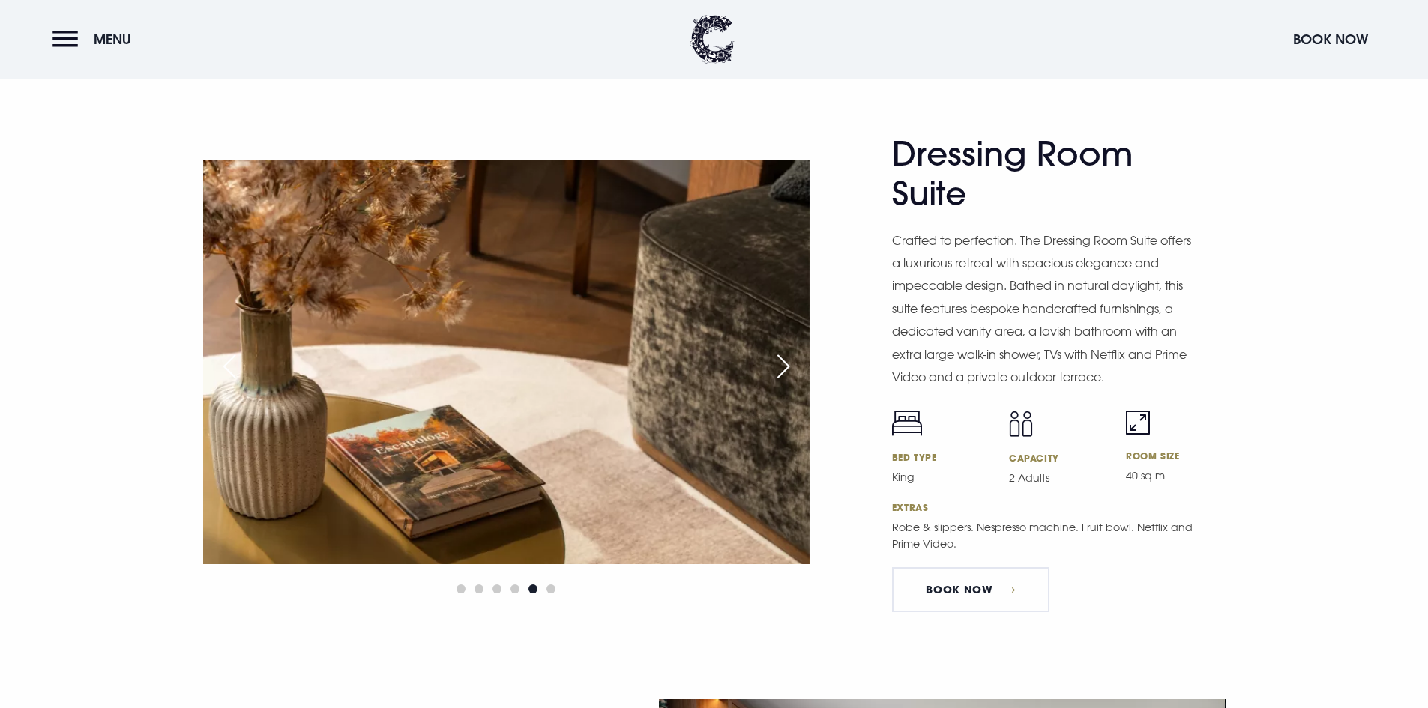
click at [777, 363] on div "Next slide" at bounding box center [783, 366] width 37 height 33
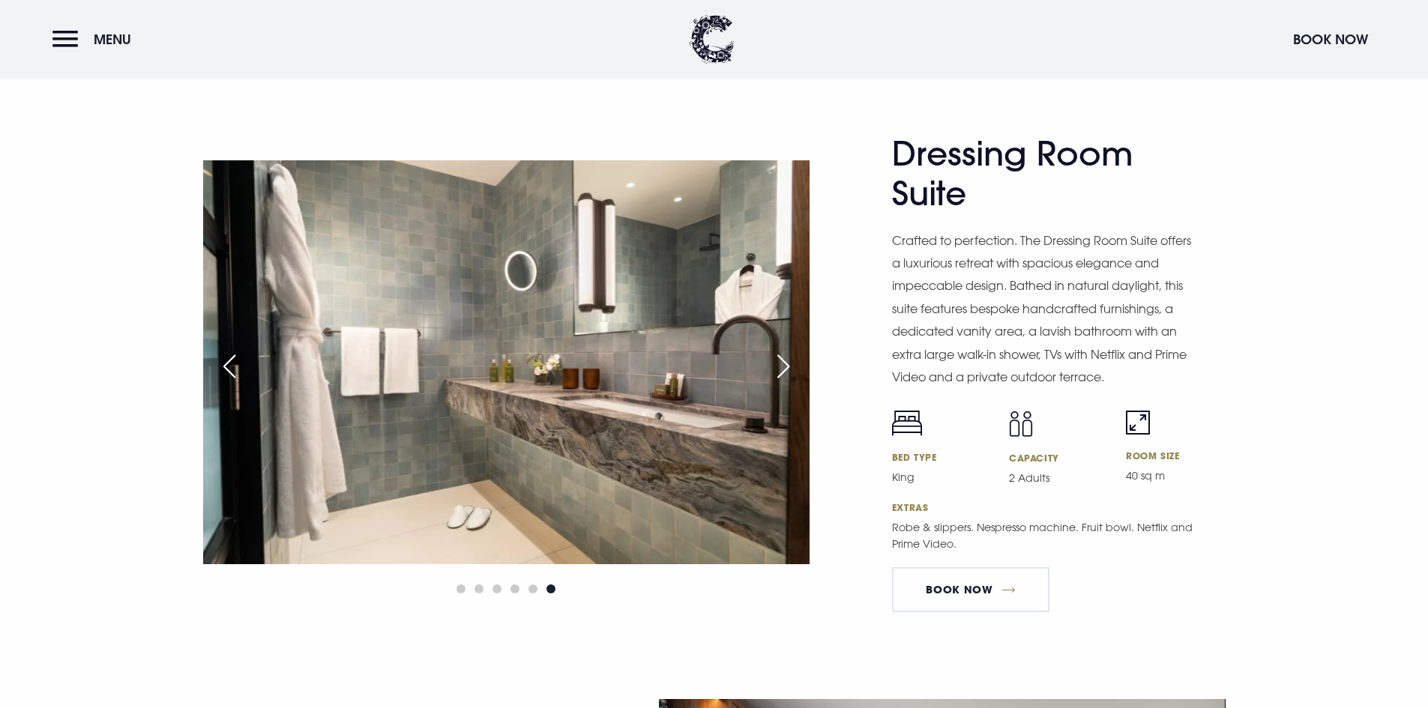
click at [777, 363] on div "Next slide" at bounding box center [783, 366] width 37 height 33
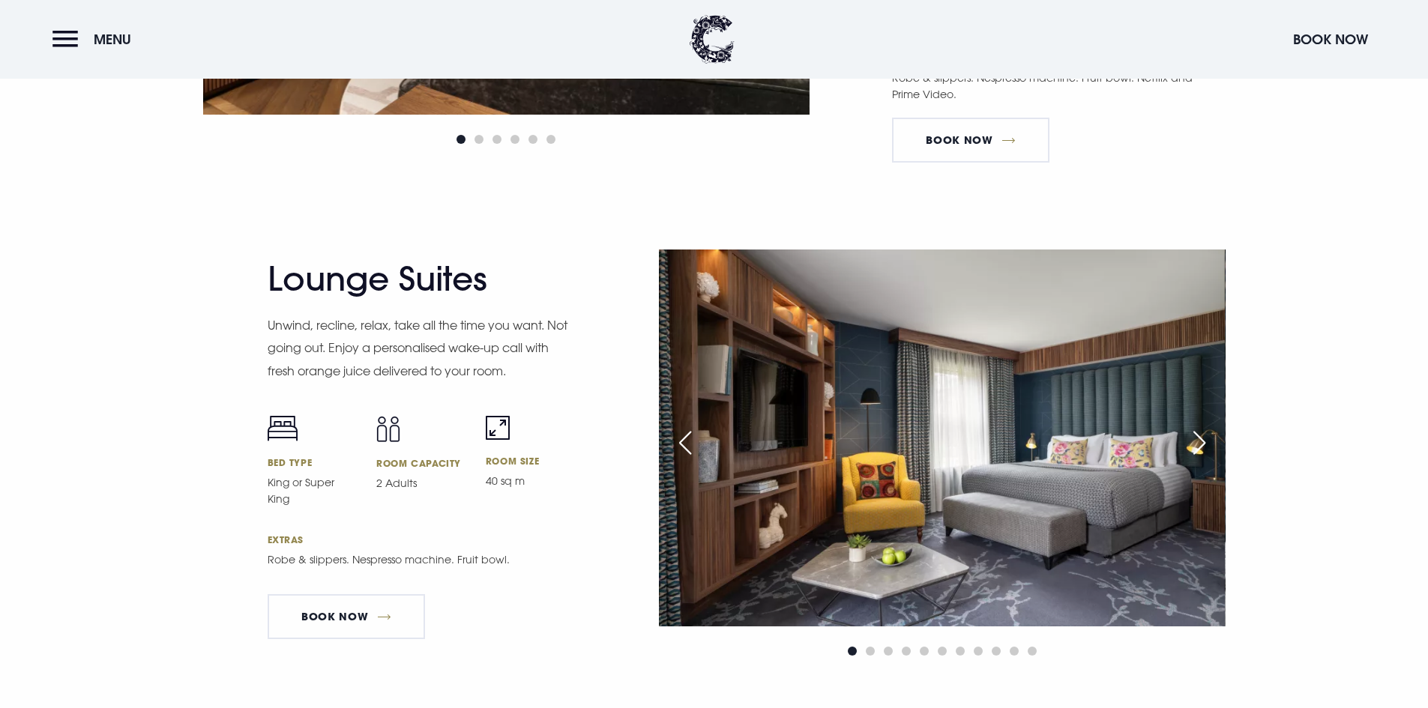
scroll to position [2999, 0]
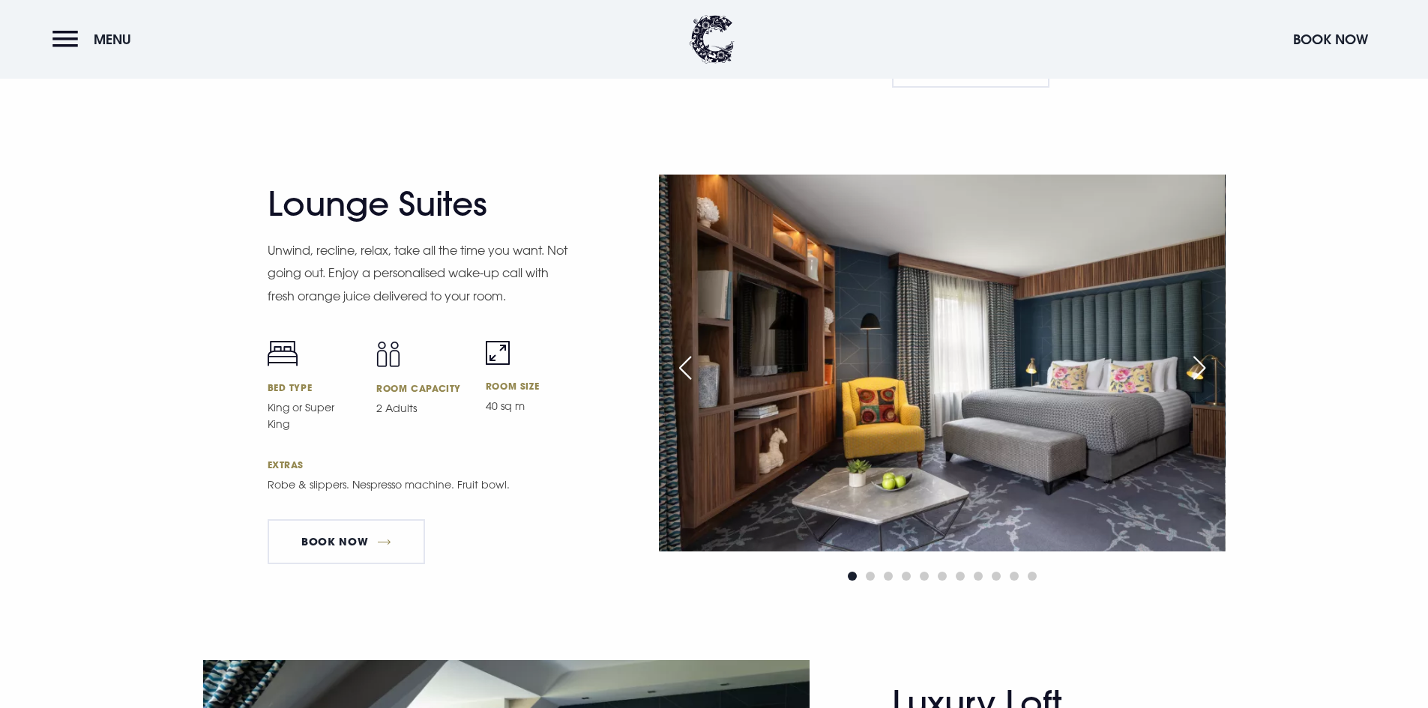
click at [1199, 367] on div "Next slide" at bounding box center [1199, 368] width 37 height 33
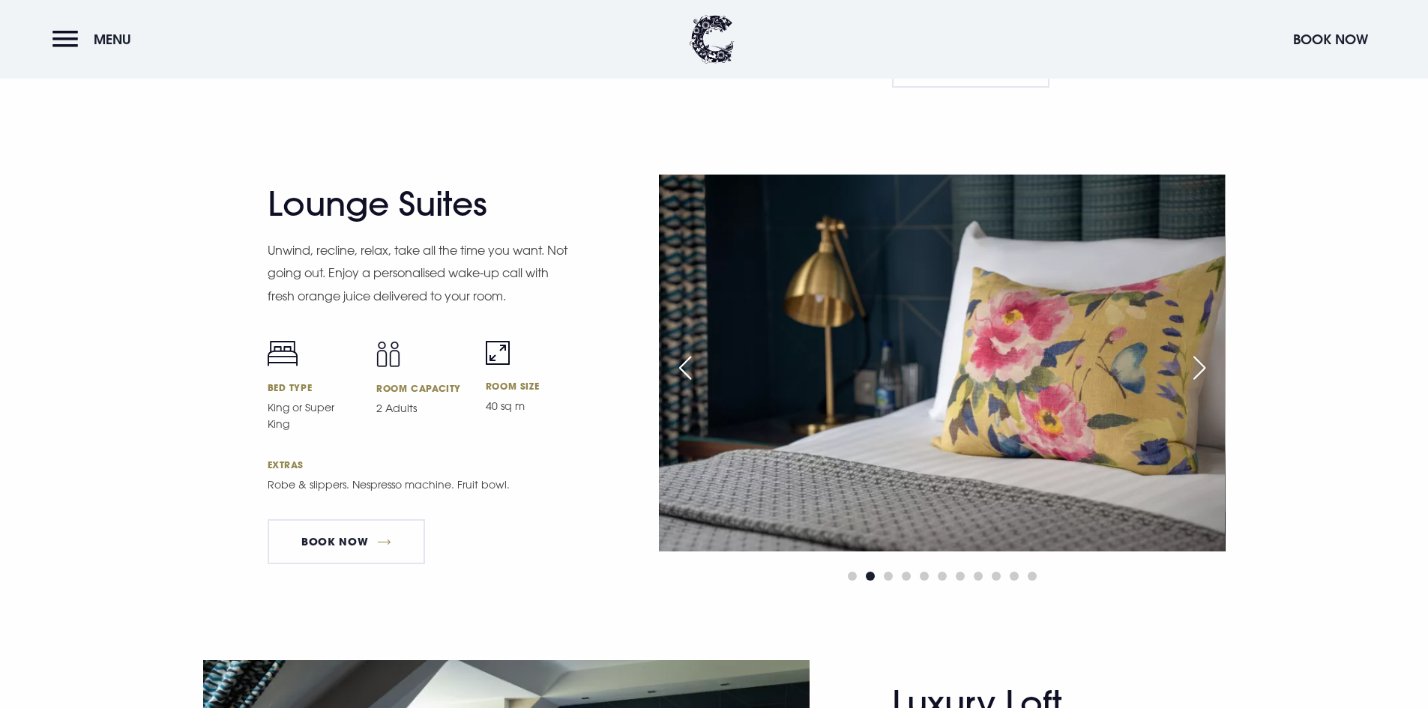
click at [1199, 367] on div "Next slide" at bounding box center [1199, 368] width 37 height 33
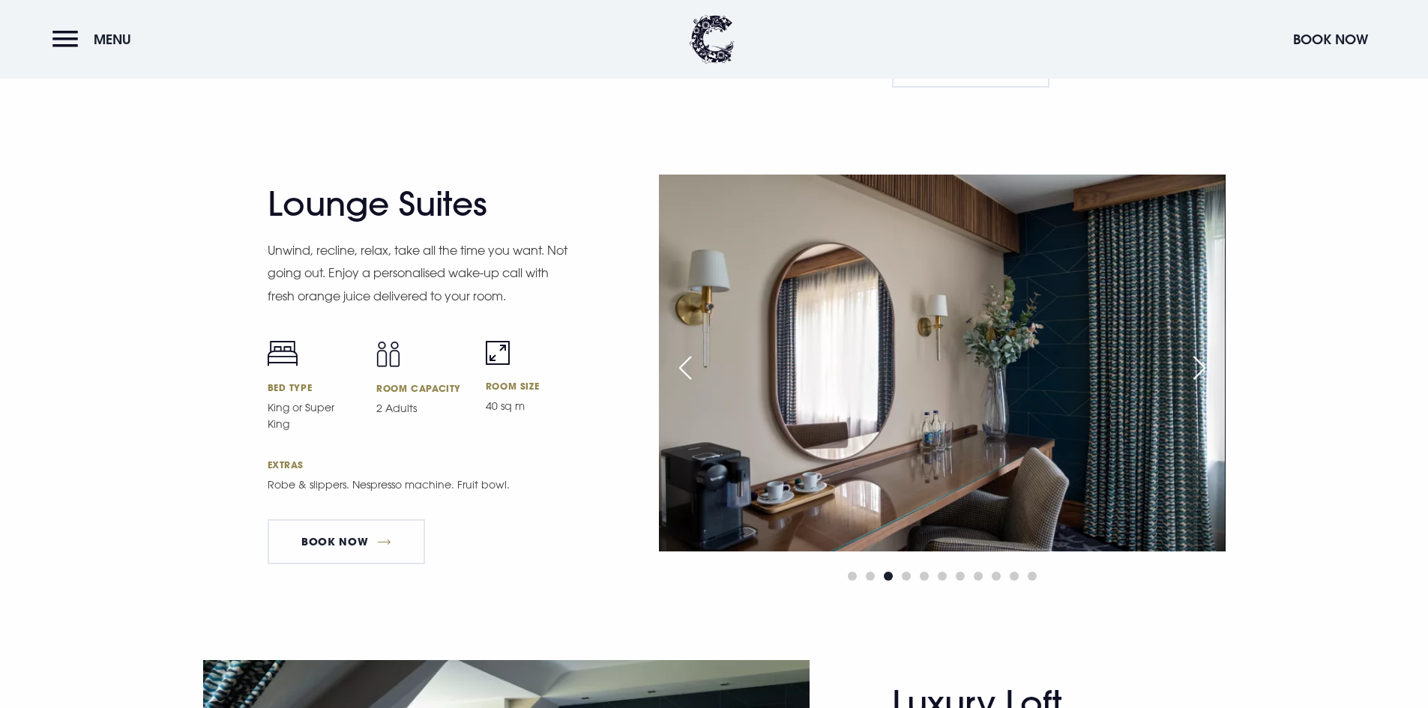
click at [1199, 367] on div "Next slide" at bounding box center [1199, 368] width 37 height 33
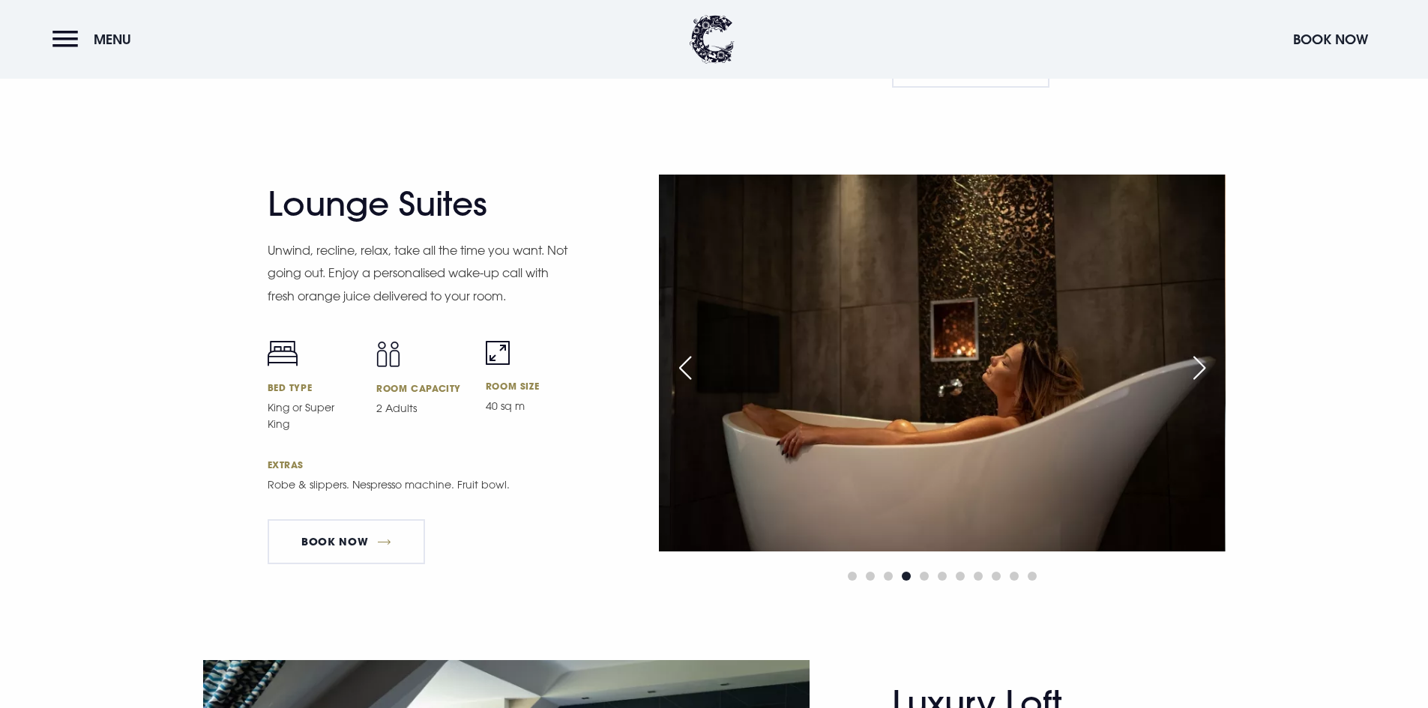
click at [1199, 367] on div "Next slide" at bounding box center [1199, 368] width 37 height 33
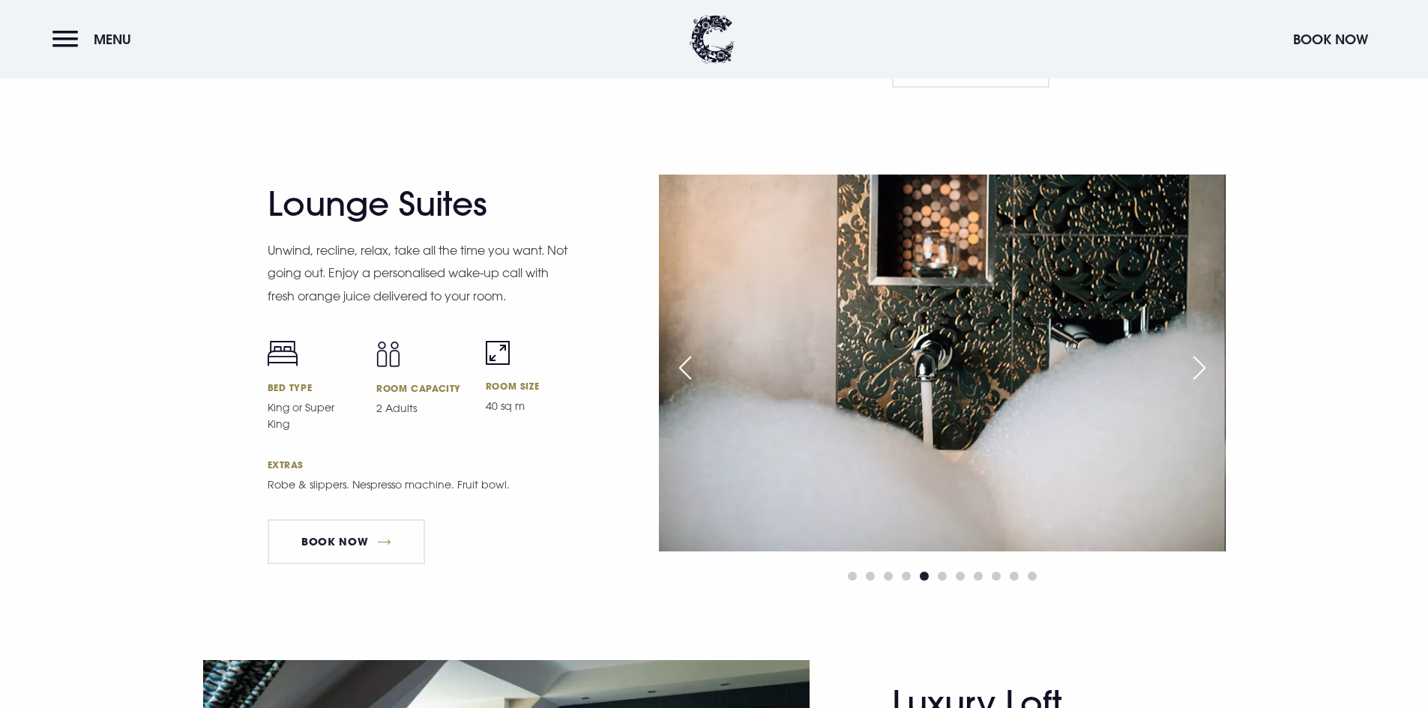
click at [1199, 367] on div "Next slide" at bounding box center [1199, 368] width 37 height 33
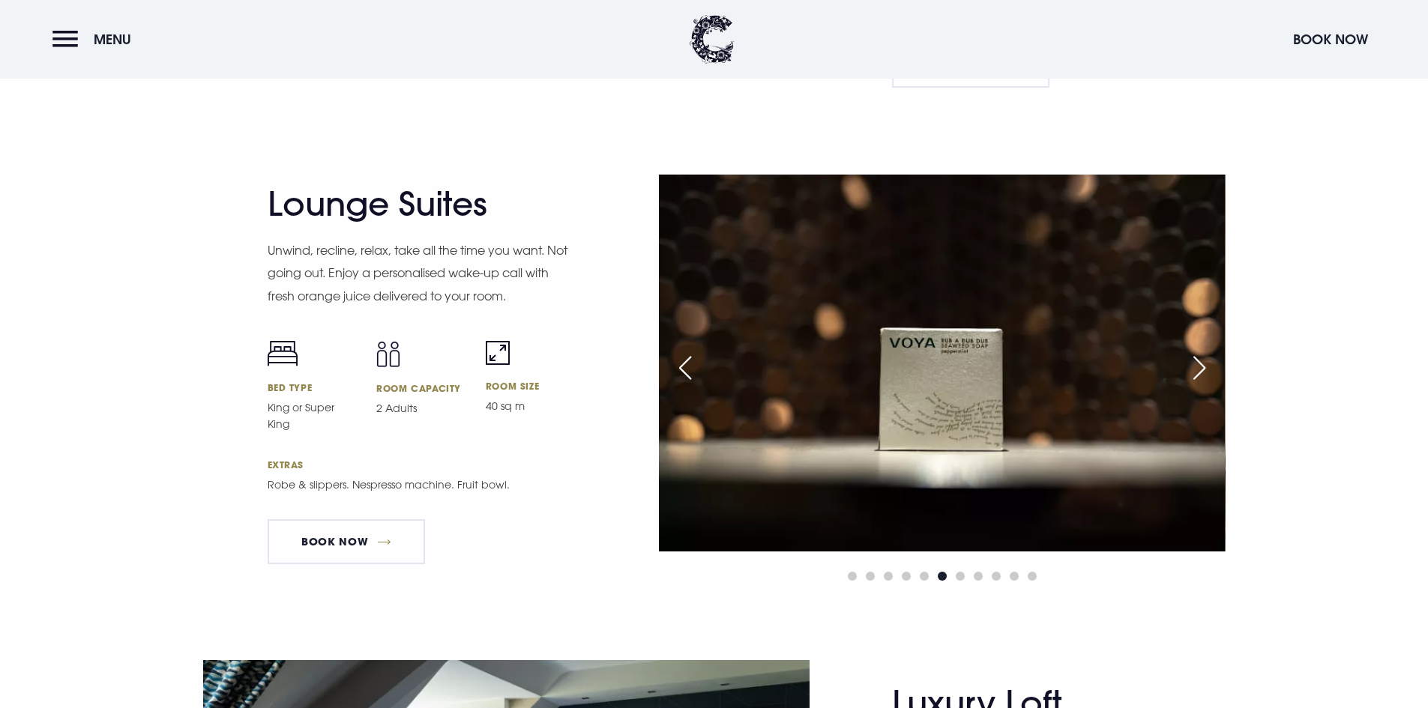
click at [1199, 367] on div "Next slide" at bounding box center [1199, 368] width 37 height 33
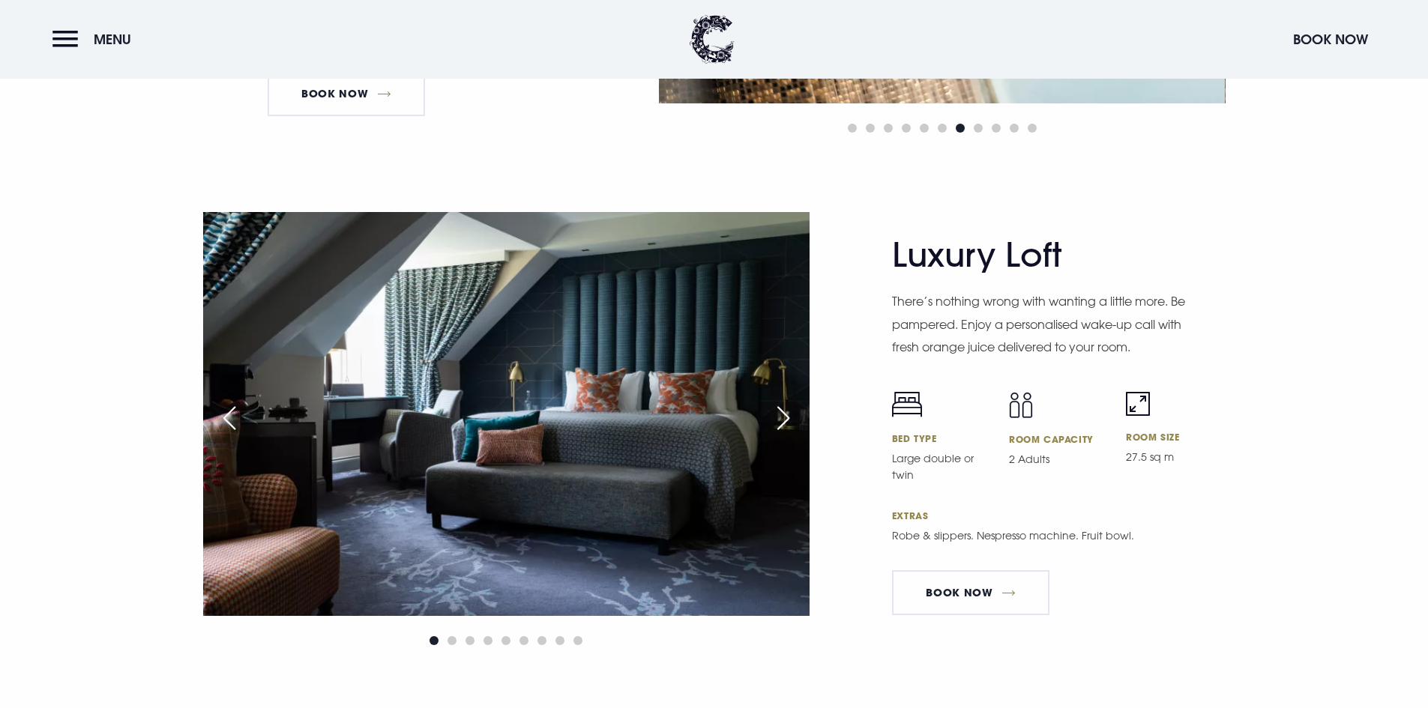
scroll to position [3448, 0]
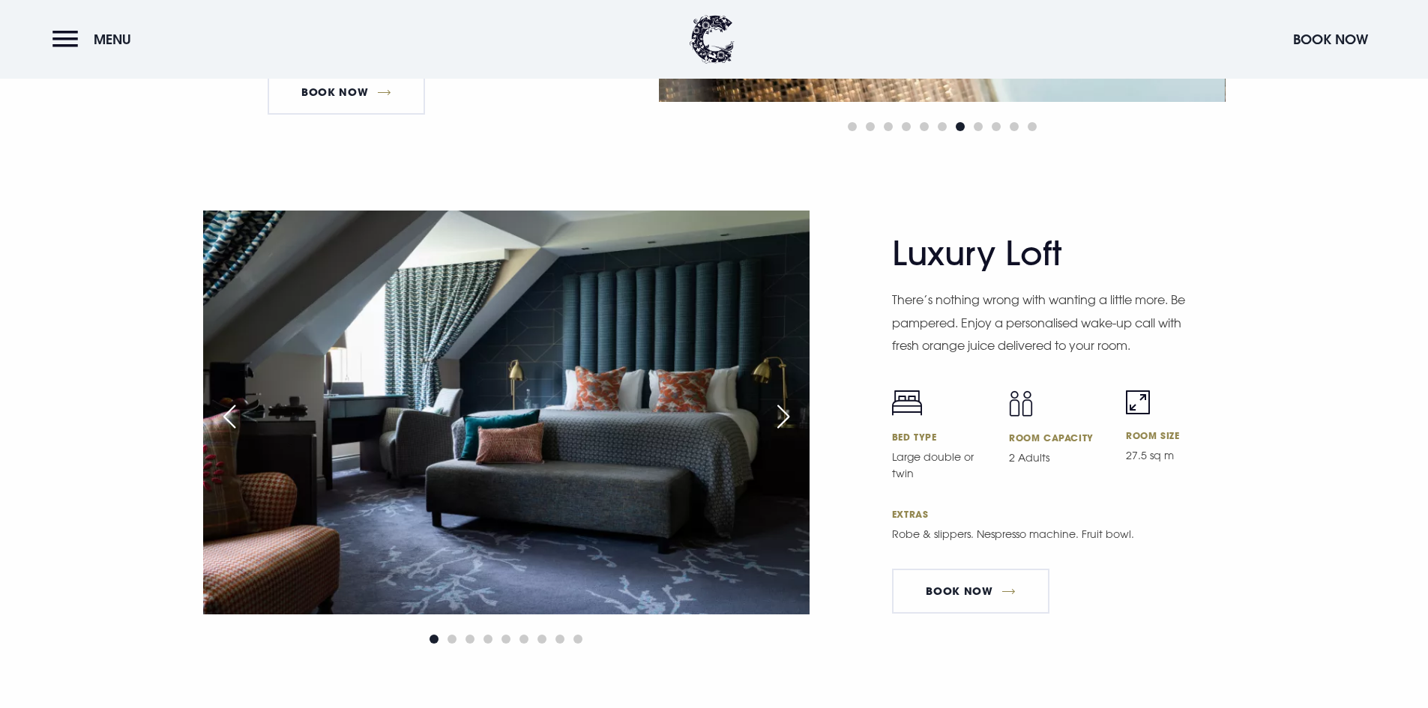
click at [796, 415] on div "Next slide" at bounding box center [783, 416] width 37 height 33
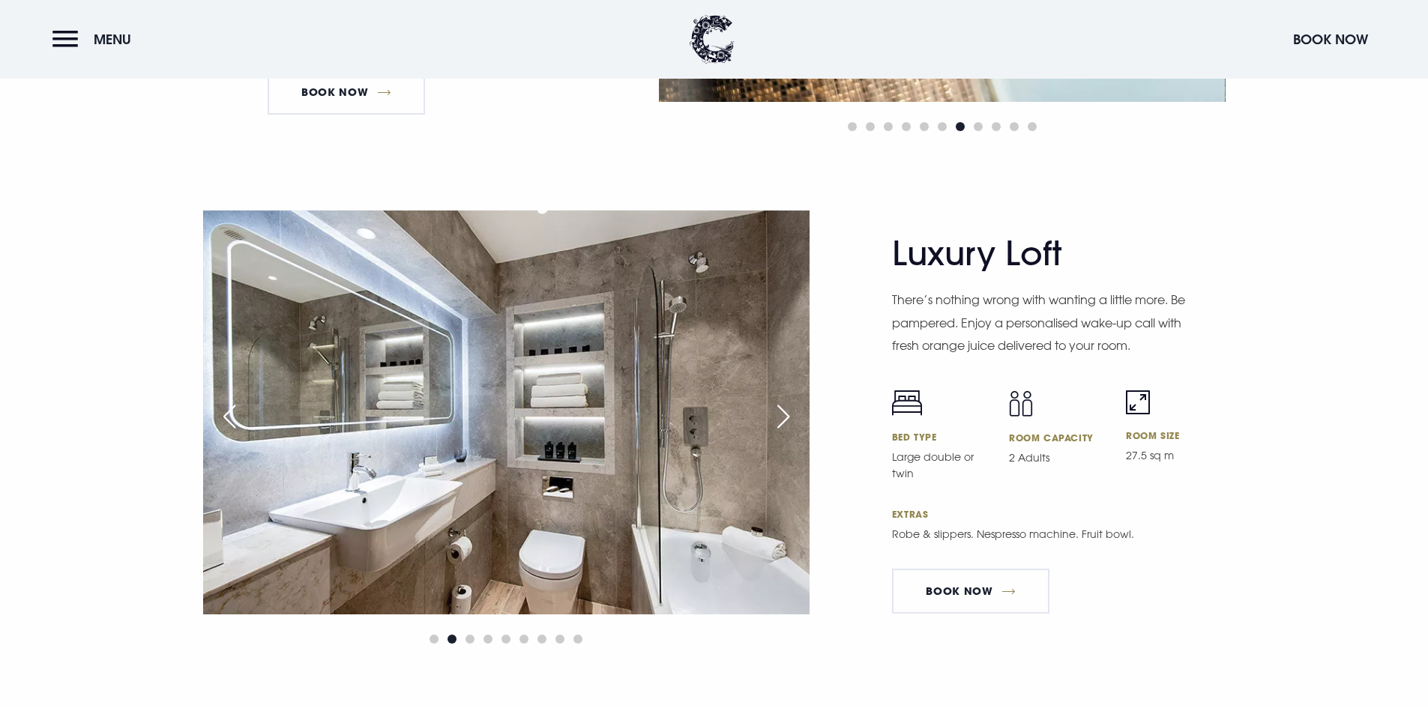
click at [796, 415] on div "Next slide" at bounding box center [783, 416] width 37 height 33
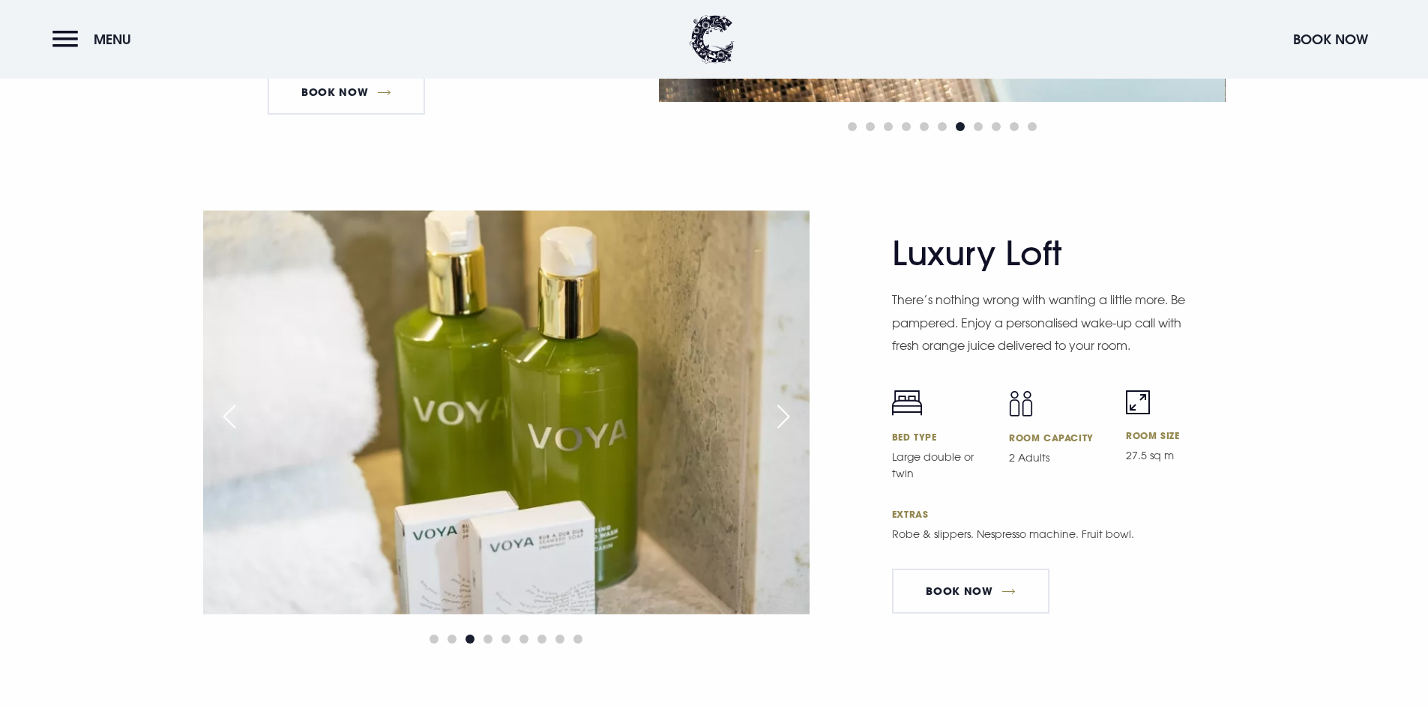
click at [796, 415] on div "Next slide" at bounding box center [783, 416] width 37 height 33
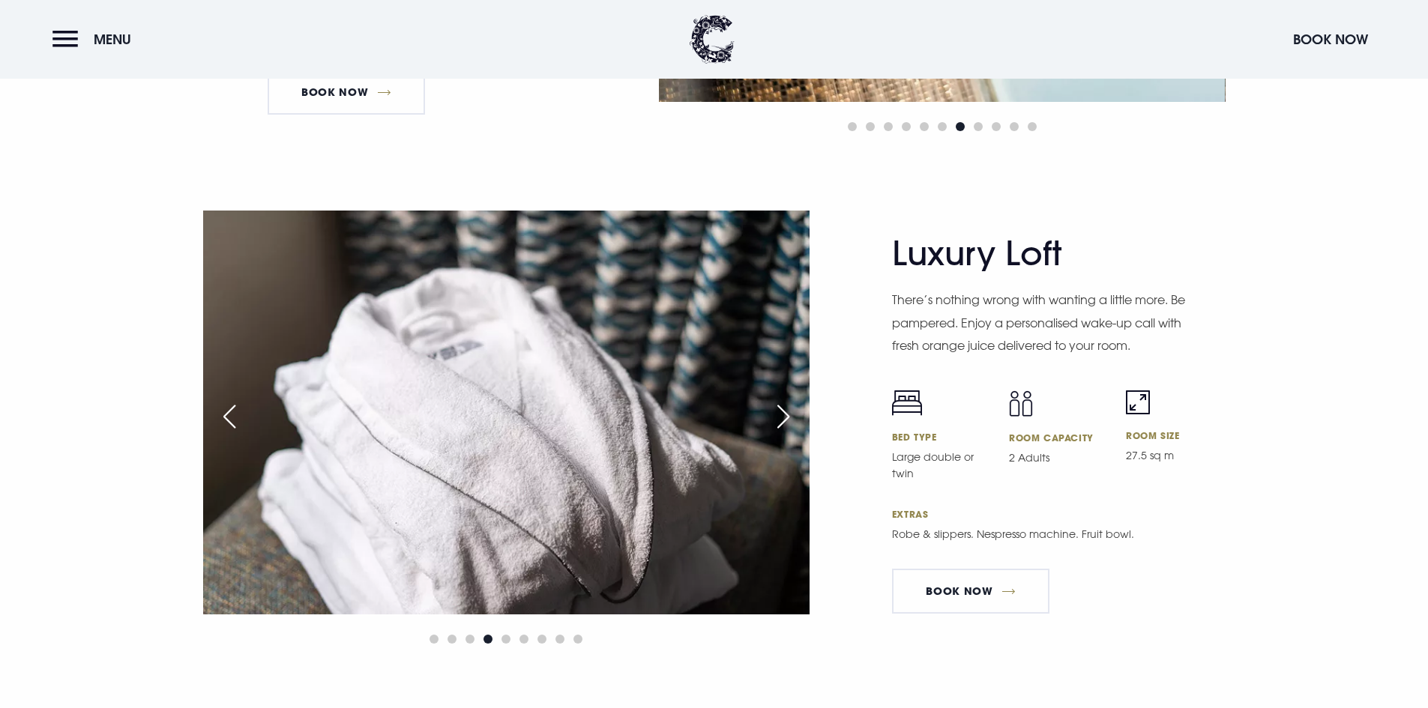
click at [796, 415] on div "Next slide" at bounding box center [783, 416] width 37 height 33
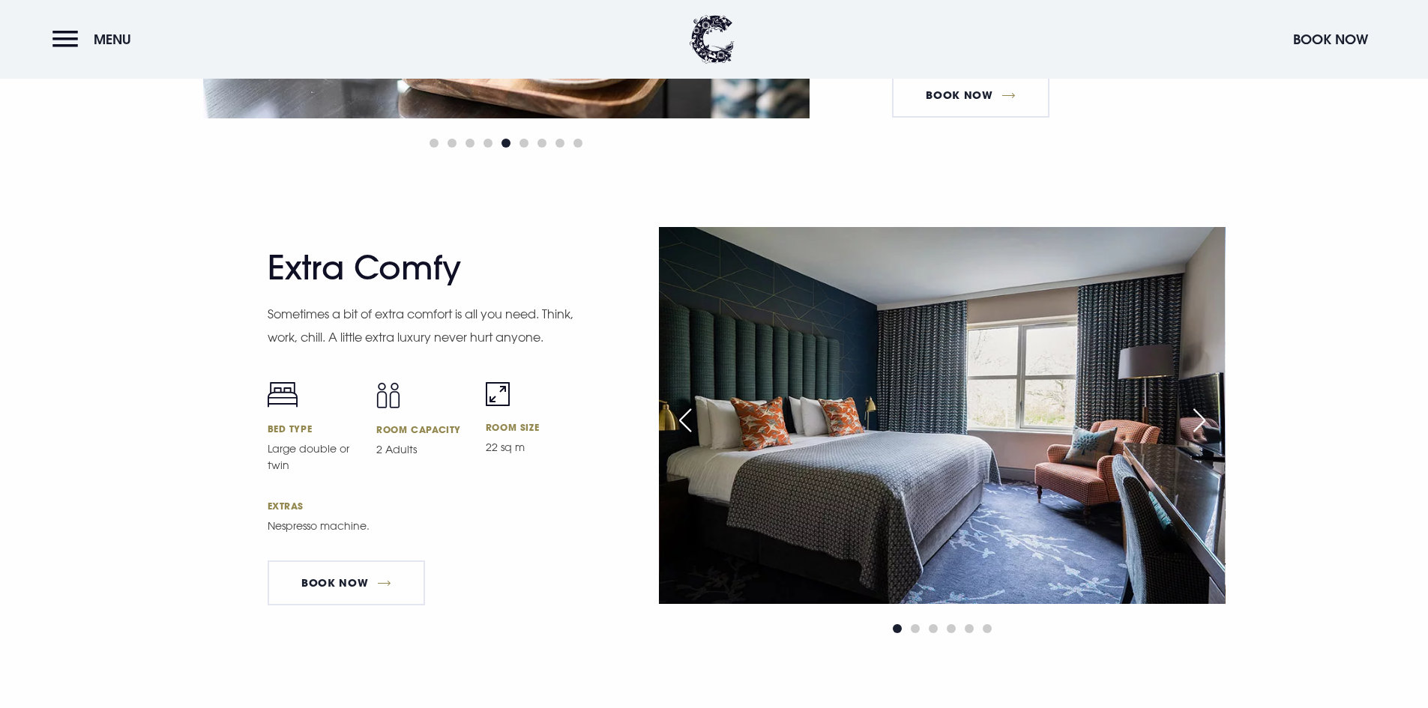
scroll to position [3973, 0]
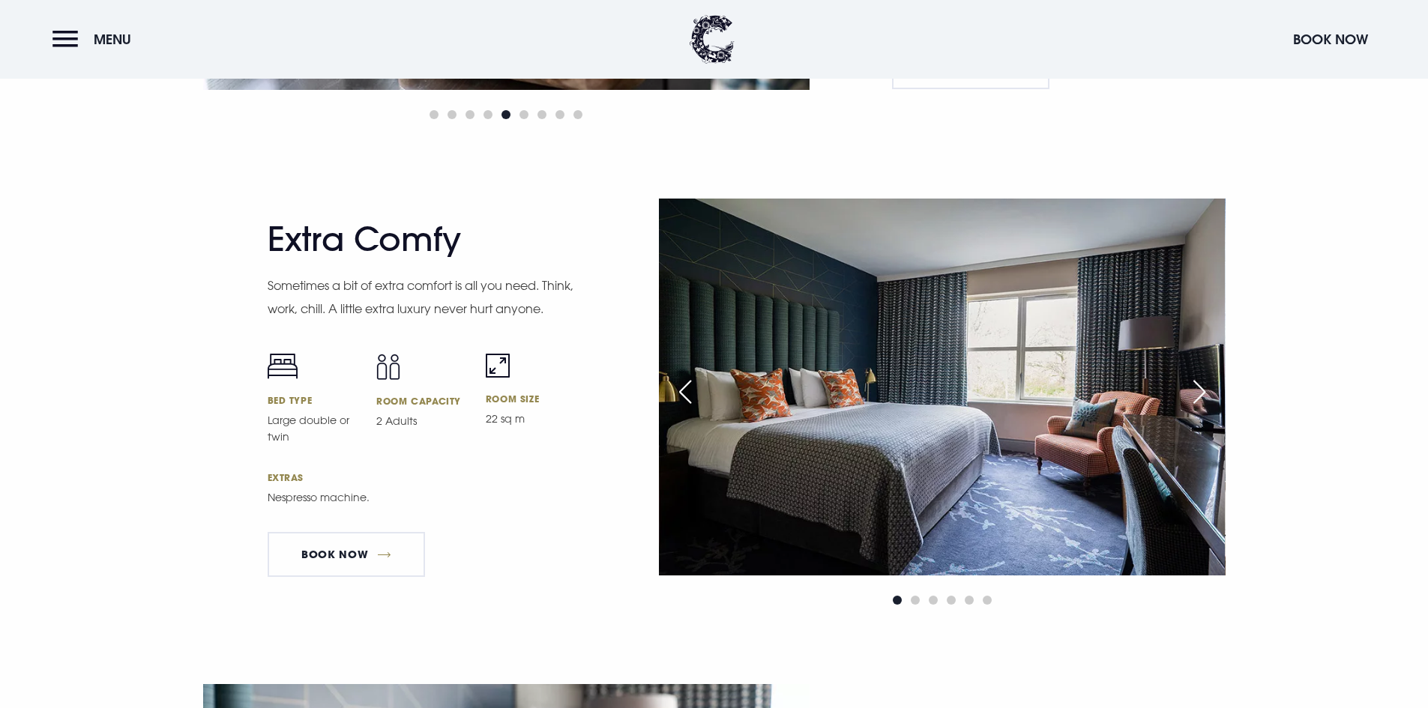
click at [1193, 400] on div "Next slide" at bounding box center [1199, 392] width 37 height 33
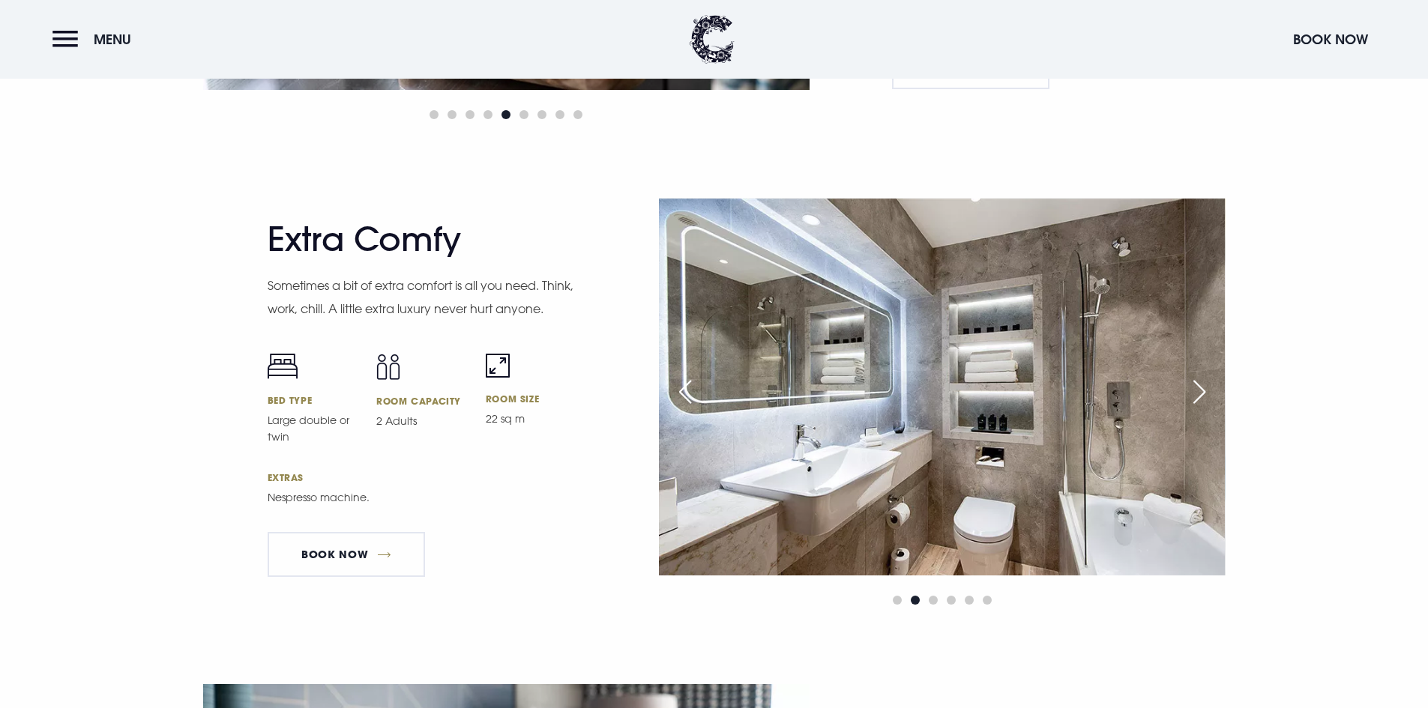
click at [1193, 400] on div "Next slide" at bounding box center [1199, 392] width 37 height 33
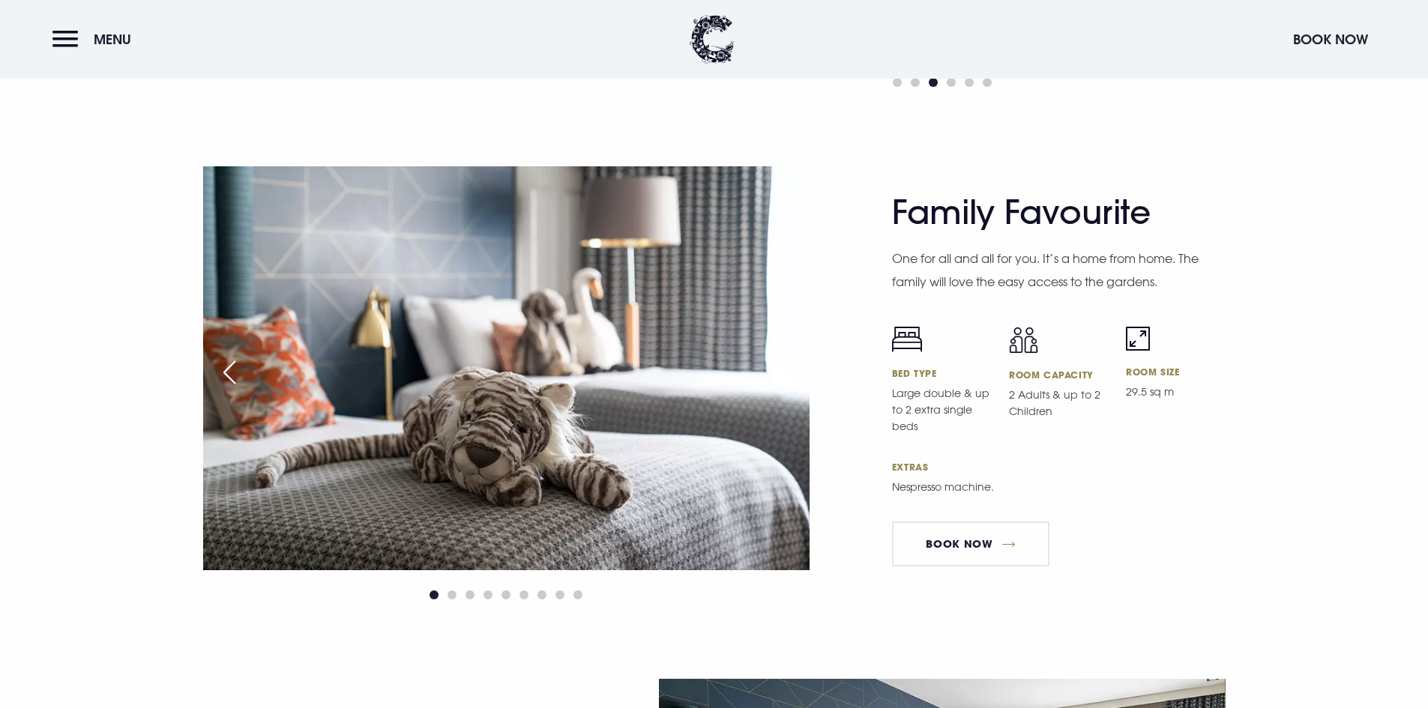
scroll to position [4498, 0]
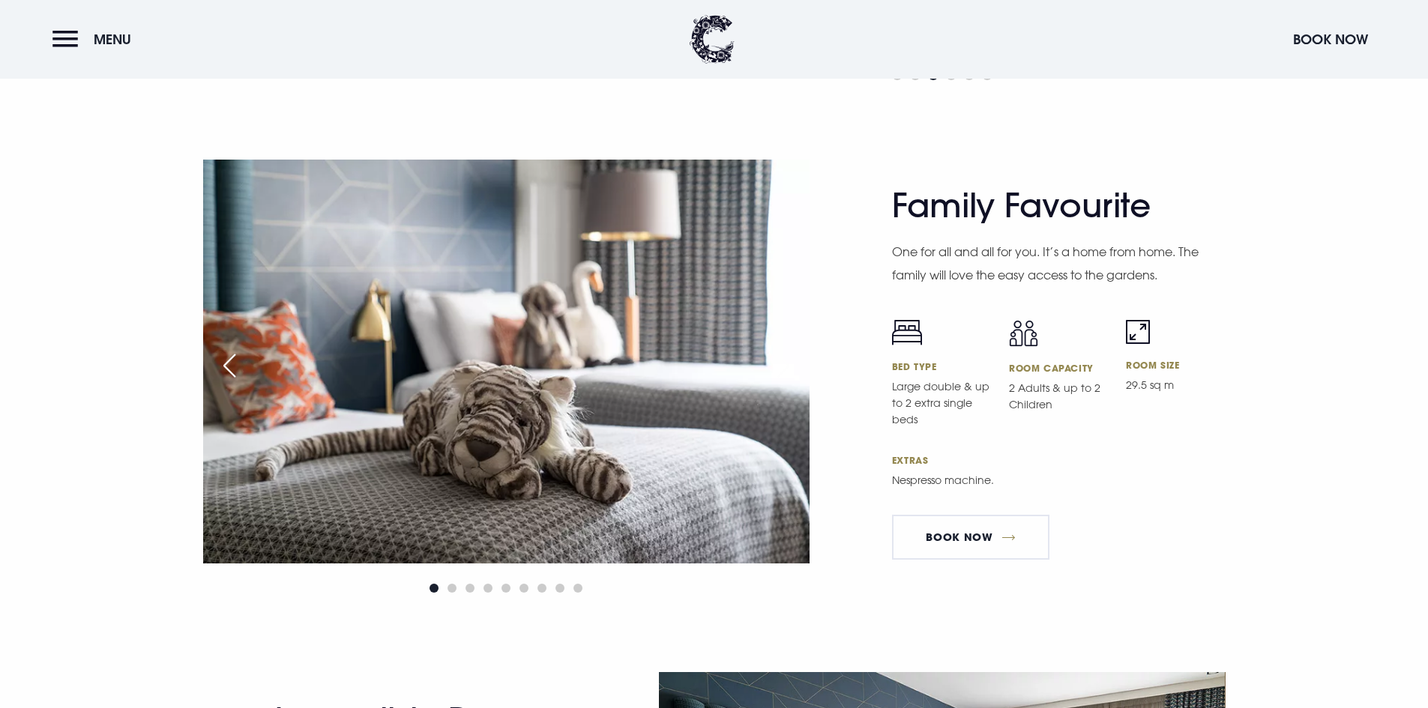
click at [792, 349] on div "Next slide" at bounding box center [783, 365] width 37 height 33
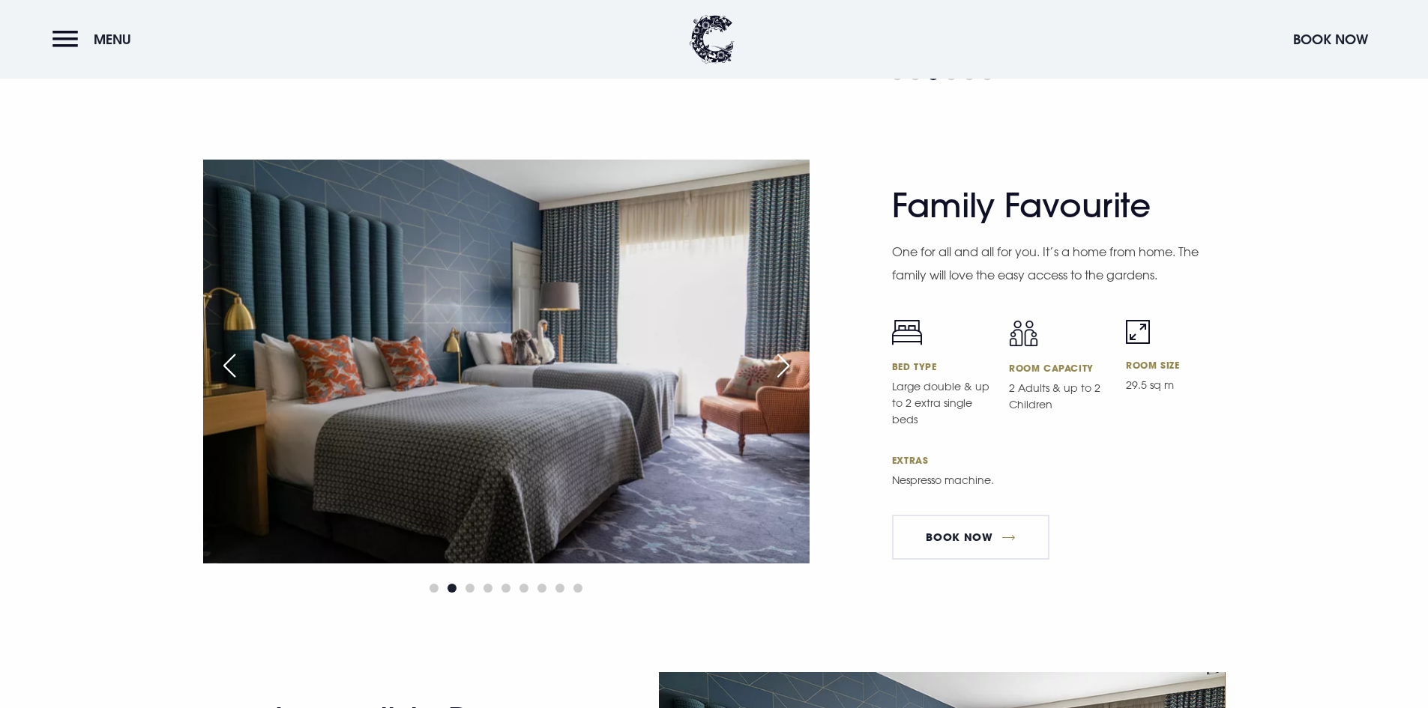
click at [792, 349] on div "Next slide" at bounding box center [783, 365] width 37 height 33
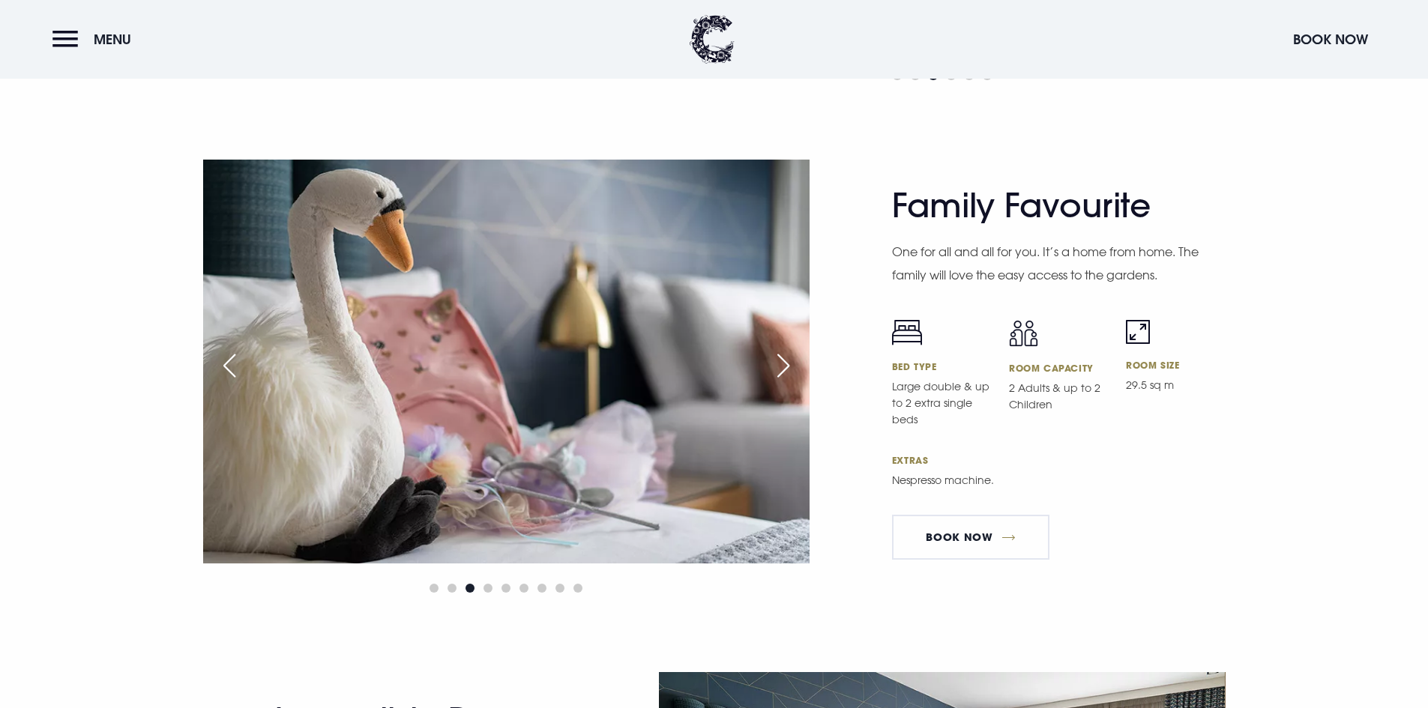
click at [792, 349] on div "Next slide" at bounding box center [783, 365] width 37 height 33
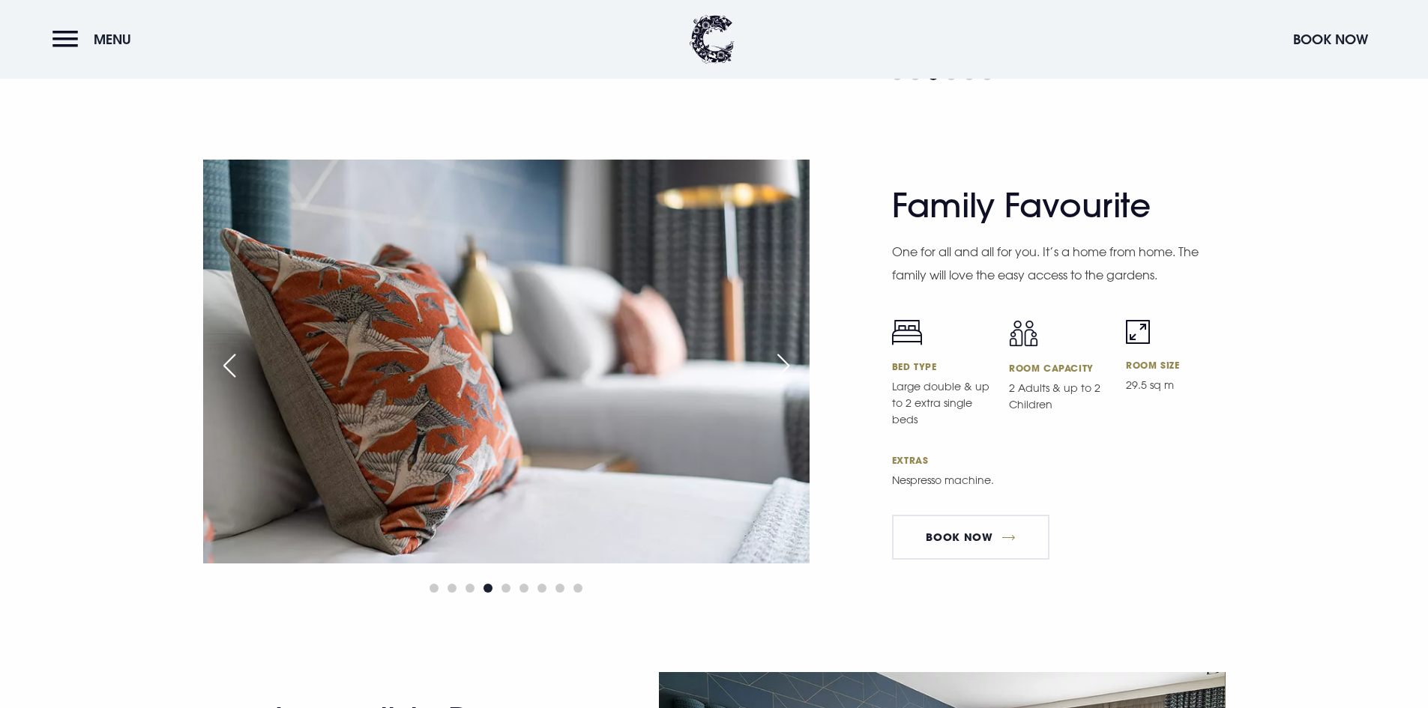
click at [792, 349] on div "Next slide" at bounding box center [783, 365] width 37 height 33
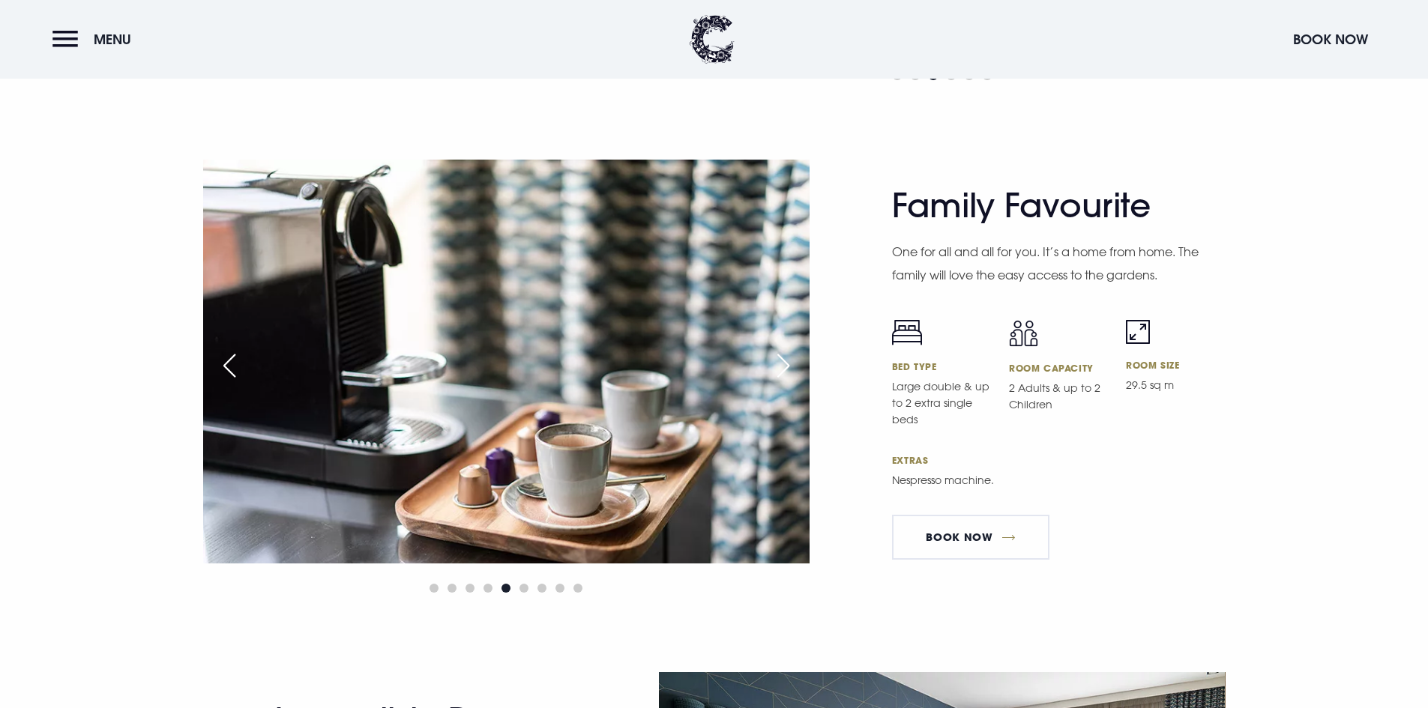
click at [792, 349] on div "Next slide" at bounding box center [783, 365] width 37 height 33
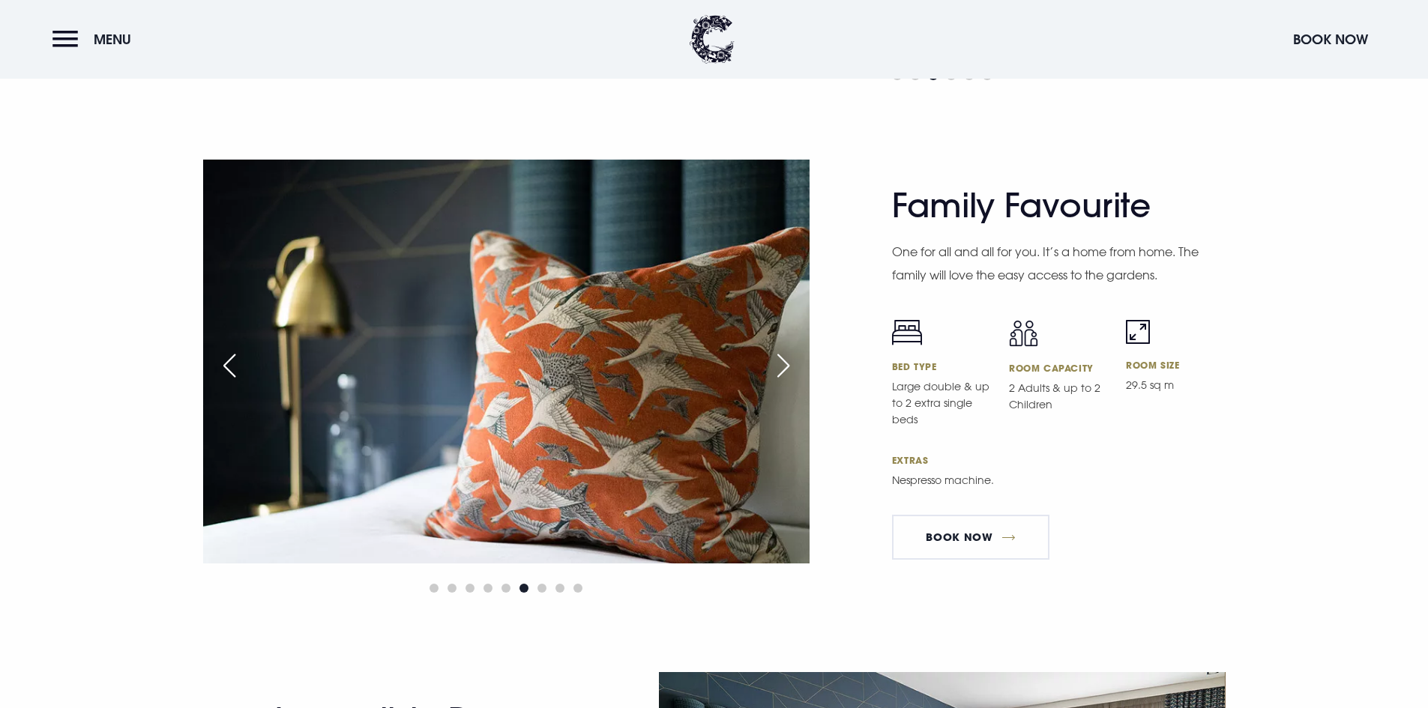
click at [792, 349] on div "Next slide" at bounding box center [783, 365] width 37 height 33
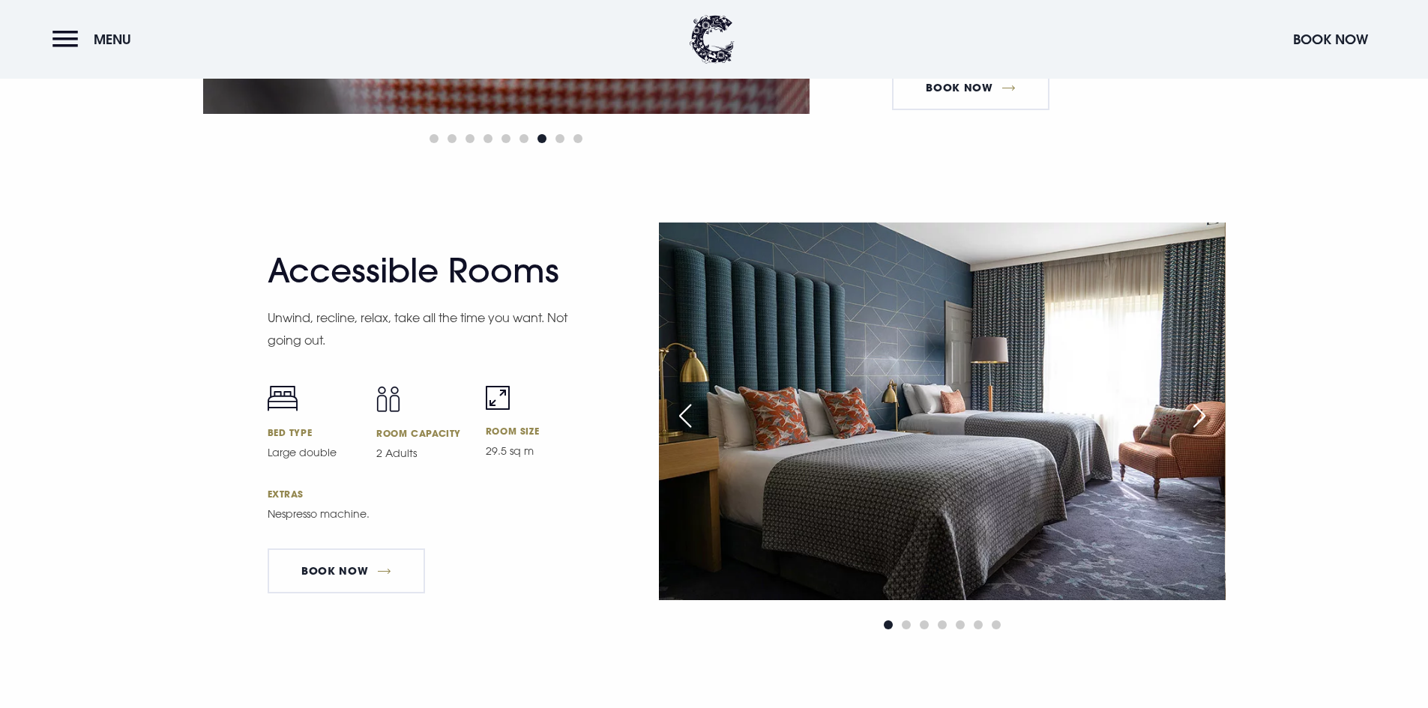
scroll to position [5023, 0]
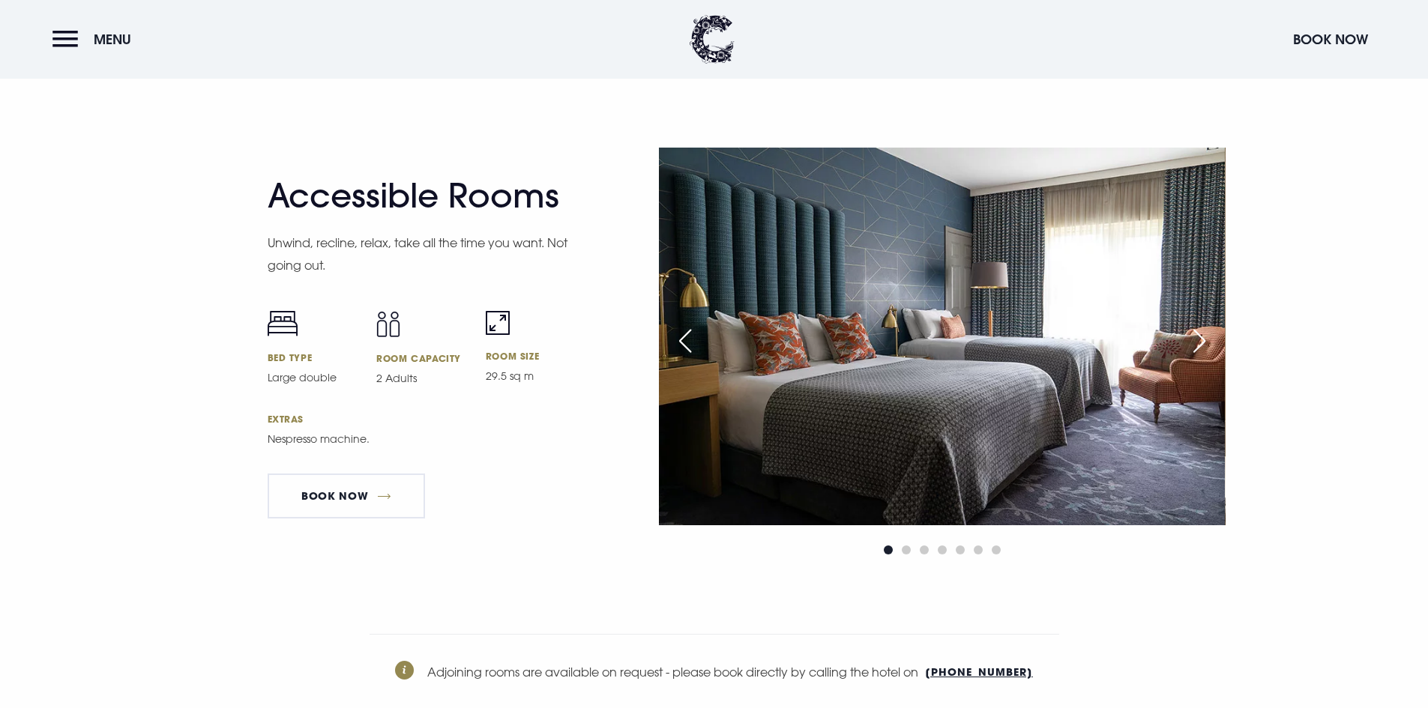
click at [1202, 334] on div "Next slide" at bounding box center [1199, 341] width 37 height 33
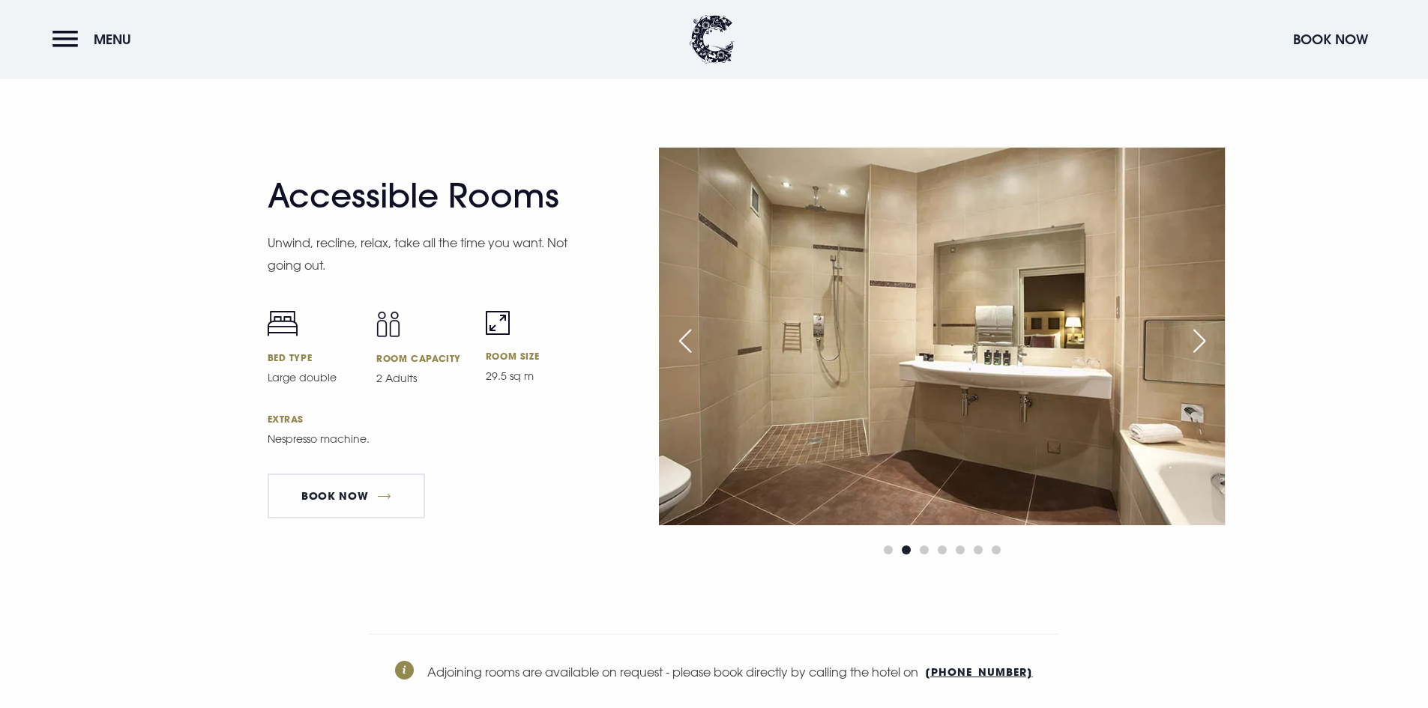
click at [1202, 334] on div "Next slide" at bounding box center [1199, 341] width 37 height 33
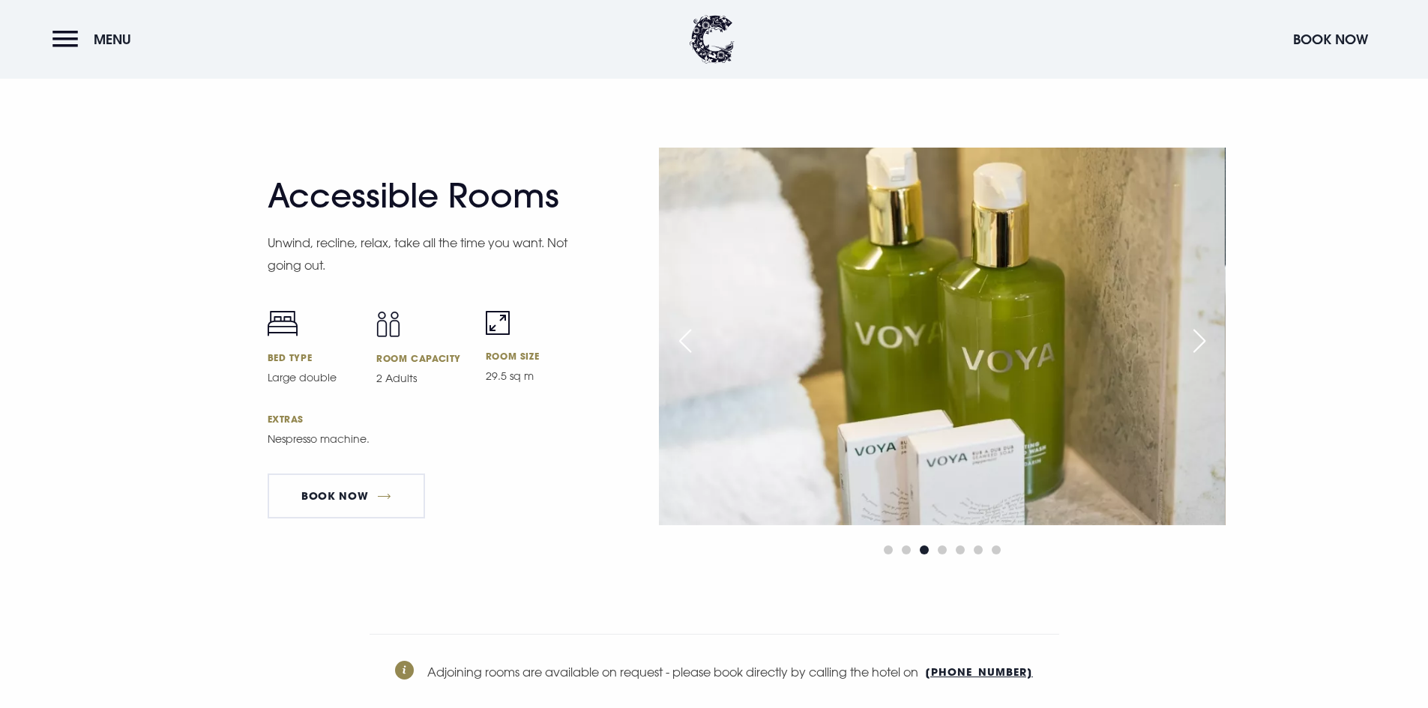
click at [1202, 334] on div "Next slide" at bounding box center [1199, 341] width 37 height 33
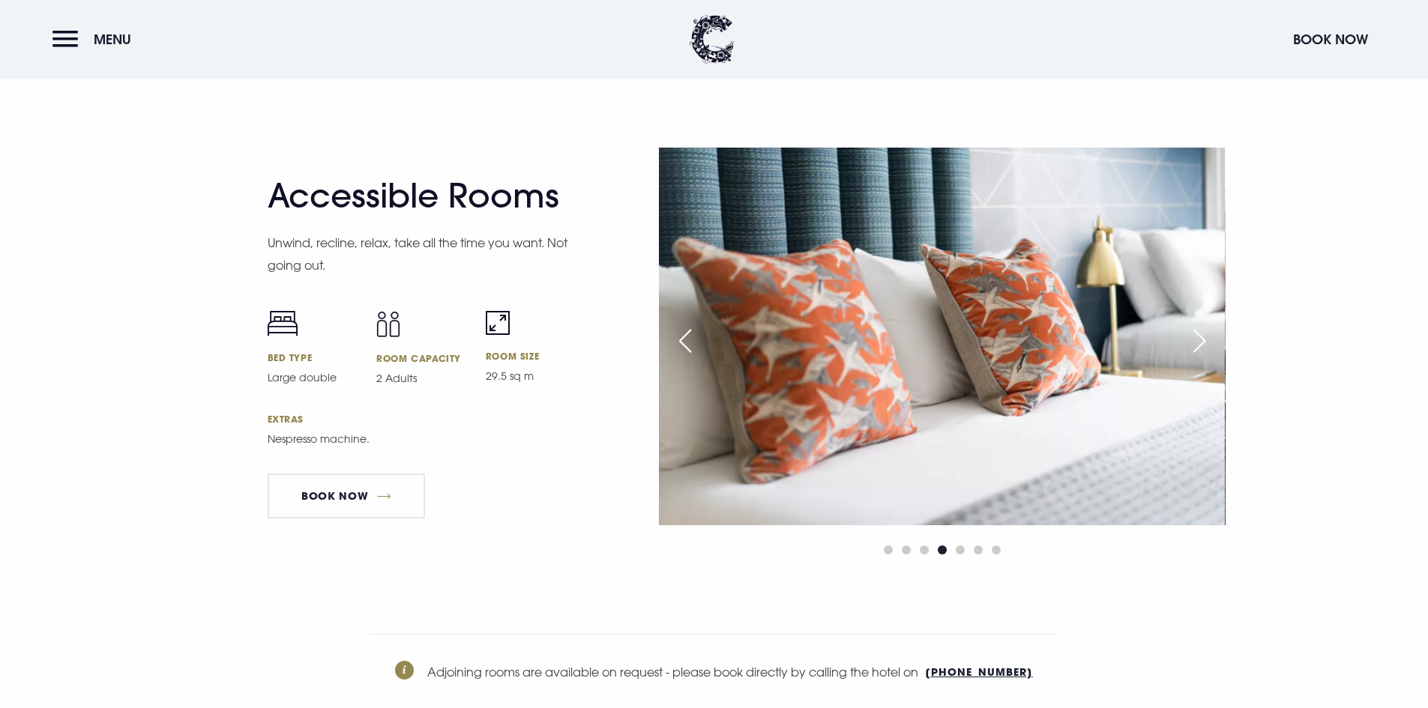
click at [1202, 334] on div "Next slide" at bounding box center [1199, 341] width 37 height 33
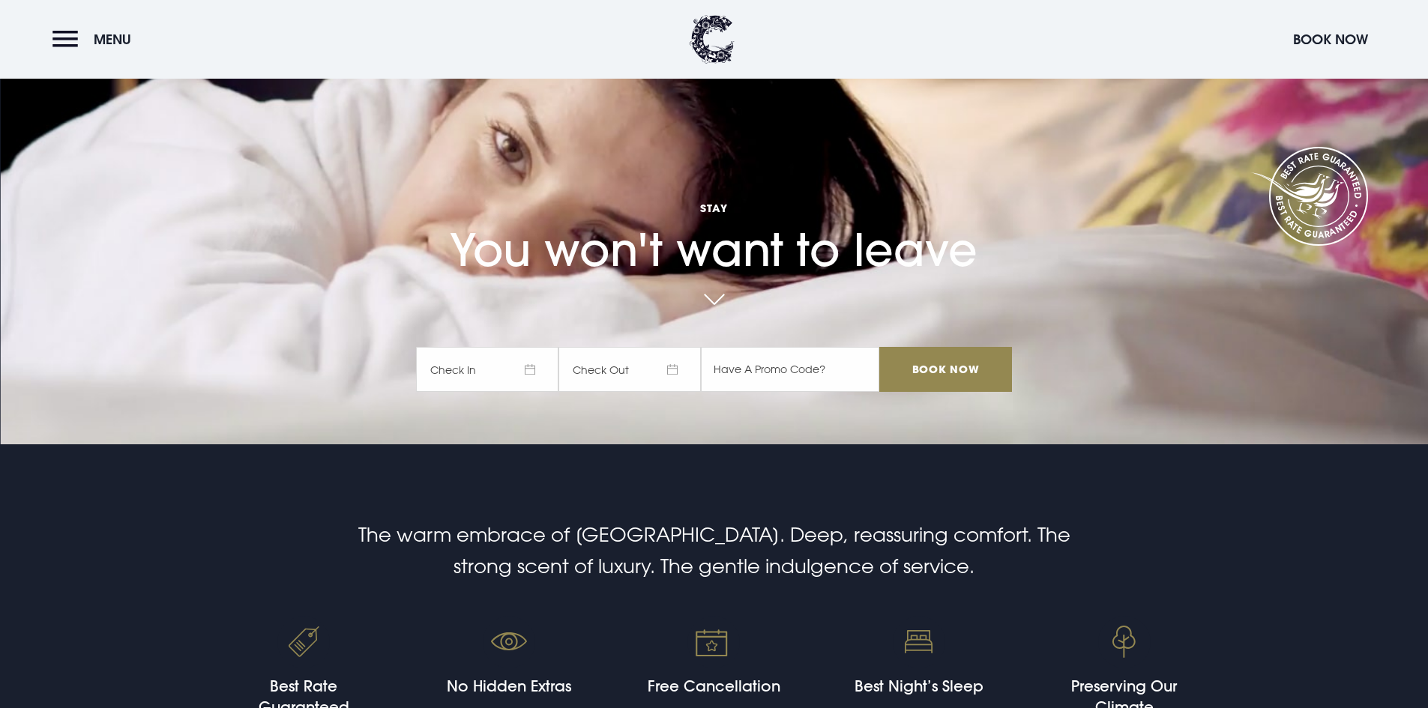
scroll to position [0, 0]
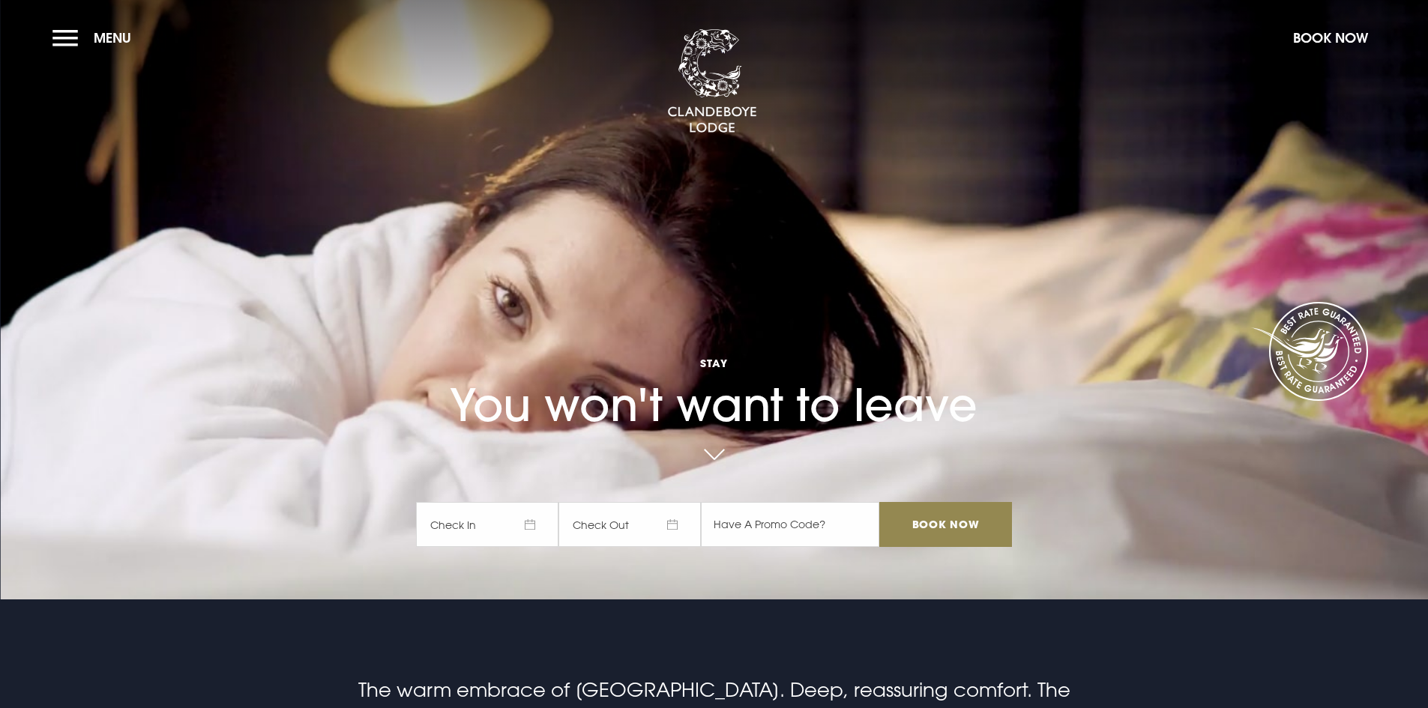
click at [523, 520] on span "Check In" at bounding box center [487, 524] width 142 height 45
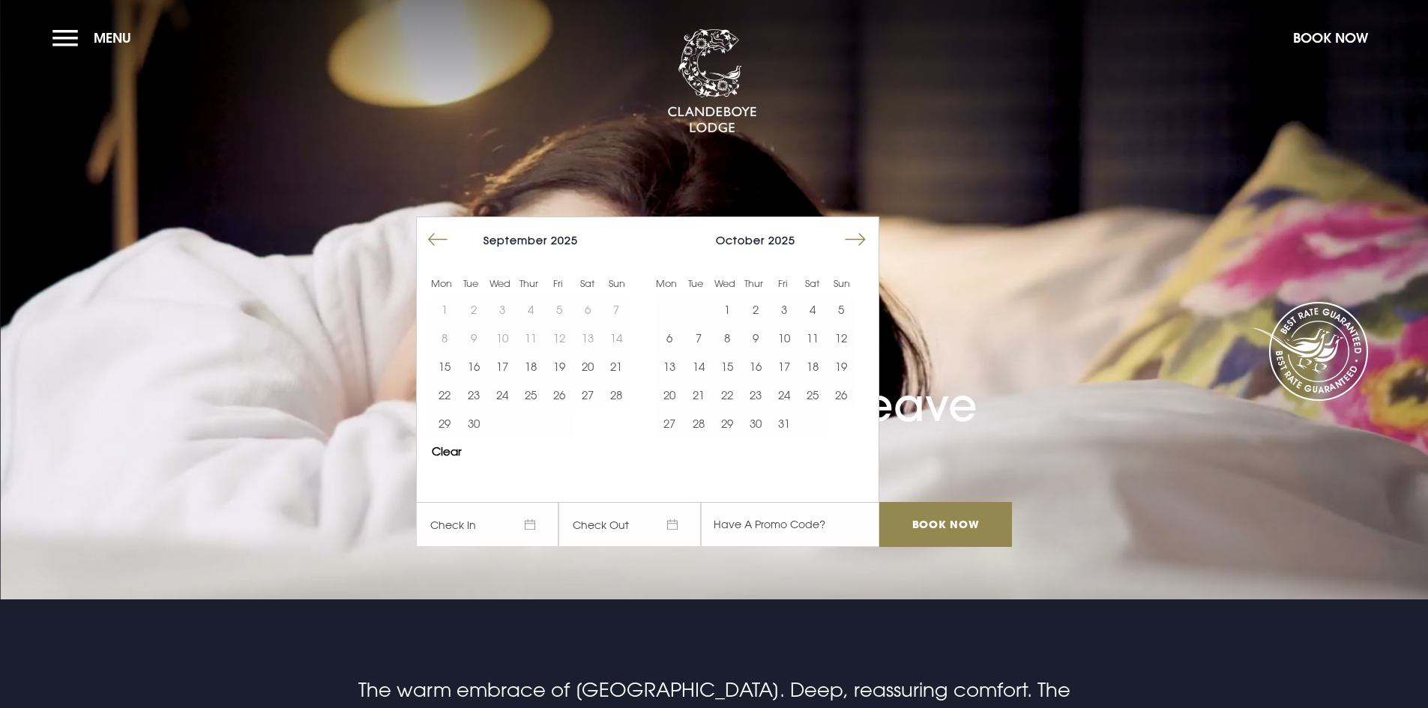
click at [860, 247] on button "Move forward to switch to the next month." at bounding box center [855, 240] width 28 height 28
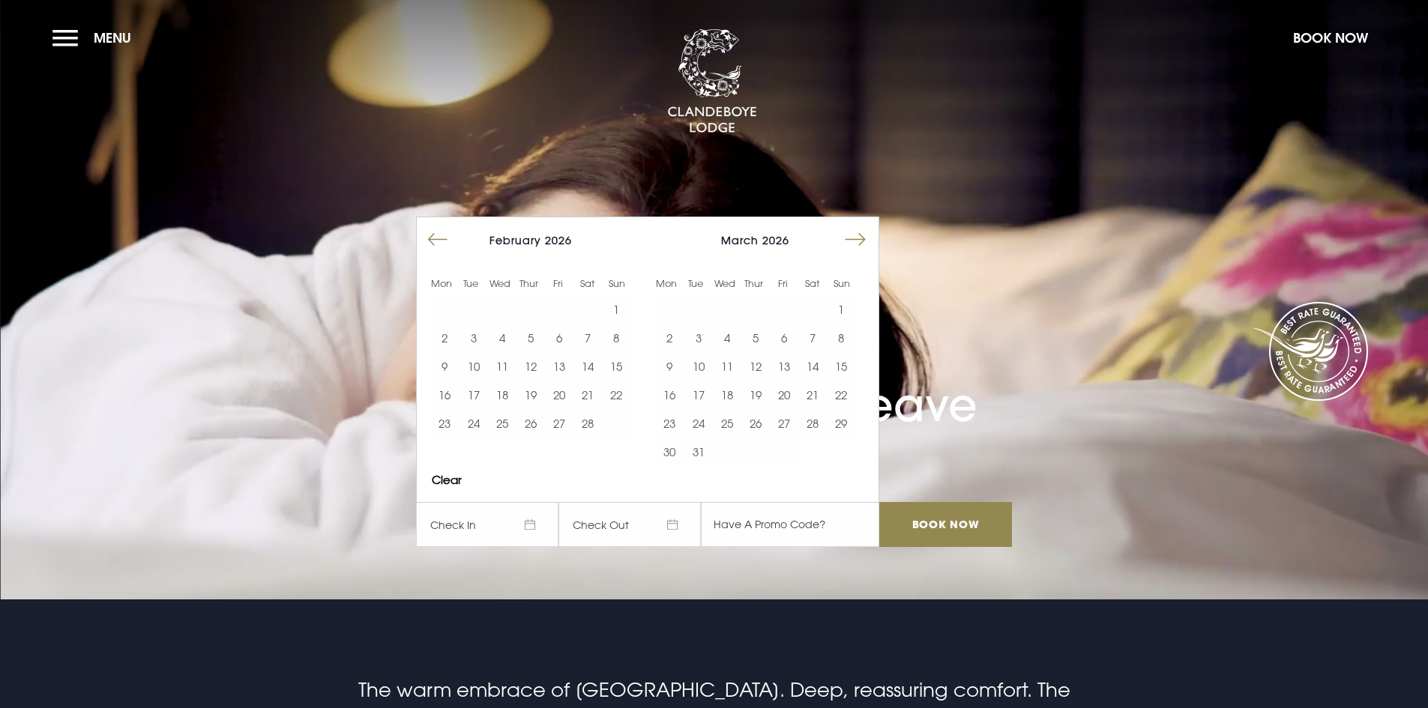
click at [860, 247] on button "Move forward to switch to the next month." at bounding box center [855, 240] width 28 height 28
click at [861, 247] on button "Move forward to switch to the next month." at bounding box center [855, 240] width 28 height 28
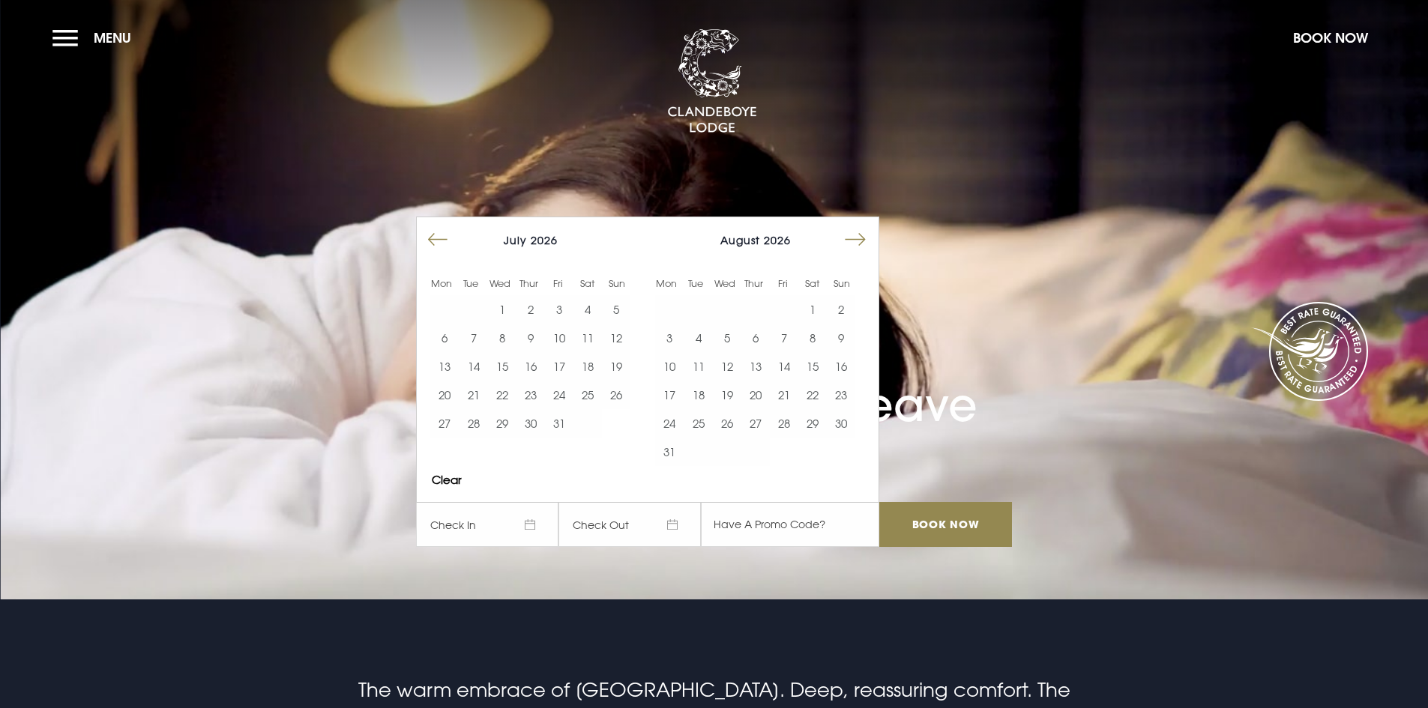
click at [861, 247] on button "Move forward to switch to the next month." at bounding box center [855, 240] width 28 height 28
click at [439, 238] on button "Move backward to switch to the previous month." at bounding box center [438, 240] width 28 height 28
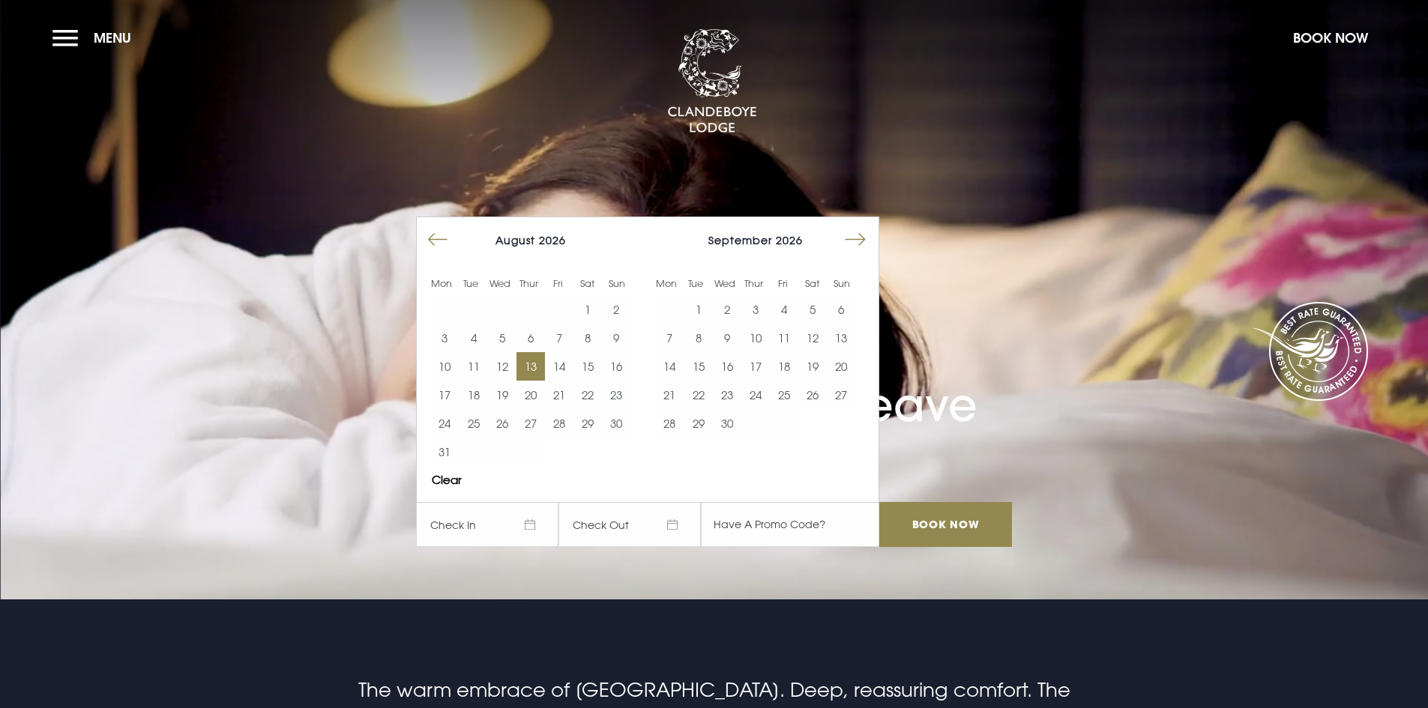
click at [531, 357] on button "13" at bounding box center [531, 366] width 28 height 28
click at [562, 364] on button "14" at bounding box center [559, 366] width 28 height 28
click at [699, 570] on video "Your browser does not support the video tag." at bounding box center [714, 299] width 1428 height 799
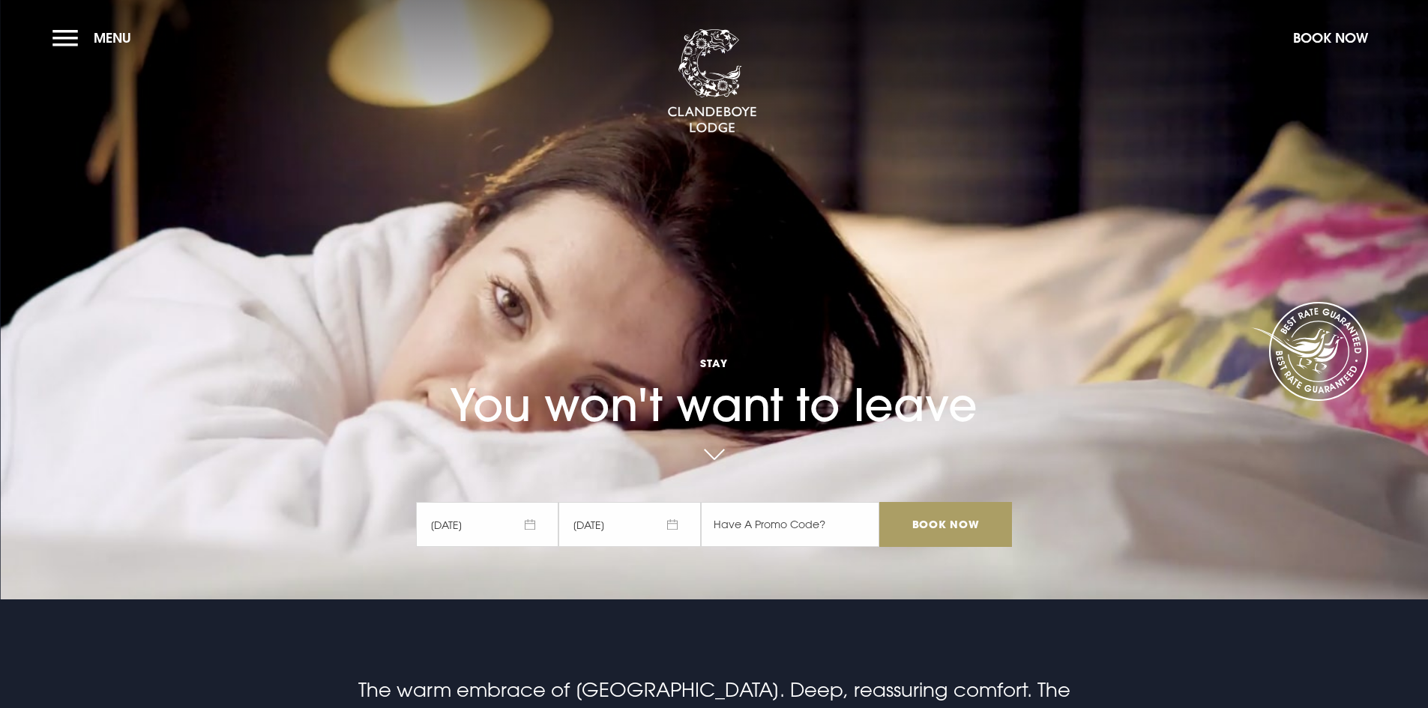
click at [966, 521] on input "Book Now" at bounding box center [945, 524] width 132 height 45
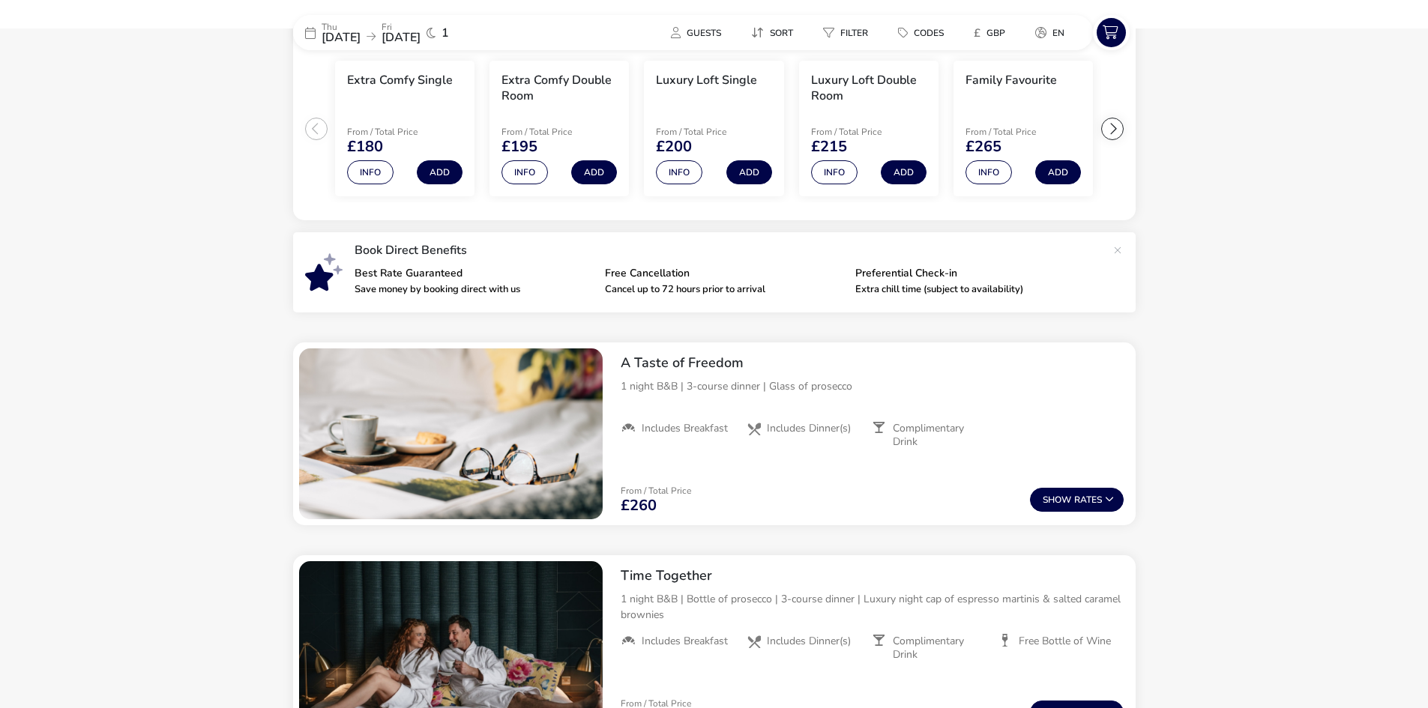
scroll to position [124, 0]
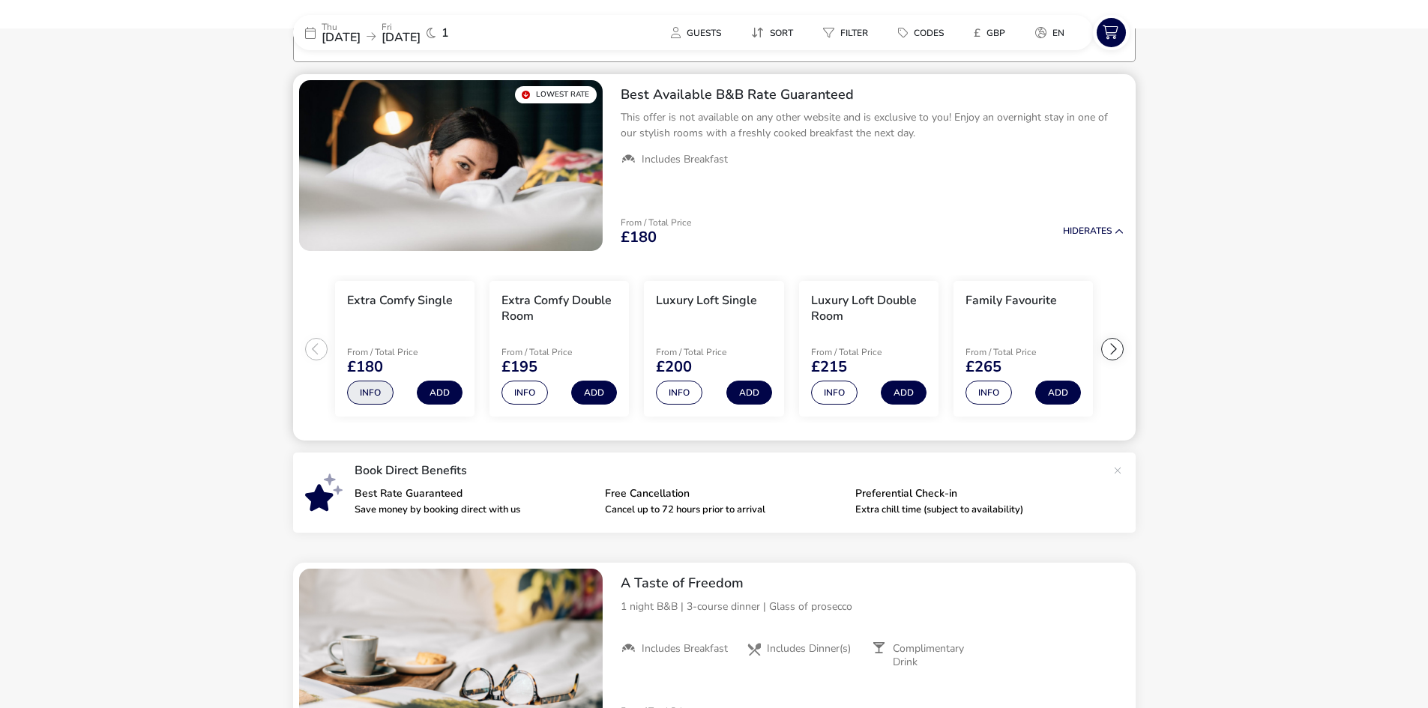
click at [366, 387] on button "Info" at bounding box center [370, 393] width 46 height 24
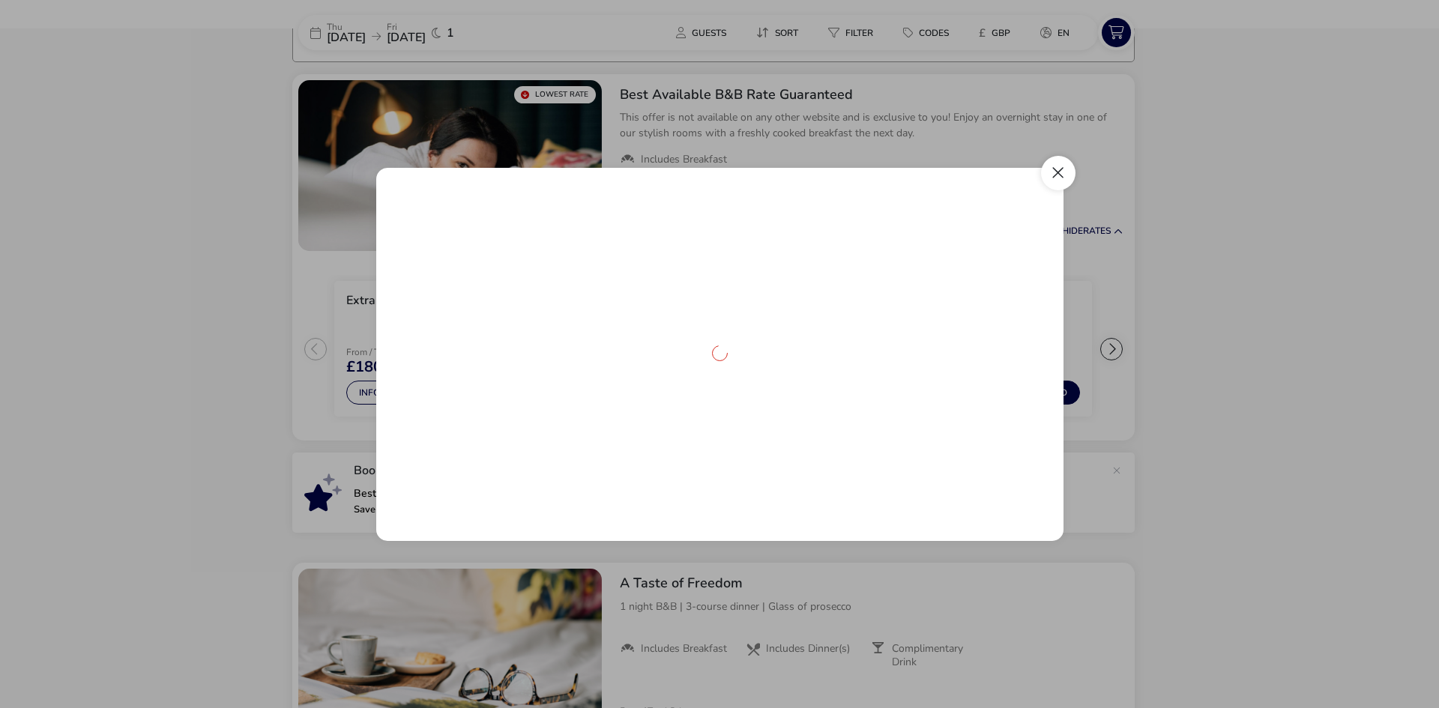
click at [1070, 168] on button "Close dialog" at bounding box center [1058, 173] width 34 height 34
